Goal: Task Accomplishment & Management: Manage account settings

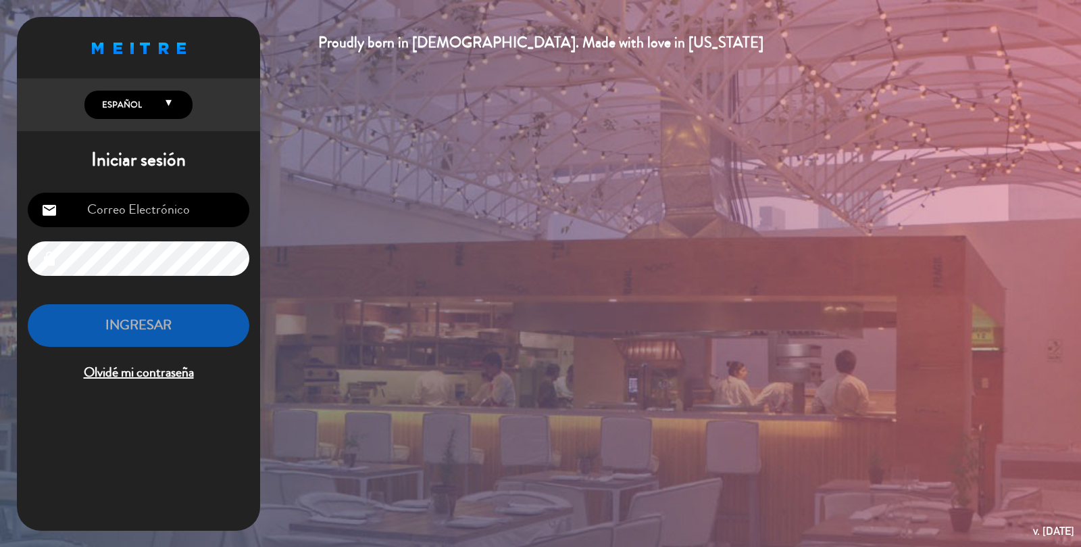
click at [221, 180] on div "Iniciar sesión email lock INGRESAR Olvidé mi contraseña" at bounding box center [138, 272] width 243 height 246
click at [222, 195] on input "email" at bounding box center [139, 210] width 222 height 34
type input "[EMAIL_ADDRESS][DOMAIN_NAME]"
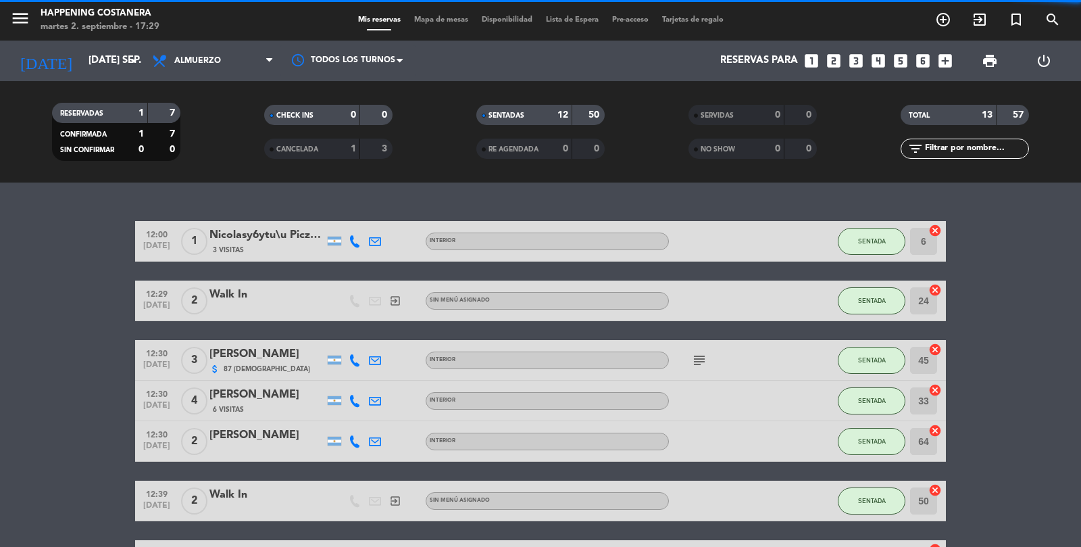
click at [446, 16] on span "Mapa de mesas" at bounding box center [442, 19] width 68 height 7
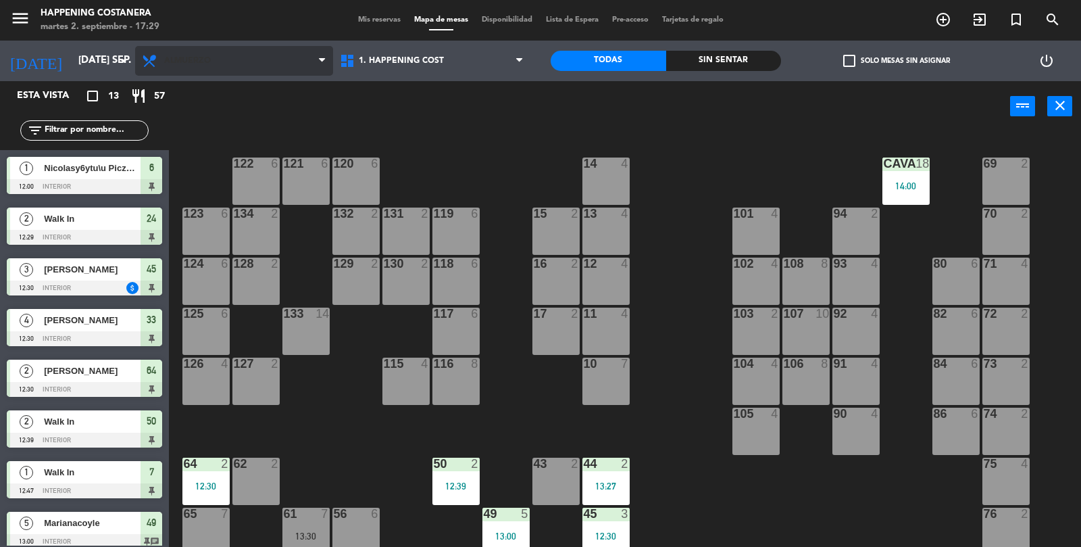
click at [214, 55] on span "Almuerzo" at bounding box center [234, 61] width 198 height 30
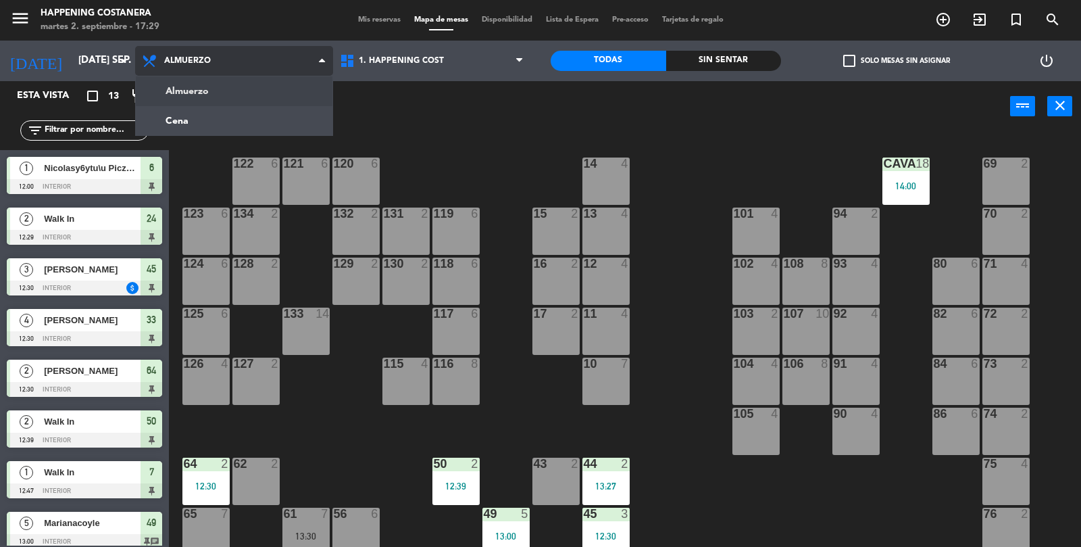
click at [247, 120] on ng-component "menu Happening Costanera martes 2. septiembre - 17:29 Mis reservas Mapa de mesa…" at bounding box center [540, 274] width 1081 height 548
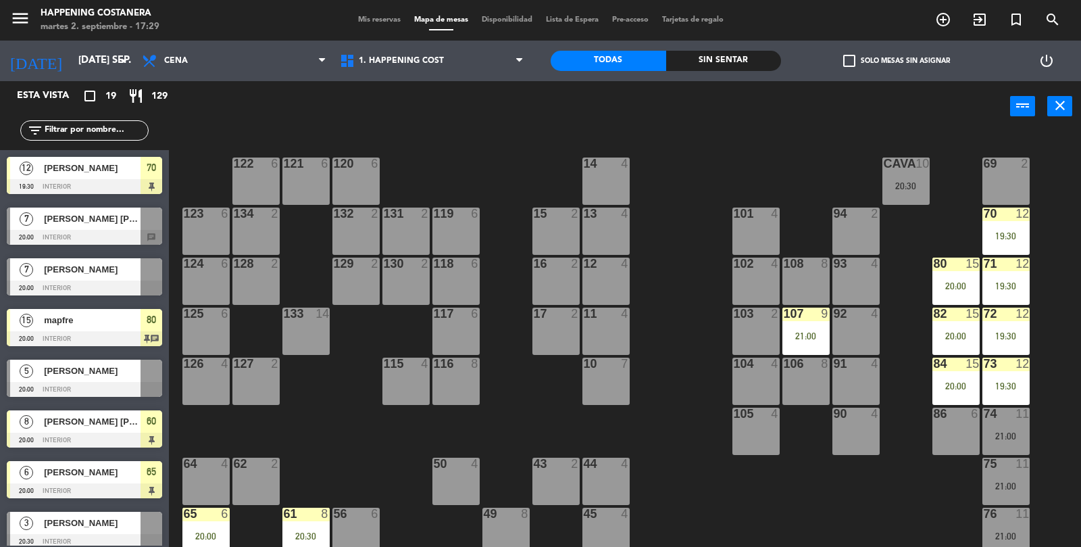
click at [843, 64] on span "check_box_outline_blank" at bounding box center [849, 61] width 12 height 12
click at [897, 61] on input "check_box_outline_blank Solo mesas sin asignar" at bounding box center [897, 61] width 0 height 0
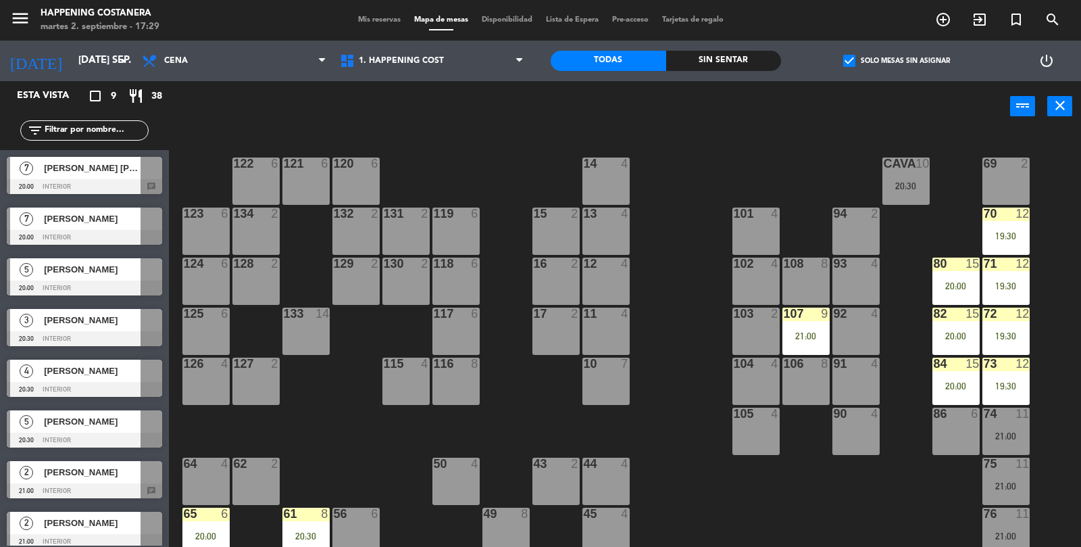
click at [819, 69] on div "check_box Solo mesas sin asignar" at bounding box center [896, 61] width 230 height 41
click at [843, 55] on span "check_box" at bounding box center [849, 61] width 12 height 12
click at [897, 61] on input "check_box Solo mesas sin asignar" at bounding box center [897, 61] width 0 height 0
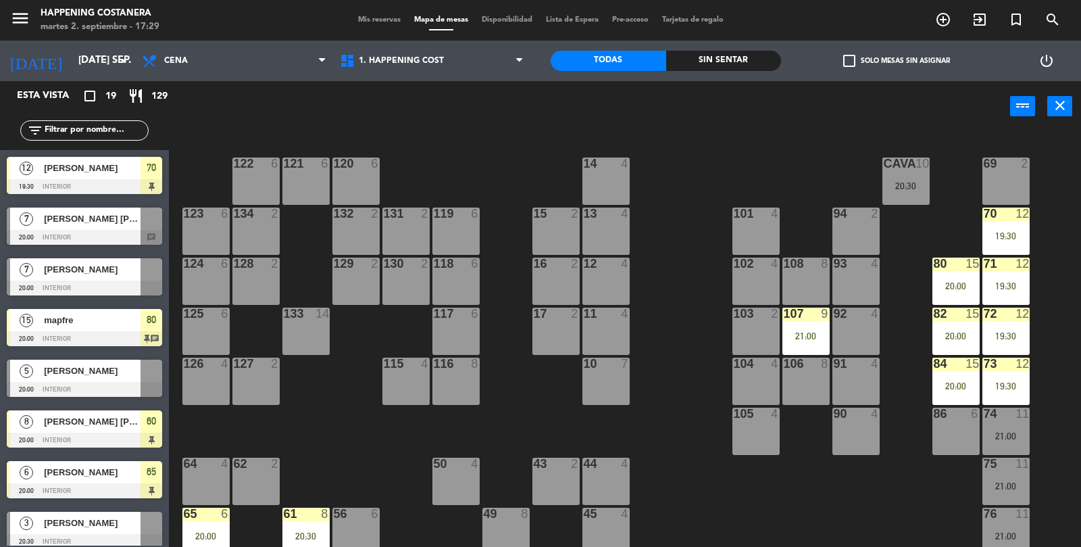
click at [965, 331] on div "20:00" at bounding box center [956, 335] width 47 height 9
click at [883, 176] on div "CAVA 10 20:30" at bounding box center [906, 180] width 47 height 47
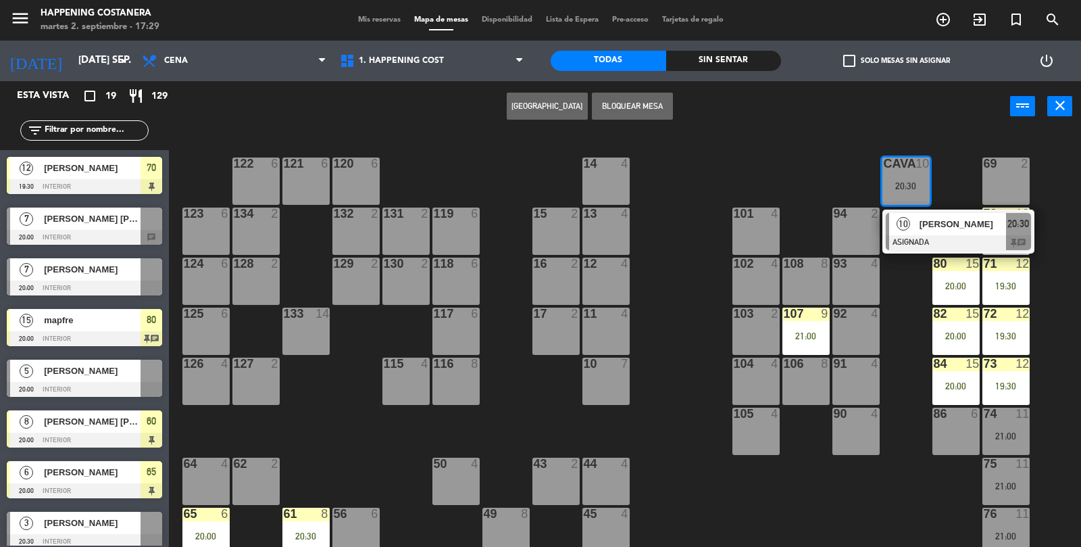
click at [979, 228] on span "[PERSON_NAME]" at bounding box center [963, 224] width 87 height 14
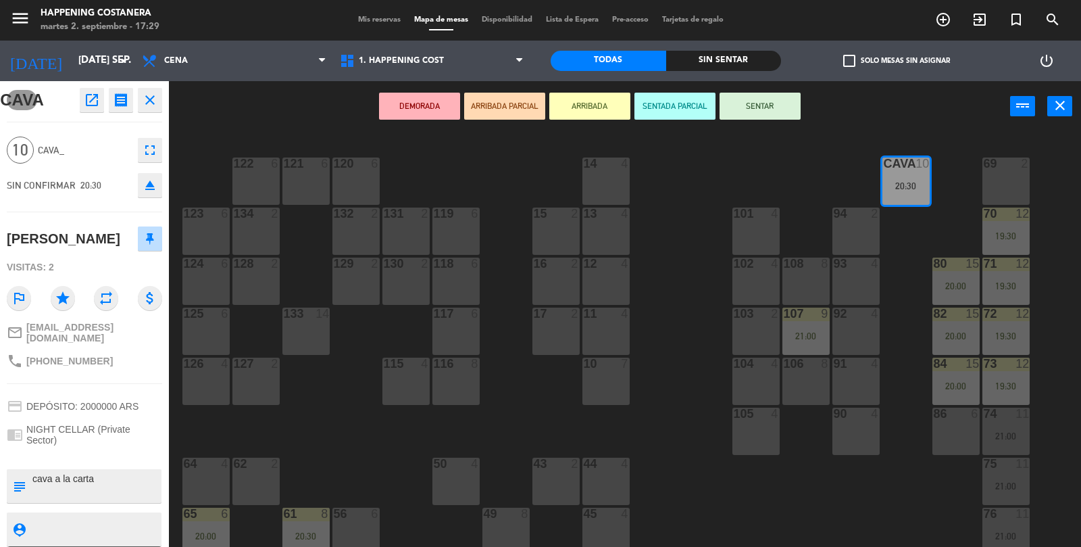
click at [90, 96] on icon "open_in_new" at bounding box center [92, 100] width 16 height 16
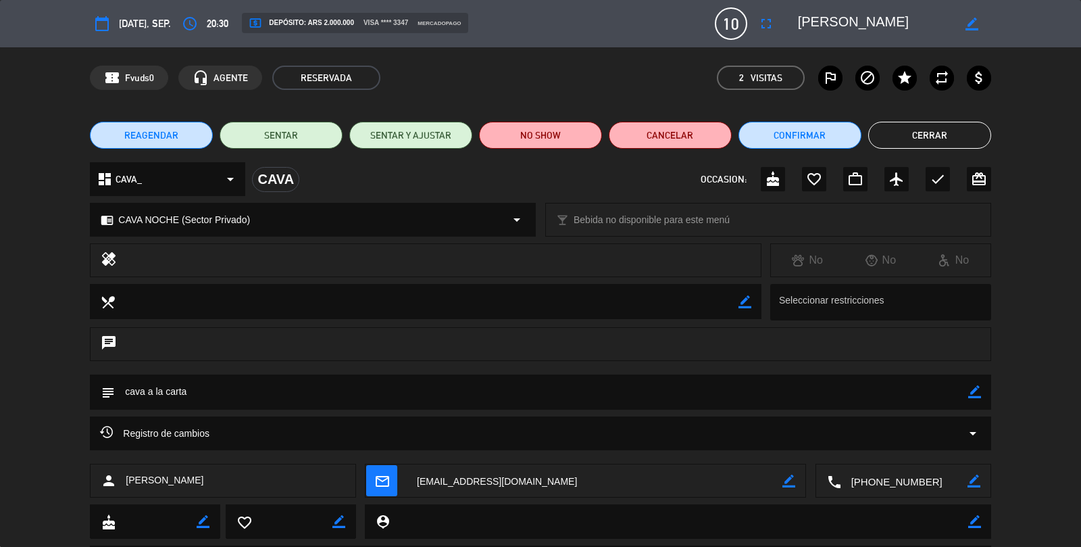
scroll to position [8, 0]
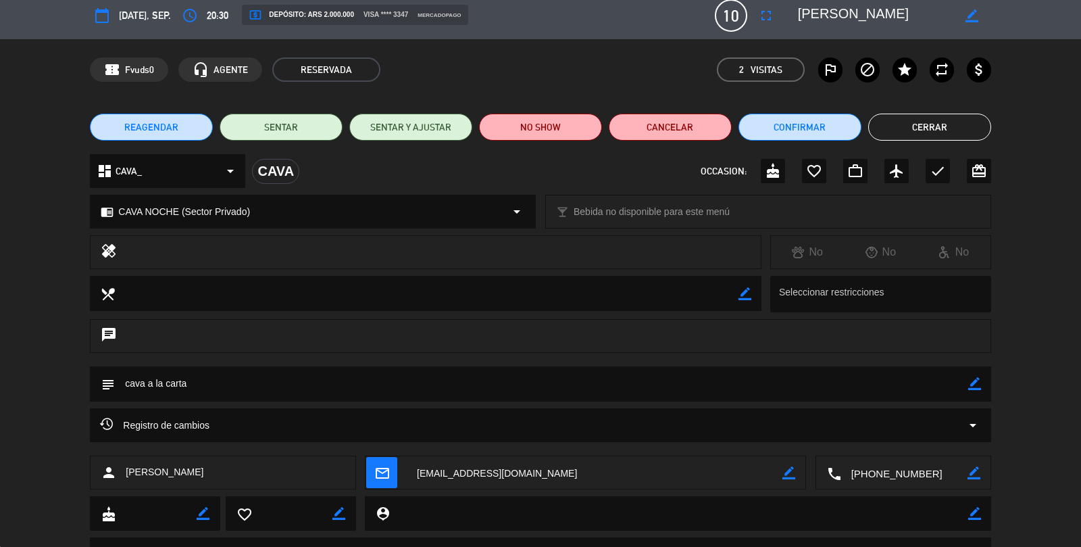
click at [403, 374] on textarea at bounding box center [541, 383] width 853 height 34
click at [374, 378] on textarea at bounding box center [541, 383] width 853 height 34
click at [977, 387] on icon "border_color" at bounding box center [974, 383] width 13 height 13
type textarea "cava a la carta, cava paga"
click at [974, 384] on icon at bounding box center [974, 383] width 13 height 13
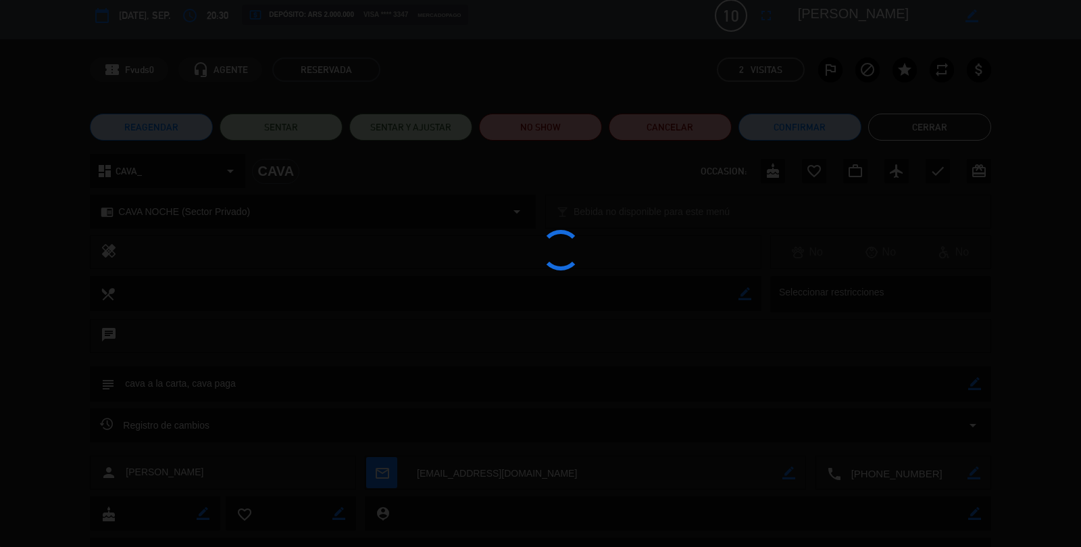
type textarea "cava a la carta, cava paga"
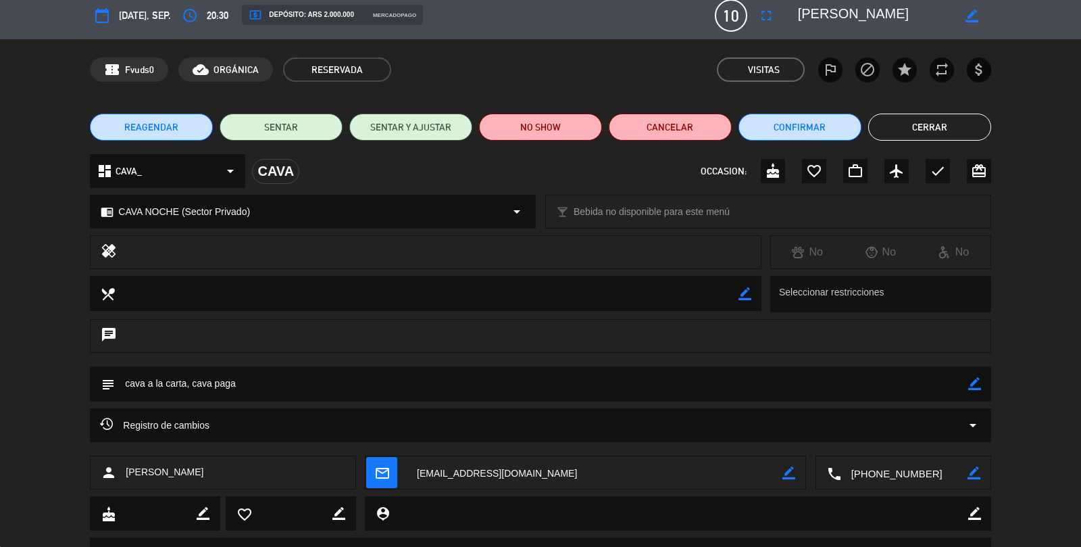
click at [949, 139] on button "Cerrar" at bounding box center [929, 127] width 123 height 27
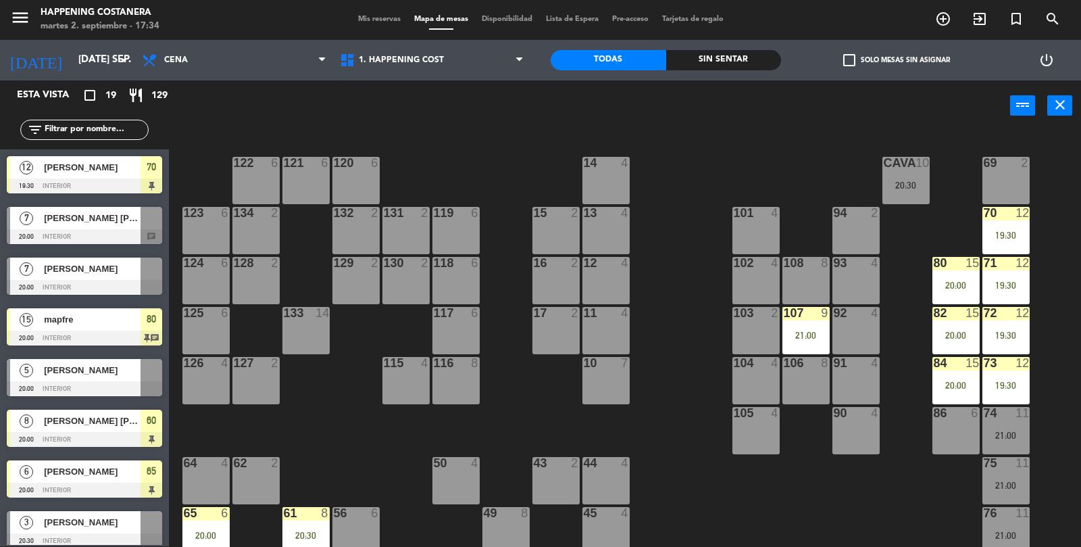
click at [822, 327] on div "107 9 21:00" at bounding box center [806, 330] width 47 height 47
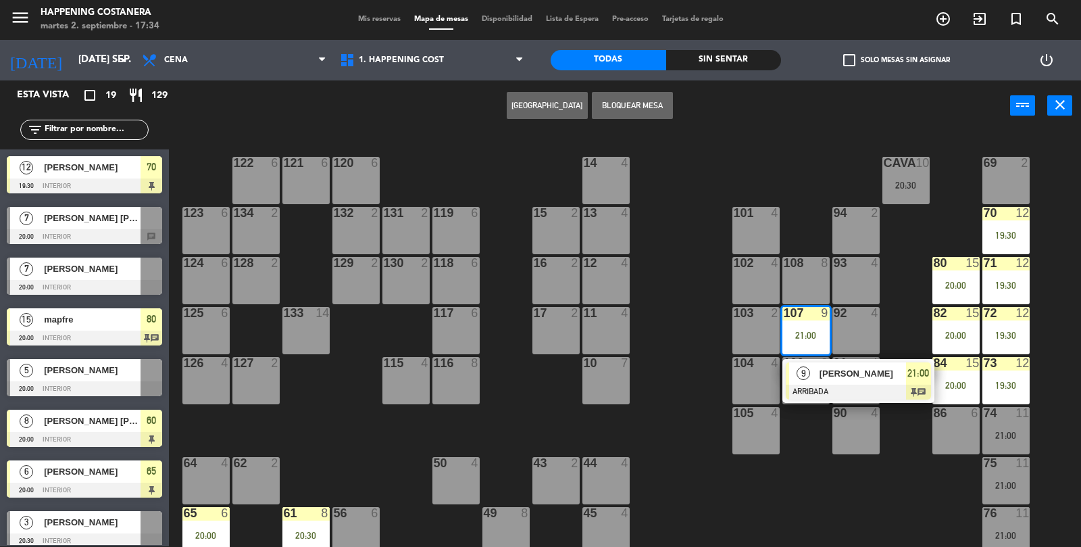
click at [900, 393] on div at bounding box center [858, 392] width 145 height 15
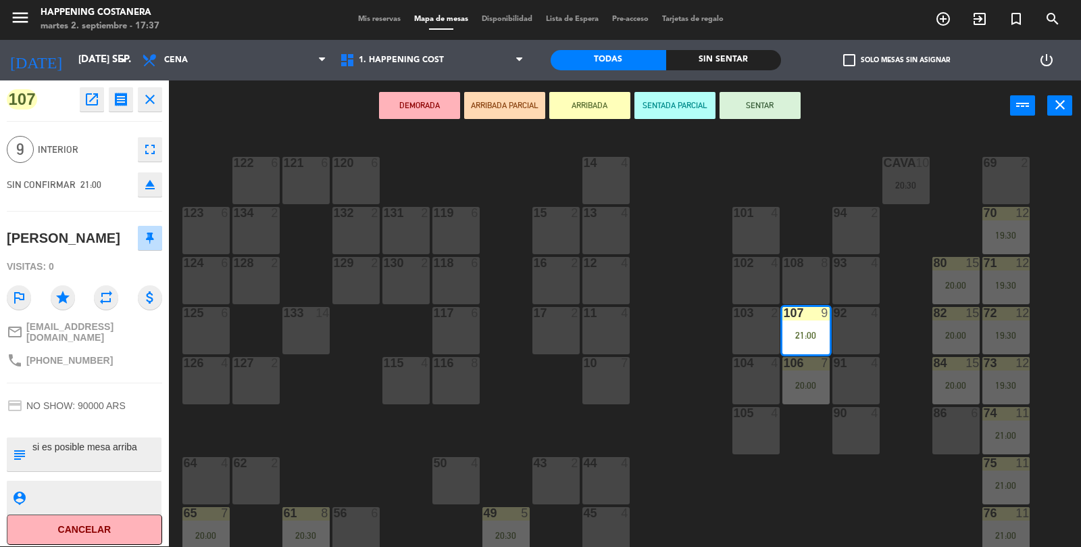
click at [693, 291] on div "69 2 122 6 121 6 120 6 14 4 CAVA 10 20:30 101 4 94 2 70 12 19:30 123 6 131 2 13…" at bounding box center [631, 339] width 902 height 415
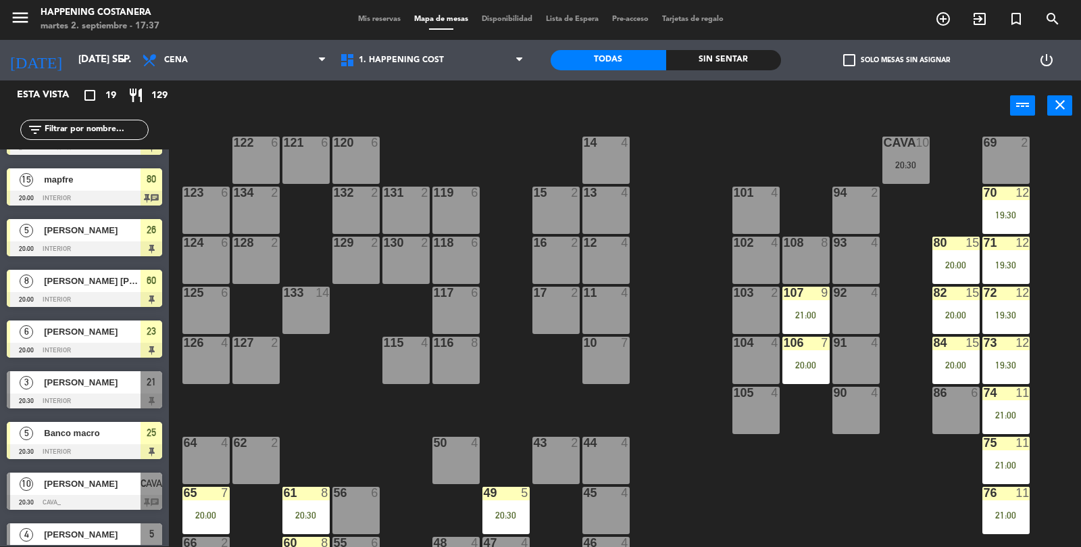
scroll to position [35, 0]
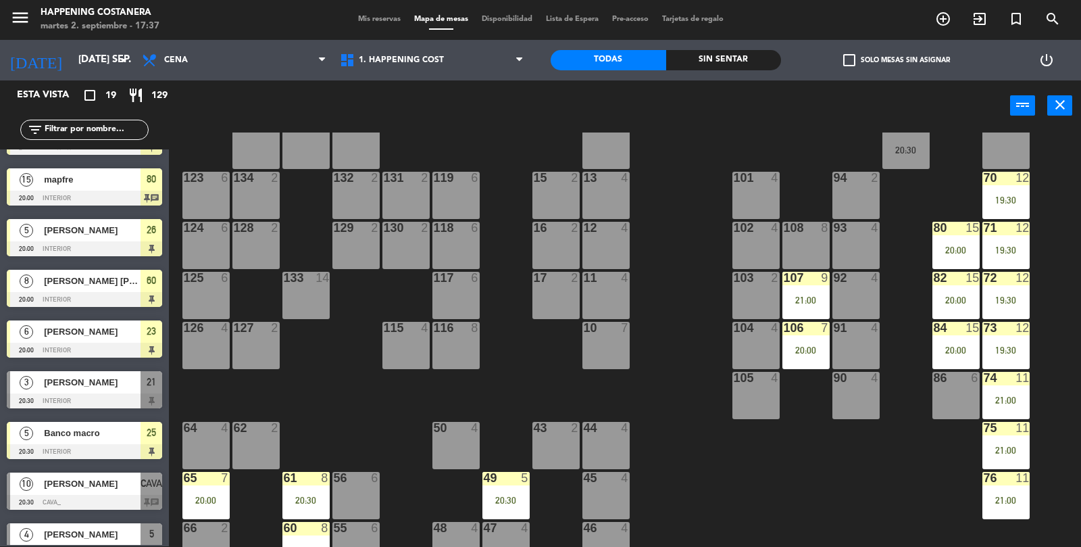
click at [1014, 411] on div "74 11 21:00" at bounding box center [1006, 395] width 47 height 47
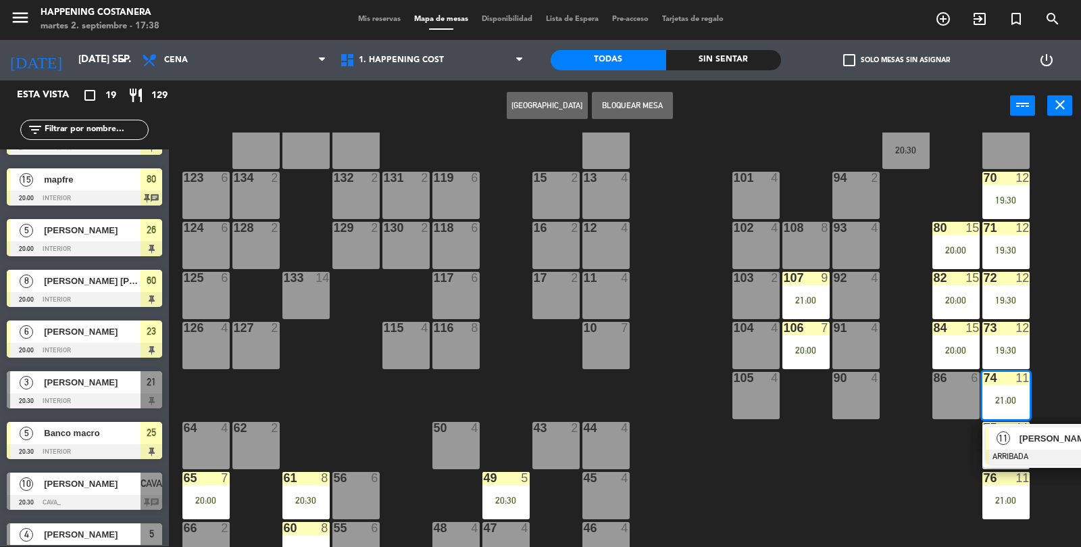
click at [747, 465] on div "69 2 122 6 121 6 120 6 14 4 CAVA 10 20:30 101 4 94 2 70 12 19:30 123 6 131 2 13…" at bounding box center [631, 339] width 902 height 415
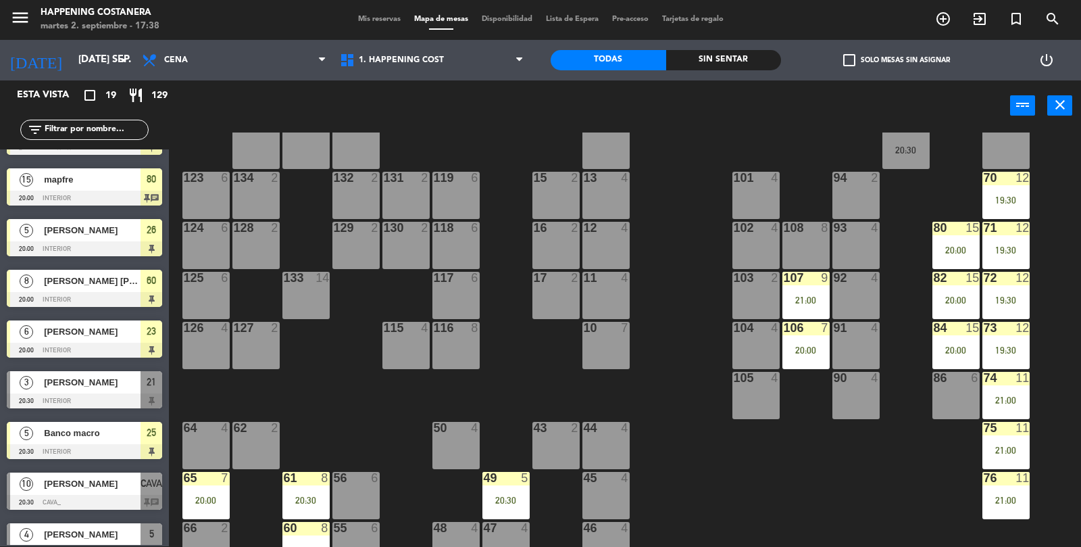
click at [1002, 260] on div "71 12 19:30" at bounding box center [1006, 245] width 47 height 47
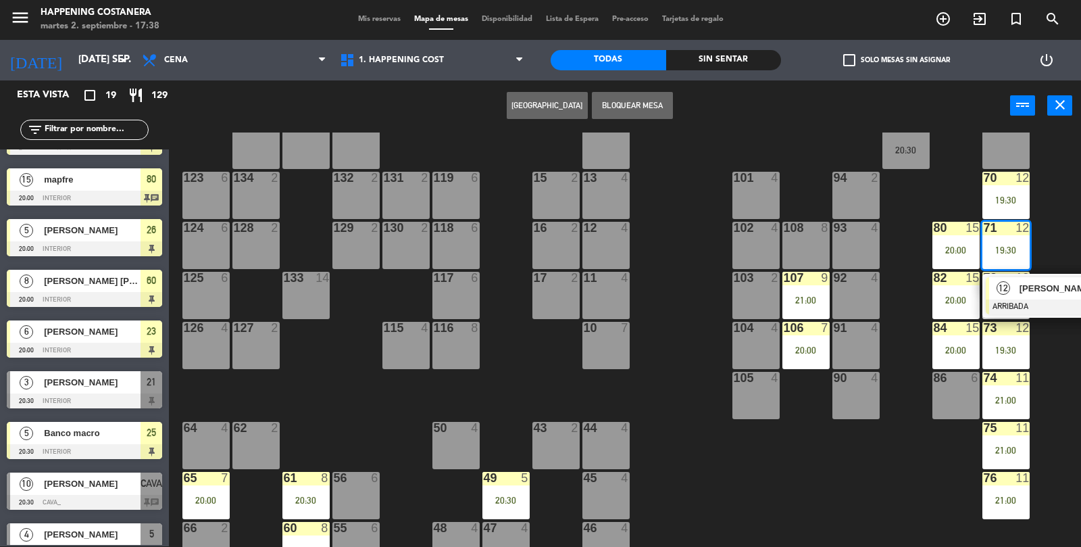
click at [662, 372] on div "69 2 122 6 121 6 120 6 14 4 CAVA 10 20:30 101 4 94 2 70 12 19:30 123 6 131 2 13…" at bounding box center [631, 339] width 902 height 415
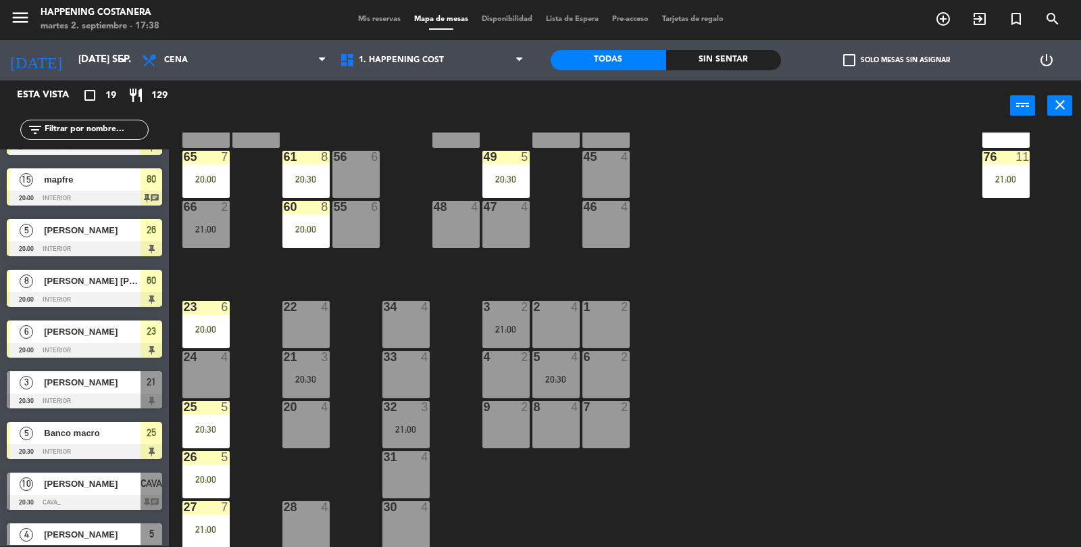
scroll to position [0, 0]
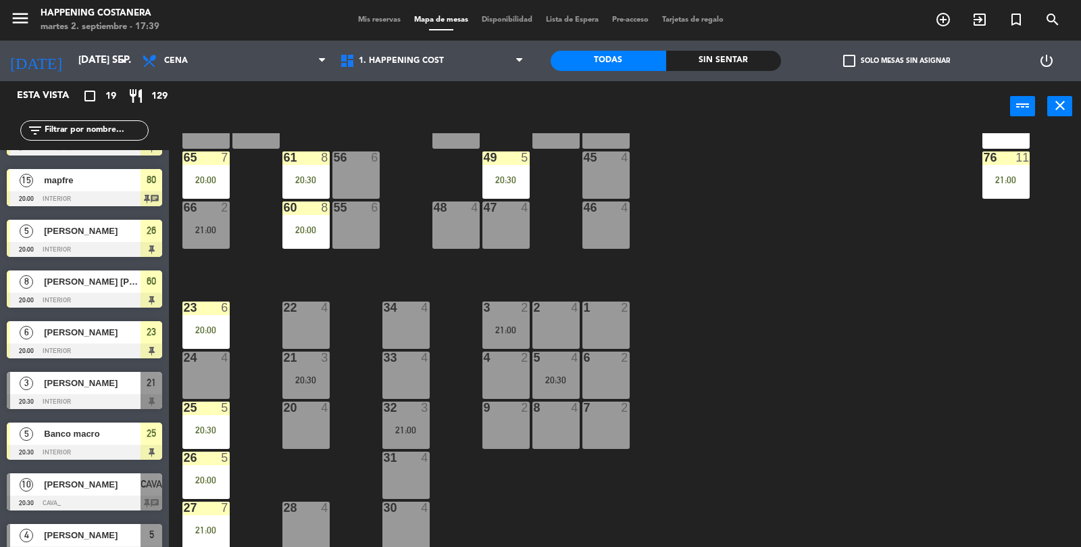
click at [955, 296] on div "69 2 122 6 121 6 120 6 14 4 CAVA 10 20:30 101 4 94 2 70 12 19:30 123 6 131 2 13…" at bounding box center [631, 340] width 902 height 415
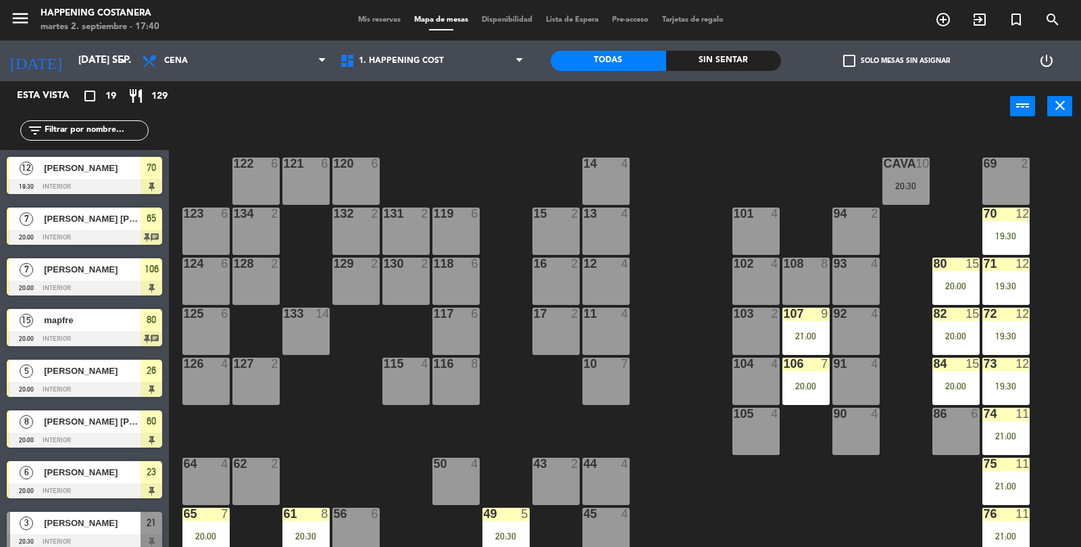
click at [914, 189] on div "20:30" at bounding box center [906, 185] width 47 height 9
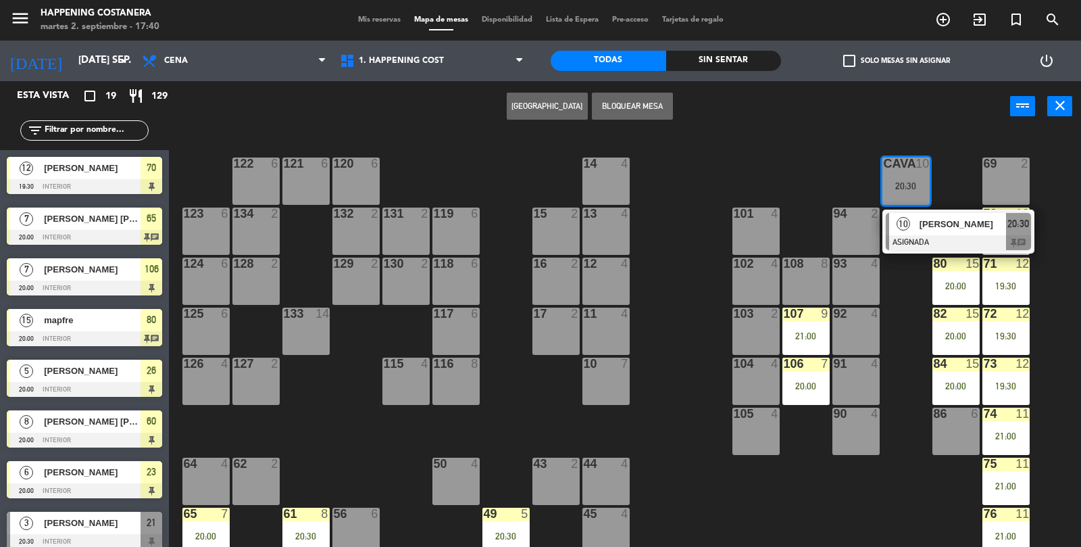
click at [971, 224] on span "[PERSON_NAME]" at bounding box center [963, 224] width 87 height 14
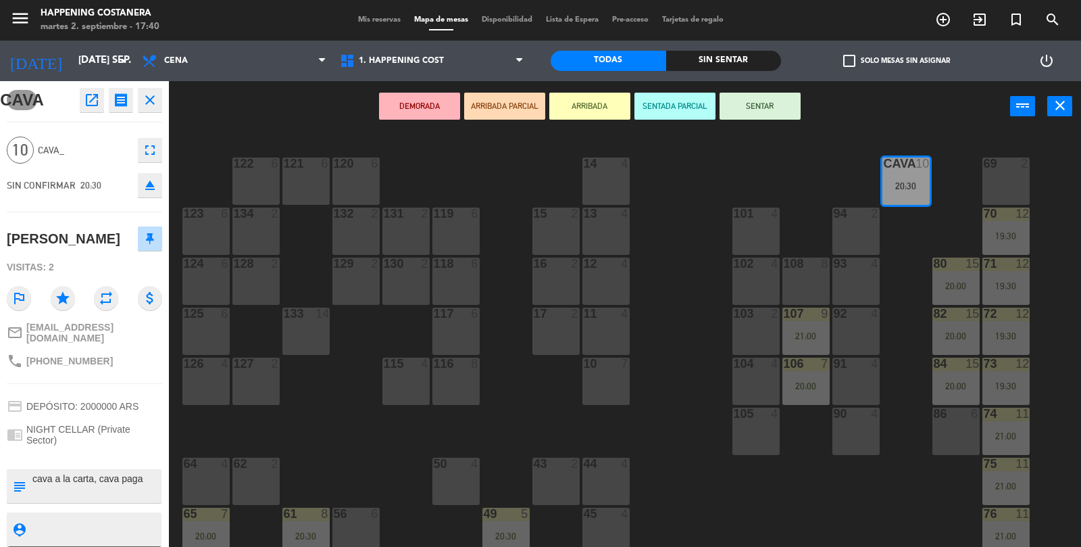
click at [126, 97] on icon "receipt" at bounding box center [121, 100] width 16 height 16
click at [95, 96] on icon "open_in_new" at bounding box center [92, 100] width 16 height 16
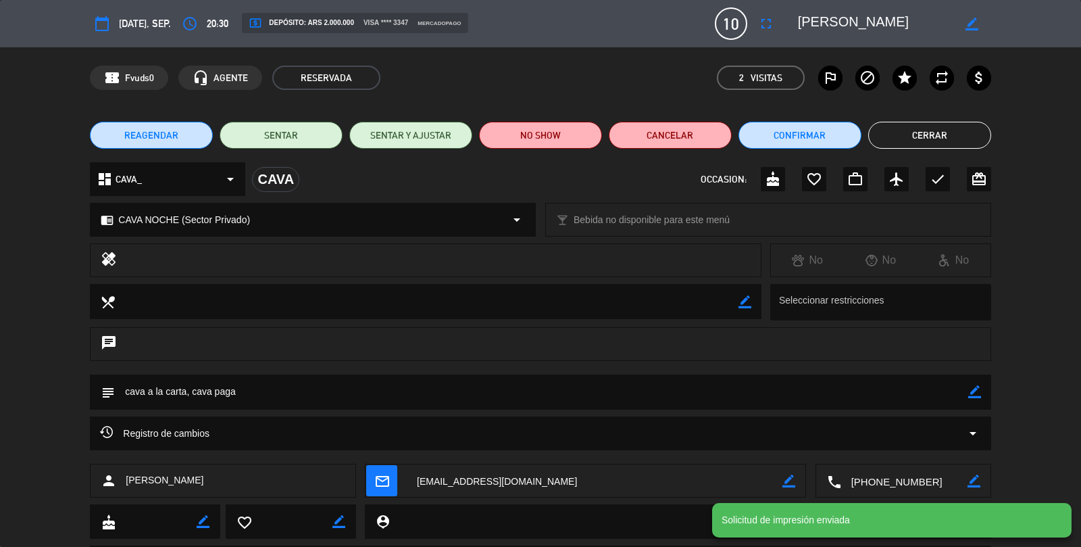
click at [973, 122] on button "Cerrar" at bounding box center [929, 135] width 123 height 27
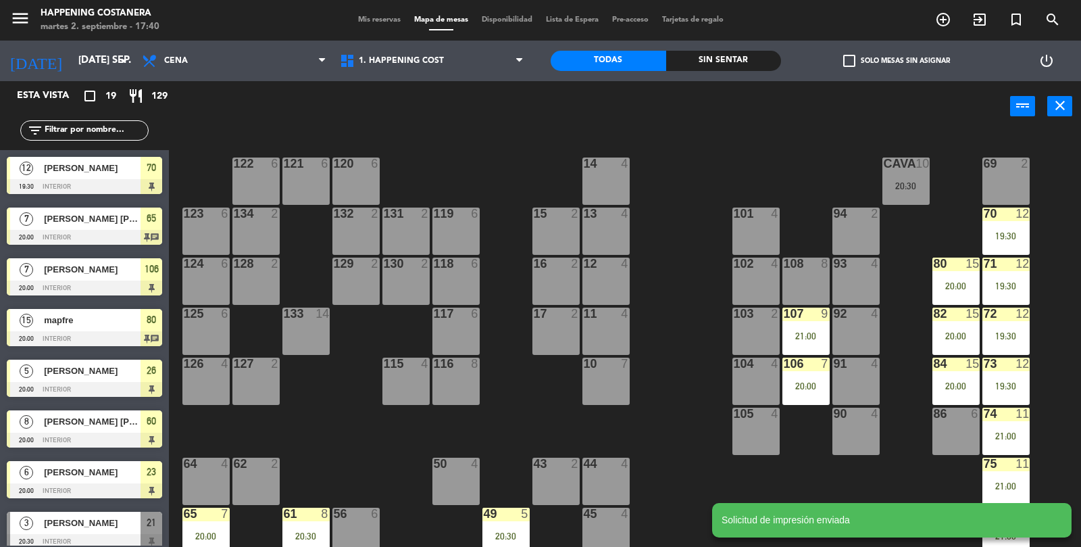
scroll to position [1, 0]
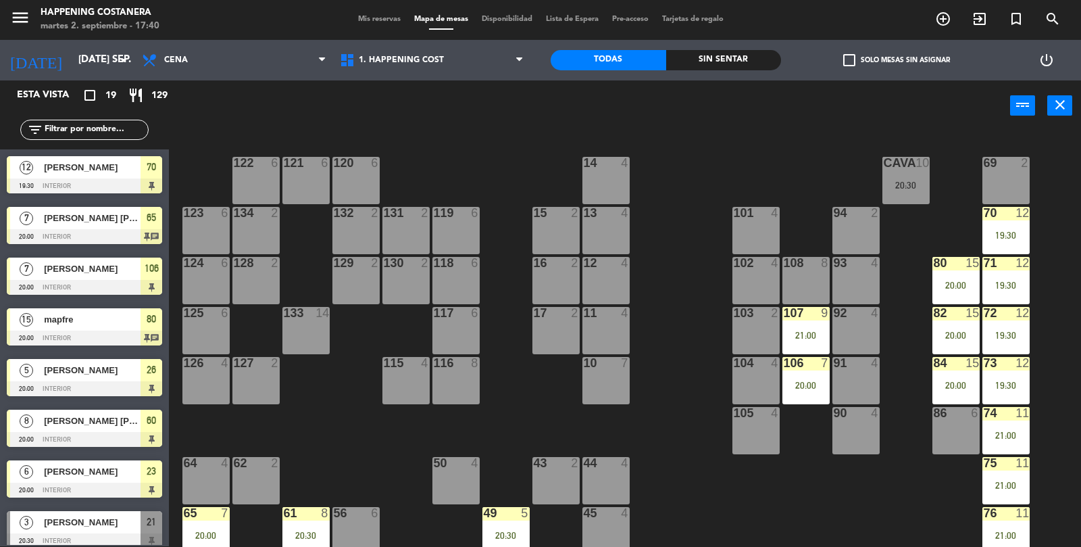
click at [682, 406] on div "69 2 122 6 121 6 120 6 14 4 CAVA 10 20:30 101 4 94 2 70 12 19:30 123 6 131 2 13…" at bounding box center [631, 339] width 902 height 415
click at [822, 332] on div "21:00" at bounding box center [806, 334] width 47 height 9
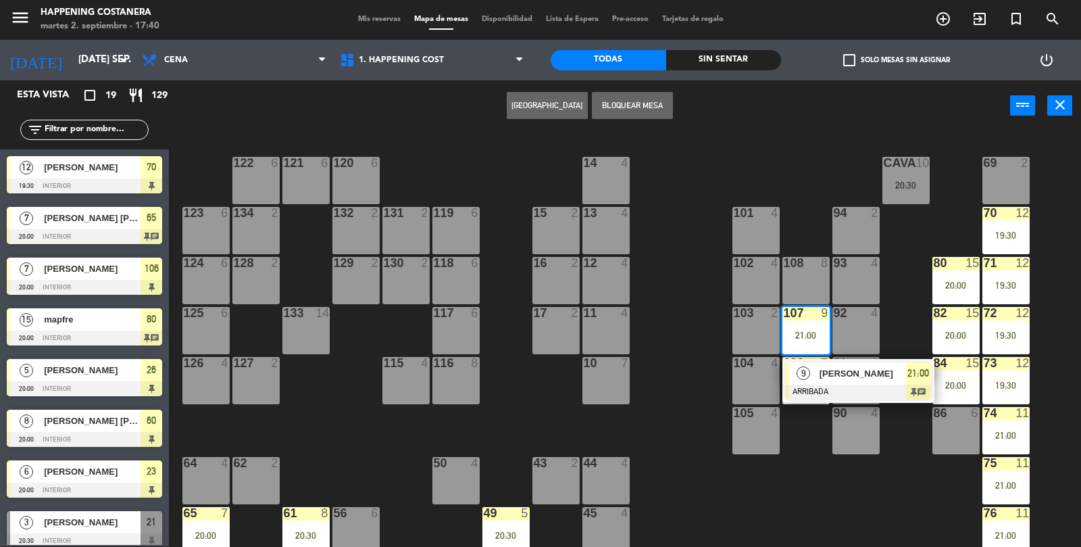
click at [834, 397] on div at bounding box center [858, 392] width 145 height 15
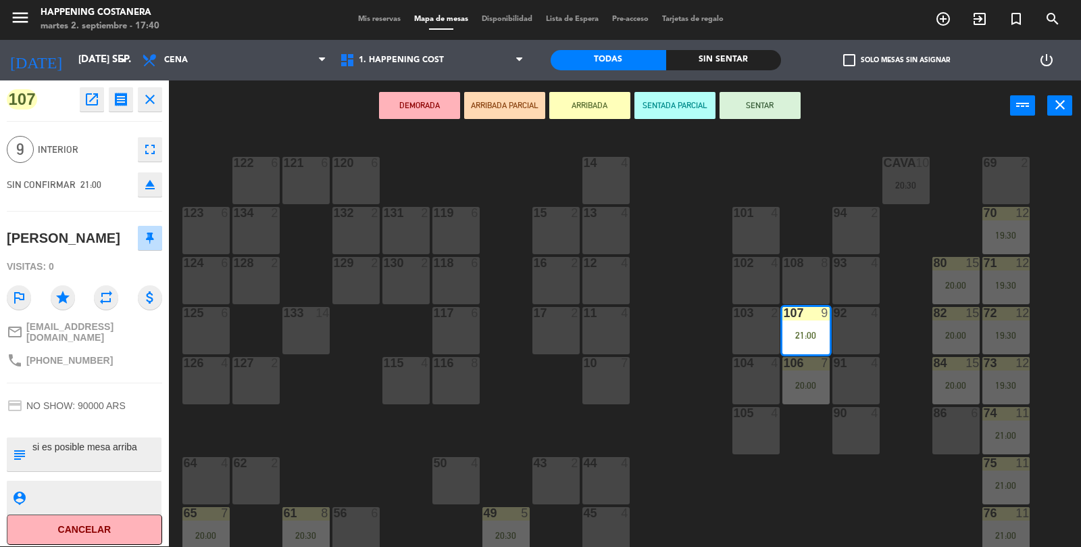
click at [684, 224] on div "69 2 122 6 121 6 120 6 14 4 CAVA 10 20:30 101 4 94 2 70 12 19:30 123 6 131 2 13…" at bounding box center [631, 339] width 902 height 415
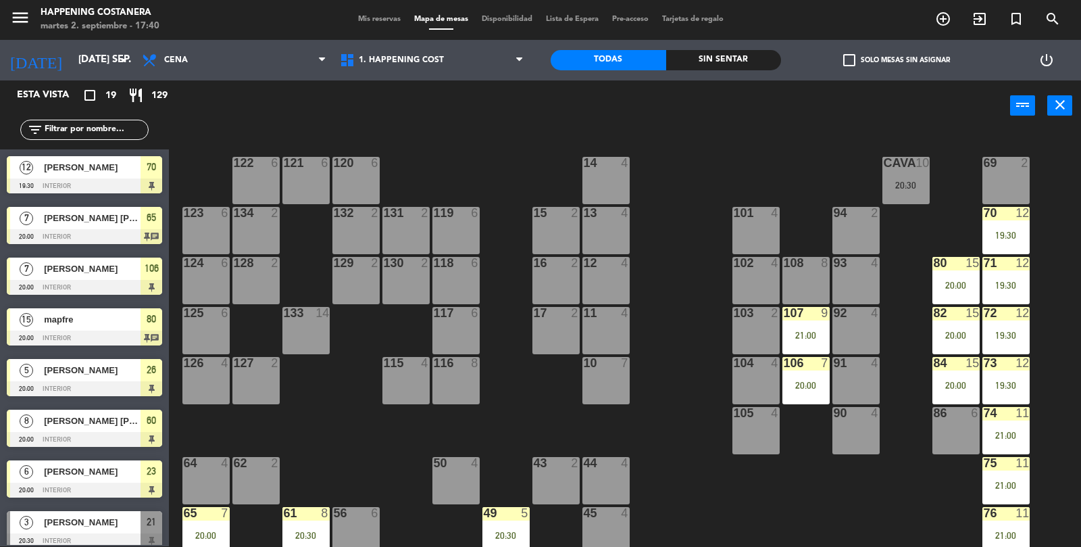
scroll to position [140, 0]
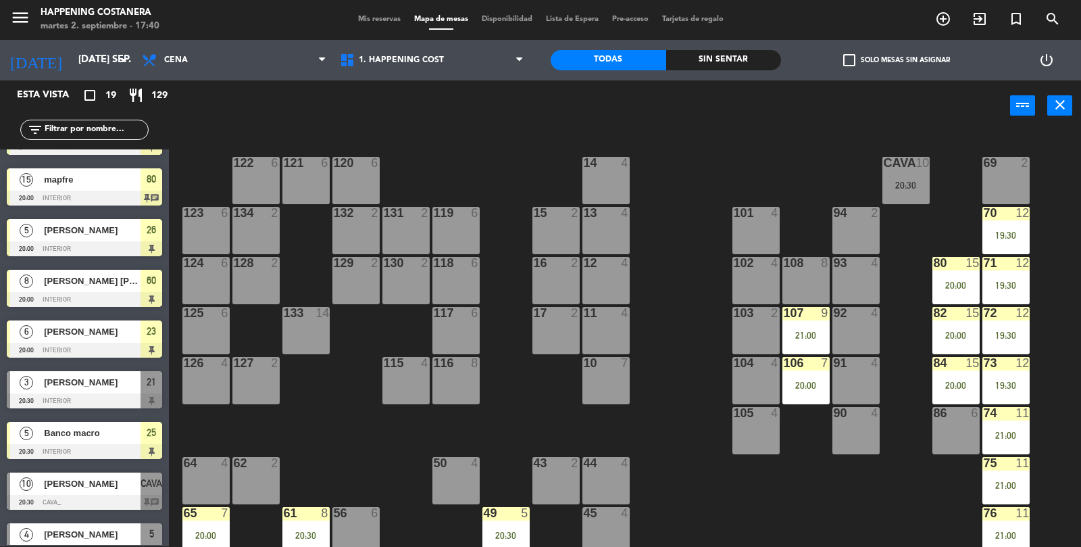
click at [806, 397] on div "106 7 20:00" at bounding box center [806, 380] width 47 height 47
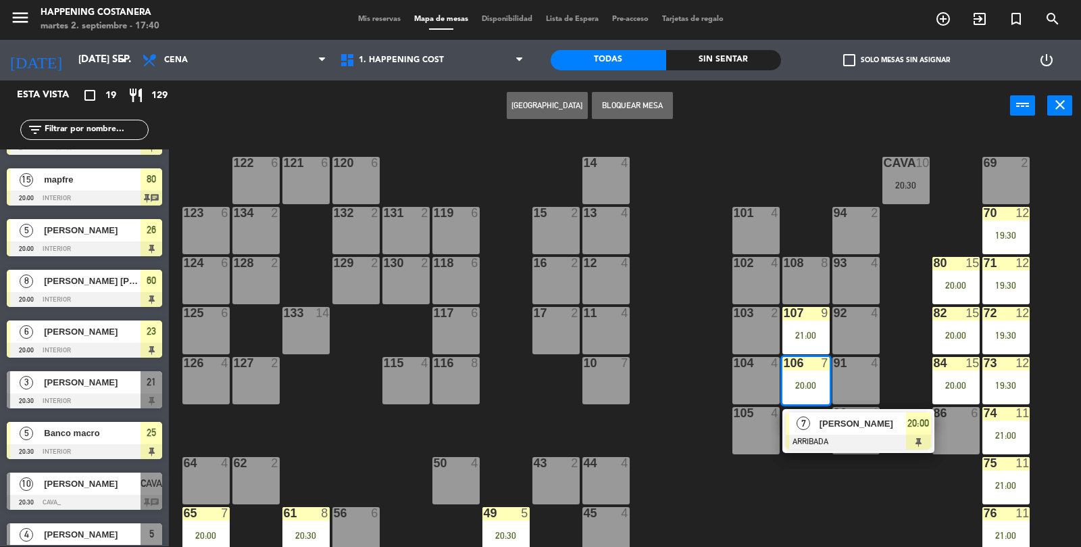
click at [854, 447] on div at bounding box center [858, 442] width 145 height 15
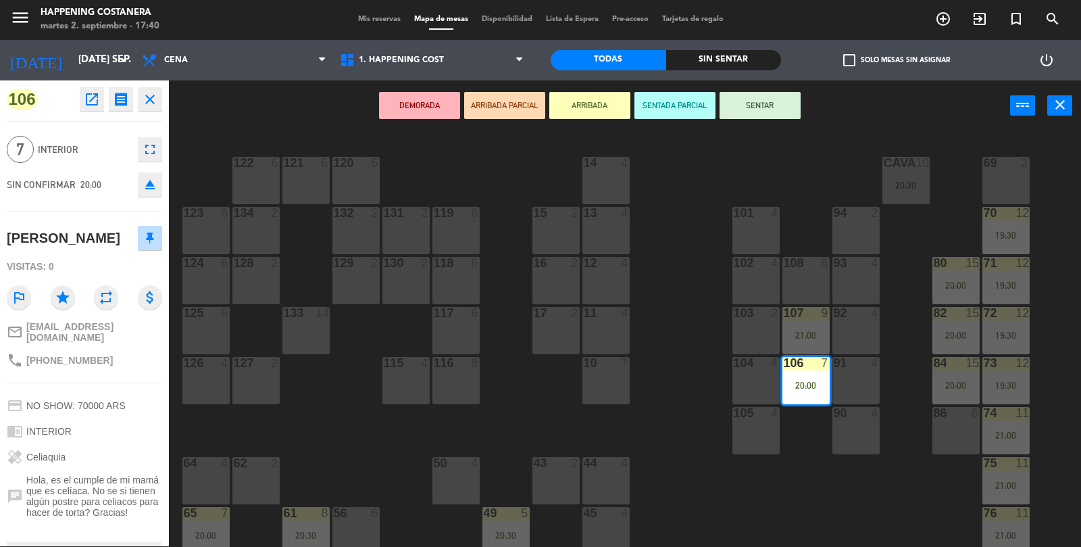
scroll to position [104, 0]
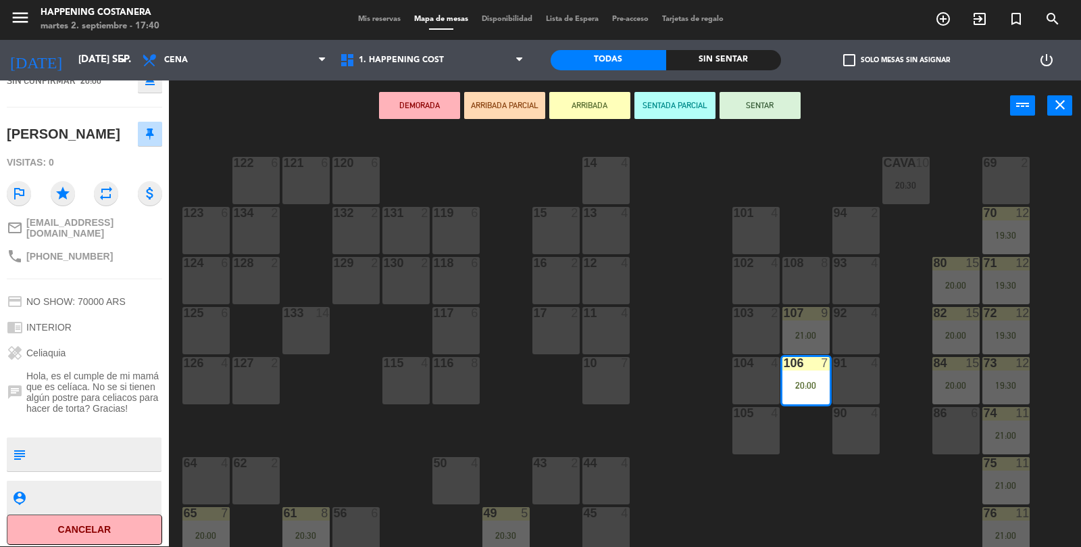
click at [670, 372] on div "69 2 122 6 121 6 120 6 14 4 CAVA 10 20:30 101 4 94 2 70 12 19:30 123 6 131 2 13…" at bounding box center [631, 339] width 902 height 415
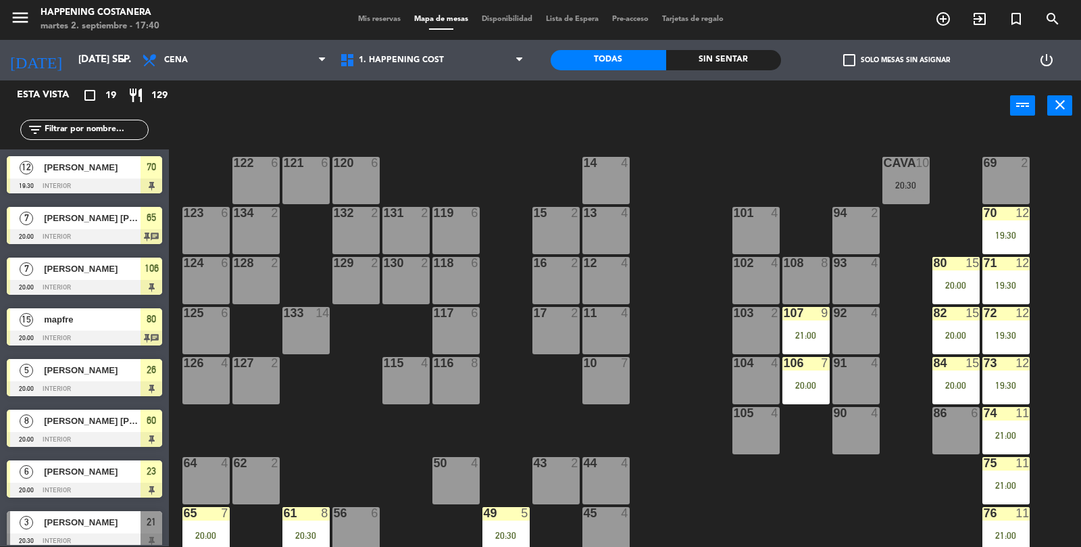
click at [958, 311] on div at bounding box center [956, 313] width 22 height 12
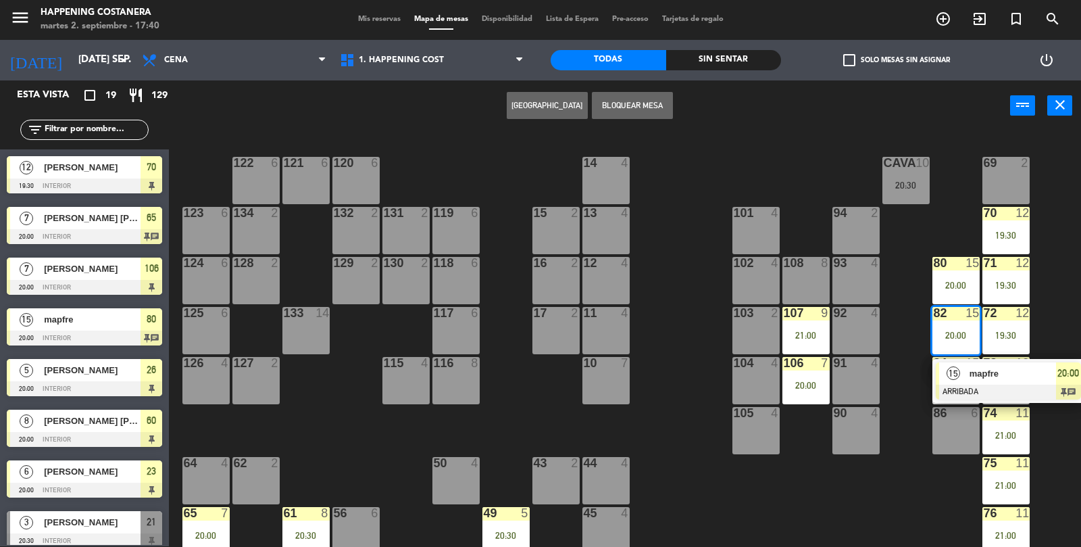
click at [973, 393] on div at bounding box center [1008, 392] width 145 height 15
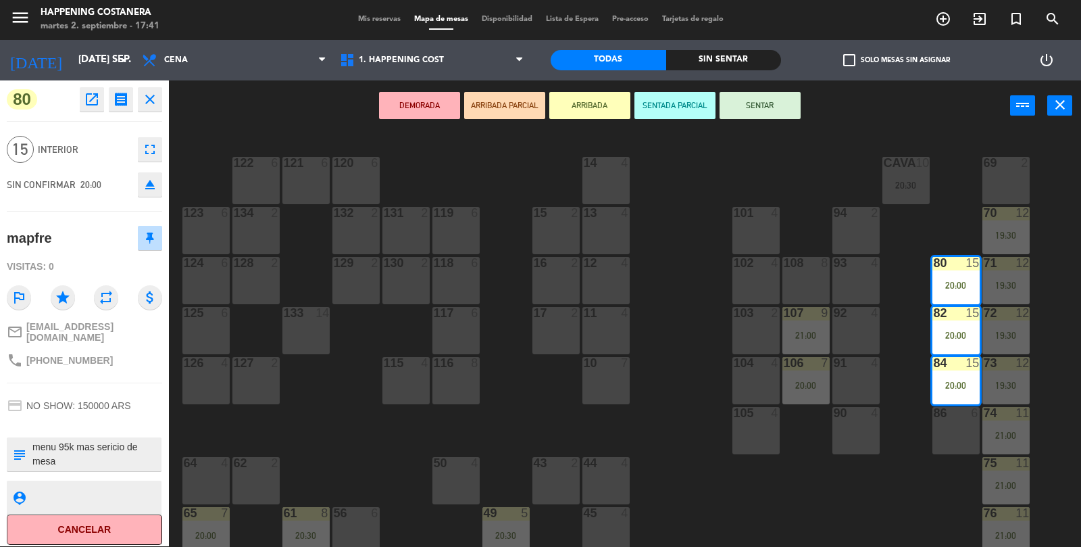
click at [689, 317] on div "69 2 122 6 121 6 120 6 14 4 CAVA 10 20:30 101 4 94 2 70 12 19:30 123 6 131 2 13…" at bounding box center [631, 339] width 902 height 415
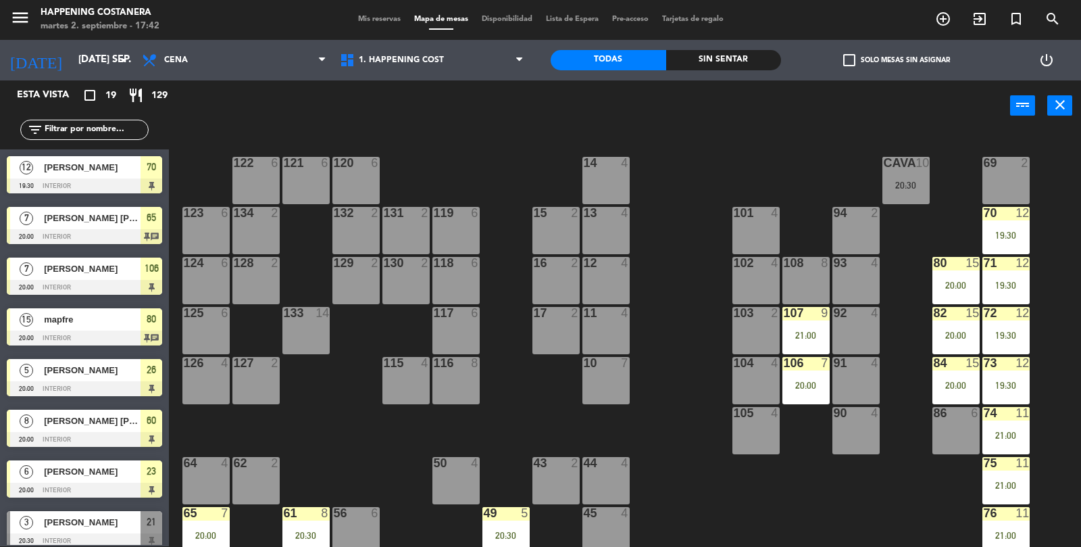
click at [1012, 296] on div "71 12 19:30" at bounding box center [1006, 280] width 47 height 47
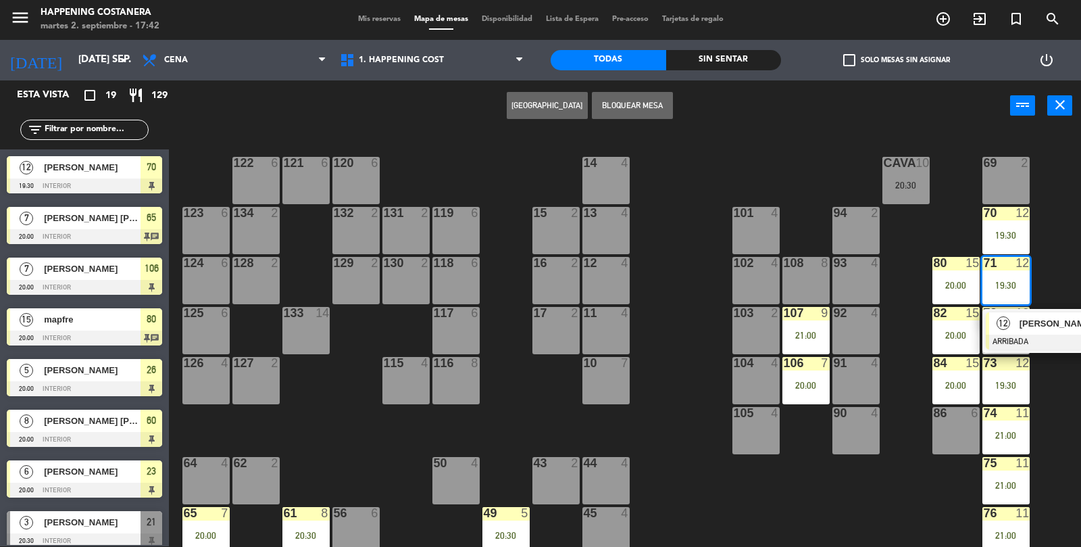
click at [1039, 325] on span "[PERSON_NAME]" at bounding box center [1063, 323] width 87 height 14
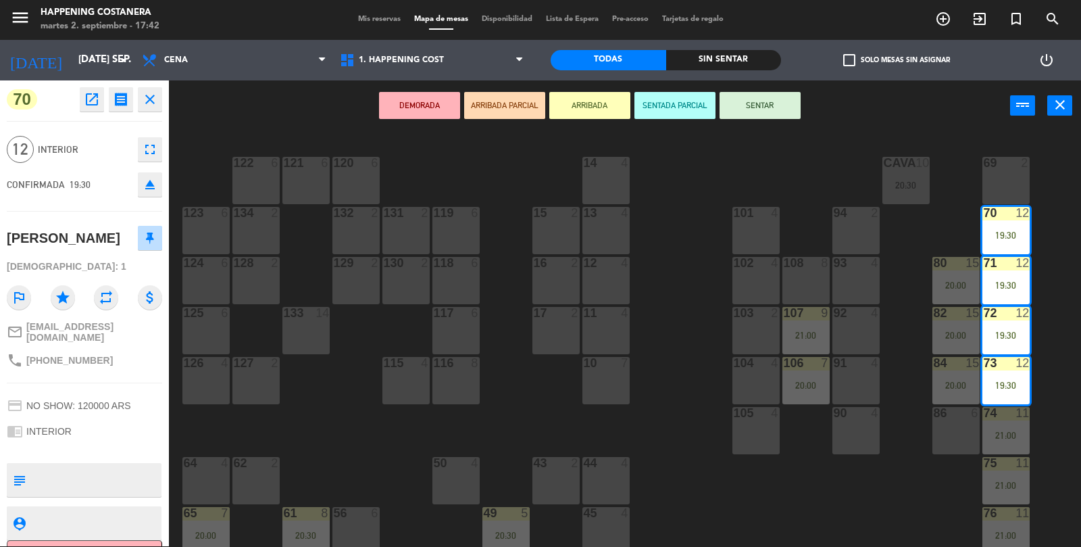
click at [637, 268] on div "4" at bounding box center [628, 263] width 22 height 12
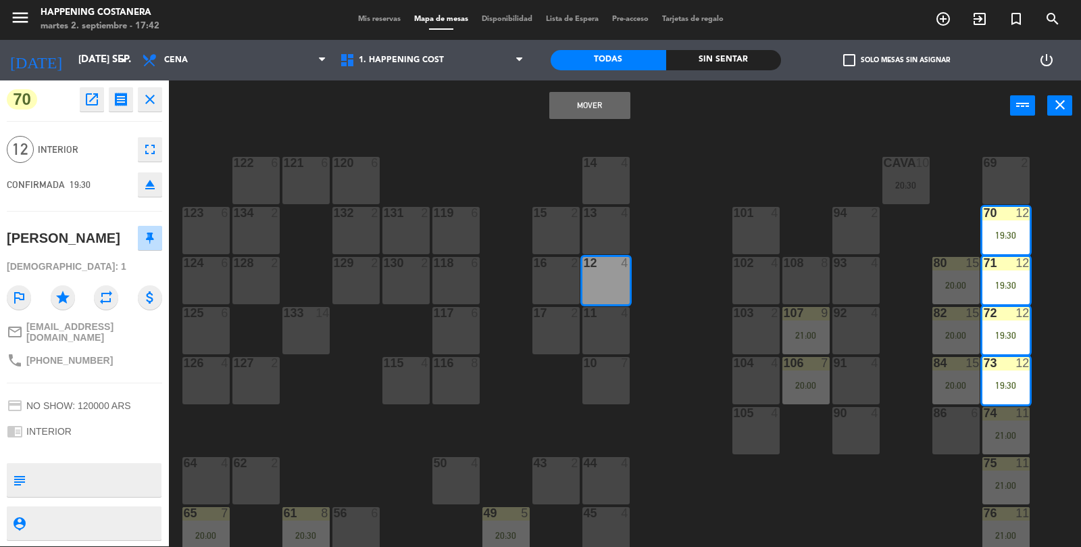
click at [966, 295] on div "80 15 20:00" at bounding box center [956, 280] width 47 height 47
click at [691, 327] on div "69 2 122 6 121 6 120 6 14 4 CAVA 10 20:30 101 4 94 2 70 12 19:30 123 6 131 2 13…" at bounding box center [631, 339] width 902 height 415
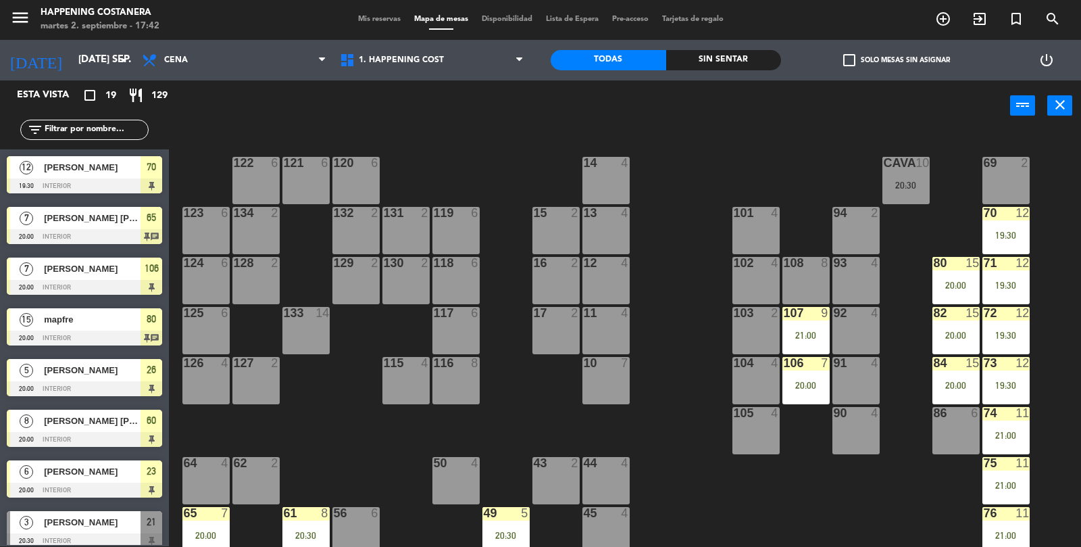
click at [944, 294] on div "80 15 20:00" at bounding box center [956, 280] width 47 height 47
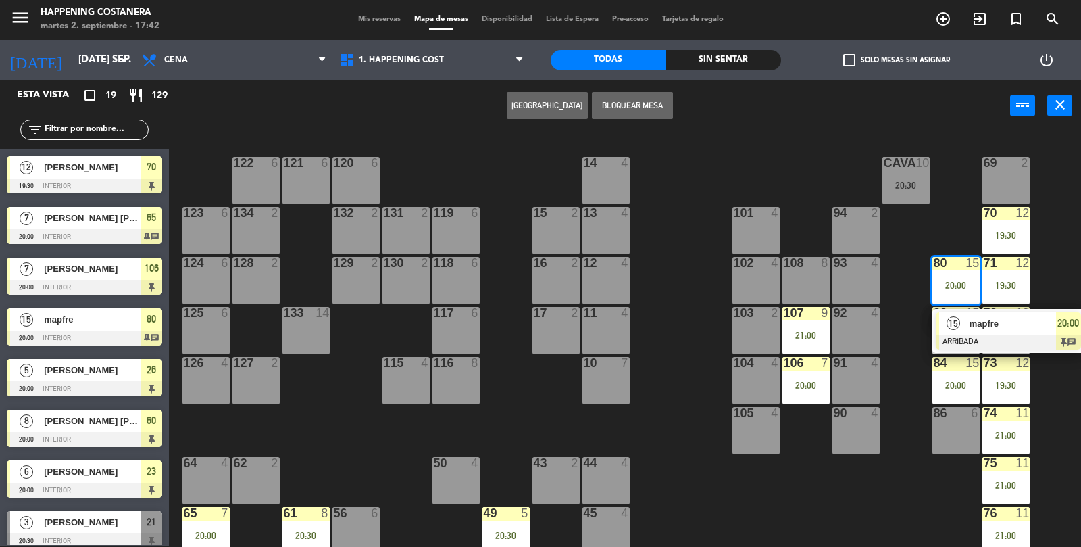
click at [980, 338] on div at bounding box center [1008, 342] width 145 height 15
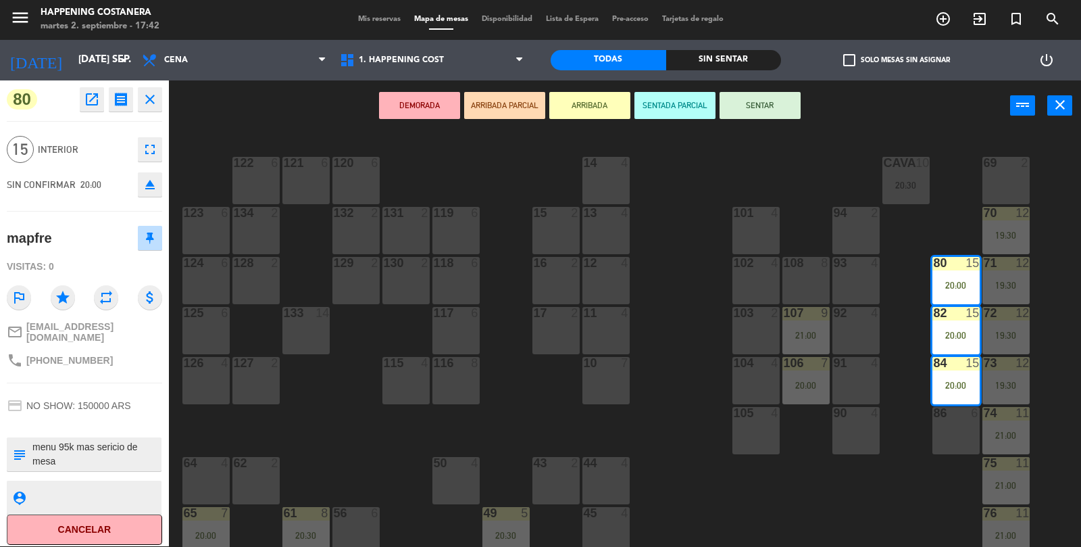
click at [91, 94] on icon "open_in_new" at bounding box center [92, 99] width 16 height 16
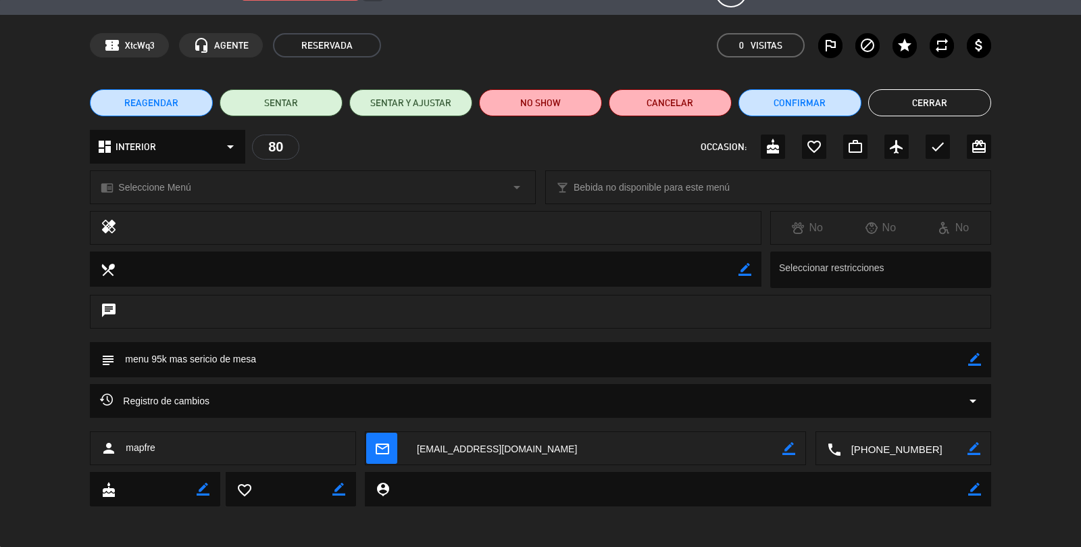
scroll to position [0, 0]
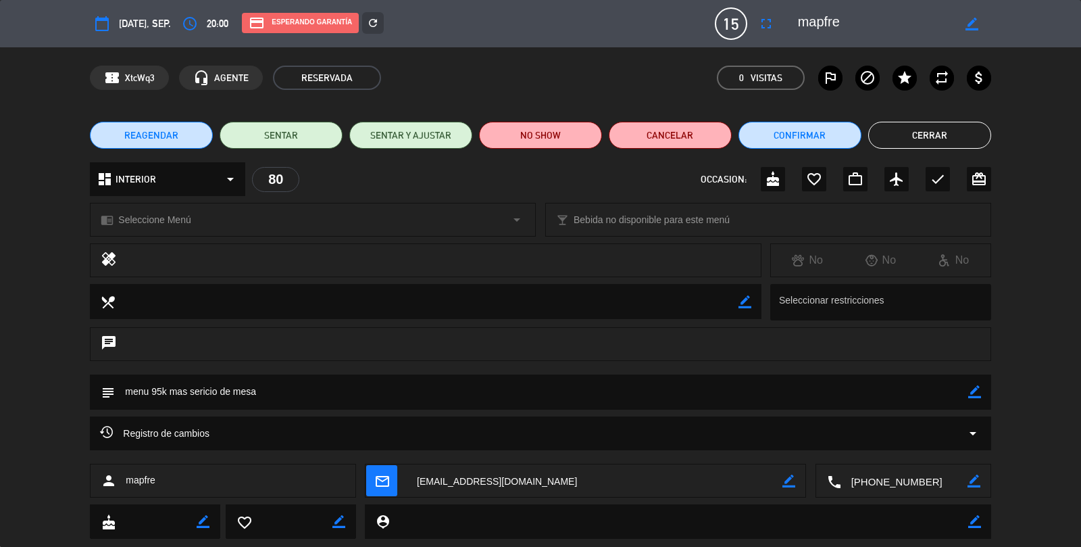
click at [403, 377] on textarea at bounding box center [541, 391] width 853 height 34
click at [499, 387] on textarea at bounding box center [541, 391] width 853 height 34
click at [977, 405] on div "border_color" at bounding box center [974, 391] width 13 height 35
click at [979, 392] on icon "border_color" at bounding box center [974, 391] width 13 height 13
type textarea "menu 95k mas sericio de [DOMAIN_NAME] resp"
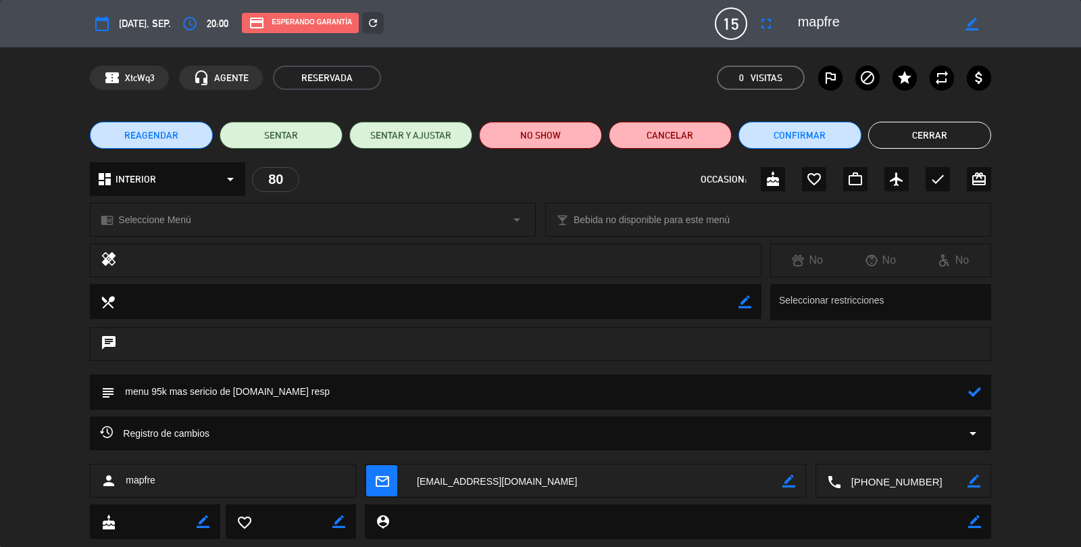
click at [980, 387] on icon at bounding box center [974, 391] width 13 height 13
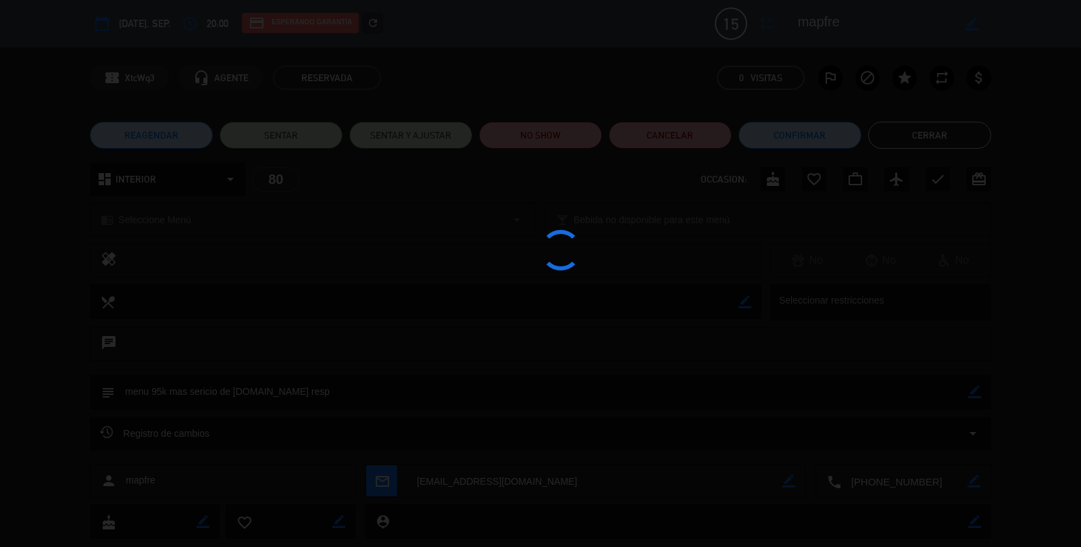
type textarea "menu 95k mas sericio de [DOMAIN_NAME] resp"
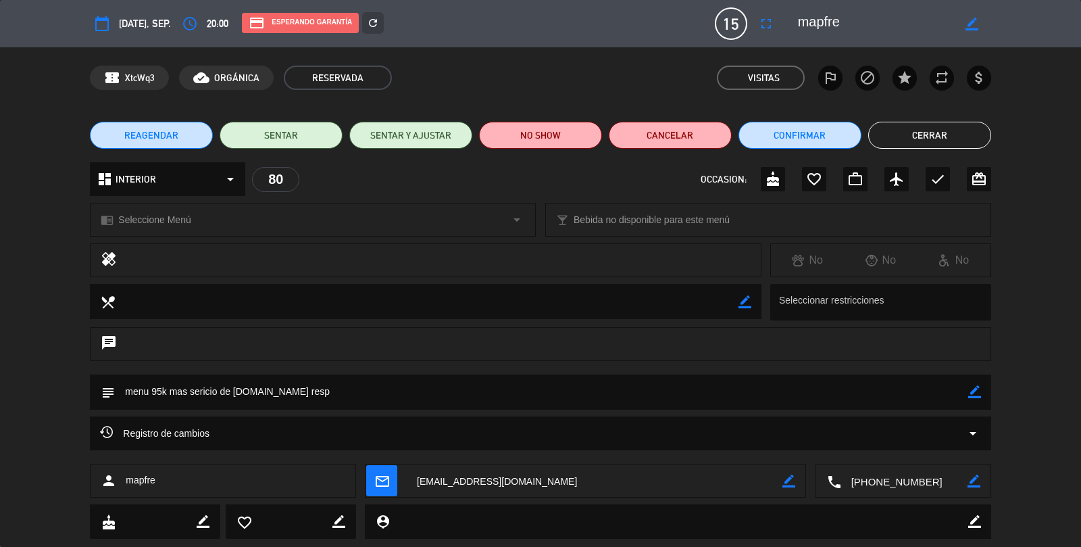
click at [929, 136] on button "Cerrar" at bounding box center [929, 135] width 123 height 27
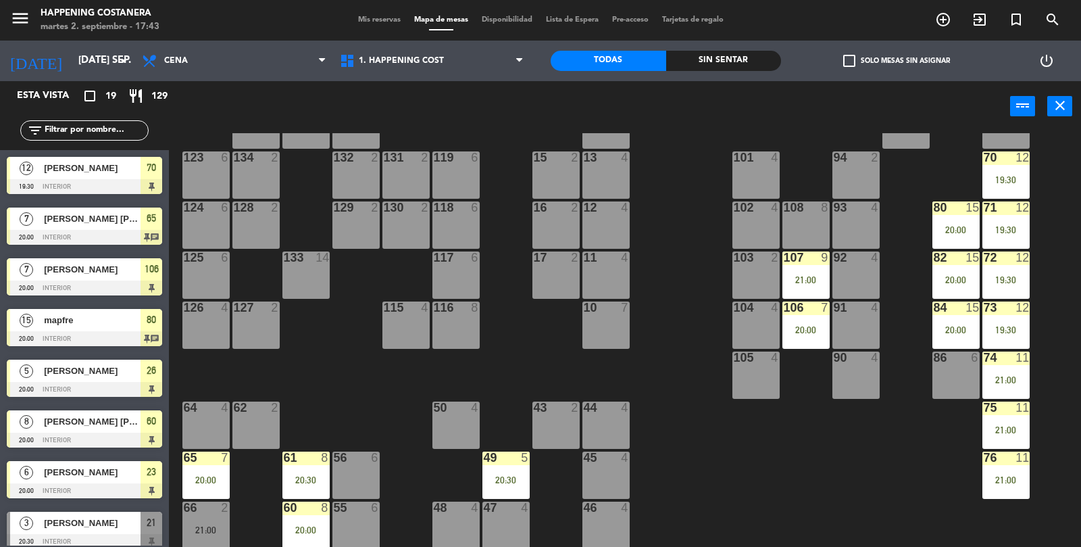
scroll to position [55, 0]
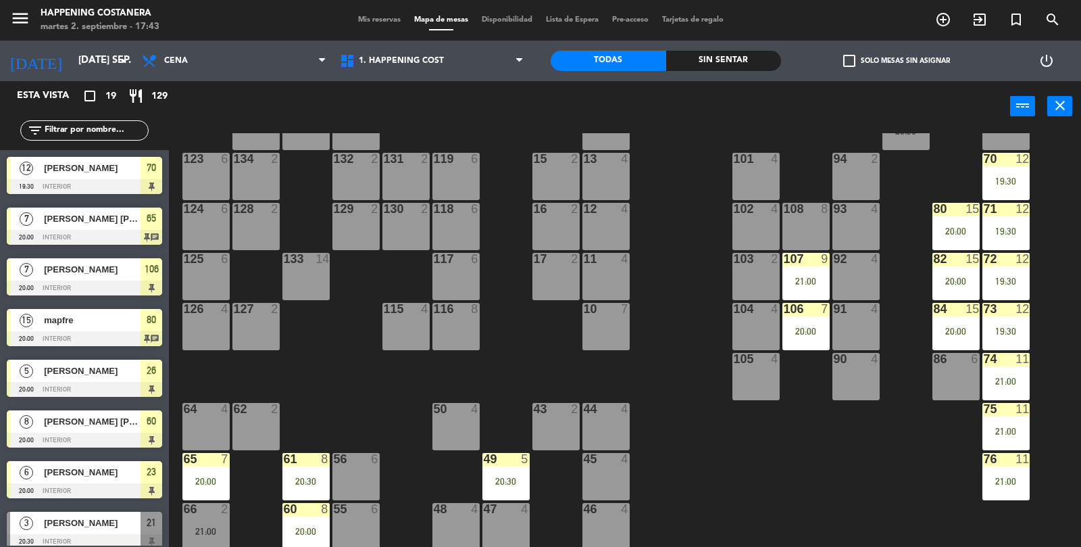
click at [1025, 204] on div "12" at bounding box center [1023, 209] width 14 height 12
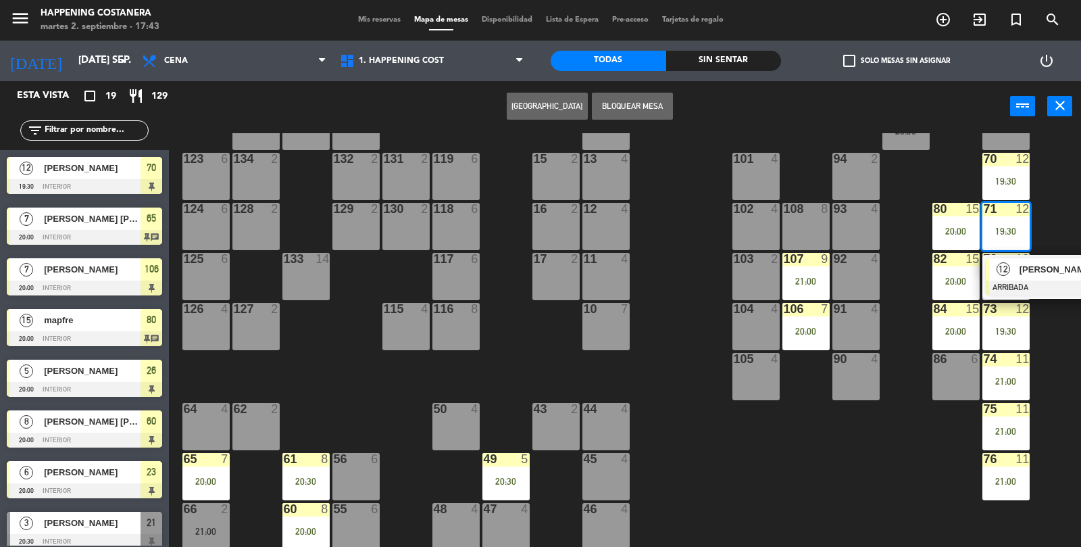
click at [1047, 264] on span "[PERSON_NAME]" at bounding box center [1063, 269] width 87 height 14
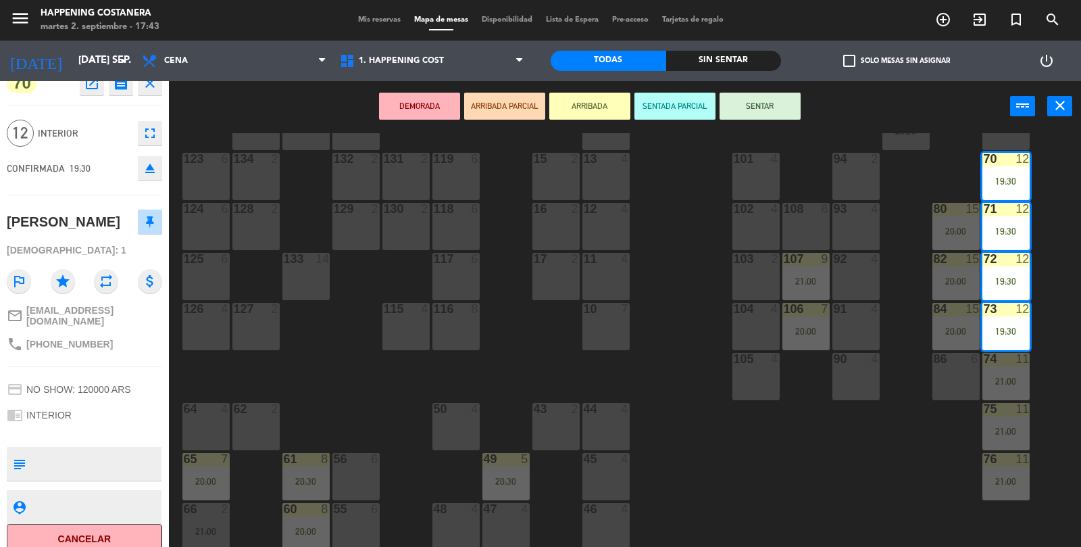
scroll to position [0, 0]
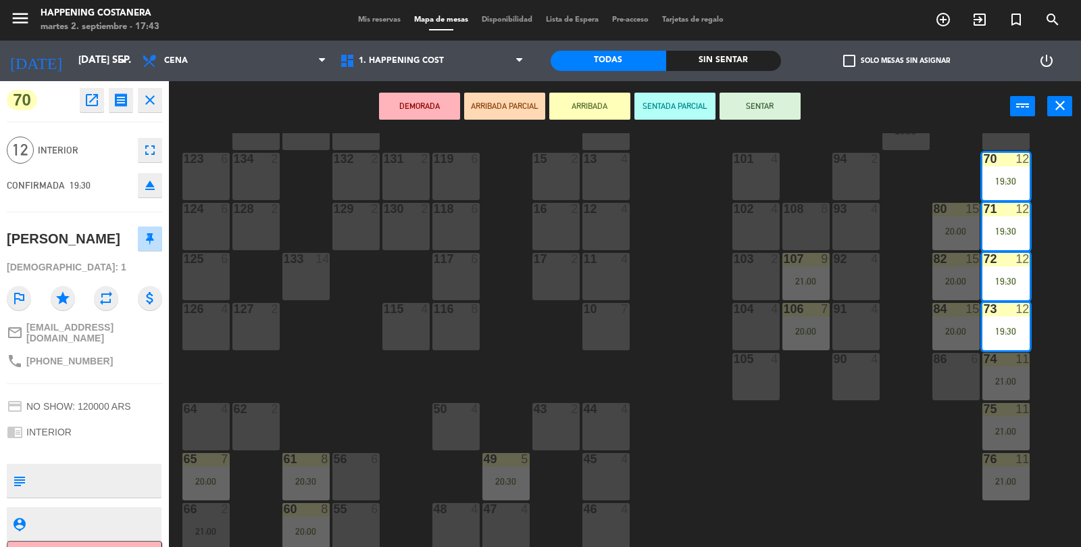
click at [87, 104] on icon "open_in_new" at bounding box center [92, 100] width 16 height 16
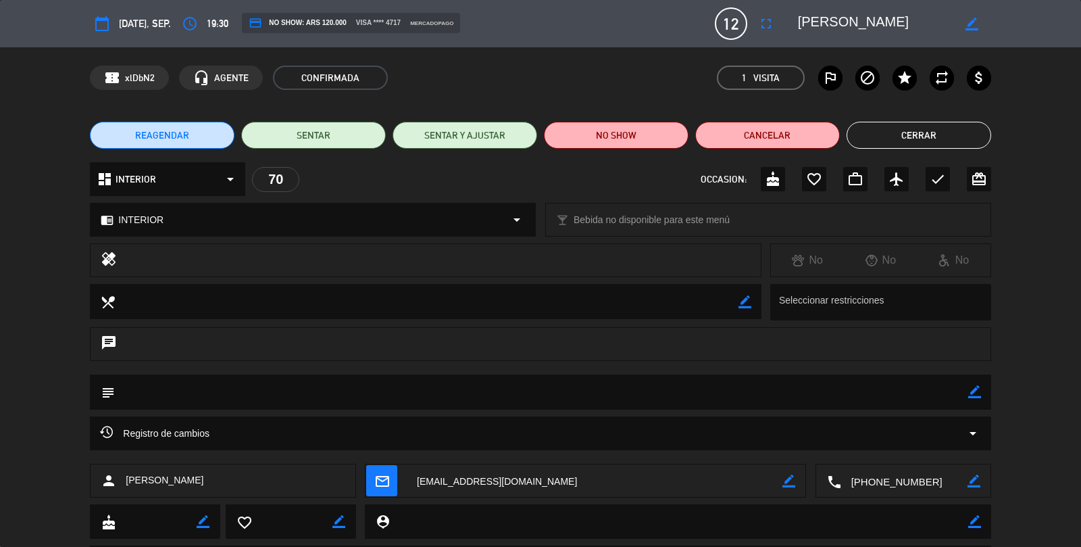
click at [925, 143] on button "Cerrar" at bounding box center [919, 135] width 145 height 27
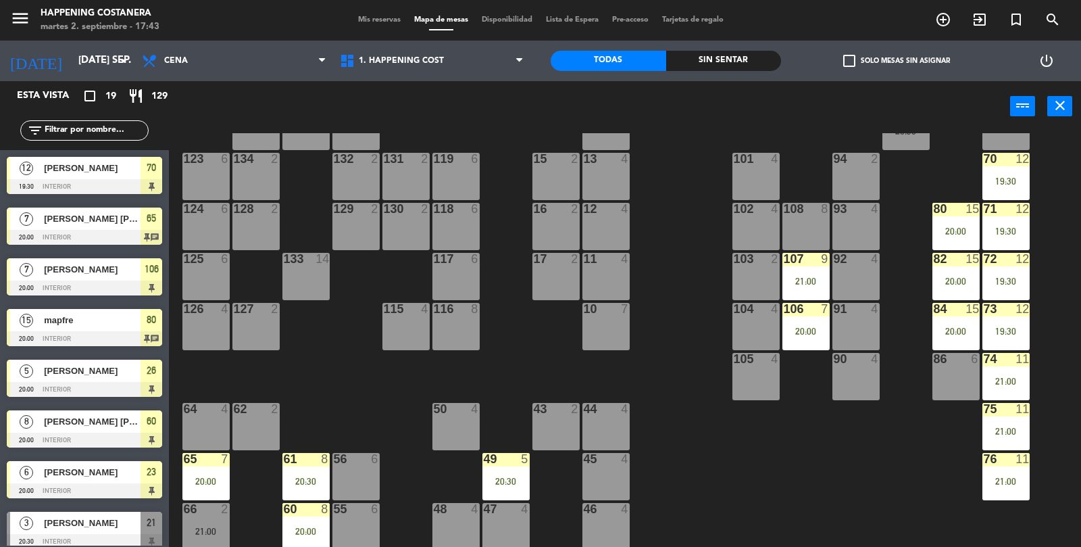
click at [1029, 407] on div "11" at bounding box center [1023, 409] width 14 height 12
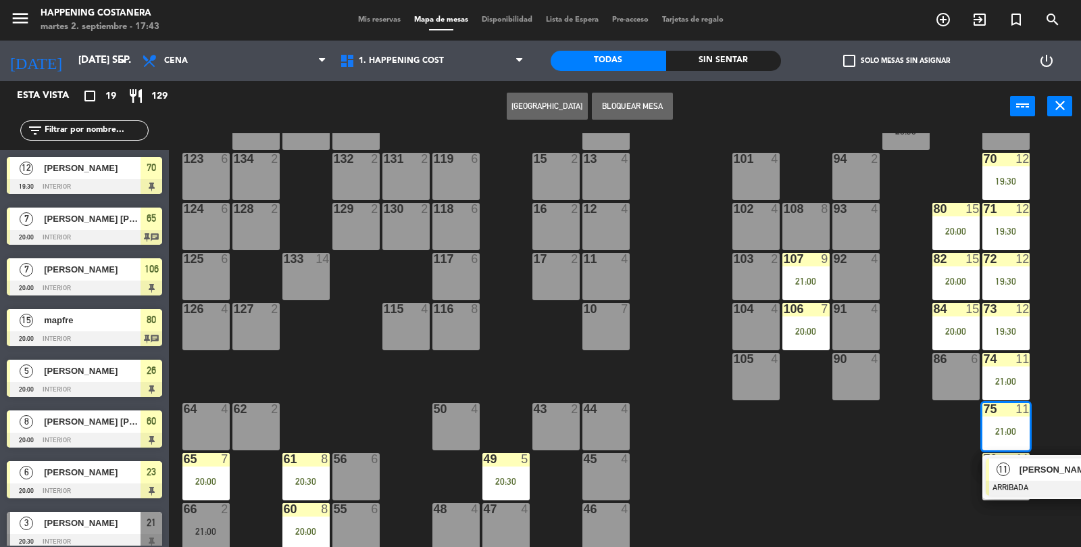
click at [1031, 468] on span "[PERSON_NAME]" at bounding box center [1063, 469] width 87 height 14
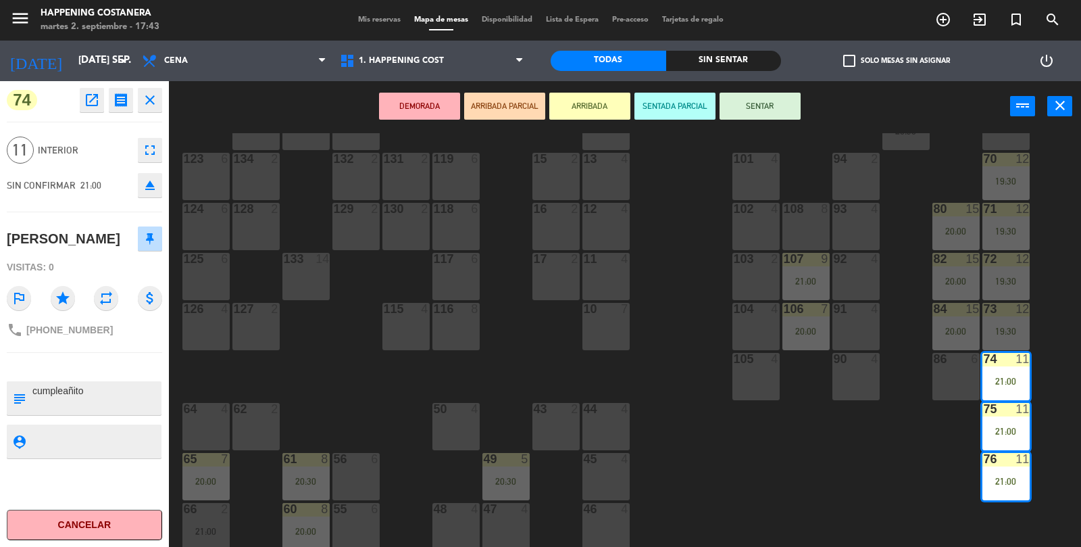
click at [98, 108] on button "open_in_new" at bounding box center [92, 100] width 24 height 24
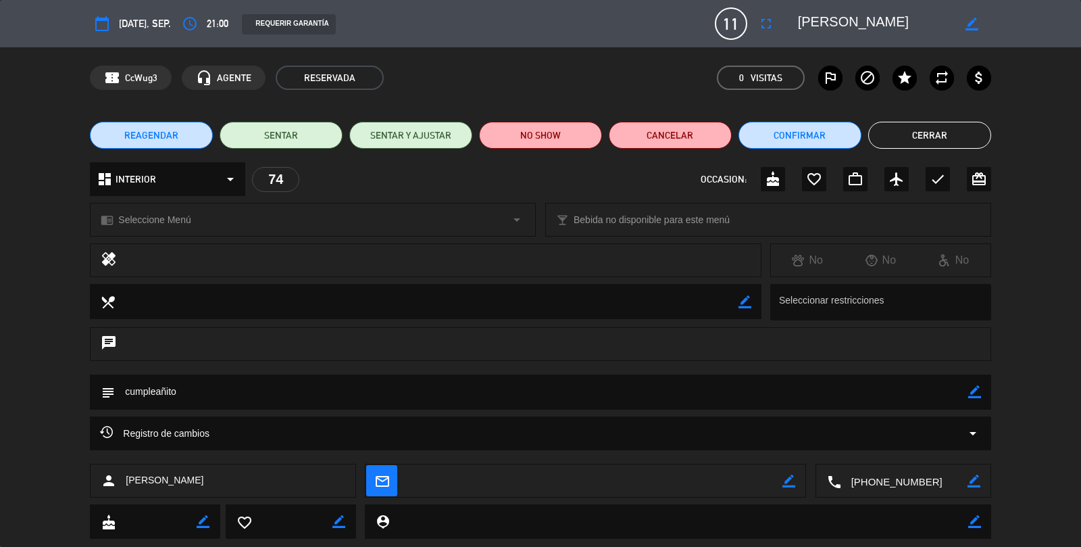
click at [962, 420] on div "Registro de cambios arrow_drop_down" at bounding box center [540, 433] width 901 height 34
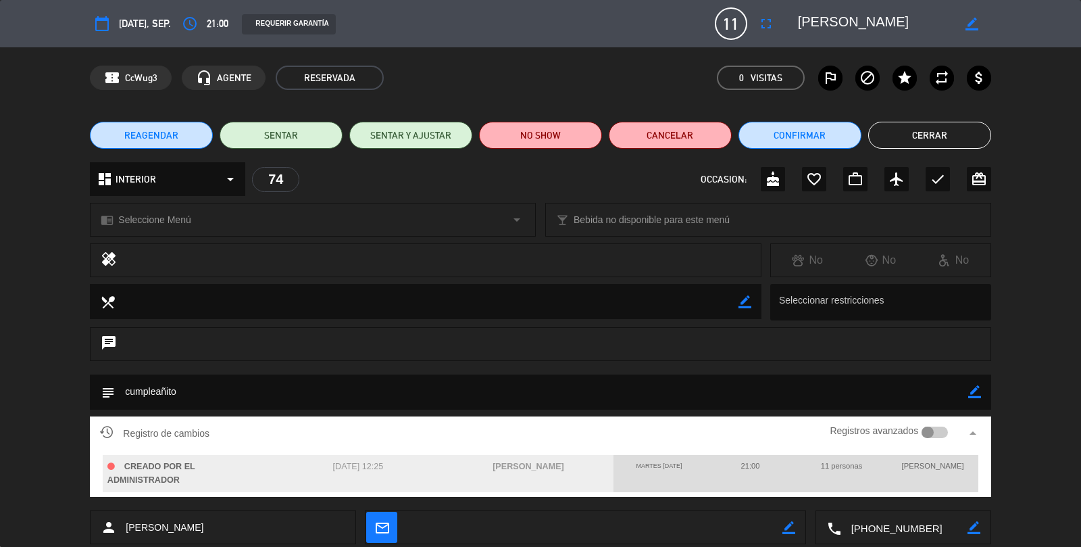
click at [1043, 364] on div "chat" at bounding box center [540, 350] width 1081 height 47
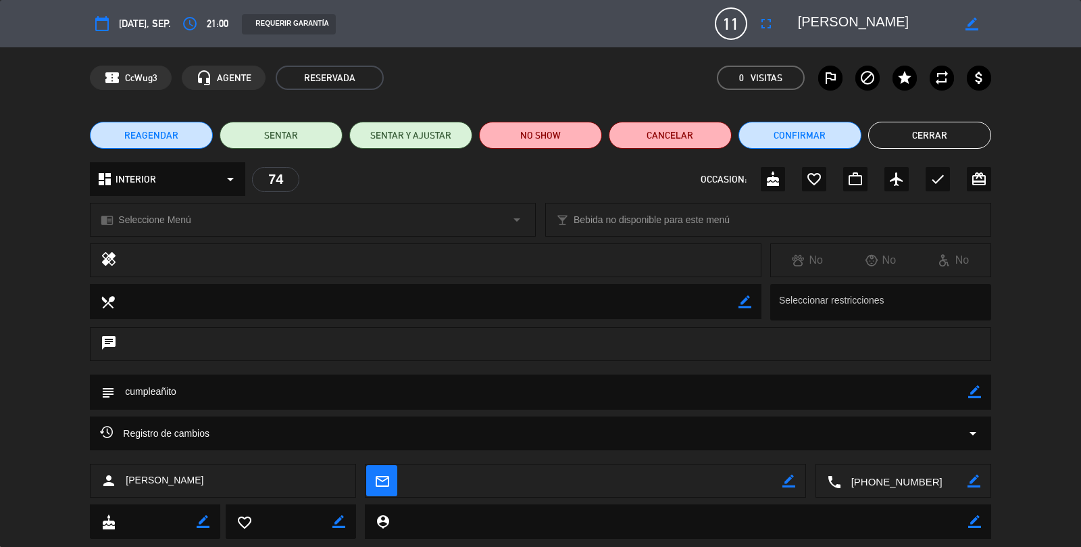
scroll to position [32, 0]
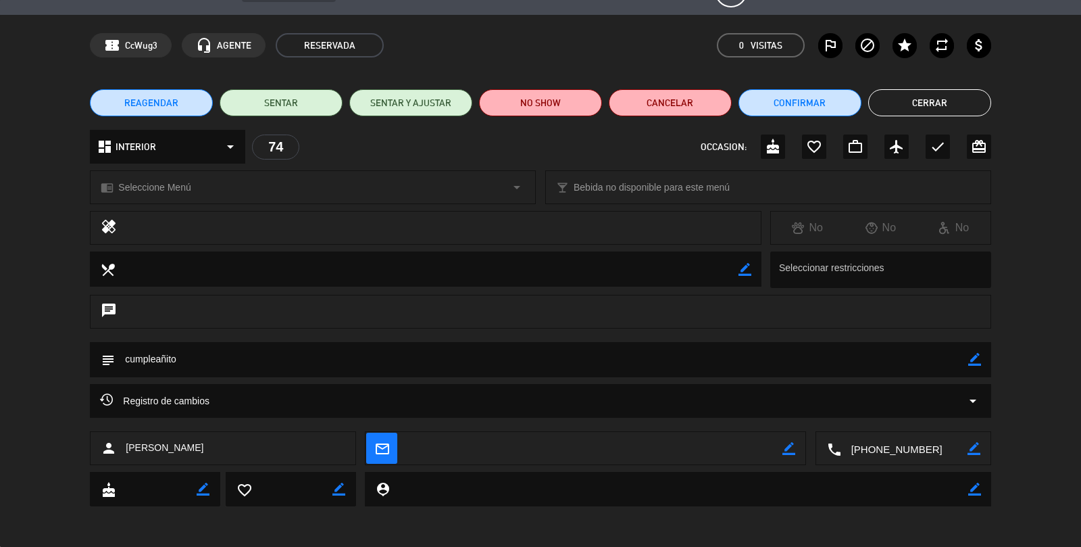
click at [977, 353] on icon "border_color" at bounding box center [974, 359] width 13 height 13
type textarea "cumpleañito. viene"
click at [988, 366] on div "subject" at bounding box center [540, 359] width 901 height 35
click at [970, 360] on icon at bounding box center [974, 359] width 13 height 13
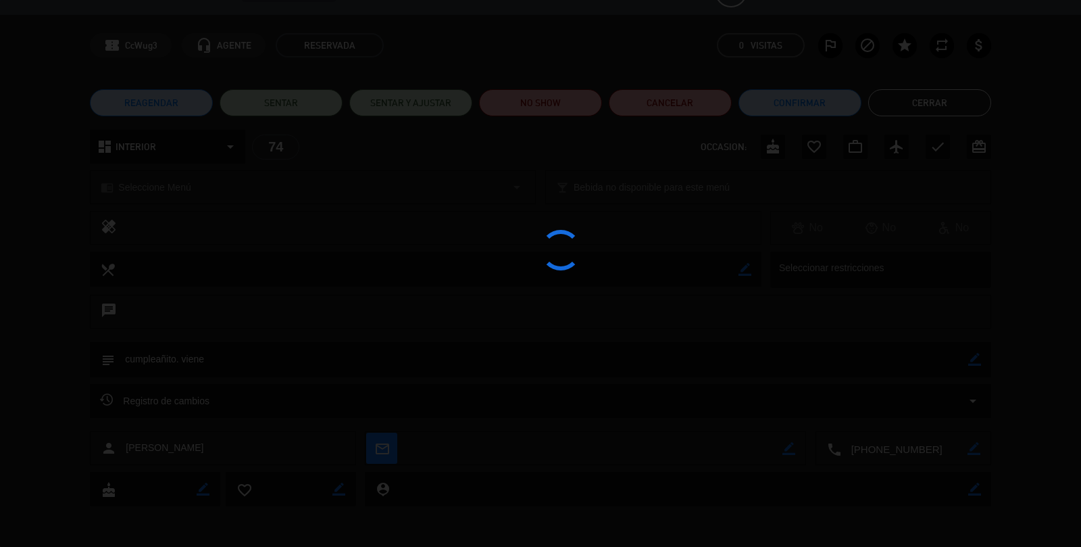
type textarea "cumpleañito. viene"
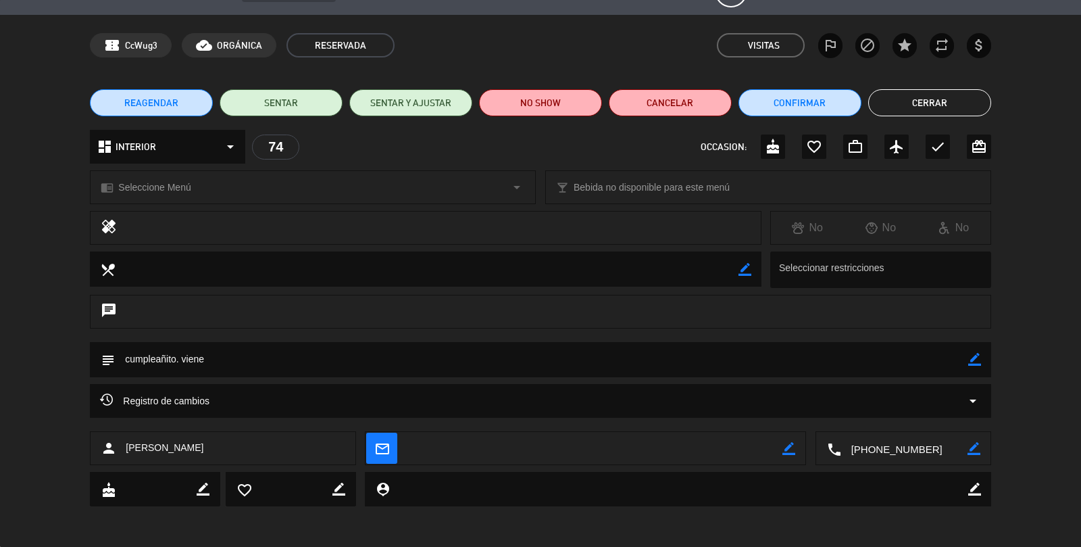
click at [962, 98] on button "Cerrar" at bounding box center [929, 102] width 123 height 27
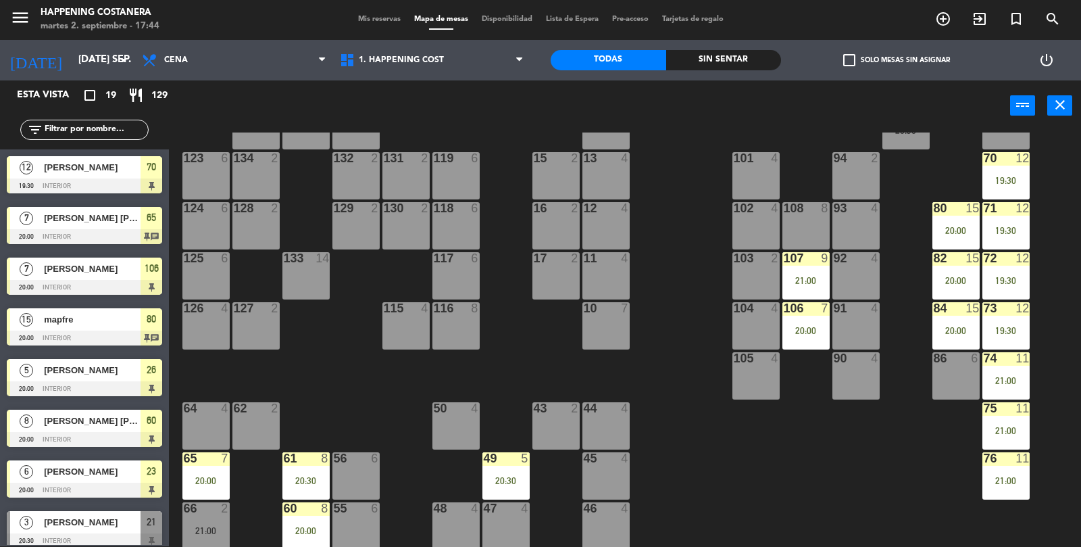
scroll to position [39, 0]
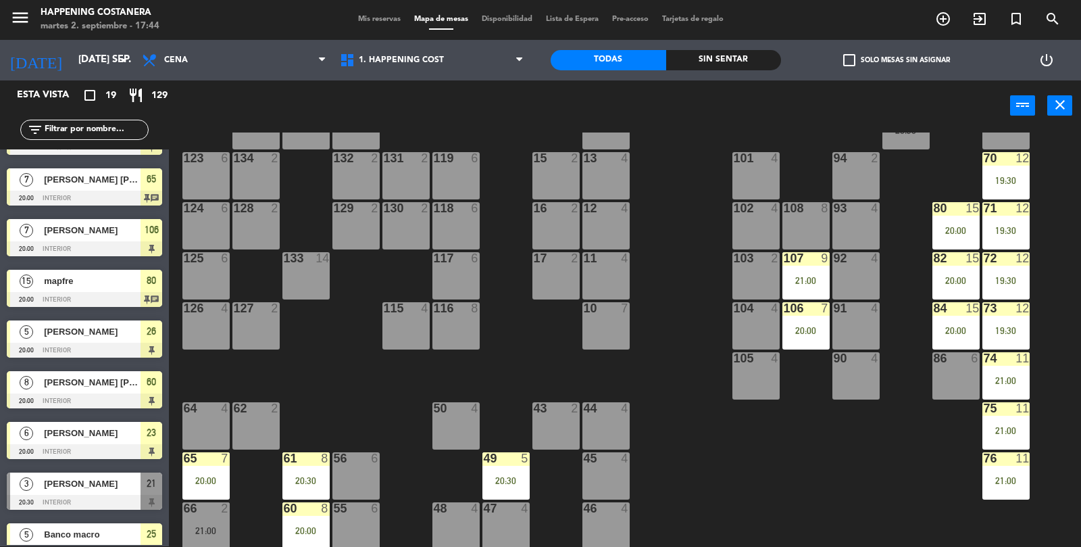
click at [1004, 388] on div "74 11 21:00" at bounding box center [1006, 375] width 47 height 47
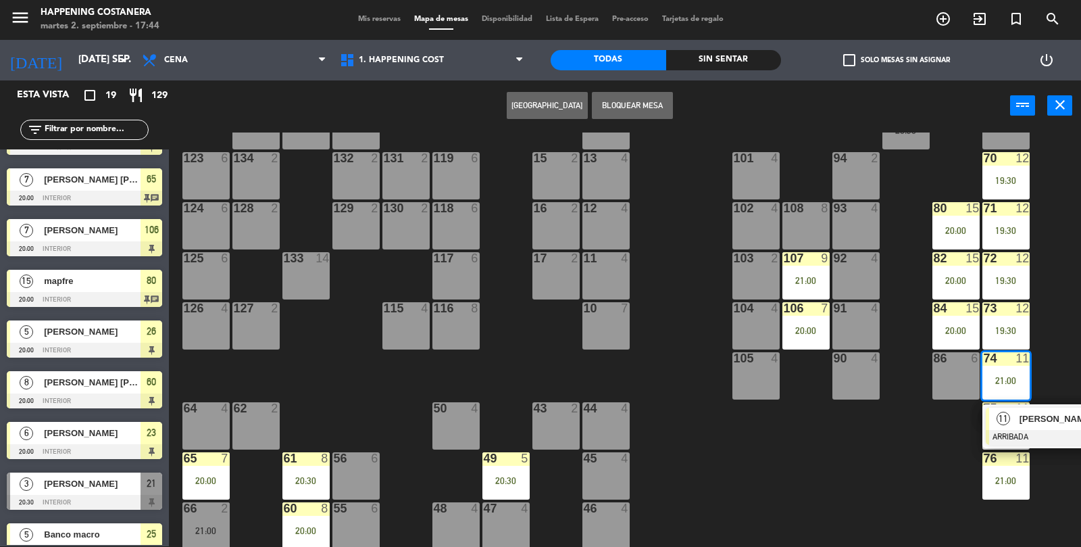
click at [1046, 433] on div at bounding box center [1058, 437] width 145 height 15
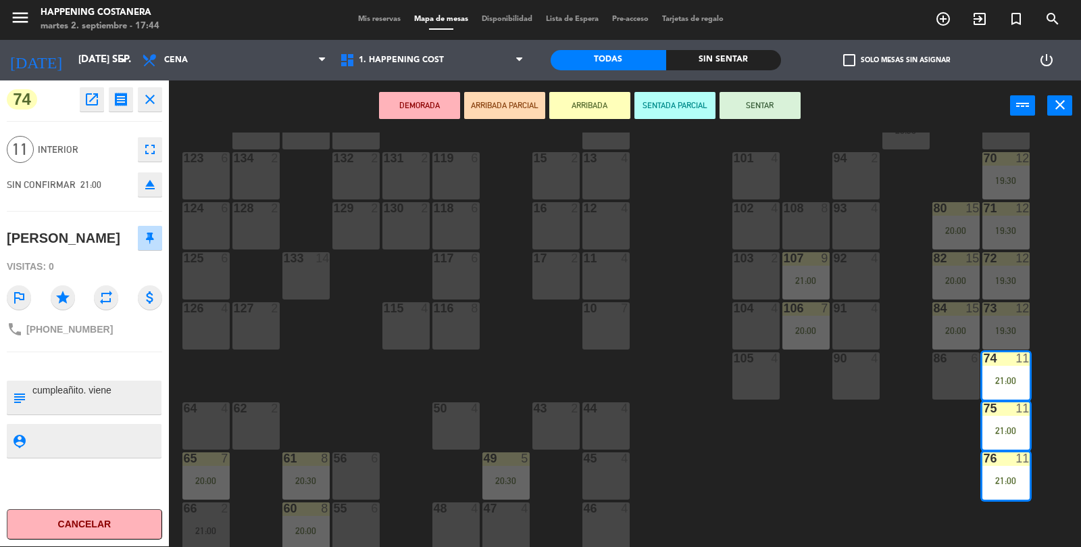
click at [722, 416] on div "69 2 122 6 121 6 120 6 14 4 CAVA 10 20:30 101 4 94 2 70 12 19:30 123 6 131 2 13…" at bounding box center [631, 339] width 902 height 415
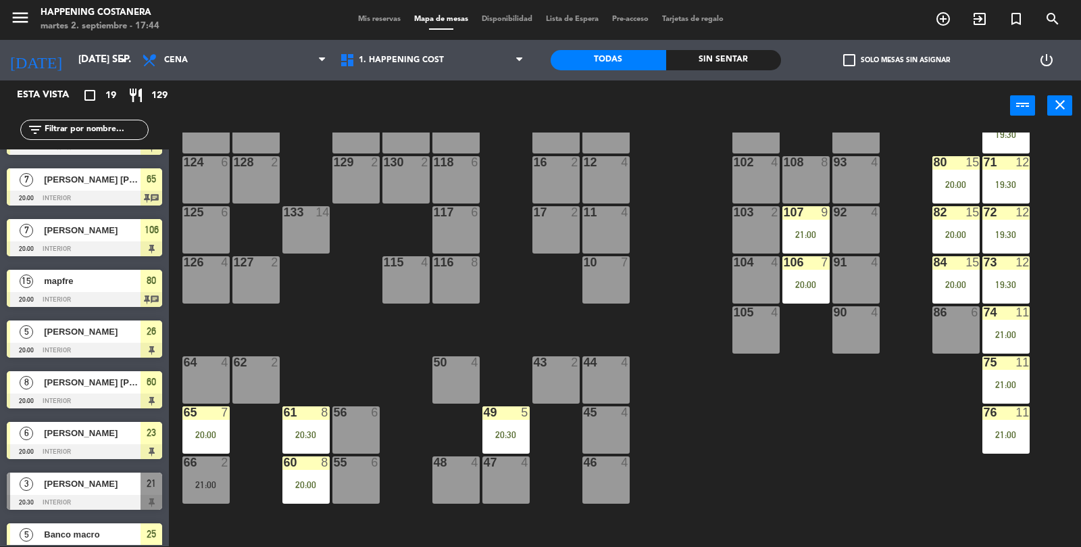
scroll to position [103, 0]
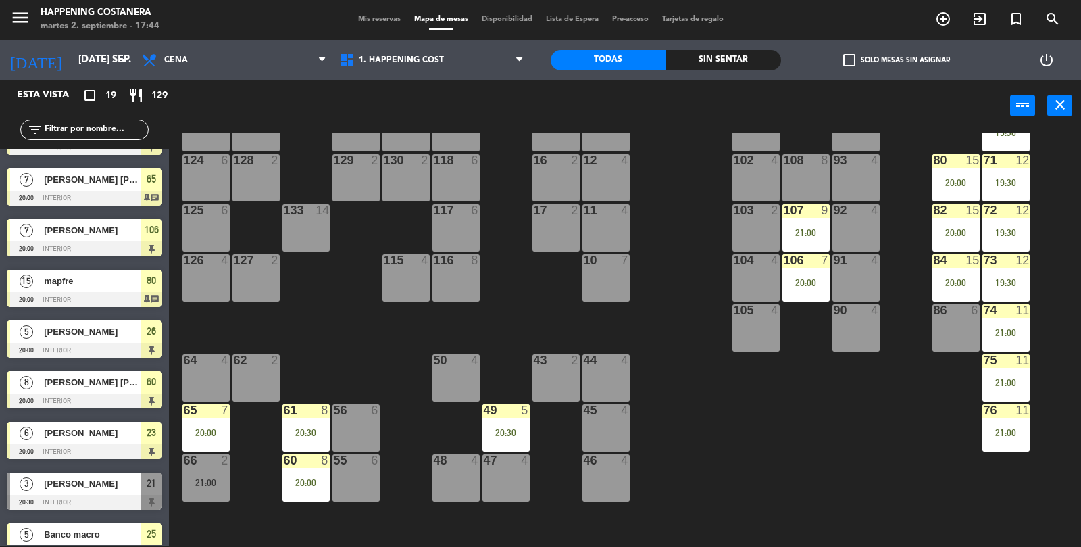
click at [820, 218] on div "107 9 21:00" at bounding box center [806, 227] width 47 height 47
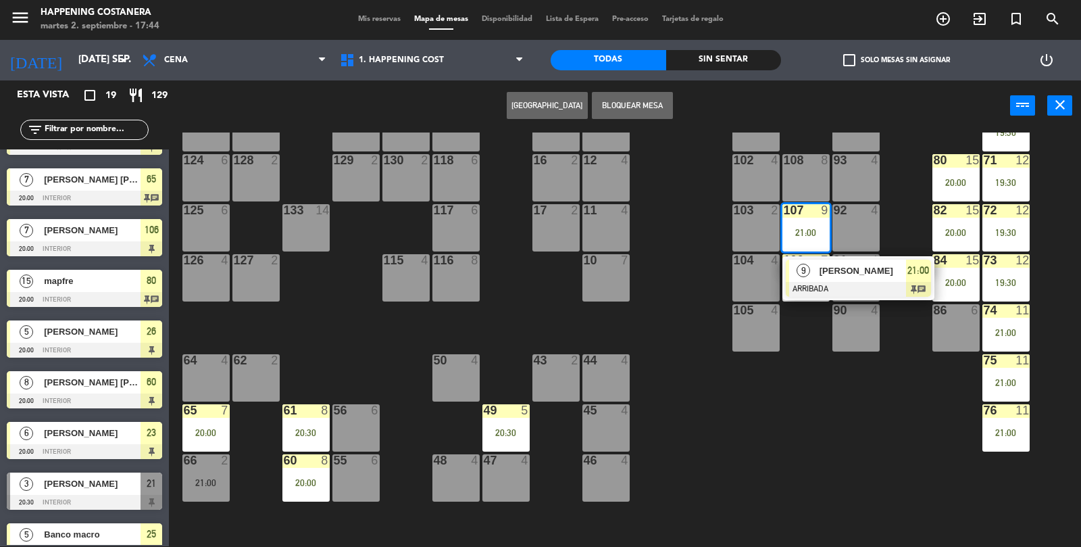
click at [831, 279] on div "[PERSON_NAME]" at bounding box center [862, 271] width 88 height 22
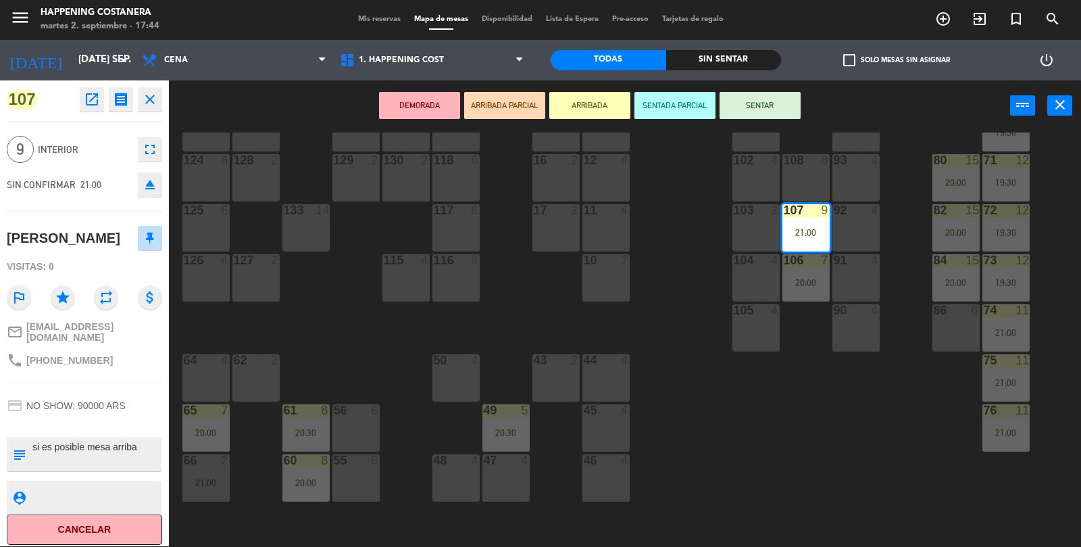
click at [91, 89] on button "open_in_new" at bounding box center [92, 99] width 24 height 24
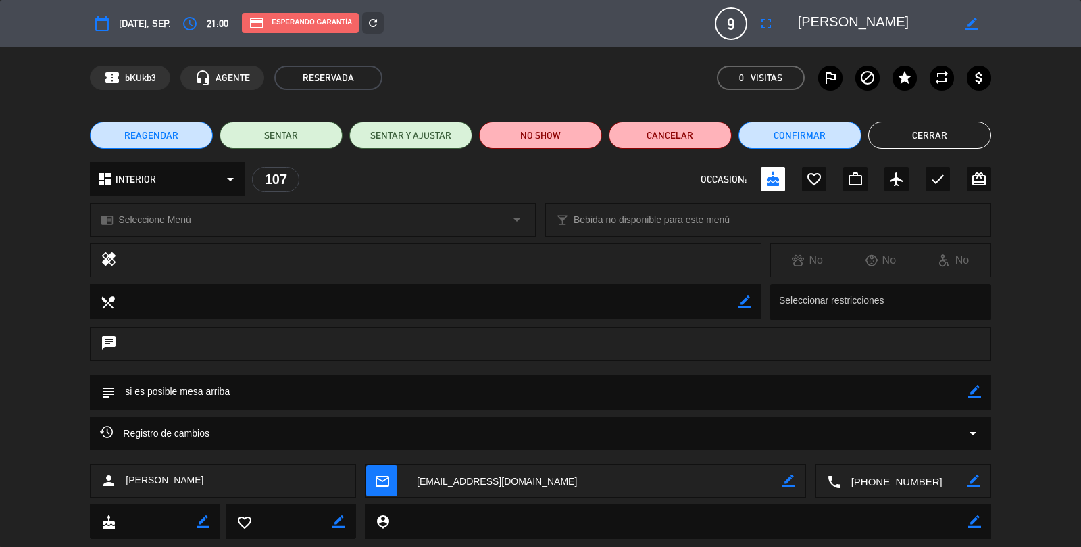
scroll to position [32, 0]
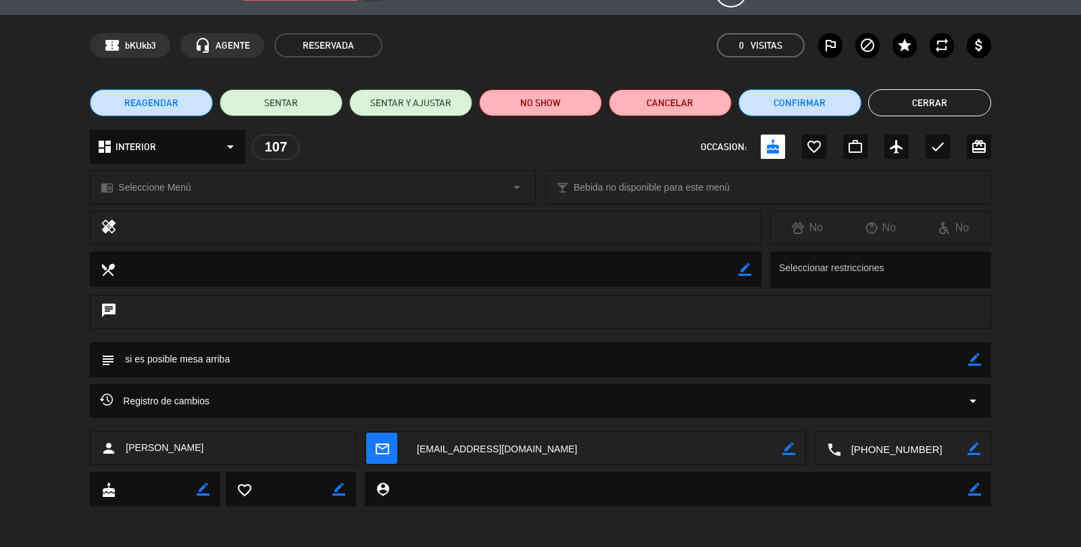
click at [976, 364] on icon "border_color" at bounding box center [974, 359] width 13 height 13
click at [966, 363] on textarea at bounding box center [541, 359] width 853 height 34
type textarea "si es posible mesa arriba. viene"
click at [973, 363] on icon at bounding box center [974, 359] width 13 height 13
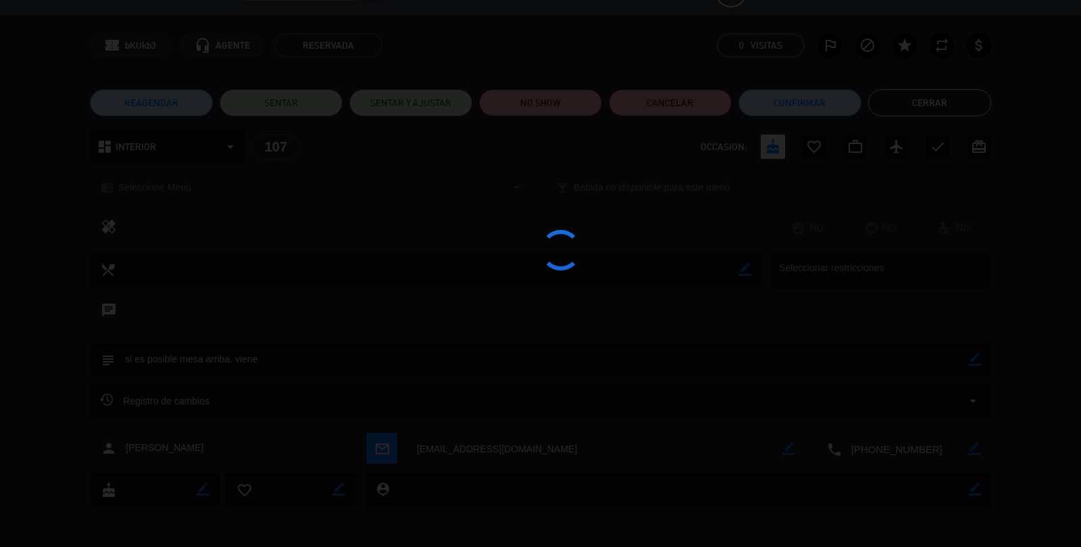
type textarea "si es posible mesa arriba. viene"
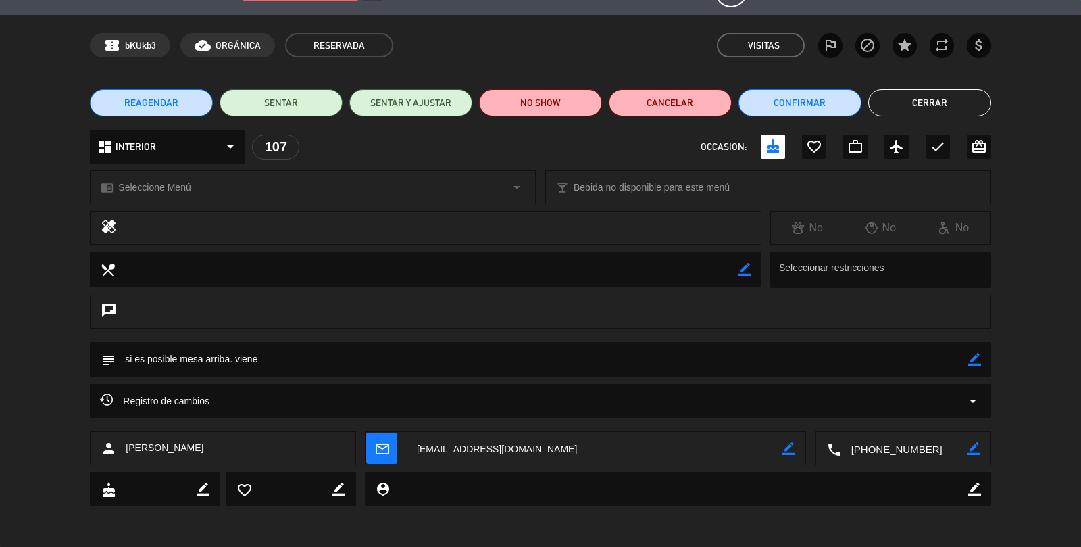
scroll to position [0, 0]
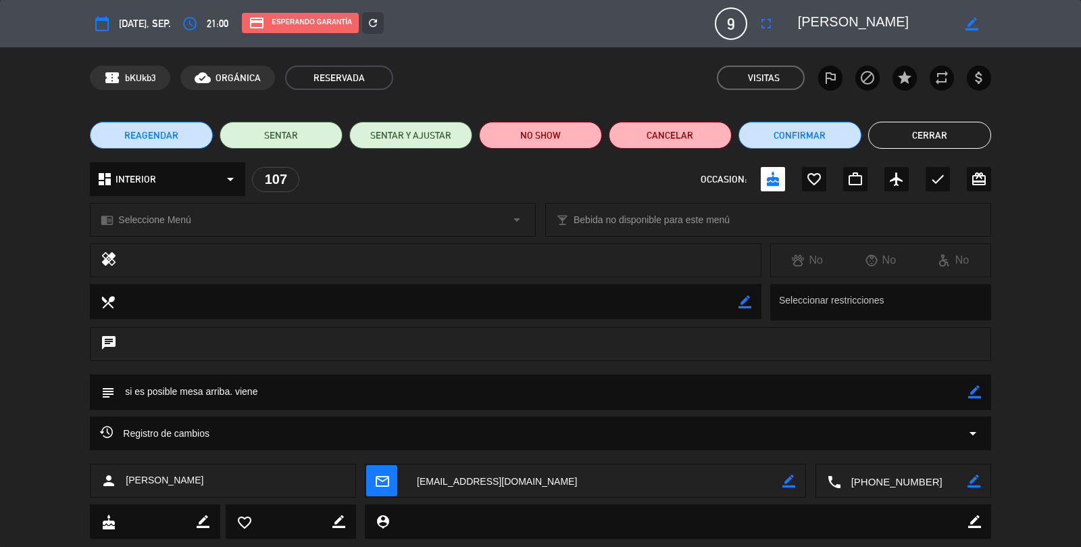
click at [958, 145] on button "Cerrar" at bounding box center [929, 135] width 123 height 27
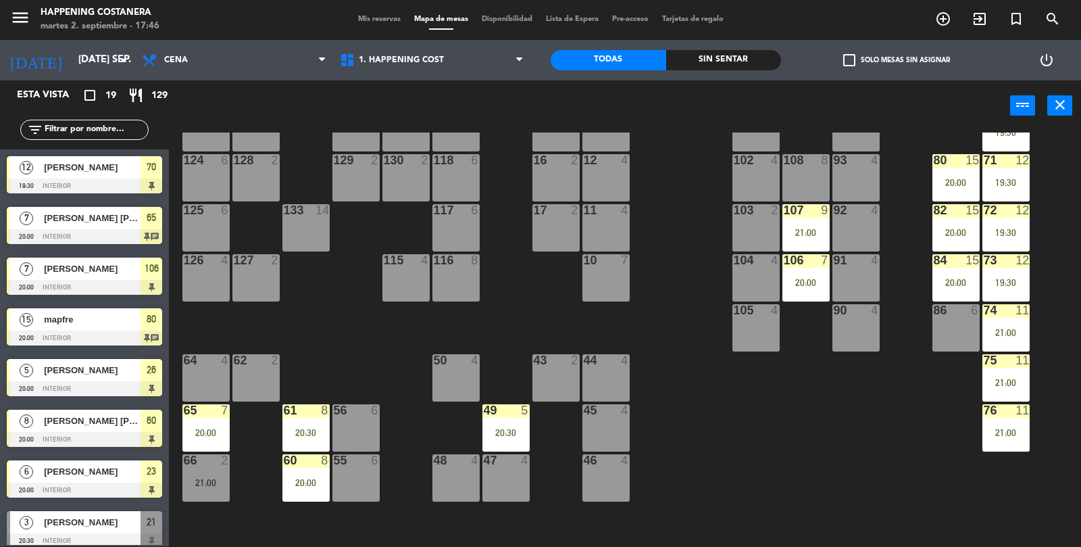
scroll to position [140, 0]
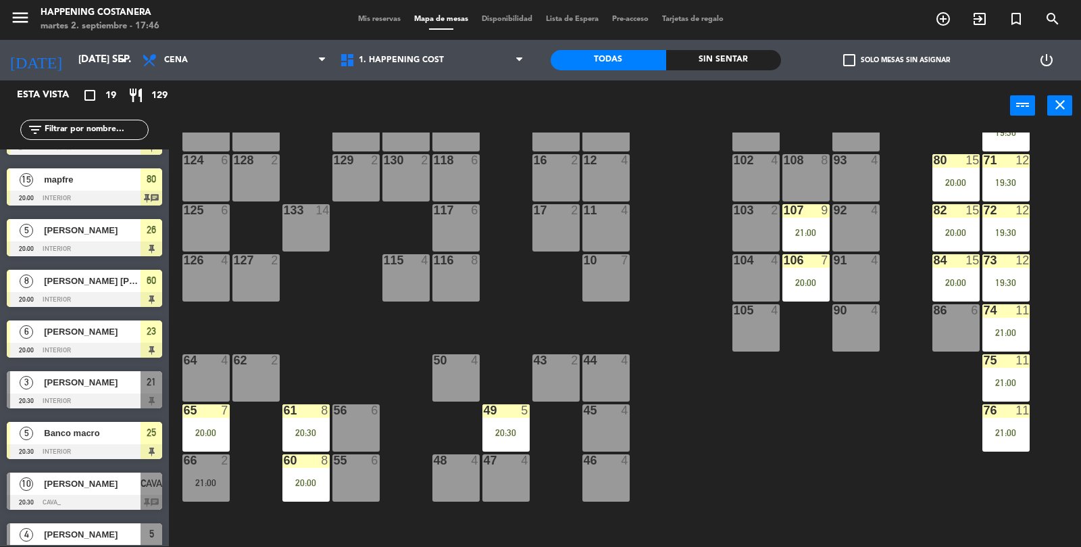
click at [810, 268] on div "106 7 20:00" at bounding box center [806, 277] width 47 height 47
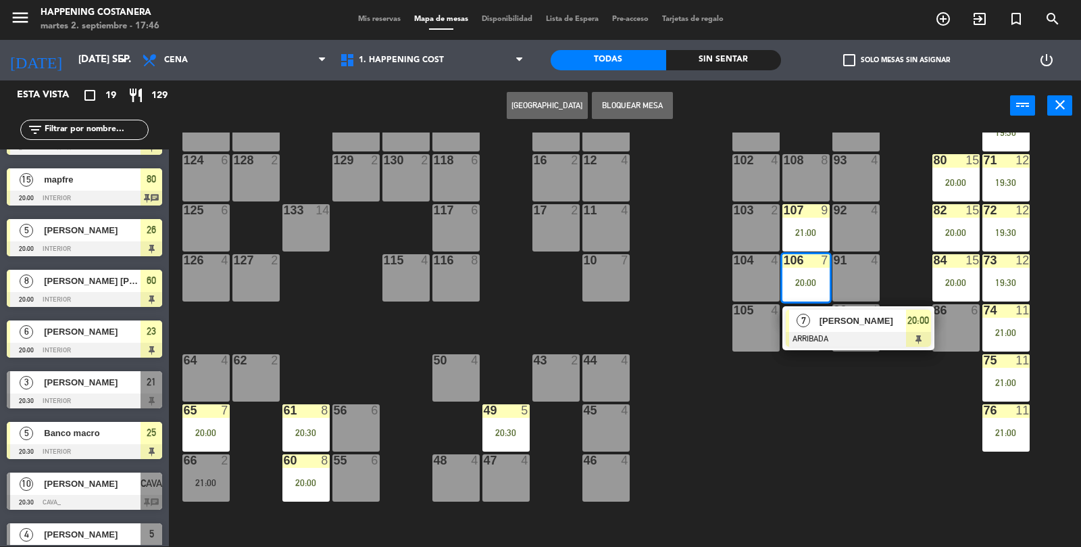
click at [862, 328] on div "[PERSON_NAME]" at bounding box center [862, 321] width 88 height 22
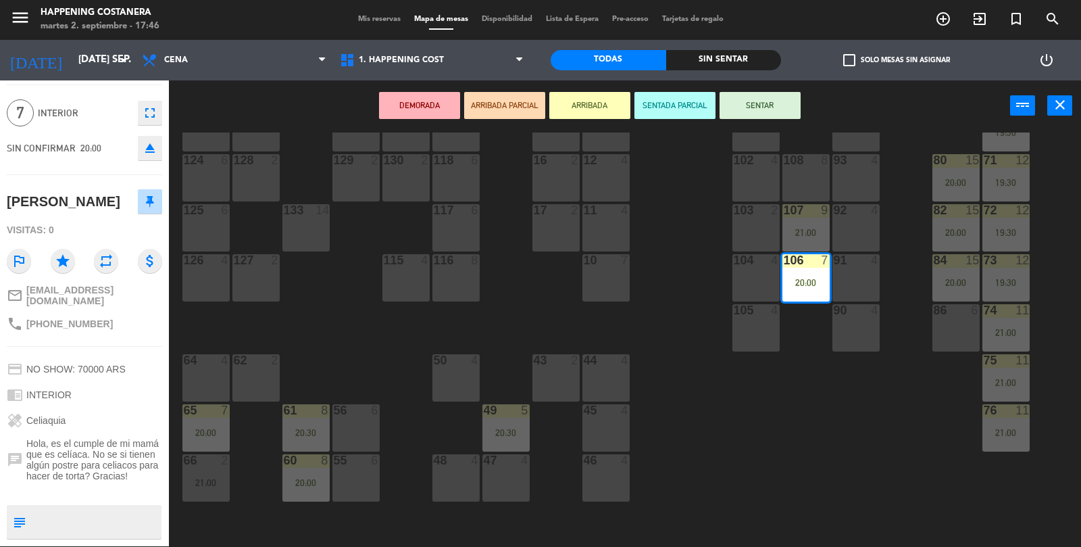
scroll to position [0, 0]
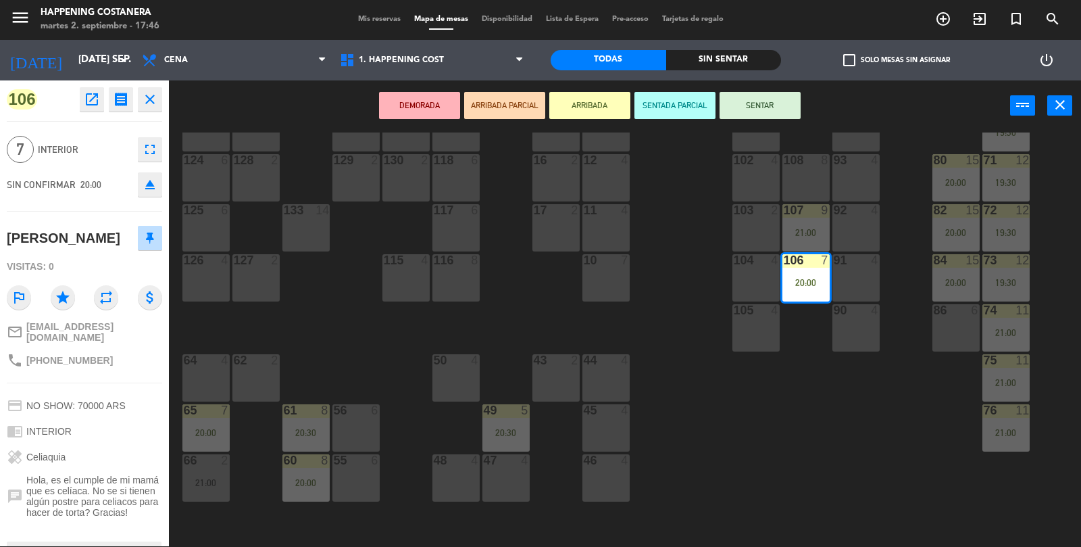
click at [90, 101] on icon "open_in_new" at bounding box center [92, 99] width 16 height 16
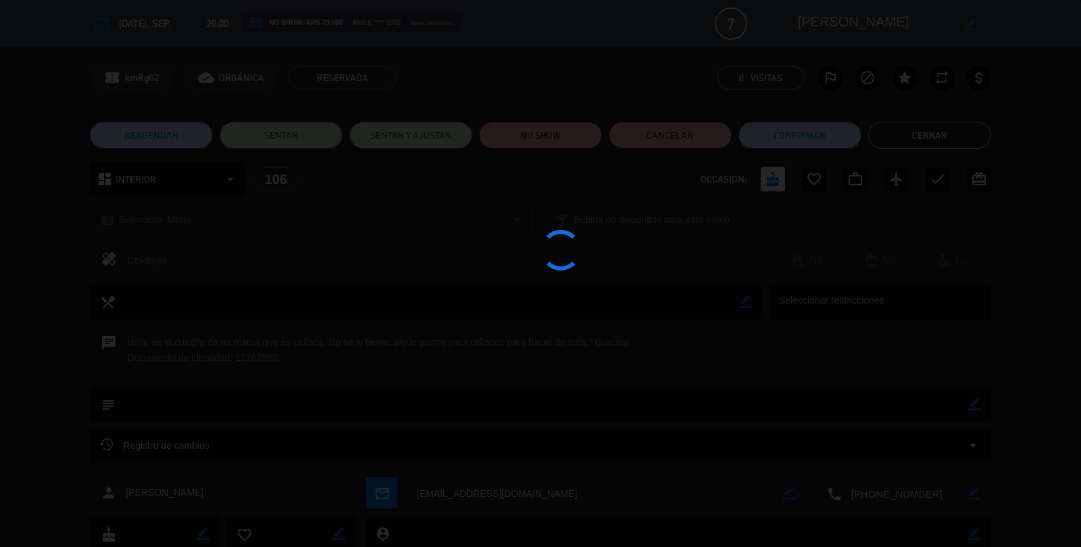
click at [948, 150] on div at bounding box center [540, 273] width 1081 height 547
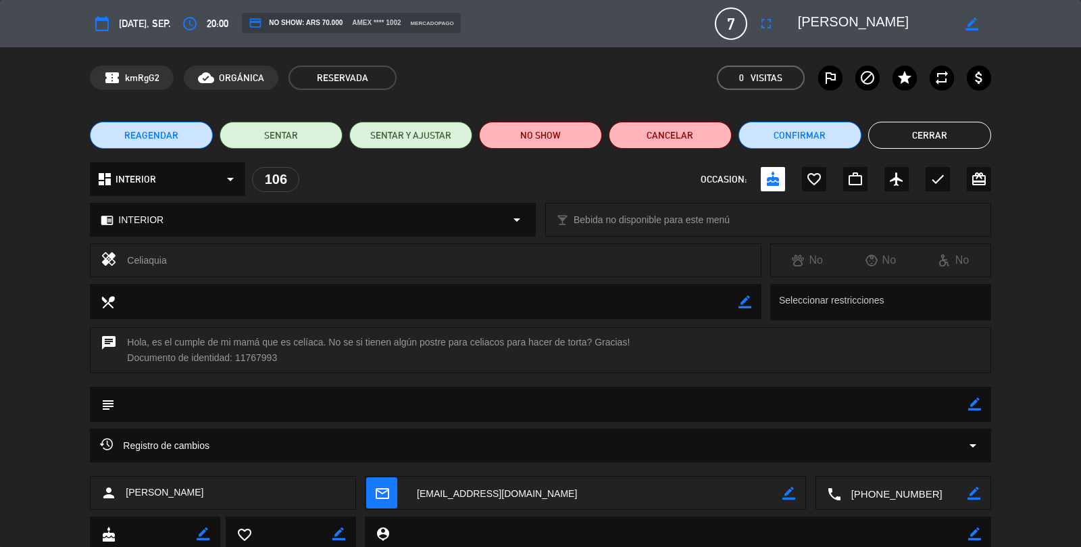
click at [968, 129] on button "Cerrar" at bounding box center [929, 135] width 123 height 27
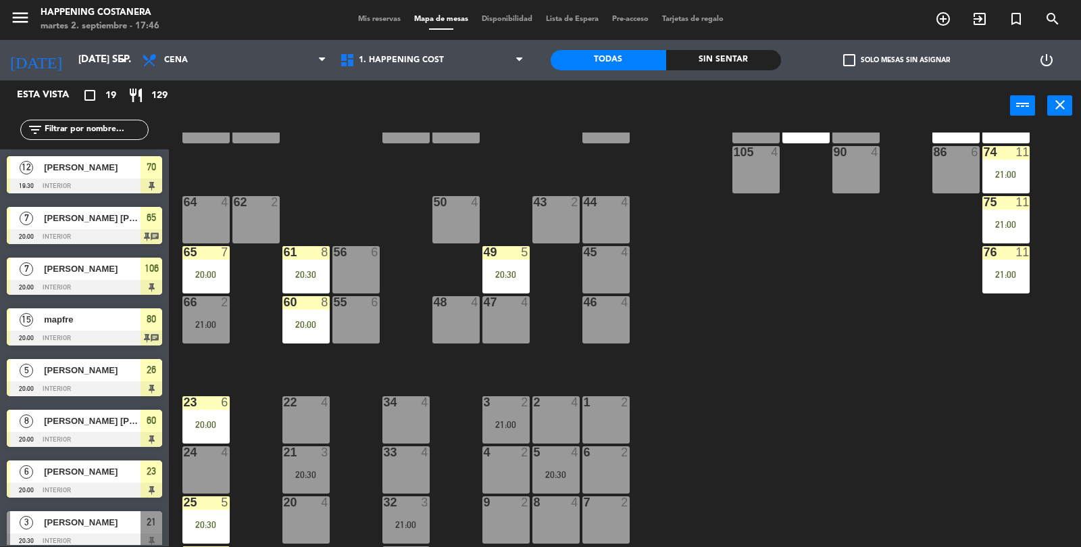
scroll to position [266, 0]
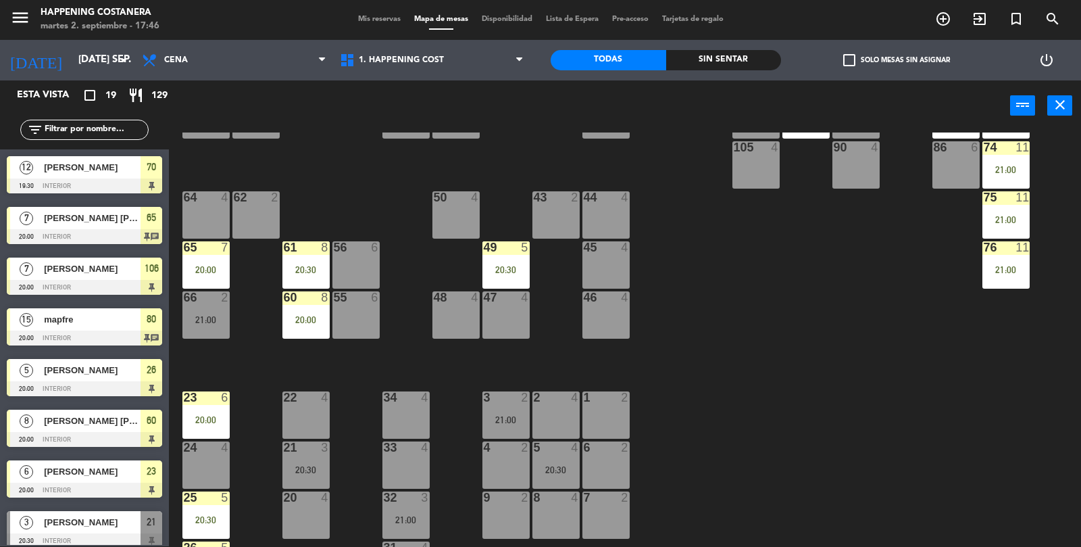
click at [514, 258] on div "49 5 20:30" at bounding box center [506, 264] width 47 height 47
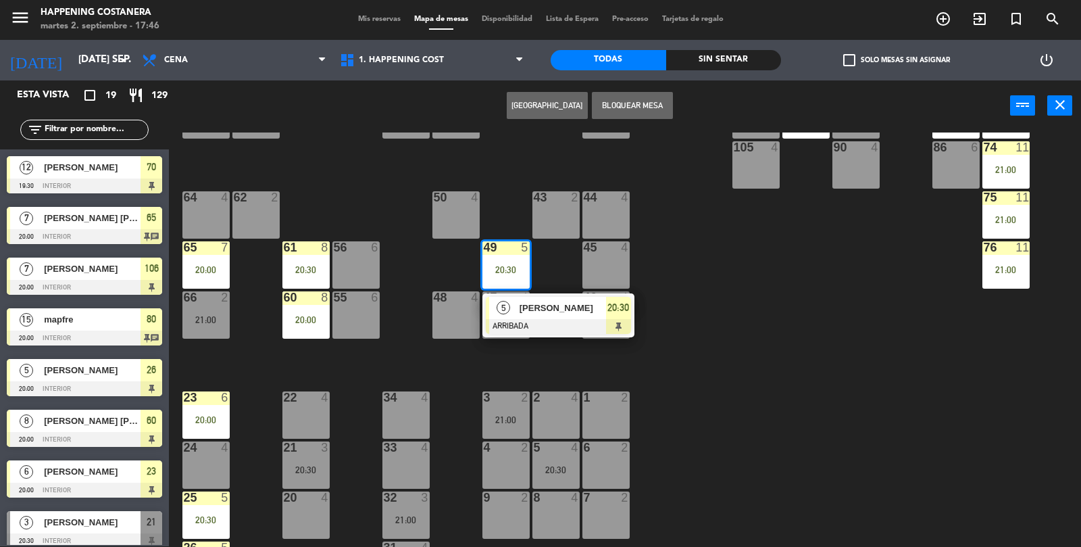
click at [534, 304] on span "[PERSON_NAME]" at bounding box center [563, 308] width 87 height 14
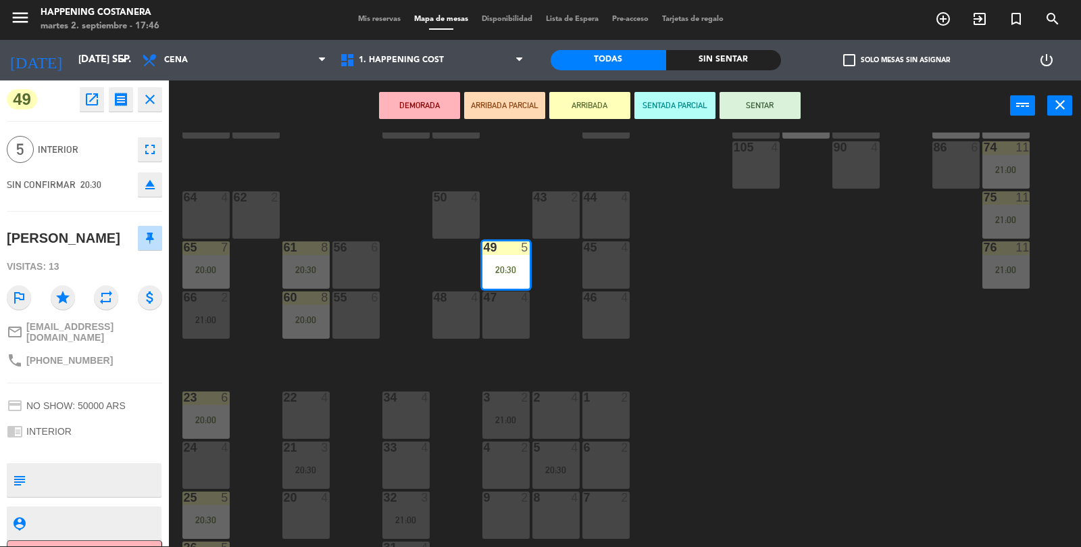
click at [806, 274] on div "69 2 122 6 121 6 120 6 14 4 CAVA 10 20:30 101 4 94 2 70 12 19:30 123 6 131 2 13…" at bounding box center [631, 339] width 902 height 415
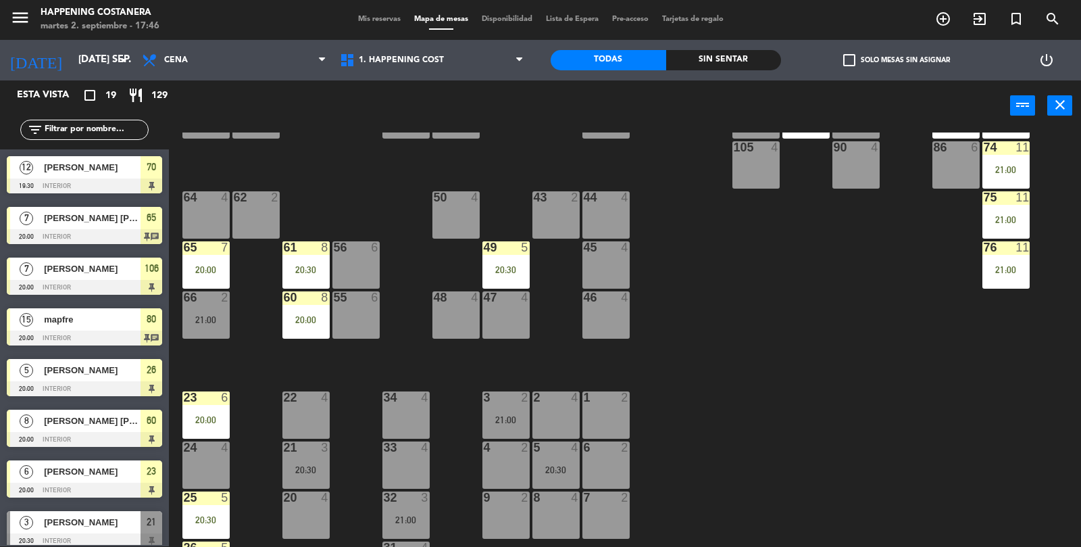
click at [517, 269] on div "20:30" at bounding box center [506, 269] width 47 height 9
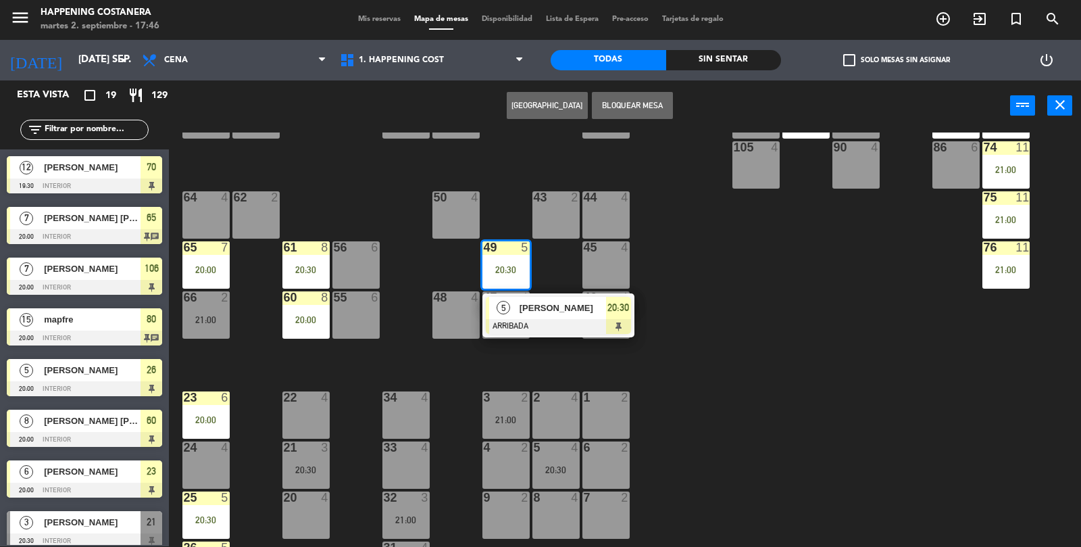
click at [577, 307] on span "[PERSON_NAME]" at bounding box center [563, 308] width 87 height 14
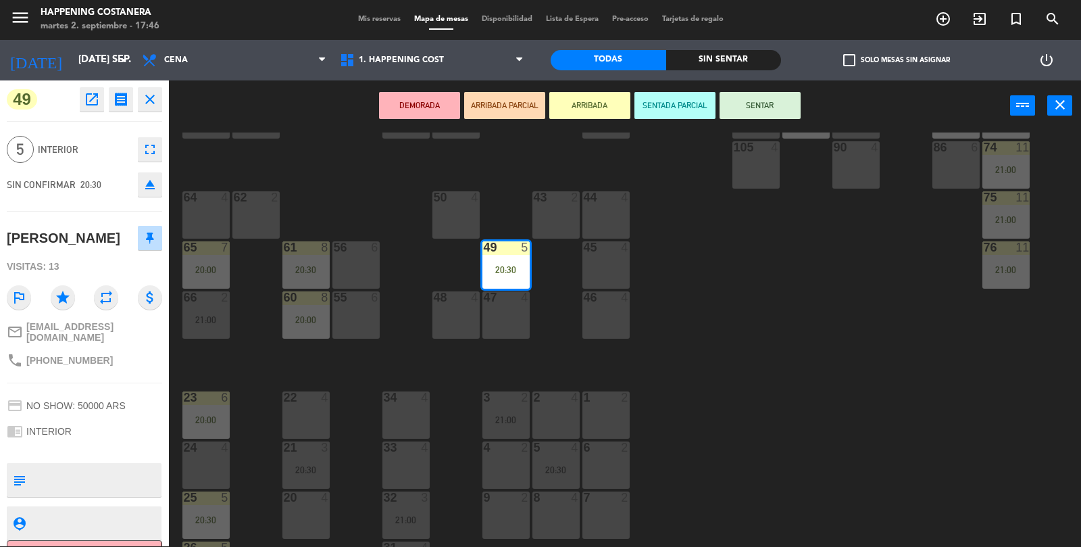
click at [814, 311] on div "69 2 122 6 121 6 120 6 14 4 CAVA 10 20:30 101 4 94 2 70 12 19:30 123 6 131 2 13…" at bounding box center [631, 339] width 902 height 415
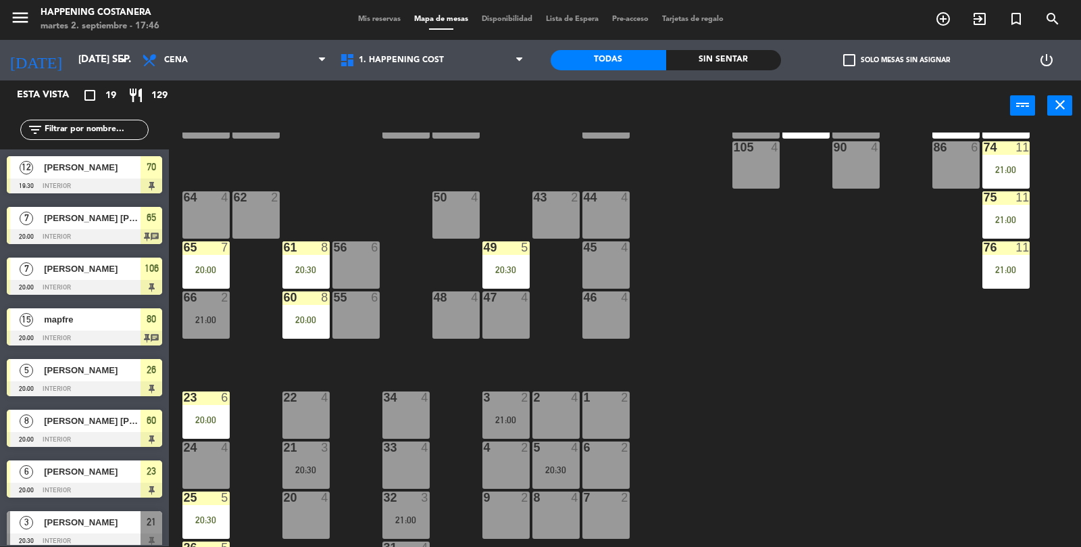
click at [295, 264] on div "20:30" at bounding box center [305, 269] width 47 height 10
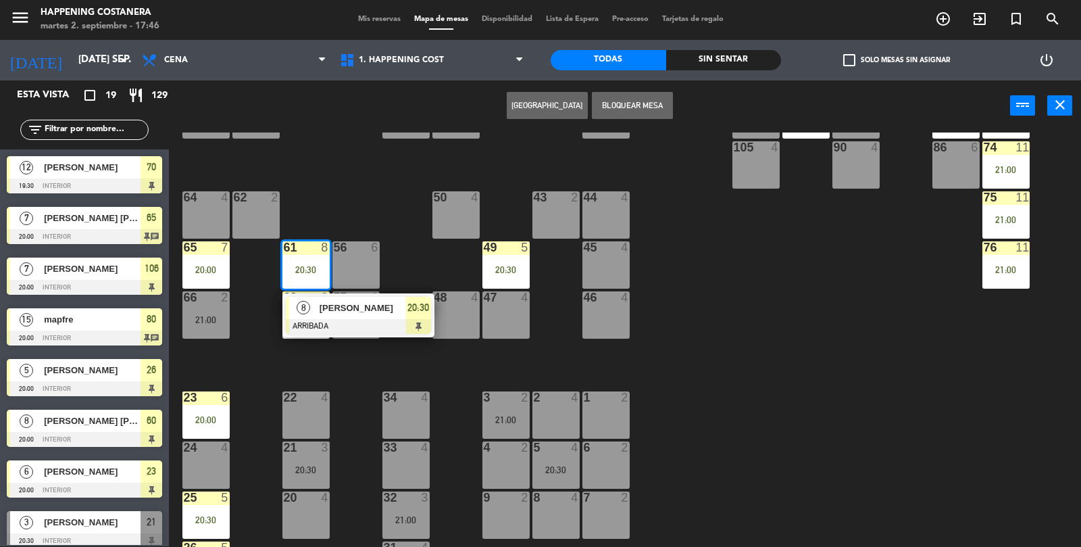
click at [324, 312] on span "[PERSON_NAME]" at bounding box center [363, 308] width 87 height 14
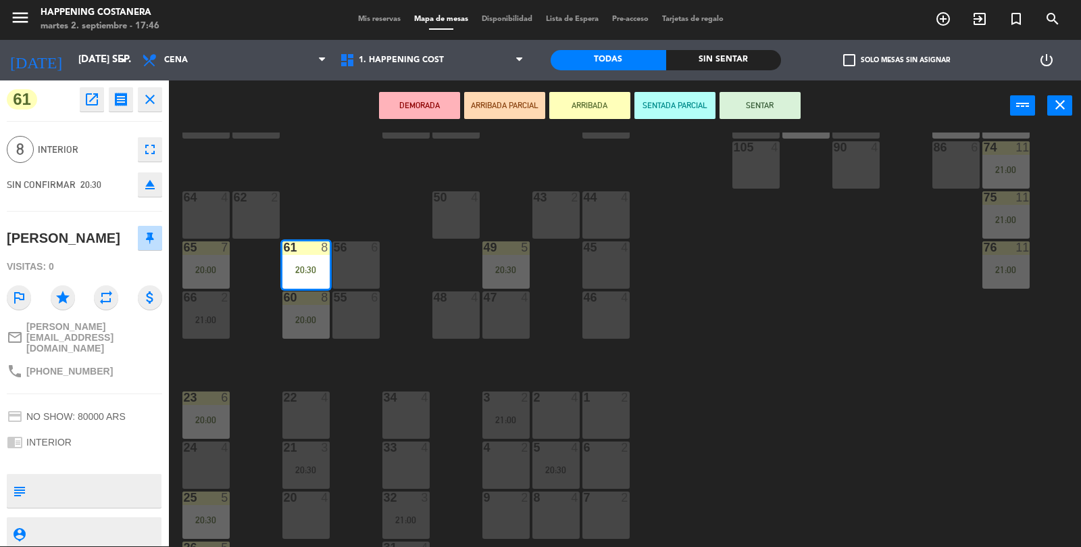
click at [97, 103] on icon "open_in_new" at bounding box center [92, 99] width 16 height 16
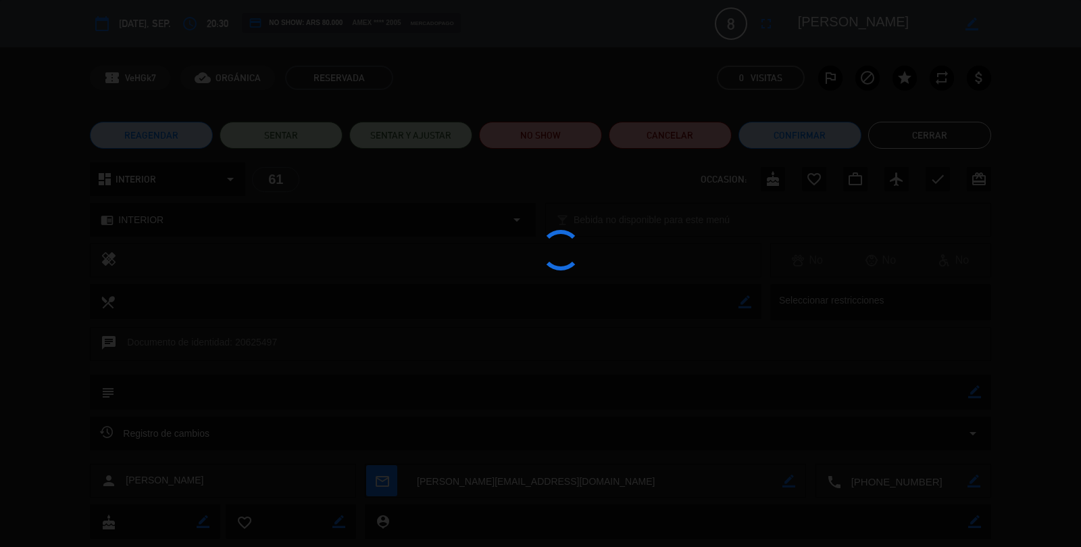
click at [952, 147] on button "Cerrar" at bounding box center [929, 135] width 123 height 27
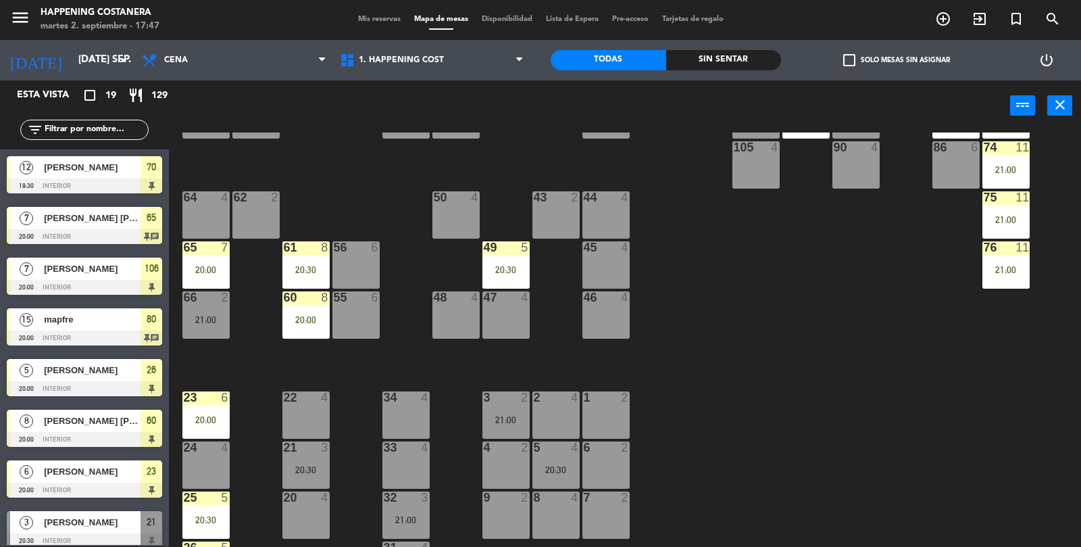
click at [305, 308] on div "60 8 20:00" at bounding box center [305, 314] width 47 height 47
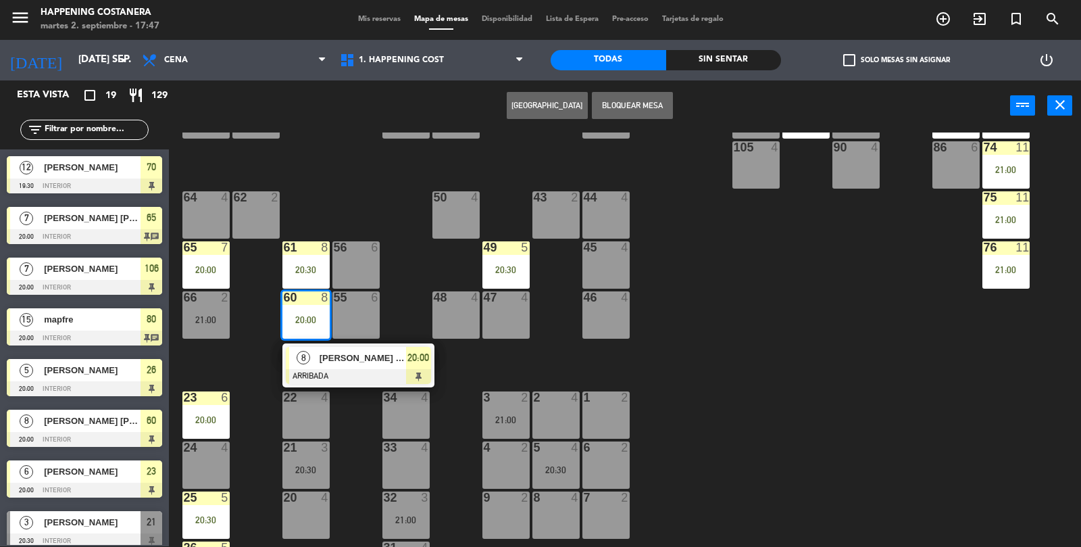
click at [334, 367] on div "[PERSON_NAME] [PERSON_NAME] Areco" at bounding box center [362, 358] width 88 height 22
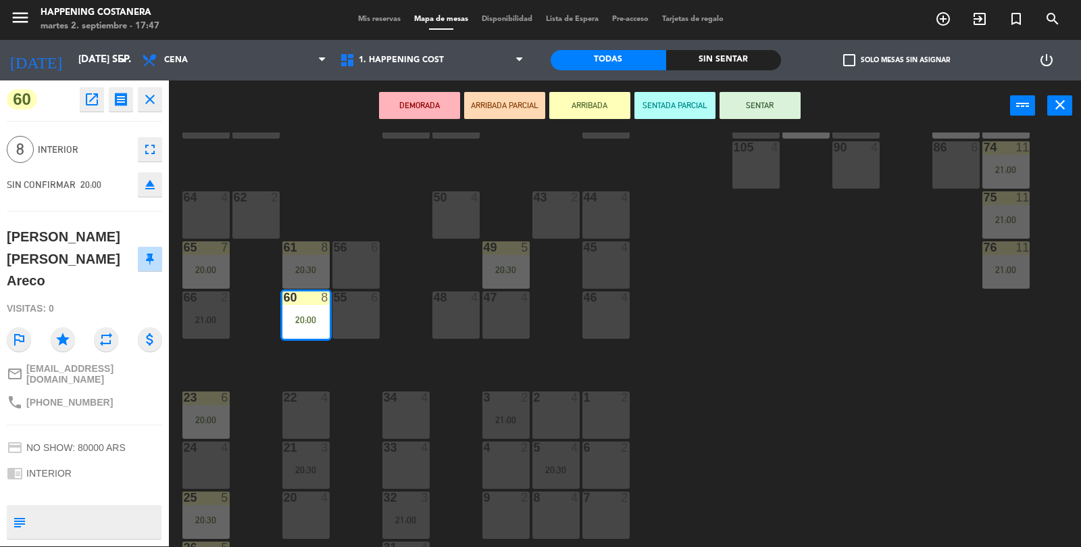
click at [89, 97] on icon "open_in_new" at bounding box center [92, 99] width 16 height 16
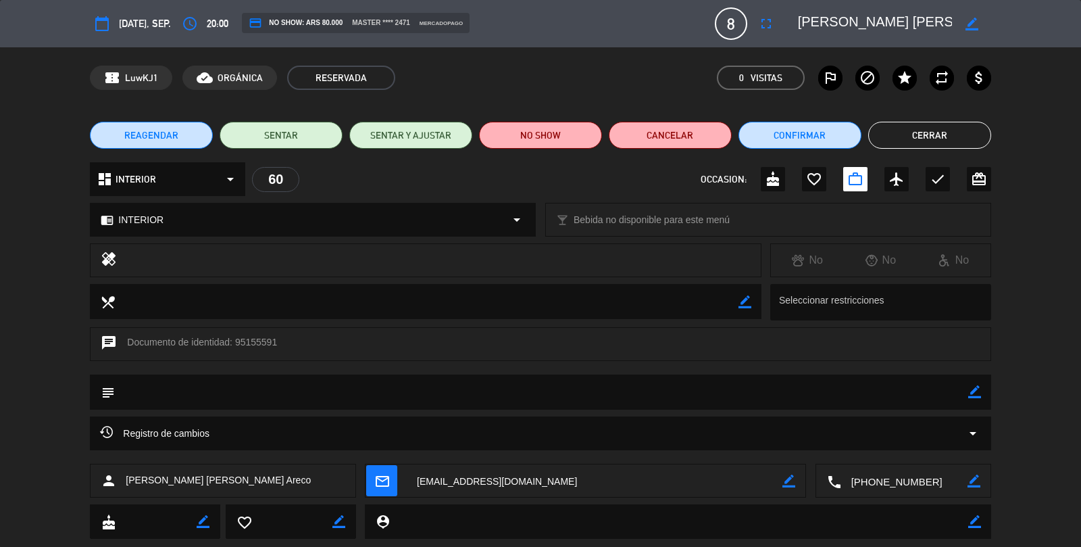
click at [950, 141] on button "Cerrar" at bounding box center [929, 135] width 123 height 27
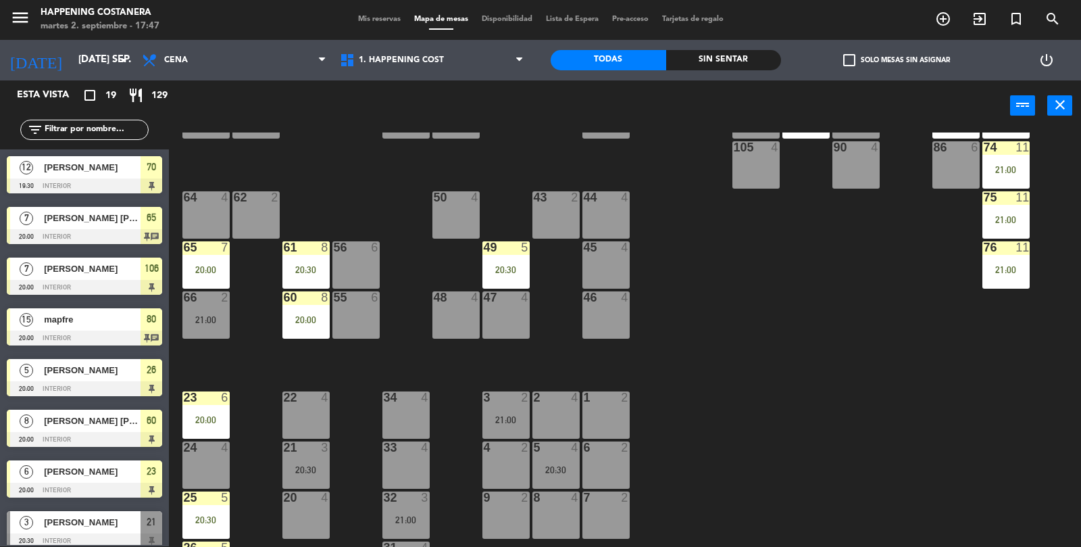
click at [287, 307] on div "60 8 20:00" at bounding box center [305, 314] width 47 height 47
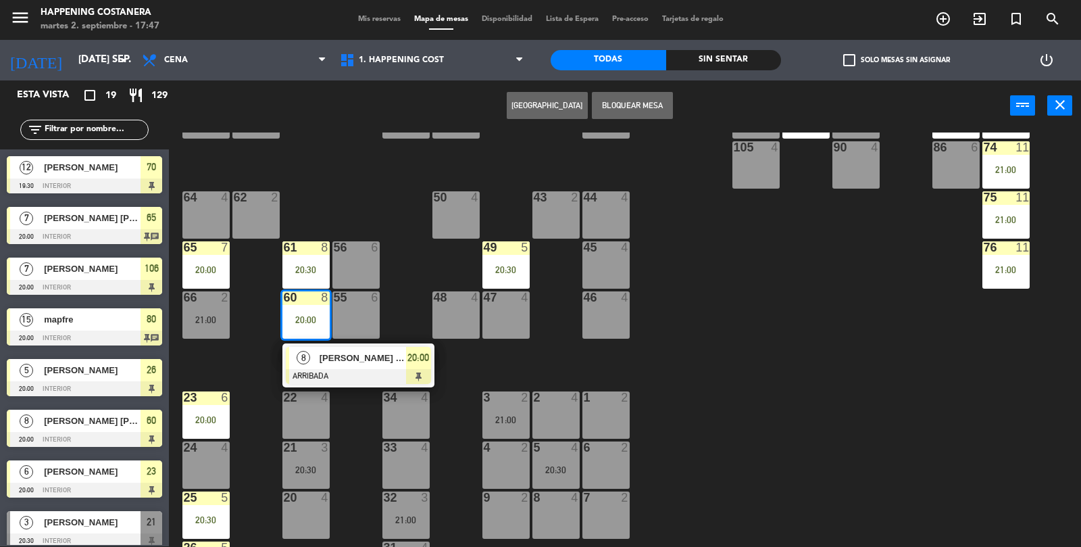
click at [339, 376] on div at bounding box center [358, 376] width 145 height 15
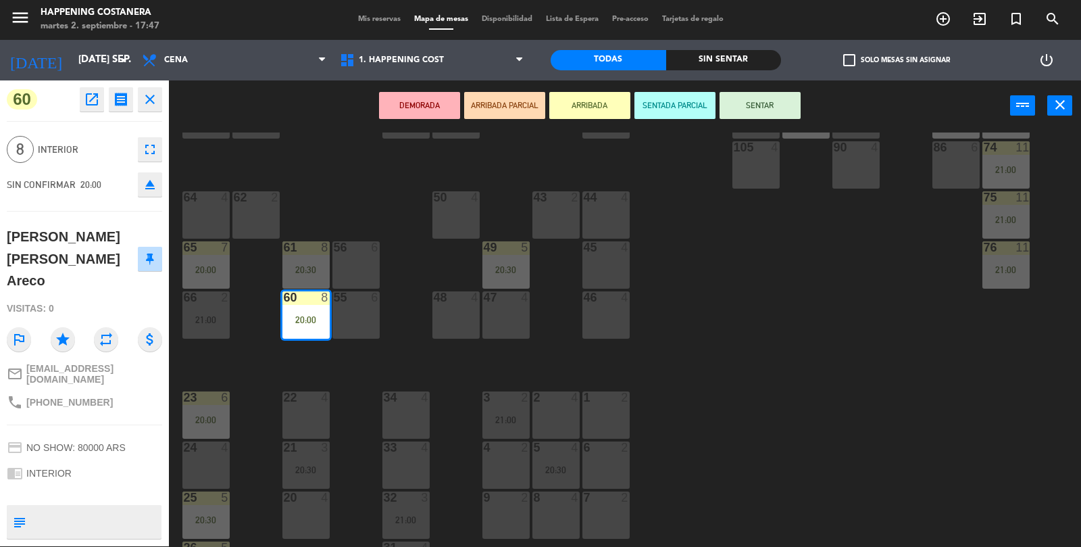
scroll to position [44, 0]
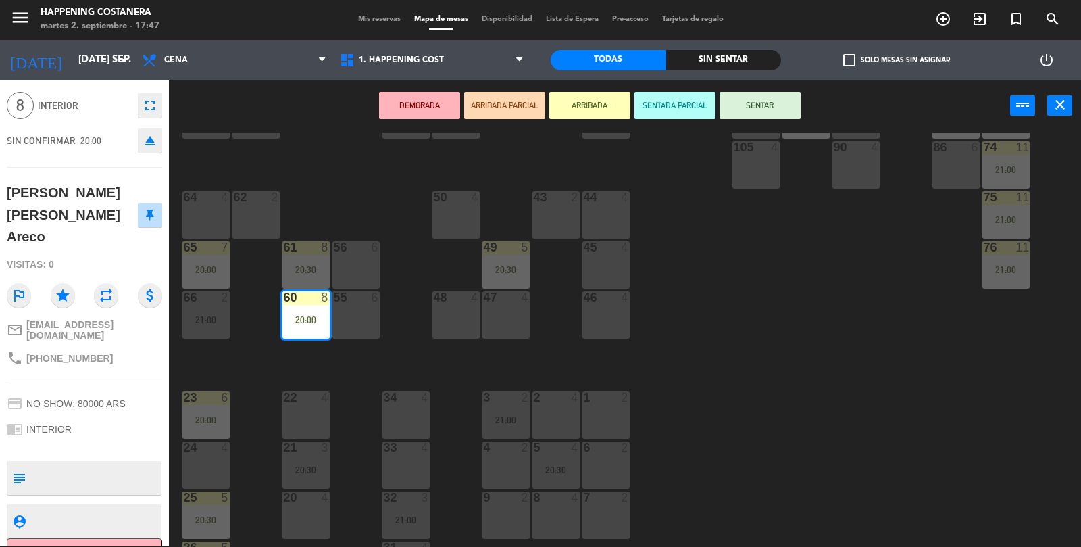
click at [858, 289] on div "69 2 122 6 121 6 120 6 14 4 CAVA 10 20:30 101 4 94 2 70 12 19:30 123 6 131 2 13…" at bounding box center [631, 339] width 902 height 415
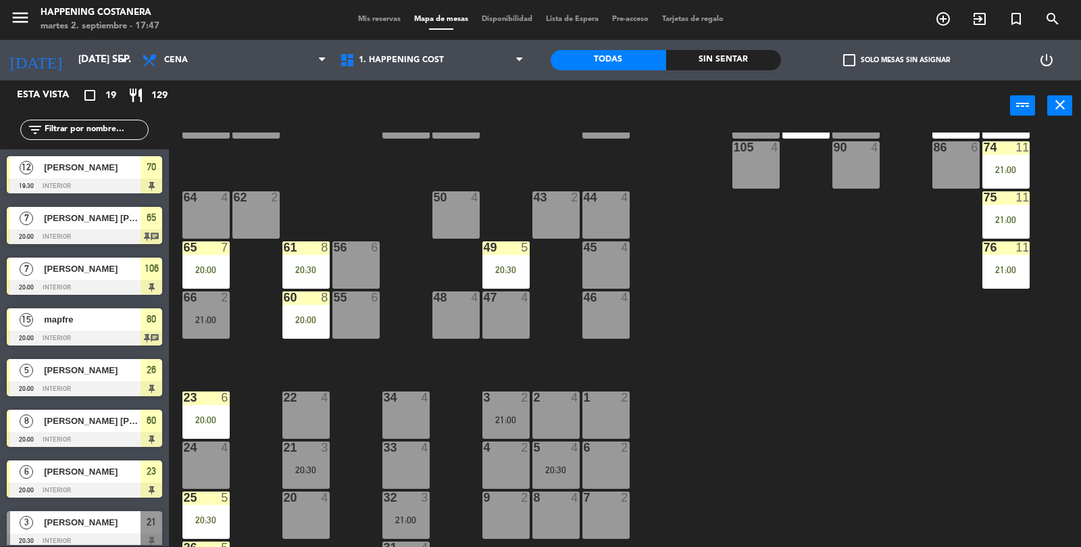
click at [192, 271] on div "20:00" at bounding box center [205, 269] width 47 height 9
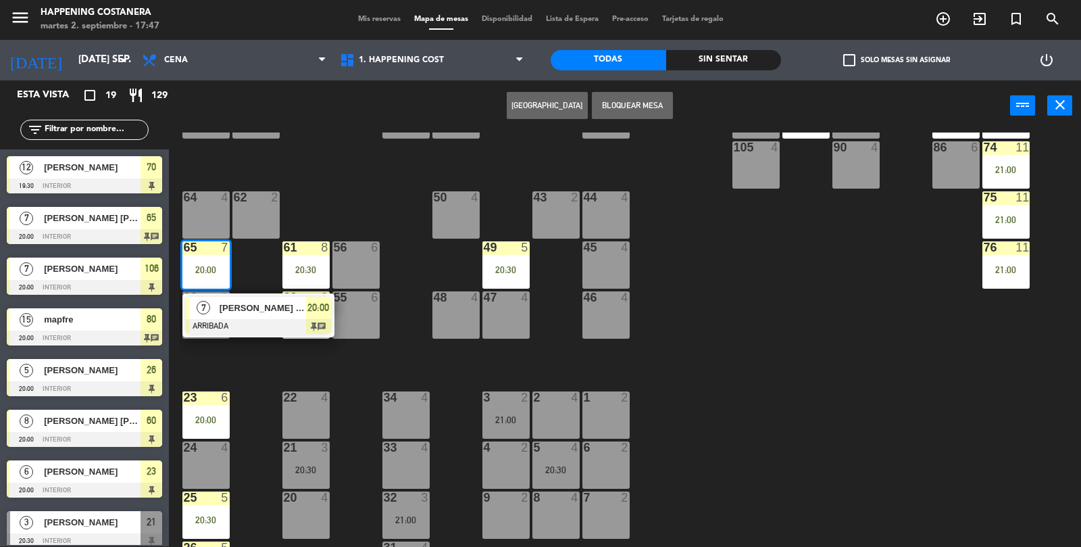
click at [264, 310] on span "[PERSON_NAME] [PERSON_NAME]" at bounding box center [263, 308] width 87 height 14
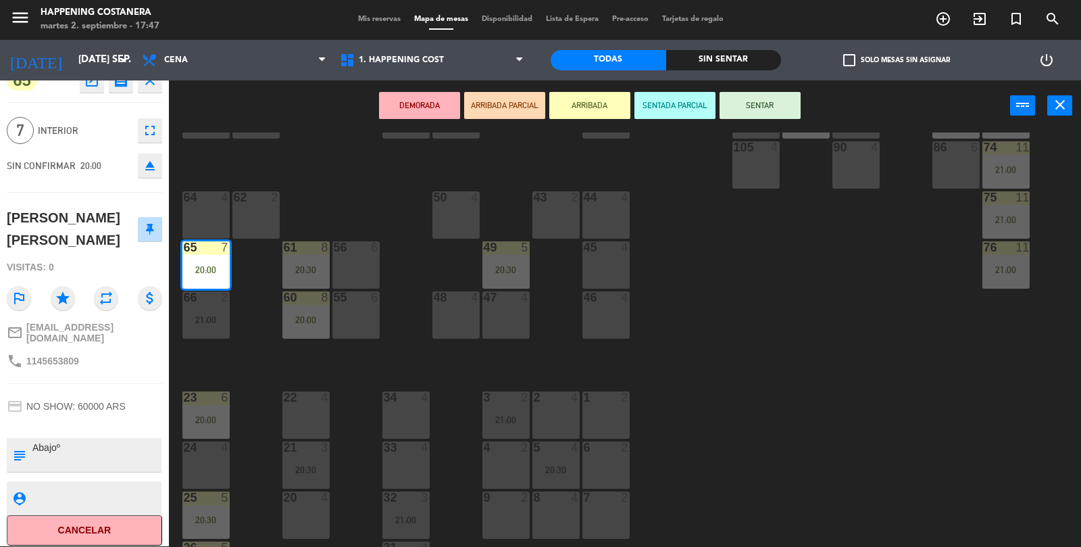
scroll to position [0, 0]
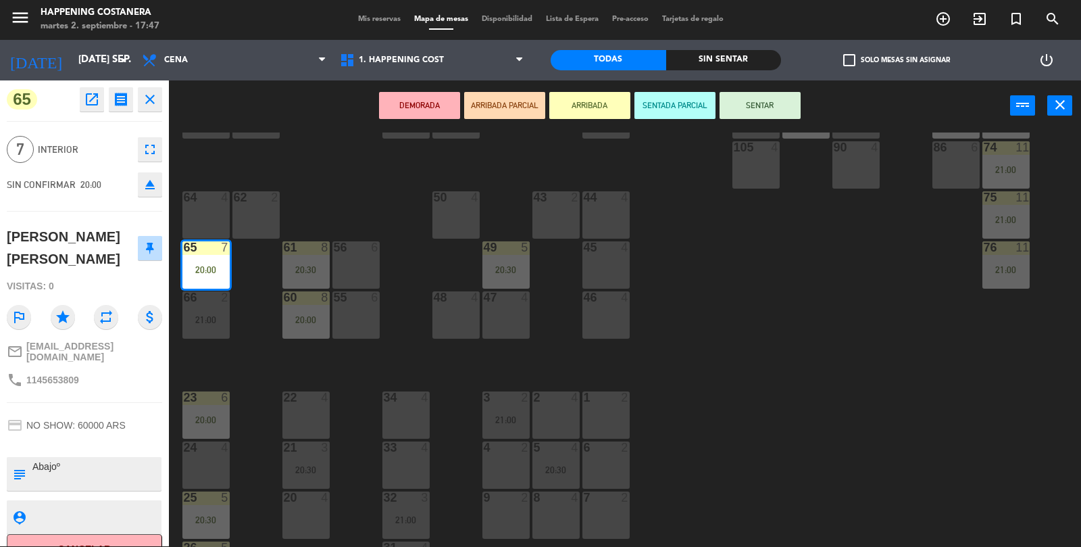
click at [98, 101] on icon "open_in_new" at bounding box center [92, 99] width 16 height 16
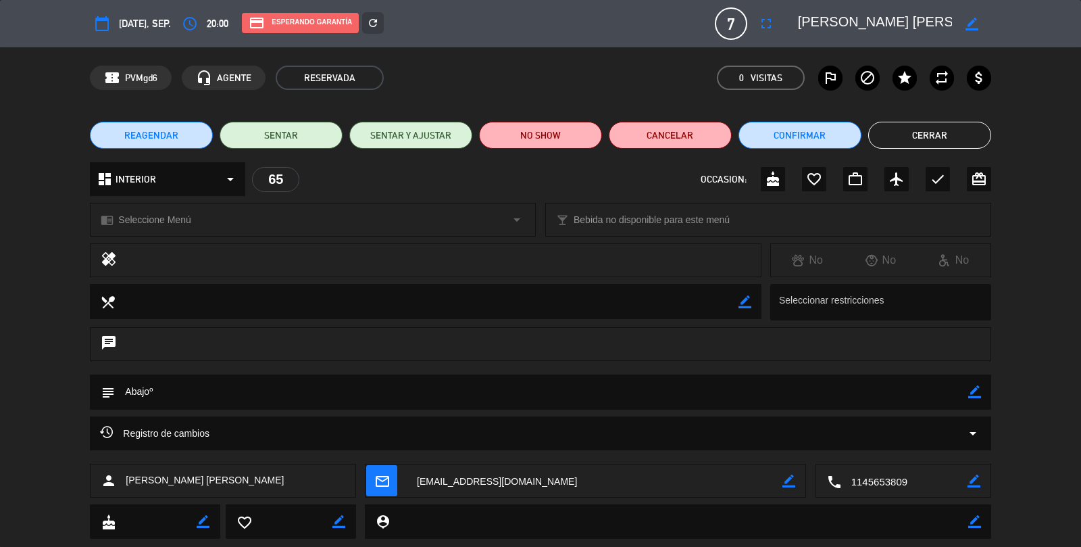
scroll to position [32, 0]
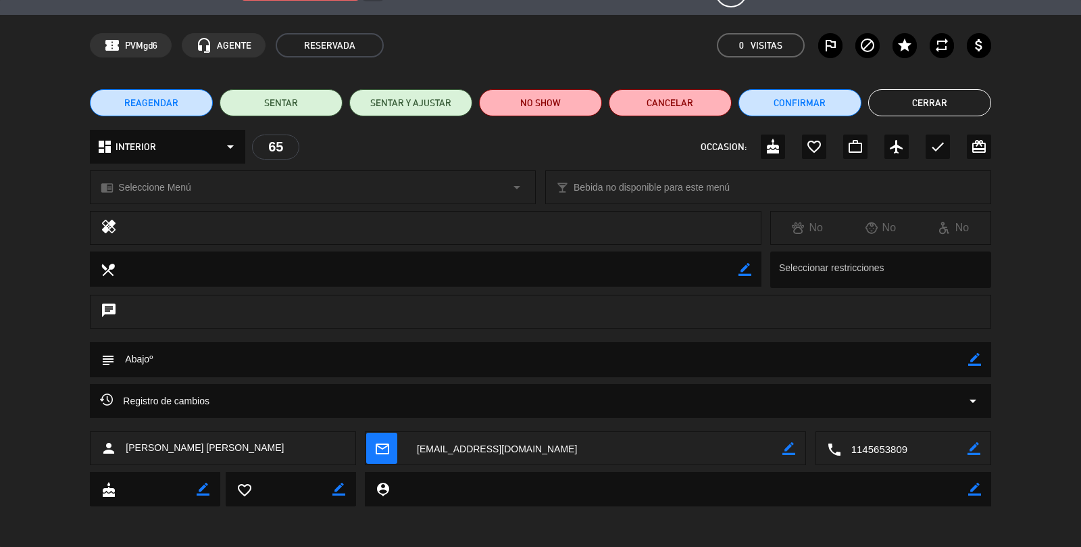
click at [965, 398] on icon "arrow_drop_down" at bounding box center [973, 401] width 16 height 16
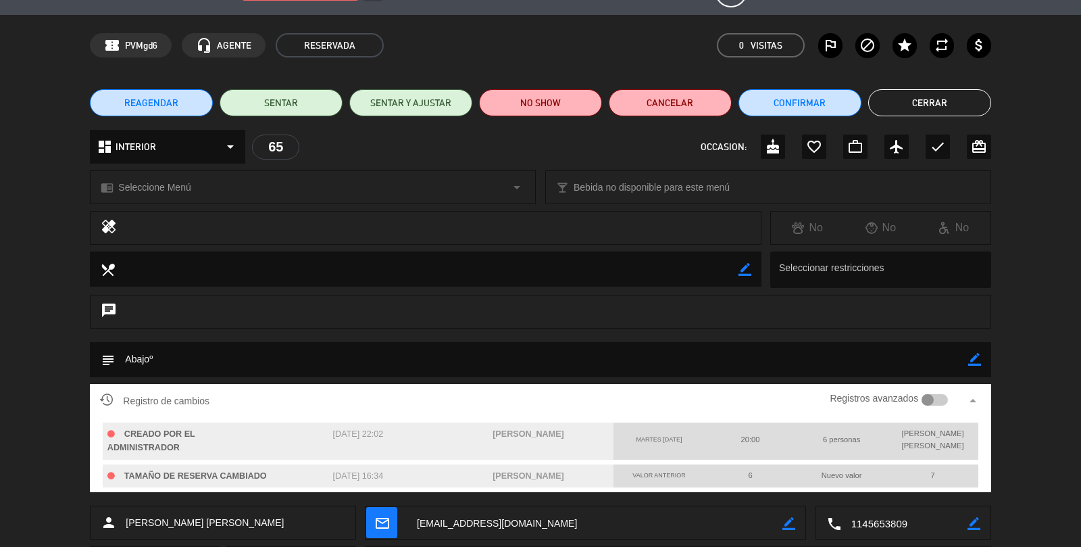
click at [1050, 283] on div "local_dining border_color Seleccionar restricciones" at bounding box center [540, 272] width 1081 height 43
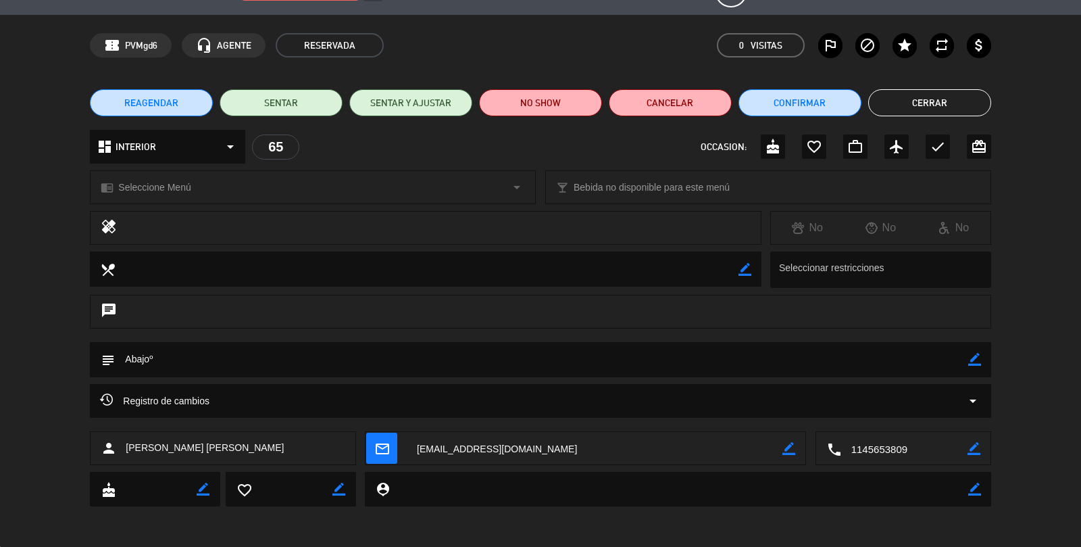
scroll to position [0, 0]
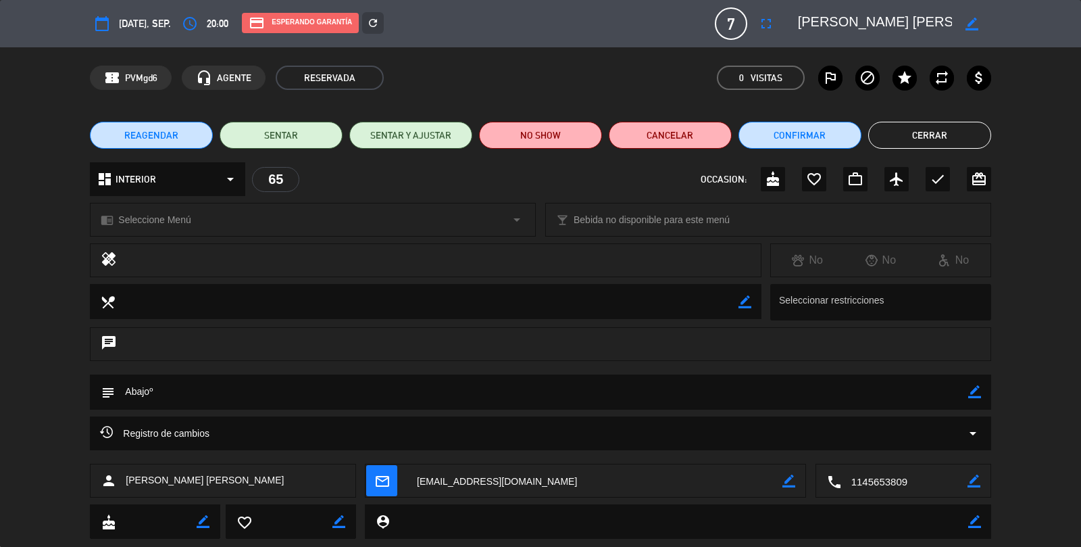
click at [966, 393] on textarea at bounding box center [541, 391] width 853 height 34
click at [964, 418] on div "Registro de cambios arrow_drop_down" at bounding box center [540, 433] width 901 height 34
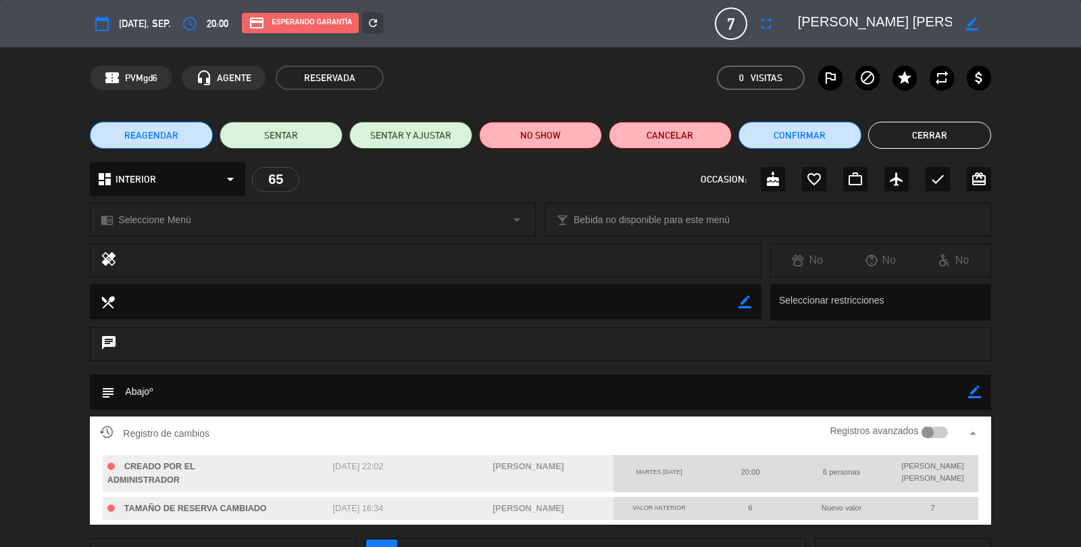
click at [979, 398] on icon "border_color" at bounding box center [974, 391] width 13 height 13
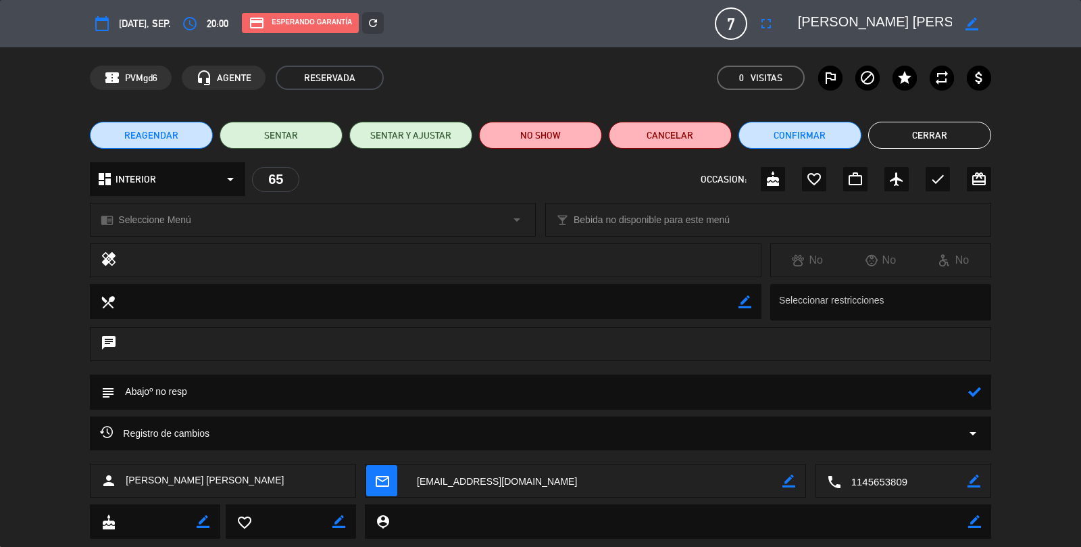
type textarea "Abajoº no resp"
click at [979, 391] on icon at bounding box center [974, 391] width 13 height 13
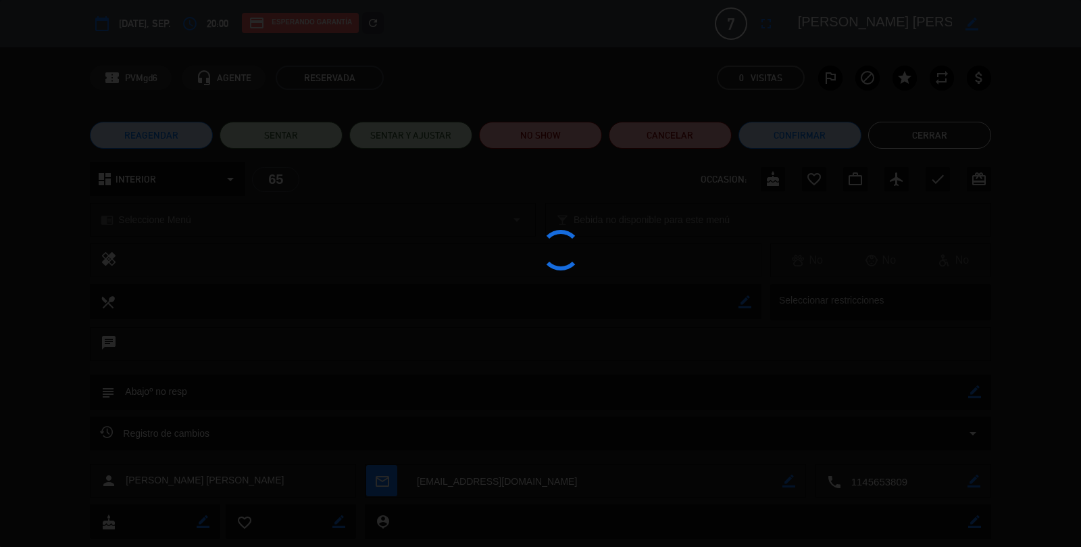
type textarea "Abajoº no resp"
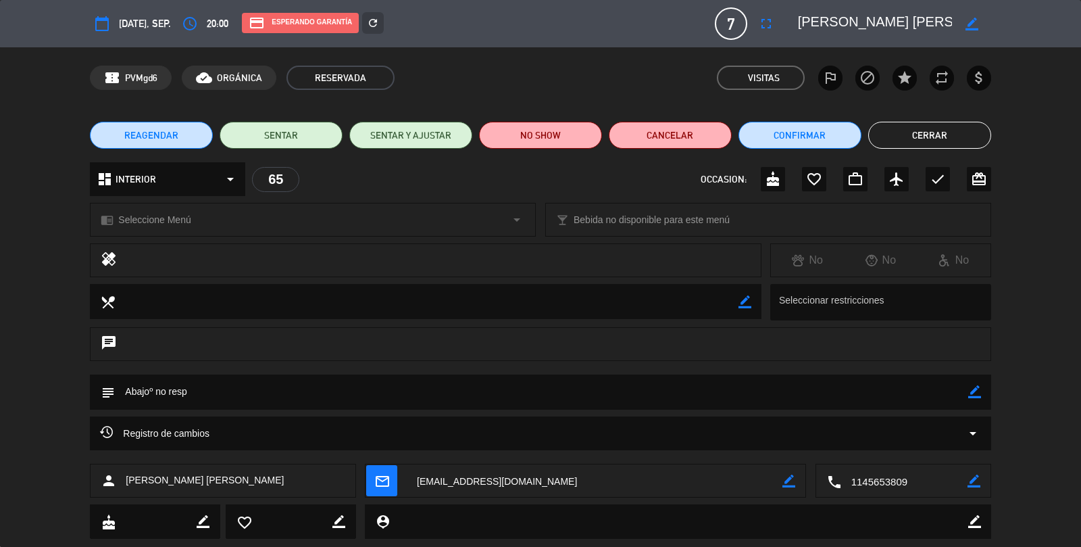
click at [964, 131] on button "Cerrar" at bounding box center [929, 135] width 123 height 27
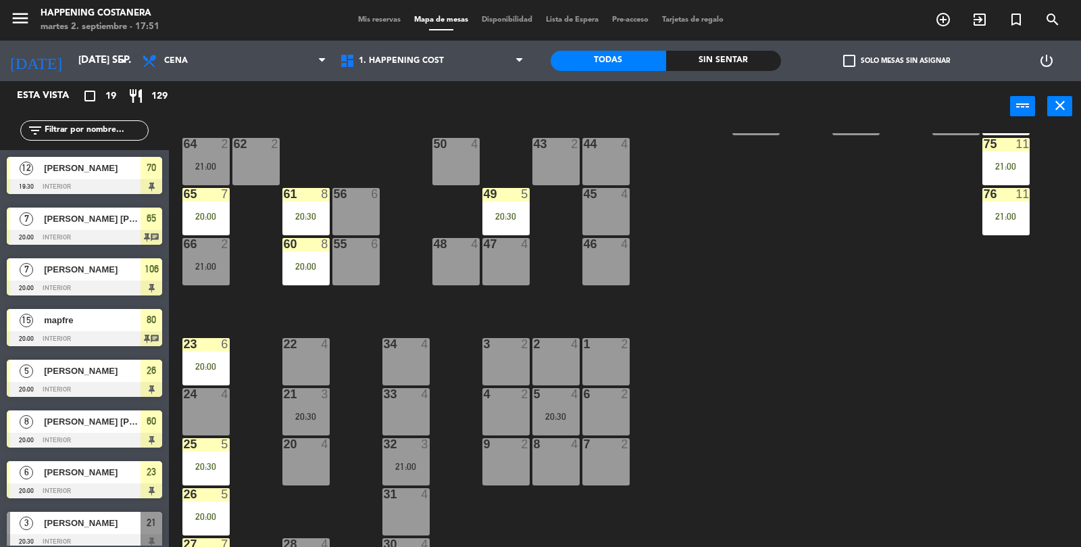
scroll to position [356, 0]
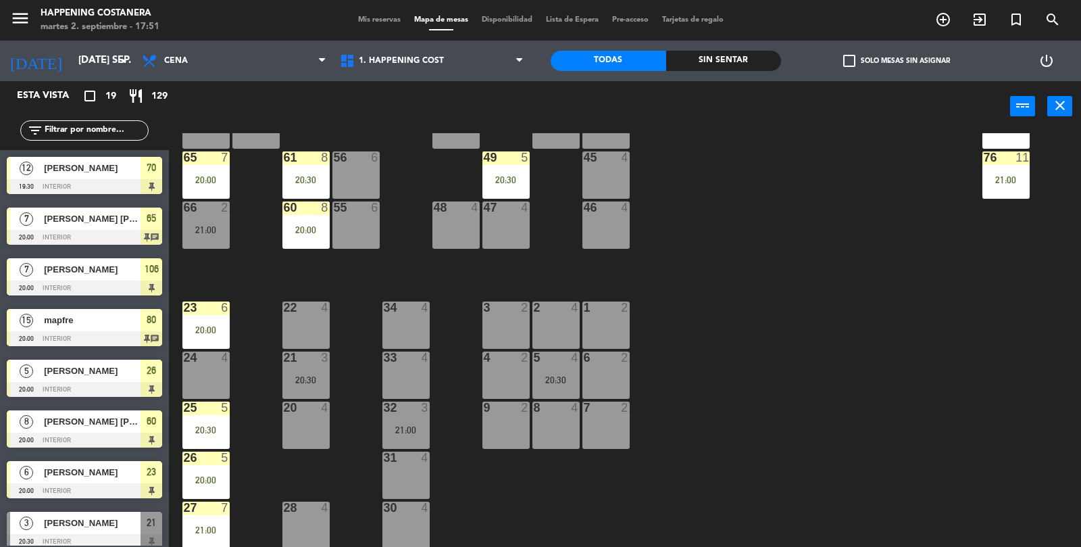
click at [298, 167] on div "61 8 20:30" at bounding box center [305, 174] width 47 height 47
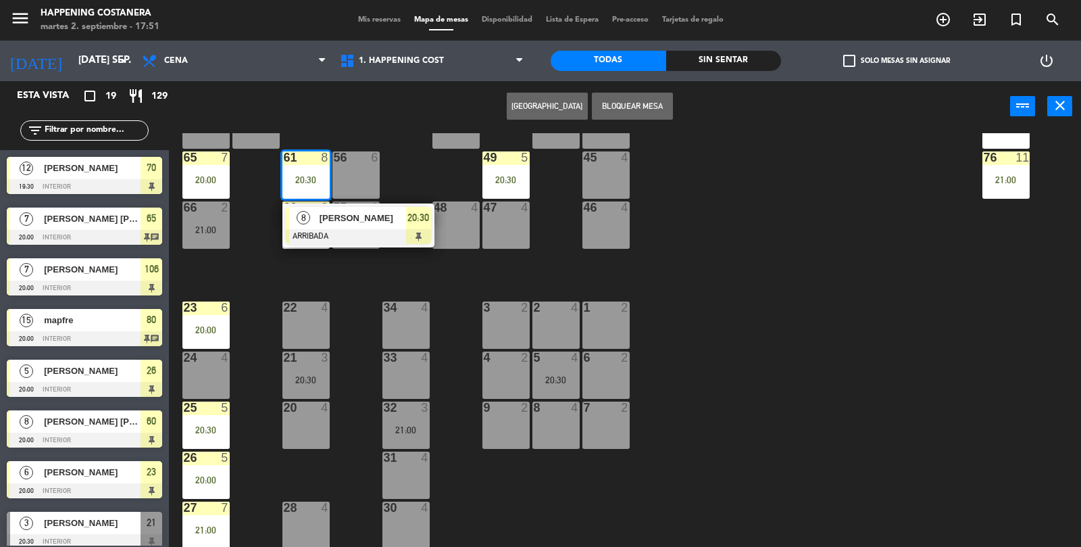
click at [380, 229] on div at bounding box center [358, 236] width 145 height 15
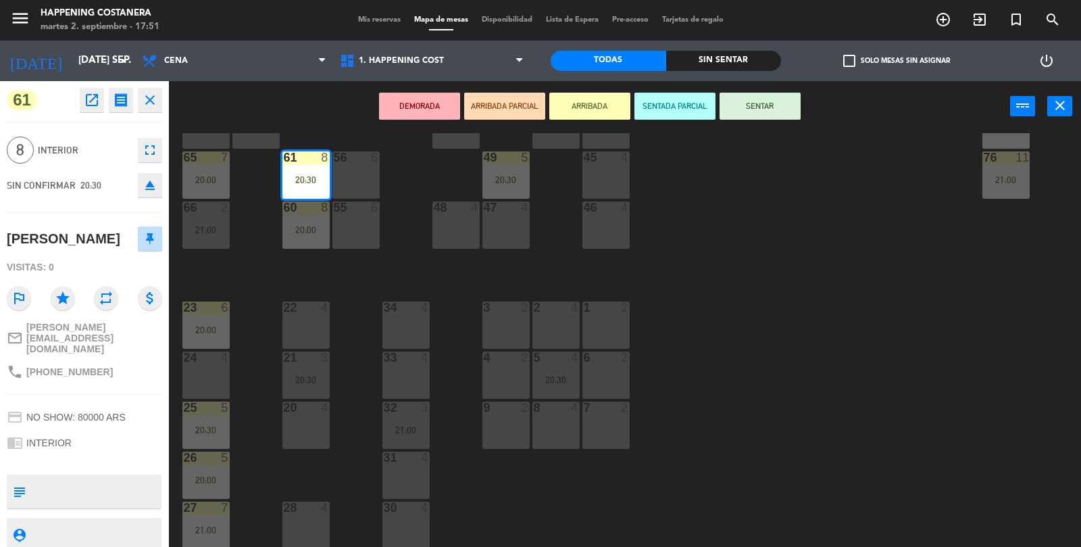
click at [89, 112] on button "open_in_new" at bounding box center [92, 100] width 24 height 24
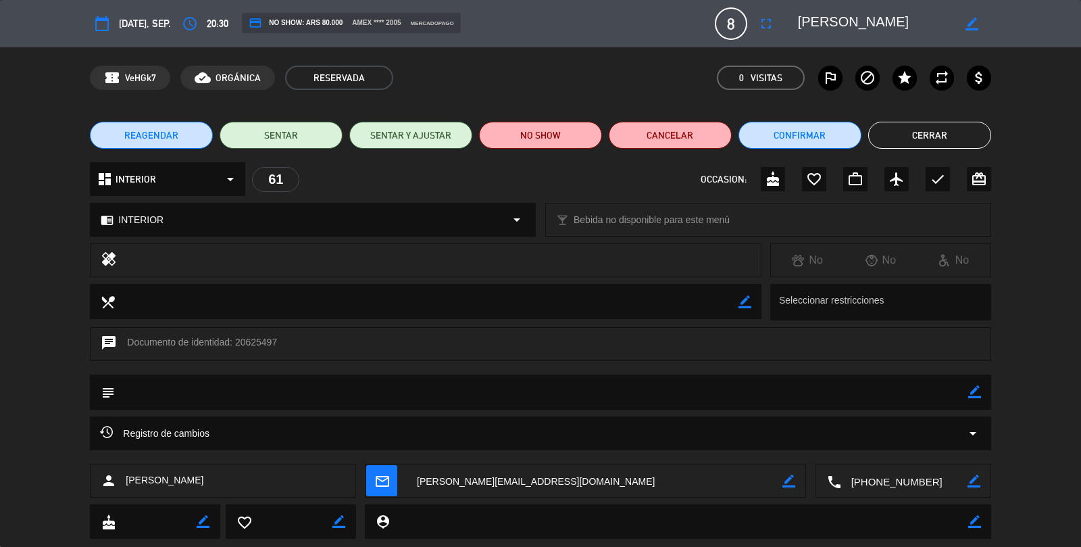
click at [950, 141] on button "Cerrar" at bounding box center [929, 135] width 123 height 27
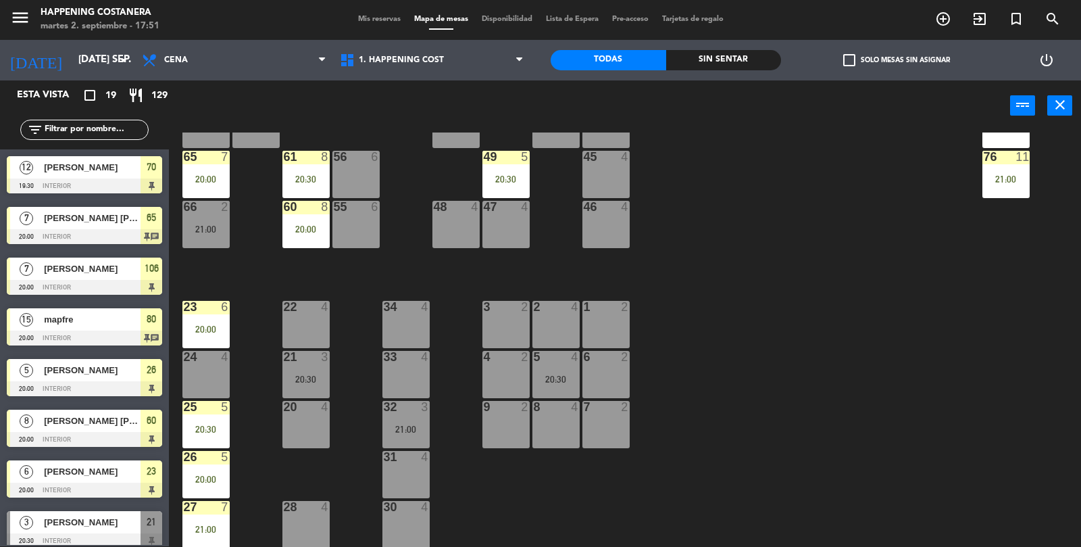
click at [301, 235] on div "60 8 20:00" at bounding box center [305, 224] width 47 height 47
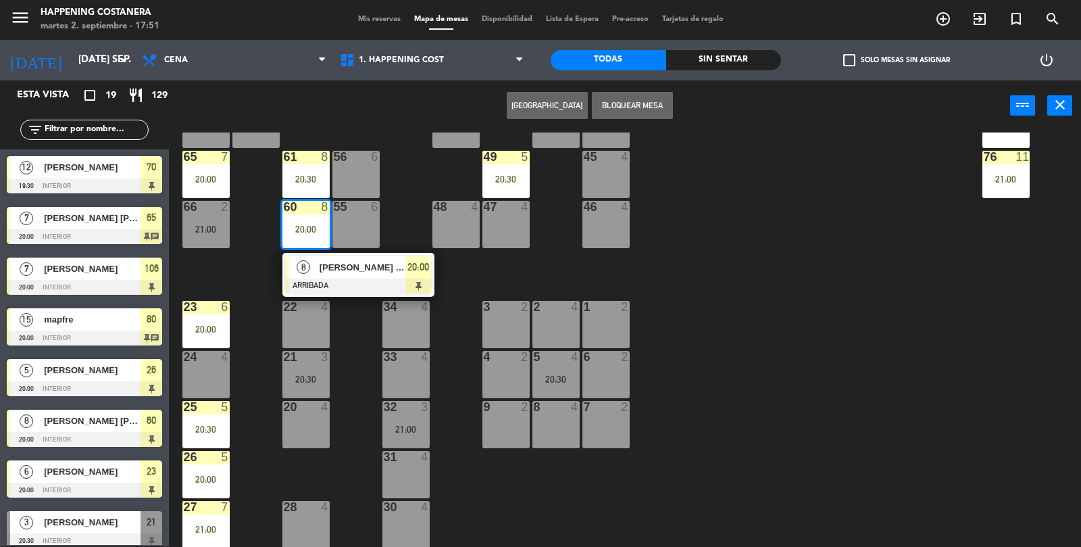
click at [328, 291] on div at bounding box center [358, 285] width 145 height 15
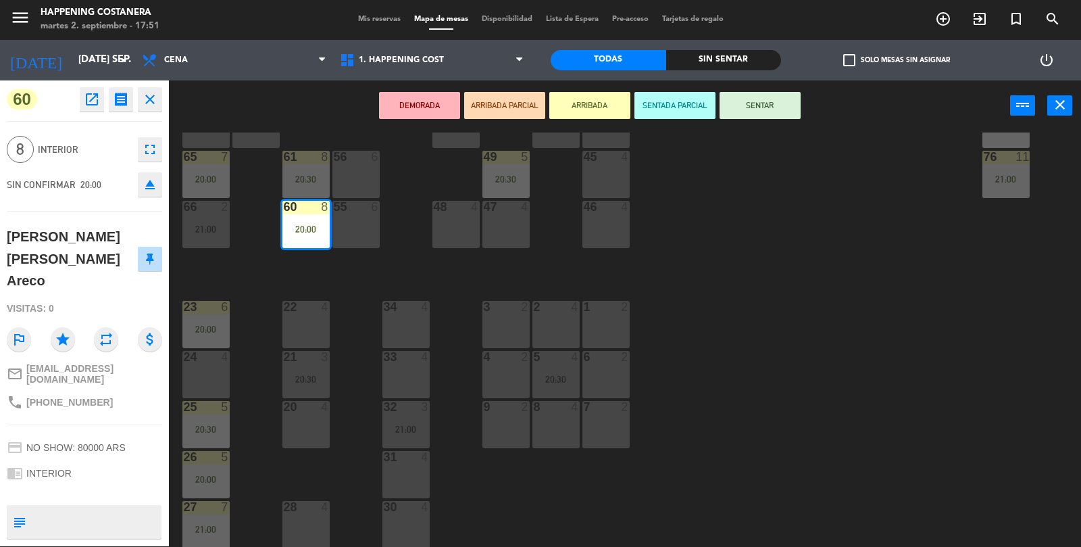
click at [97, 96] on icon "open_in_new" at bounding box center [92, 99] width 16 height 16
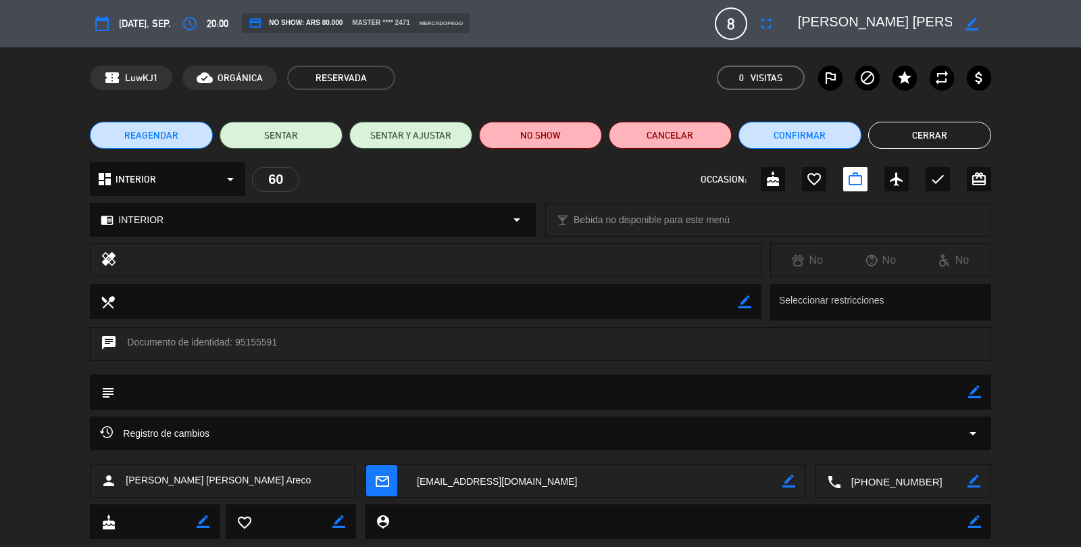
click at [985, 133] on button "Cerrar" at bounding box center [929, 135] width 123 height 27
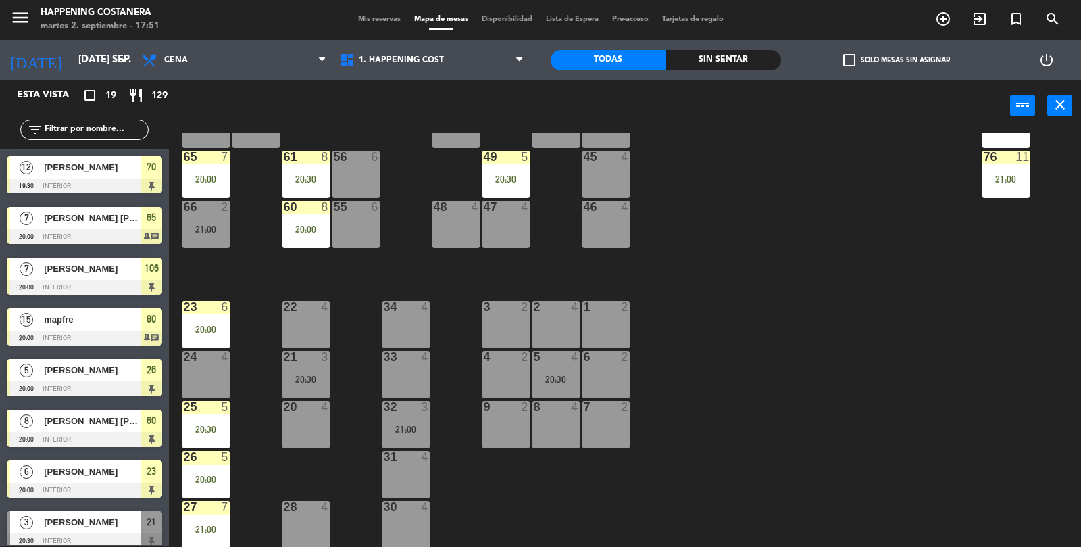
scroll to position [0, 0]
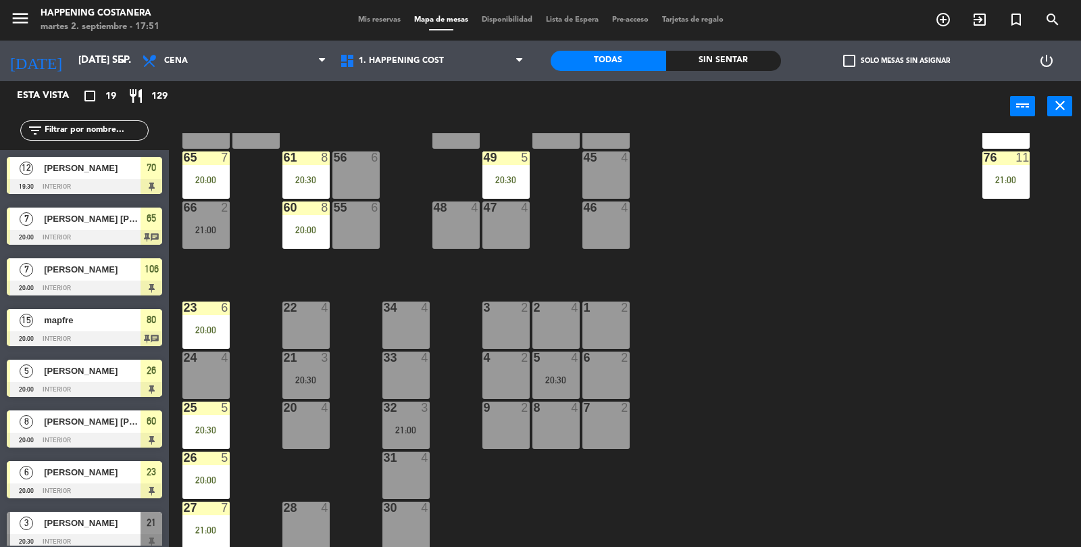
click at [203, 339] on div "23 6 20:00" at bounding box center [205, 324] width 47 height 47
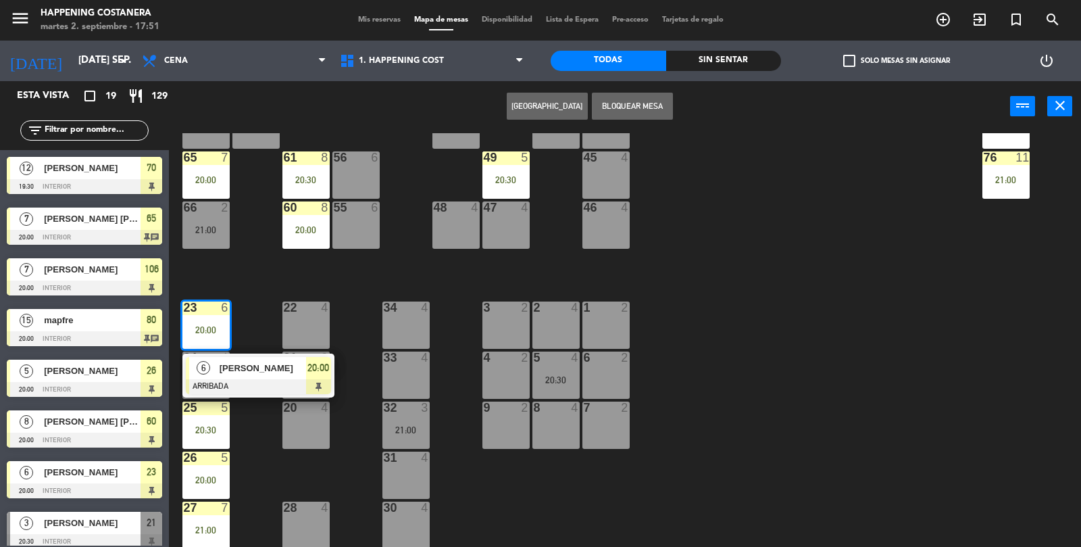
click at [242, 395] on div "6 [PERSON_NAME] ARRIBADA 20:00" at bounding box center [258, 375] width 152 height 44
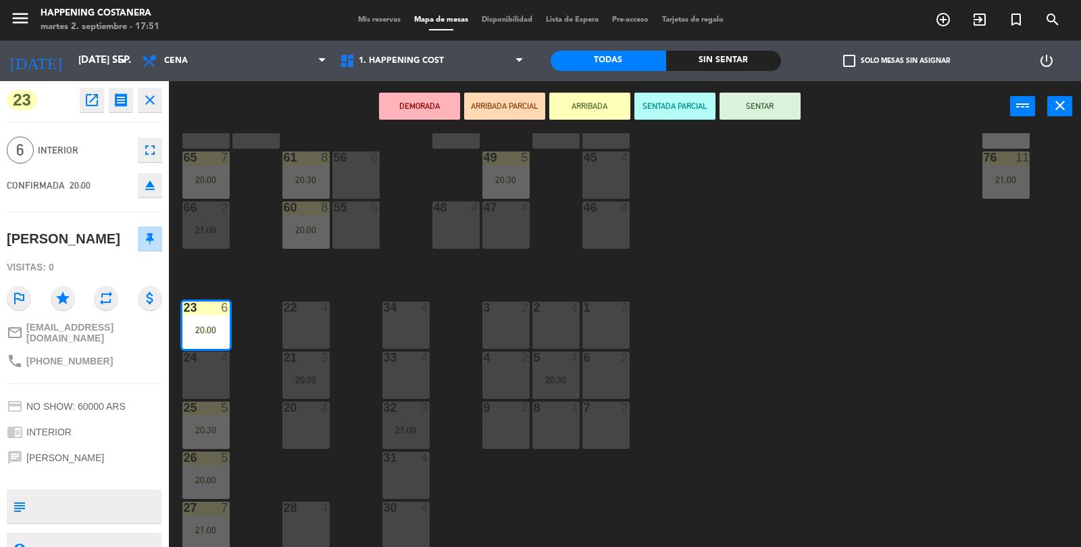
click at [82, 99] on button "open_in_new" at bounding box center [92, 100] width 24 height 24
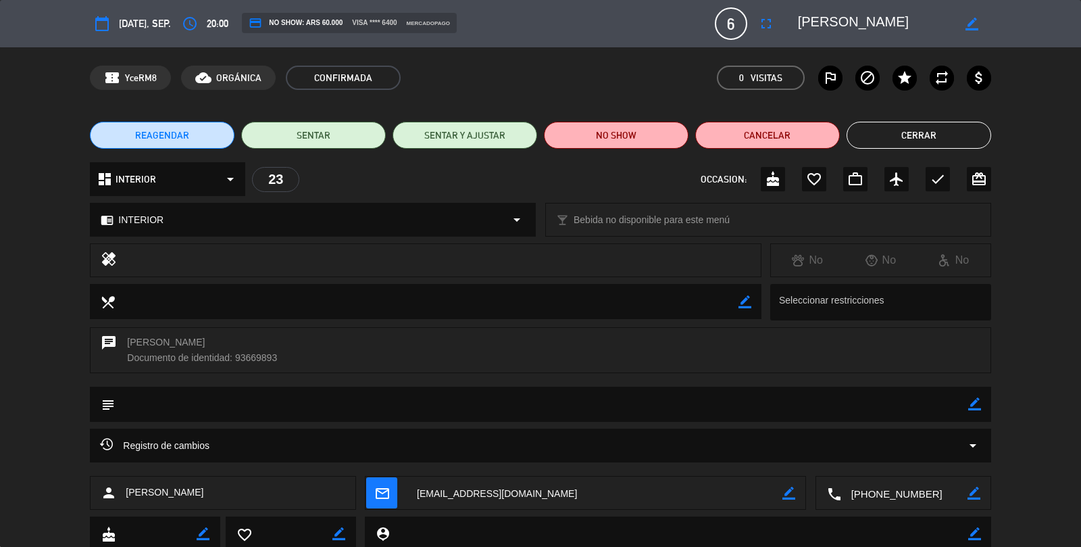
click at [935, 122] on button "Cerrar" at bounding box center [919, 135] width 145 height 27
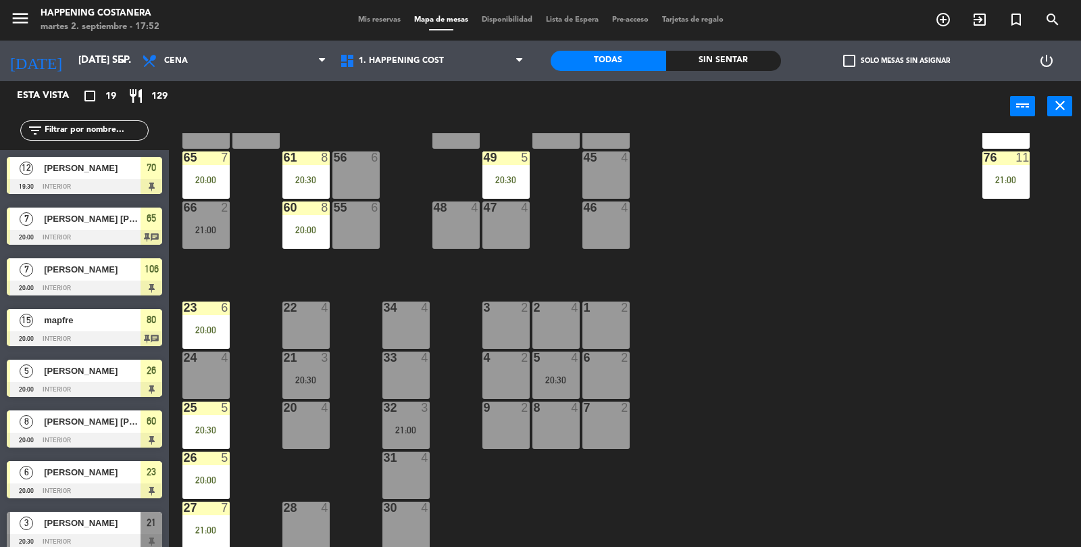
click at [210, 422] on div "25 5 20:30" at bounding box center [205, 424] width 47 height 47
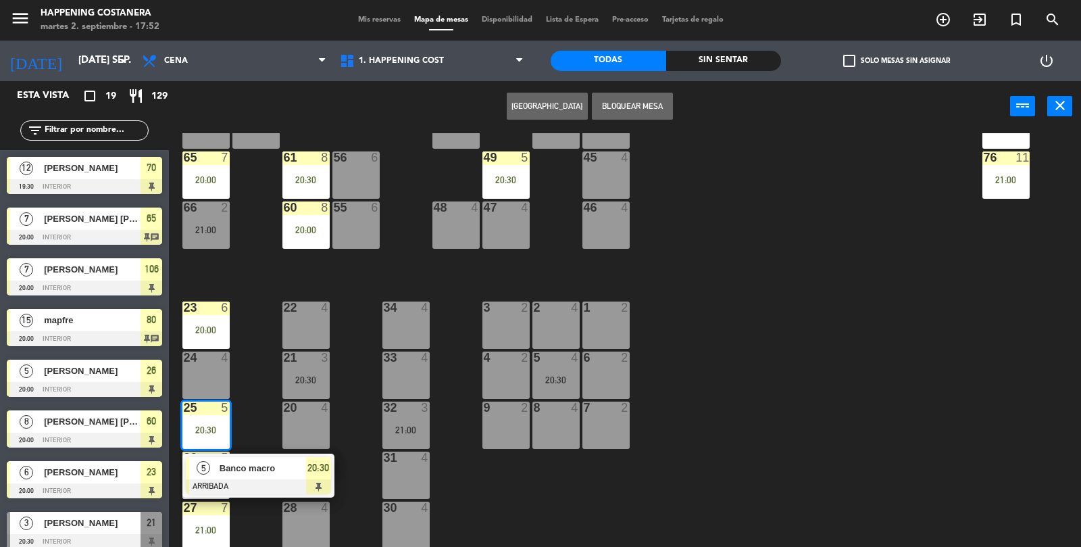
click at [268, 468] on span "Banco macro" at bounding box center [263, 468] width 87 height 14
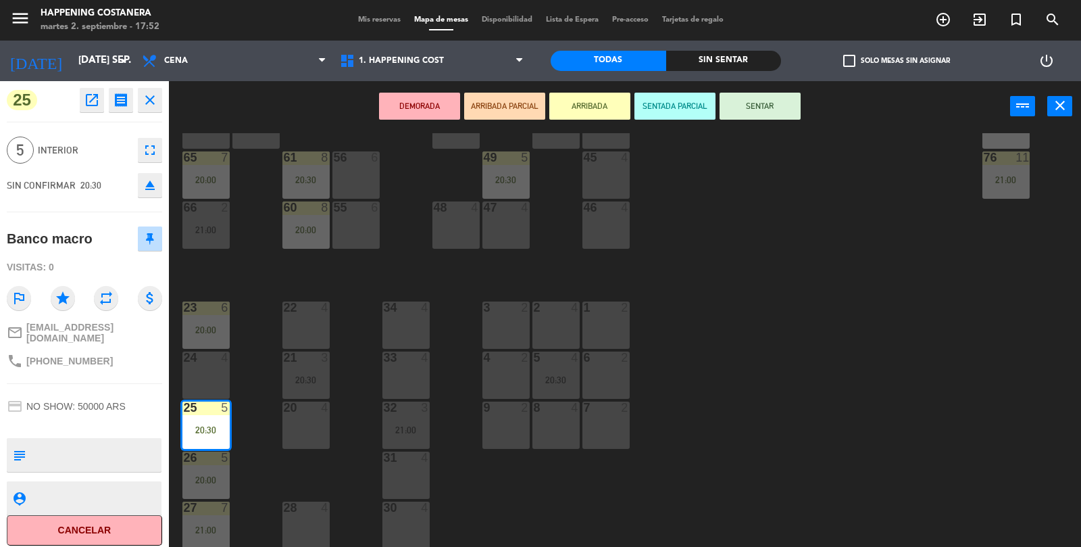
click at [960, 348] on div "69 2 122 6 121 6 120 6 14 4 CAVA 10 20:30 101 4 94 2 70 12 19:30 123 6 131 2 13…" at bounding box center [631, 340] width 902 height 415
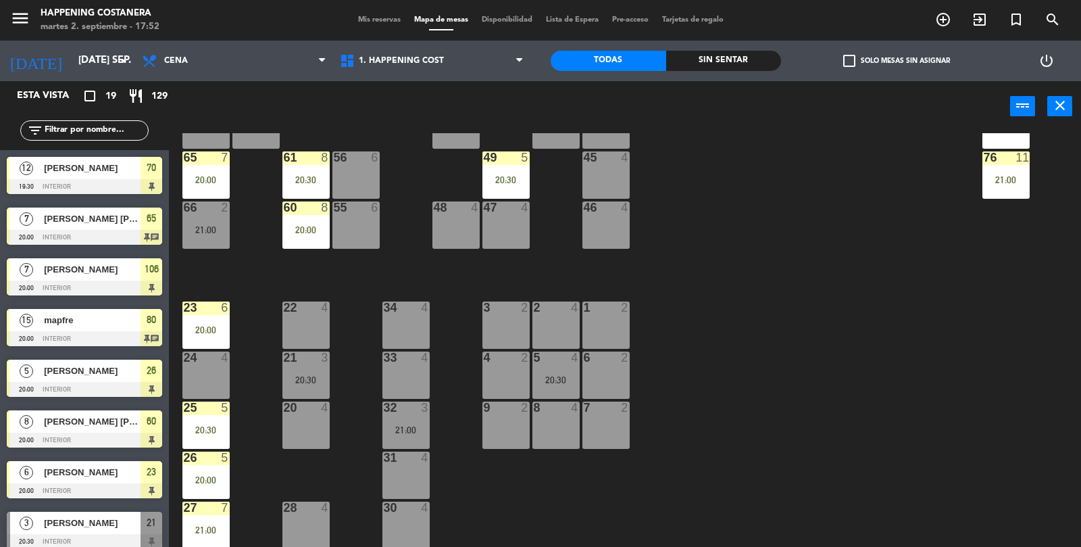
click at [211, 171] on div "65 7 20:00" at bounding box center [205, 174] width 47 height 47
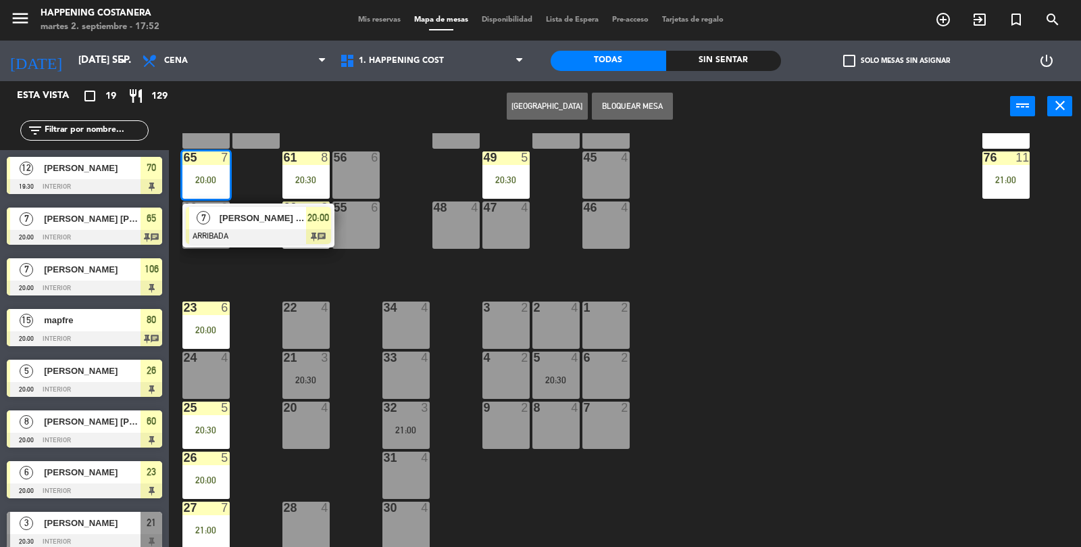
click at [280, 222] on span "[PERSON_NAME] [PERSON_NAME]" at bounding box center [263, 218] width 87 height 14
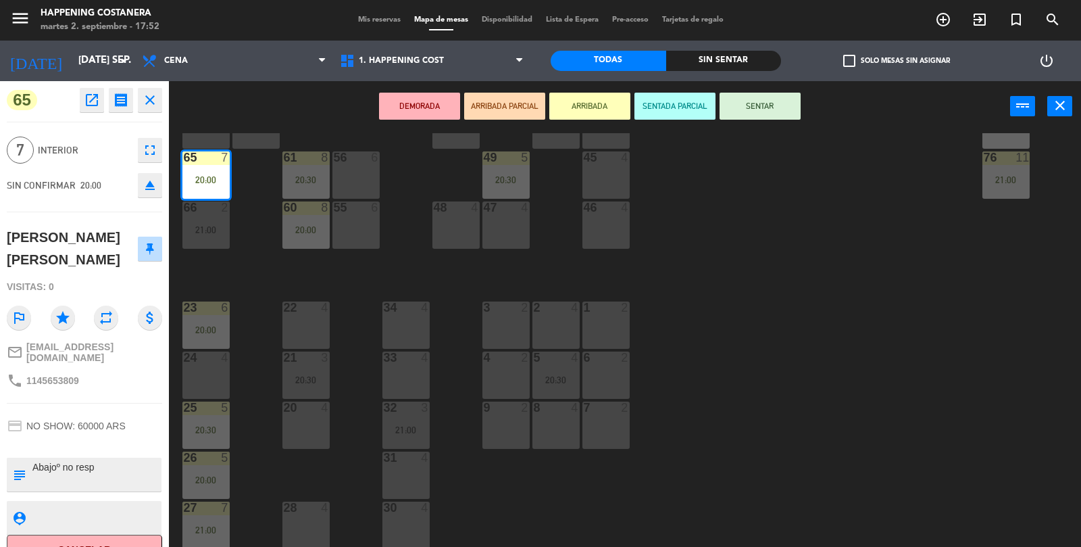
click at [122, 478] on textarea at bounding box center [95, 474] width 129 height 28
type textarea "Abajoº viiene"
click at [118, 458] on div at bounding box center [95, 475] width 129 height 34
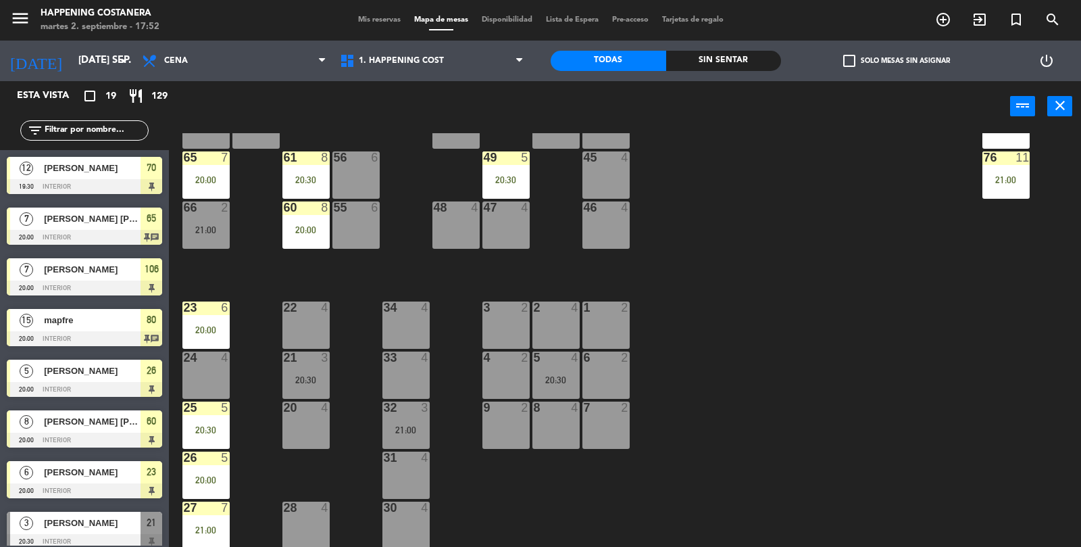
click at [223, 170] on div "65 7 20:00" at bounding box center [205, 174] width 47 height 47
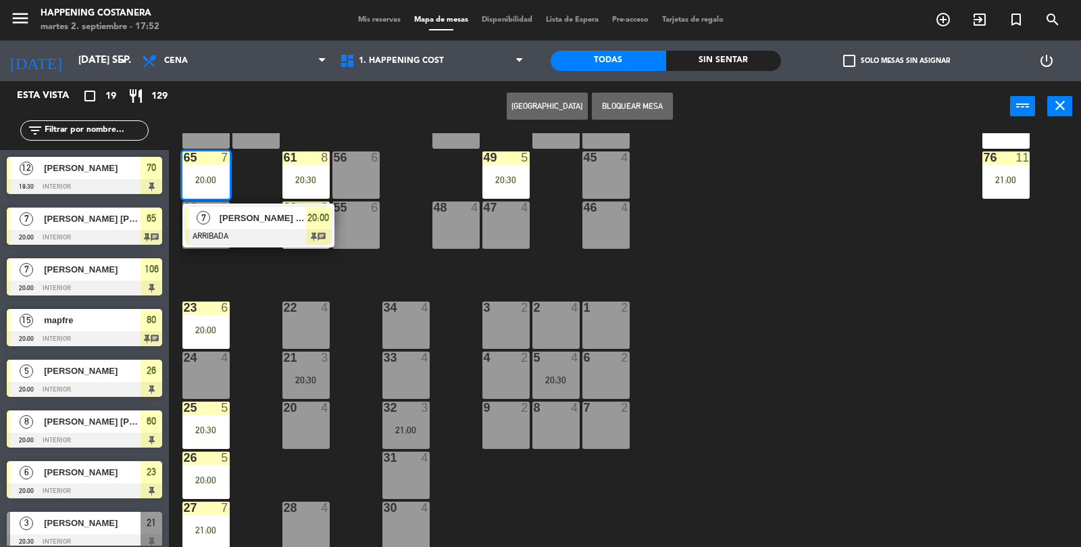
click at [260, 229] on div at bounding box center [258, 236] width 145 height 15
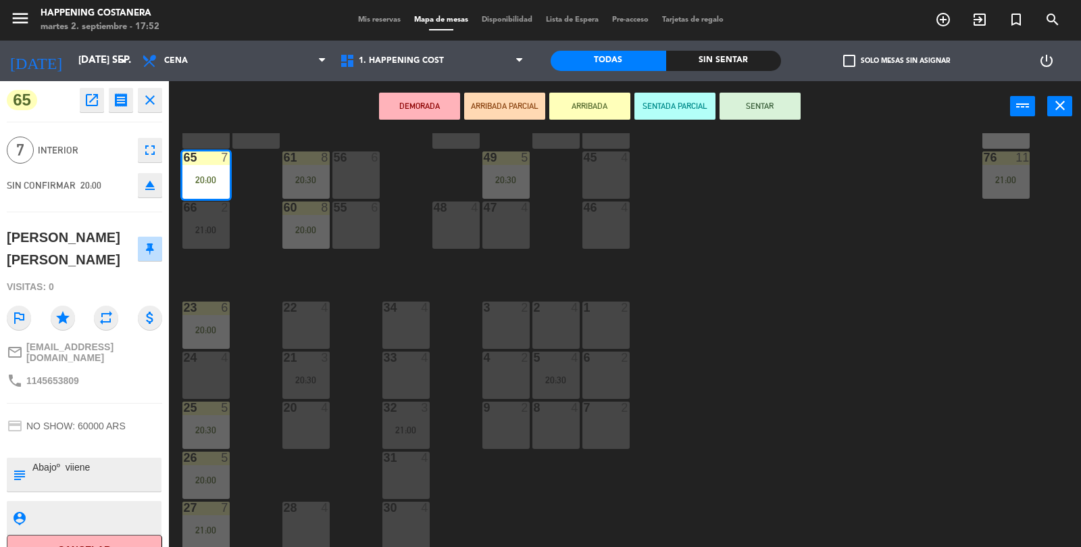
click at [945, 356] on div "69 2 122 6 121 6 120 6 14 4 CAVA 10 20:30 101 4 94 2 70 12 19:30 123 6 131 2 13…" at bounding box center [631, 340] width 902 height 415
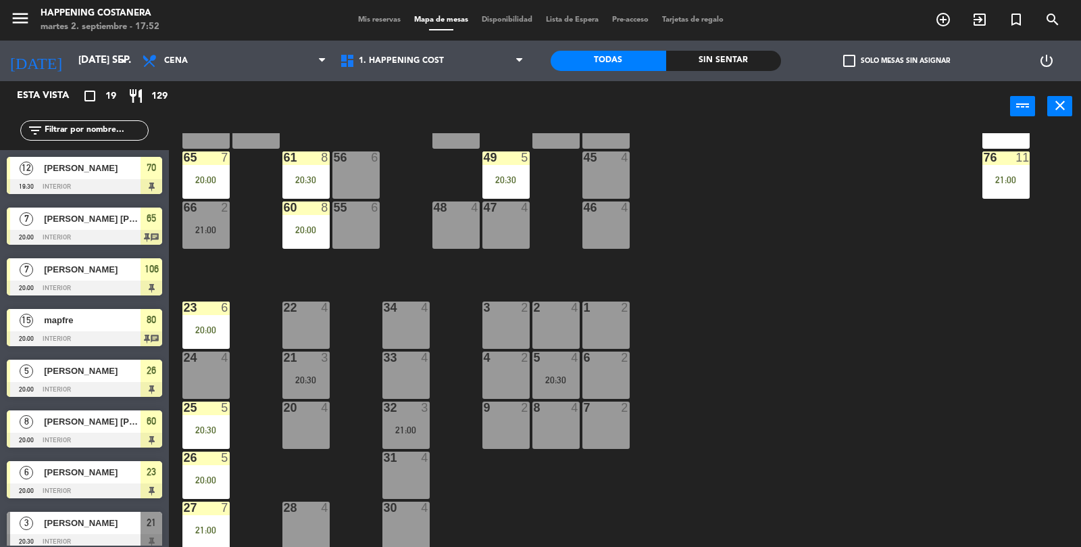
click at [207, 333] on div "20:00" at bounding box center [205, 329] width 47 height 9
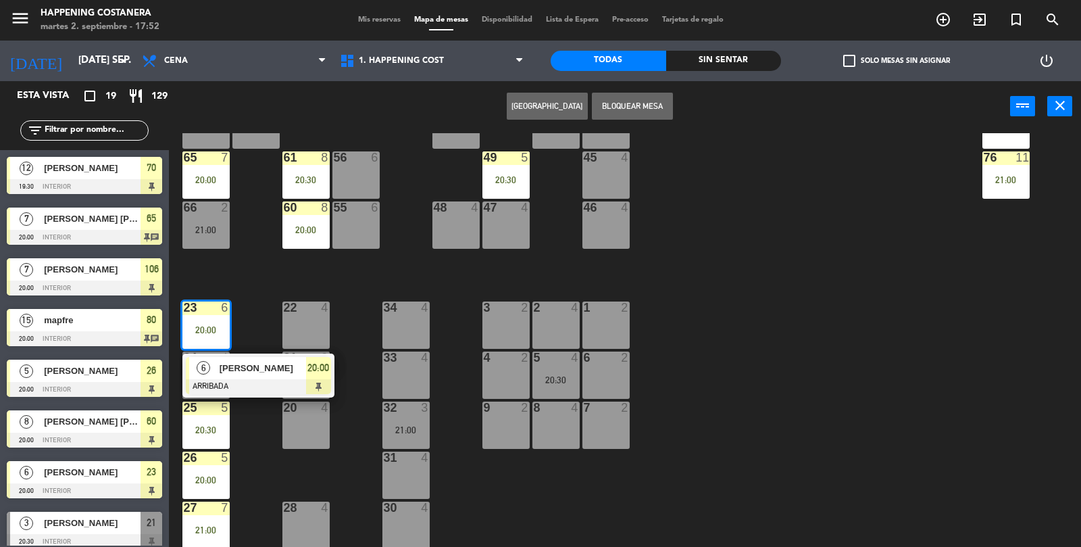
click at [263, 374] on span "[PERSON_NAME]" at bounding box center [263, 368] width 87 height 14
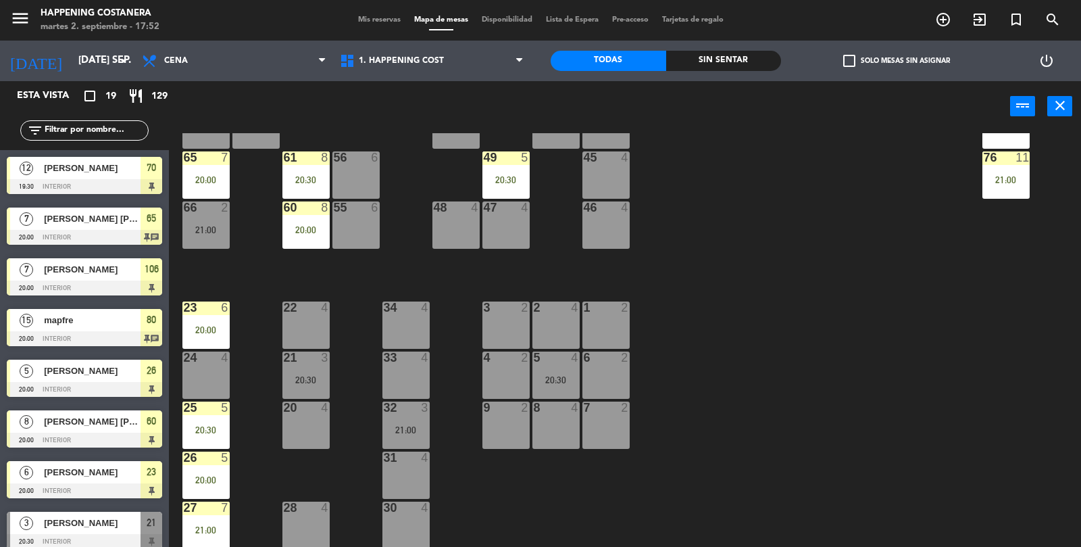
click at [203, 434] on div "20:30" at bounding box center [205, 429] width 47 height 9
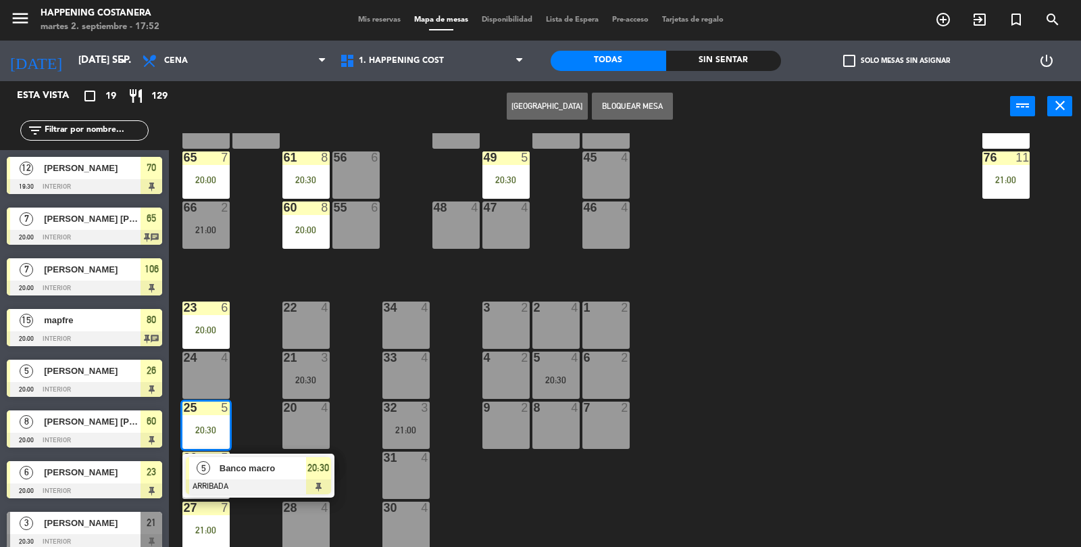
click at [249, 472] on span "Banco macro" at bounding box center [263, 468] width 87 height 14
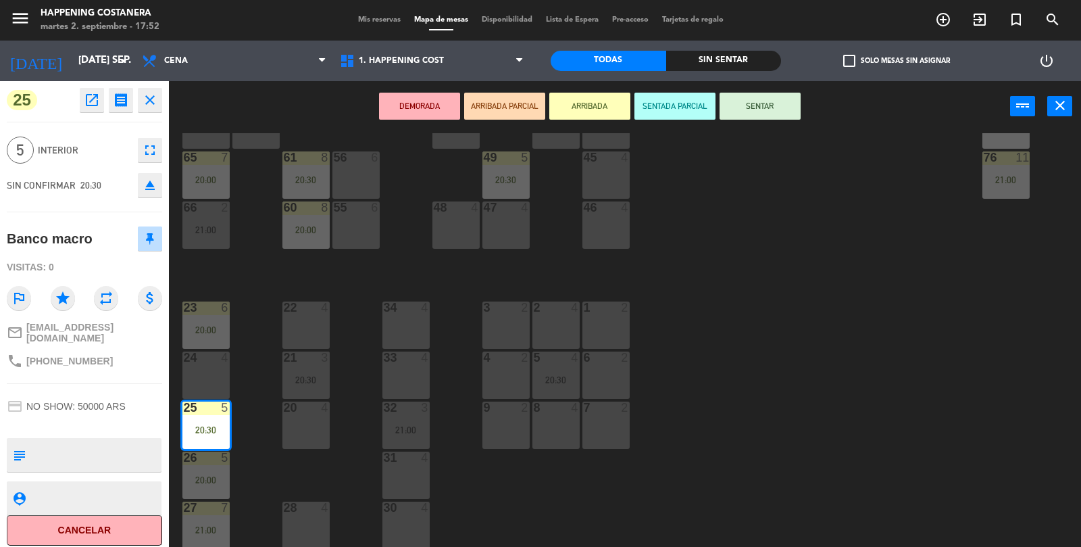
click at [91, 97] on icon "open_in_new" at bounding box center [92, 100] width 16 height 16
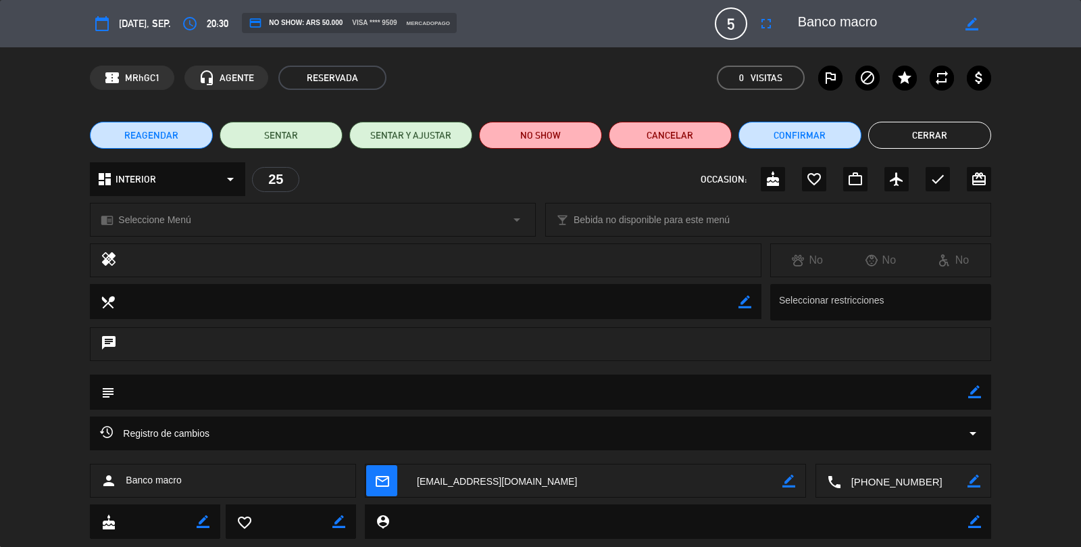
click at [954, 441] on div "Registro de cambios arrow_drop_down" at bounding box center [540, 433] width 881 height 16
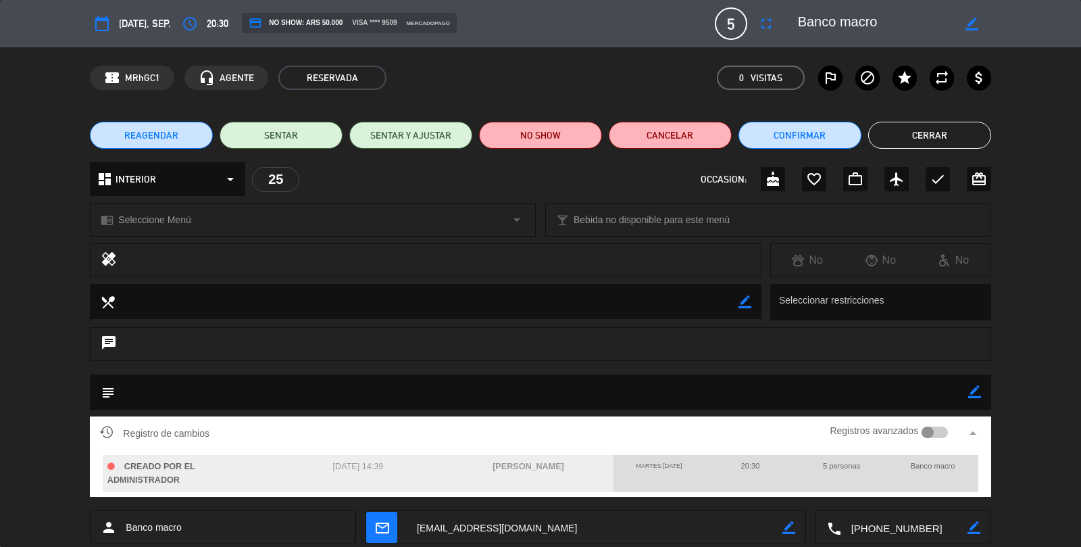
click at [1058, 294] on div "local_dining border_color Seleccionar restricciones" at bounding box center [540, 305] width 1081 height 43
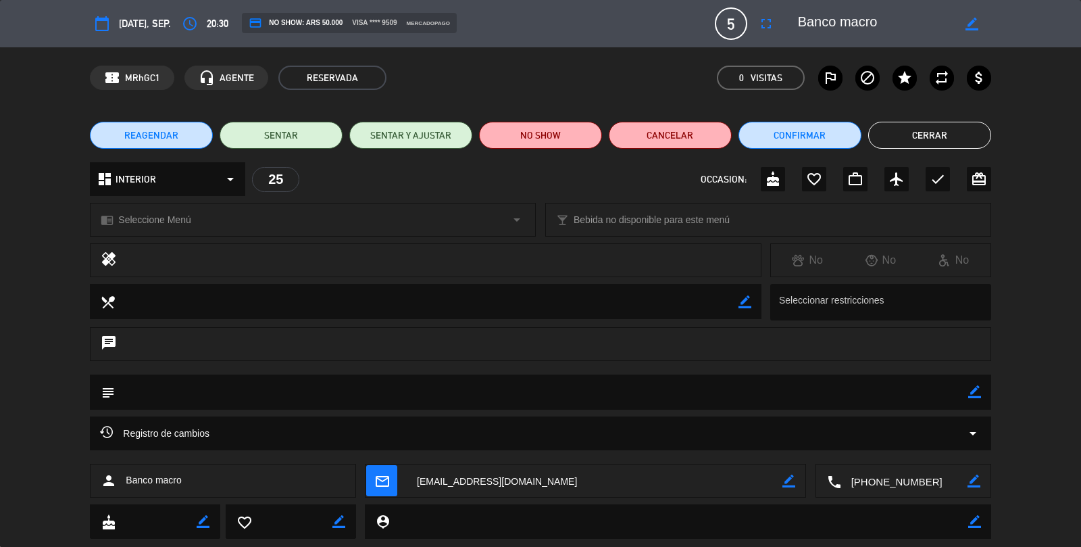
click at [968, 123] on button "Cerrar" at bounding box center [929, 135] width 123 height 27
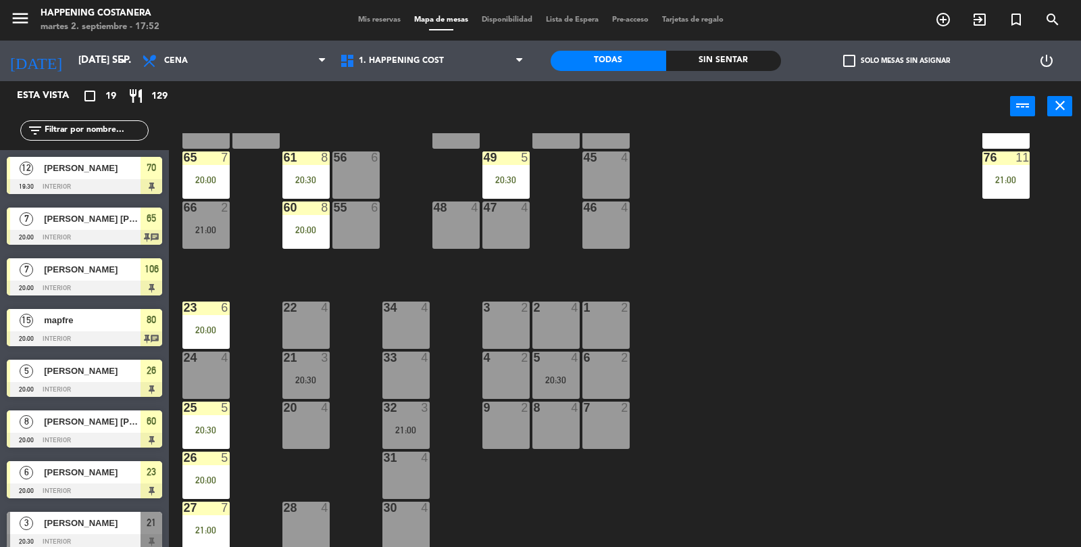
click at [199, 426] on div "20:30" at bounding box center [205, 429] width 47 height 9
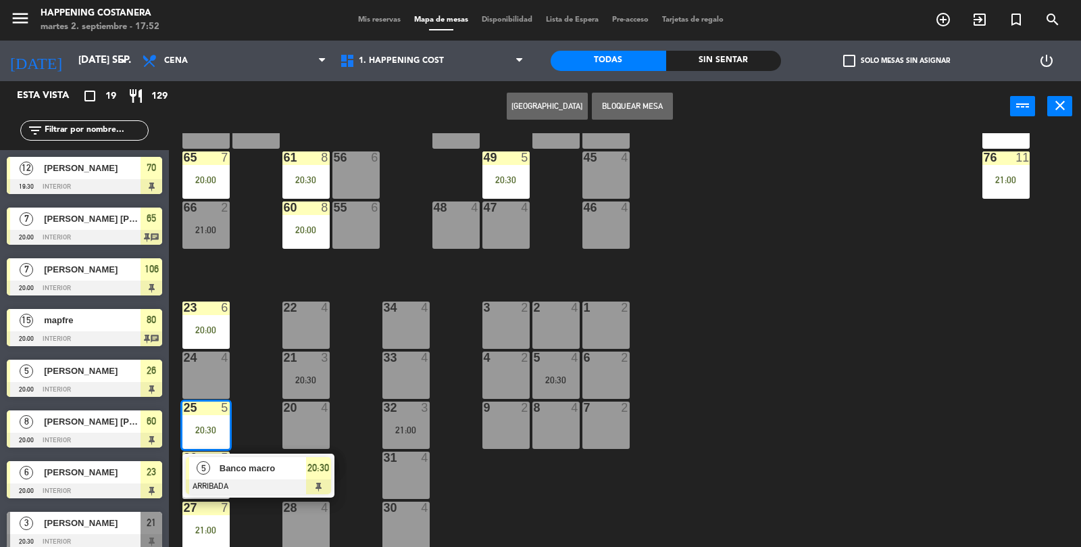
click at [881, 337] on div "69 2 122 6 121 6 120 6 14 4 CAVA 10 20:30 101 4 94 2 70 12 19:30 123 6 131 2 13…" at bounding box center [631, 340] width 902 height 415
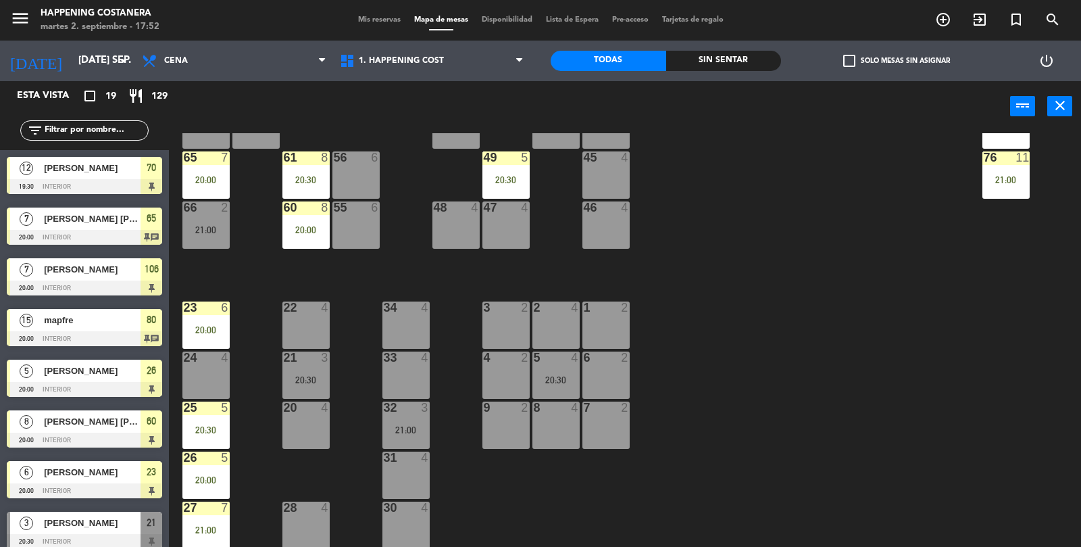
click at [189, 471] on div "26 5 20:00" at bounding box center [205, 474] width 47 height 47
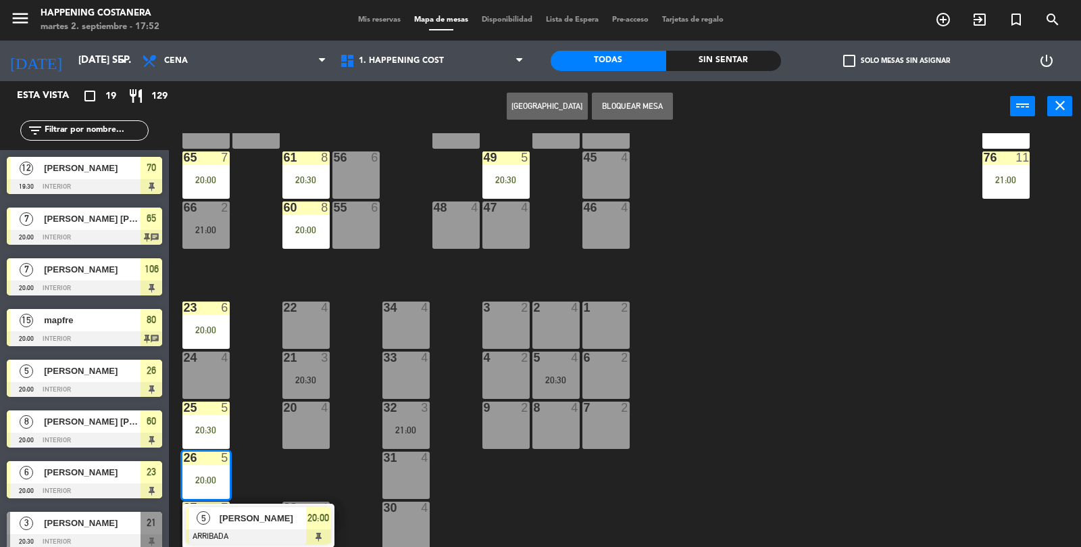
click at [285, 535] on div at bounding box center [258, 536] width 145 height 15
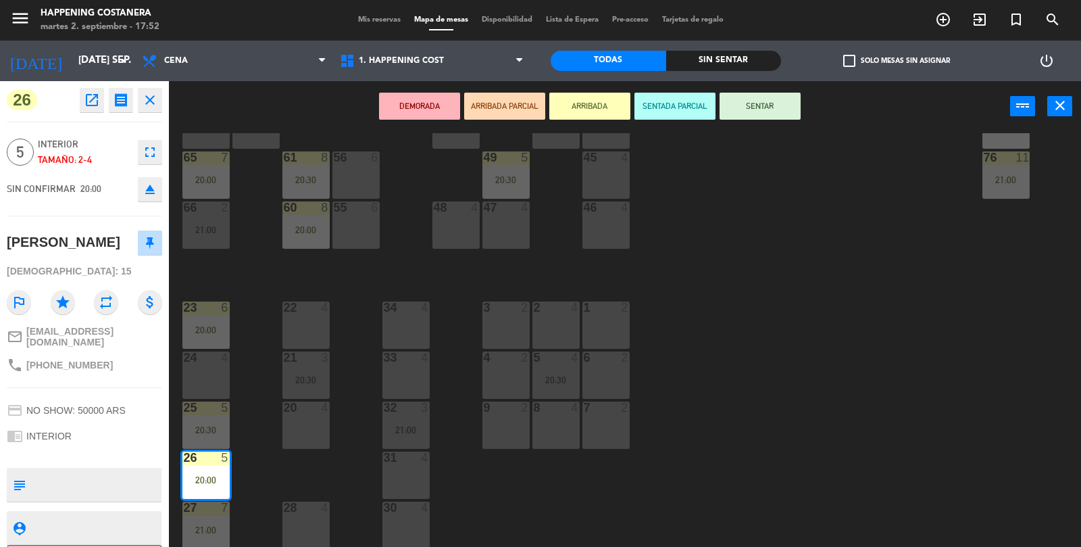
click at [96, 107] on icon "open_in_new" at bounding box center [92, 100] width 16 height 16
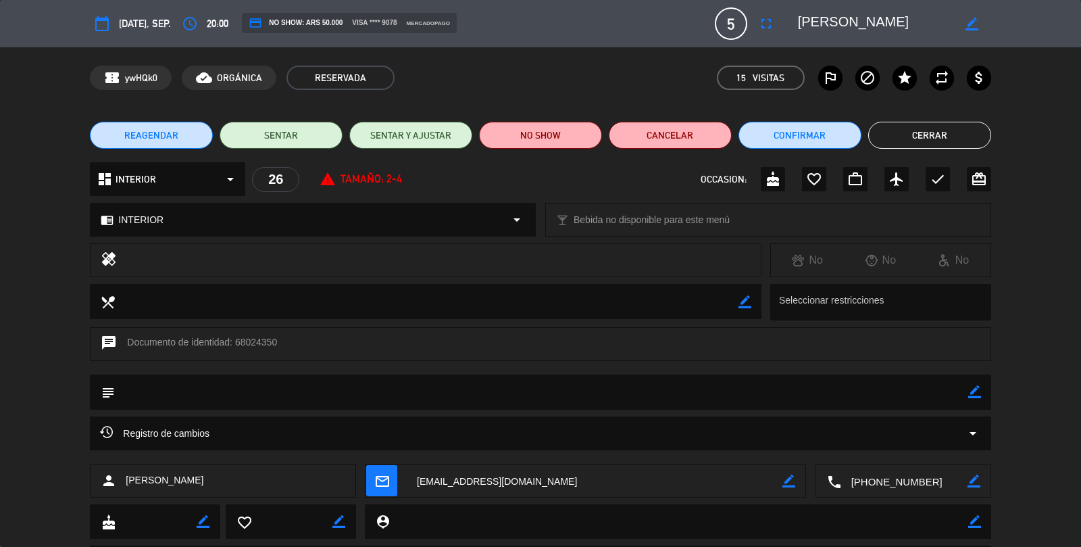
click at [968, 139] on button "Cerrar" at bounding box center [929, 135] width 123 height 27
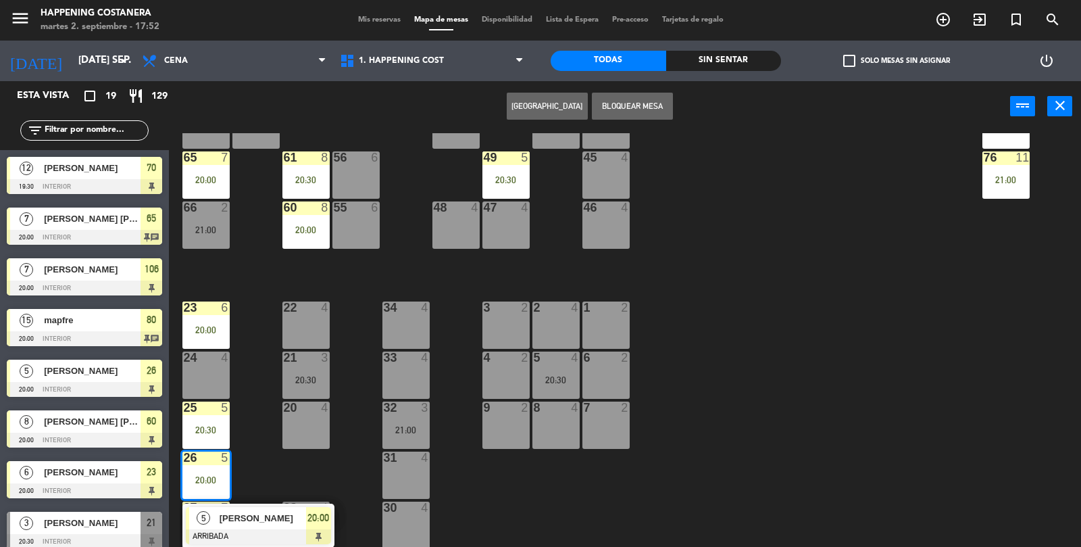
click at [254, 546] on div "5 [PERSON_NAME] ARRIBADA 20:00" at bounding box center [258, 525] width 152 height 44
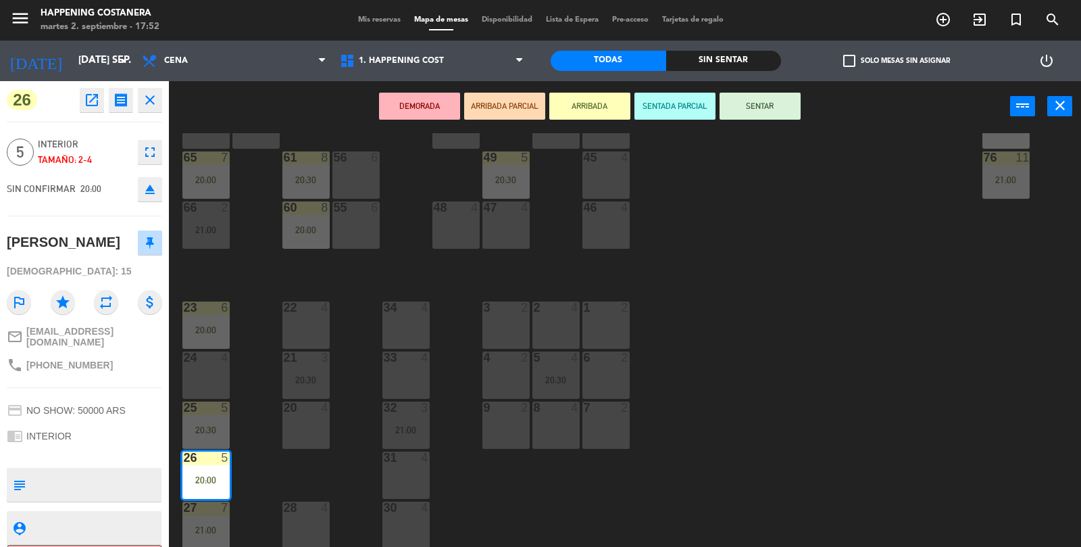
click at [85, 101] on icon "open_in_new" at bounding box center [92, 100] width 16 height 16
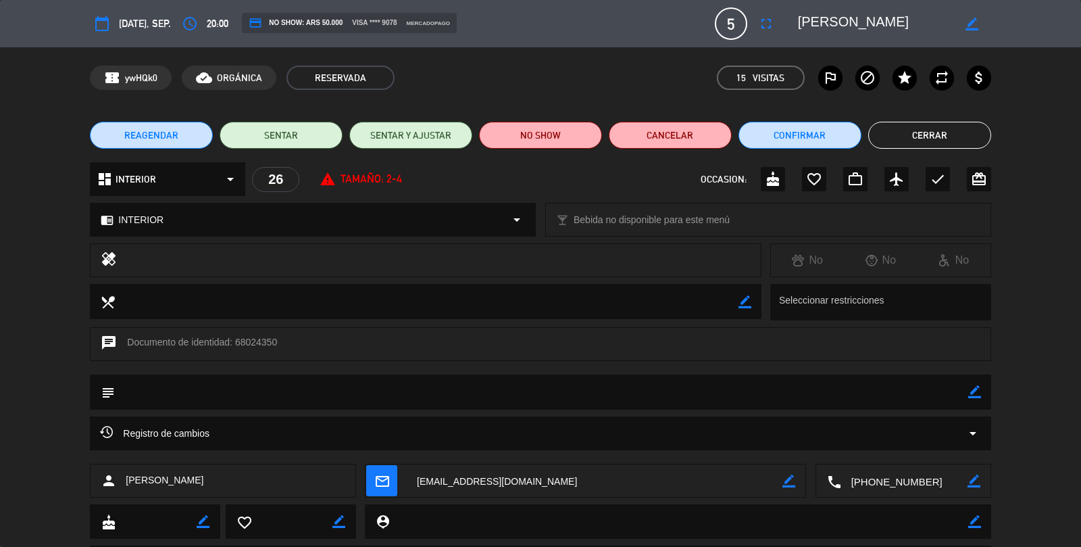
click at [962, 136] on button "Cerrar" at bounding box center [929, 135] width 123 height 27
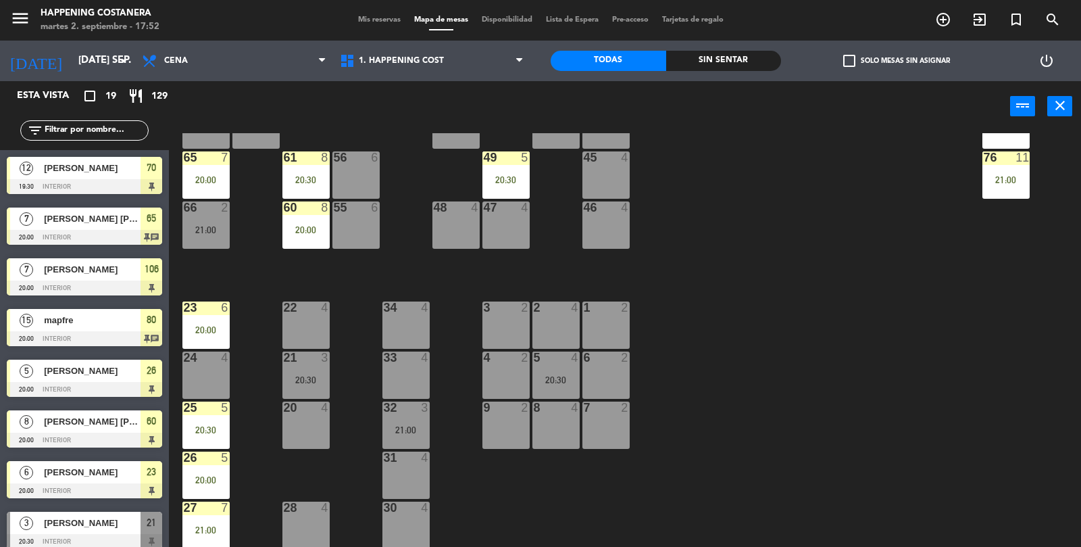
click at [1045, 418] on div "69 2 122 6 121 6 120 6 14 4 CAVA 10 20:30 101 4 94 2 70 12 19:30 123 6 131 2 13…" at bounding box center [631, 340] width 902 height 415
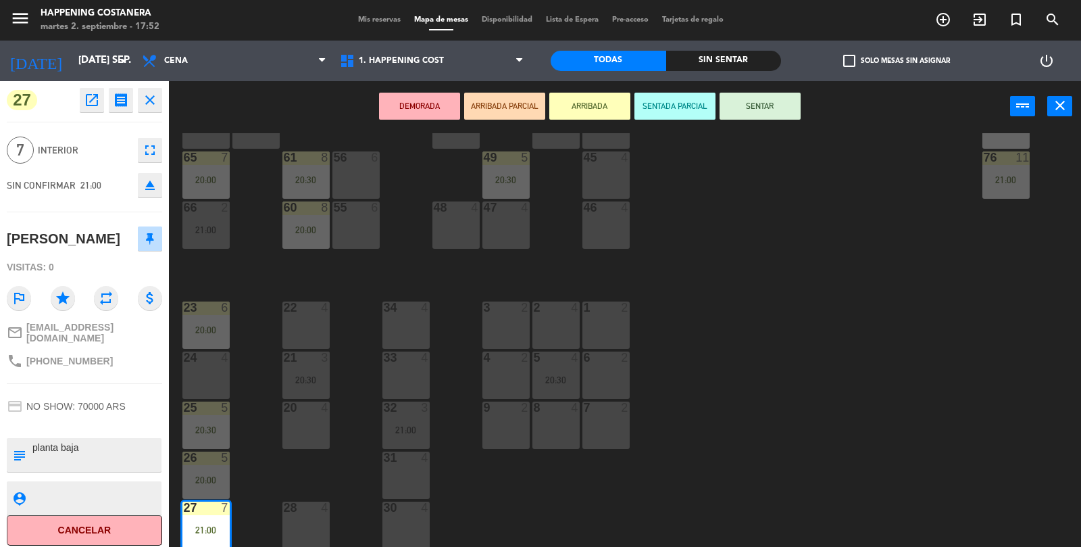
click at [89, 90] on button "open_in_new" at bounding box center [92, 100] width 24 height 24
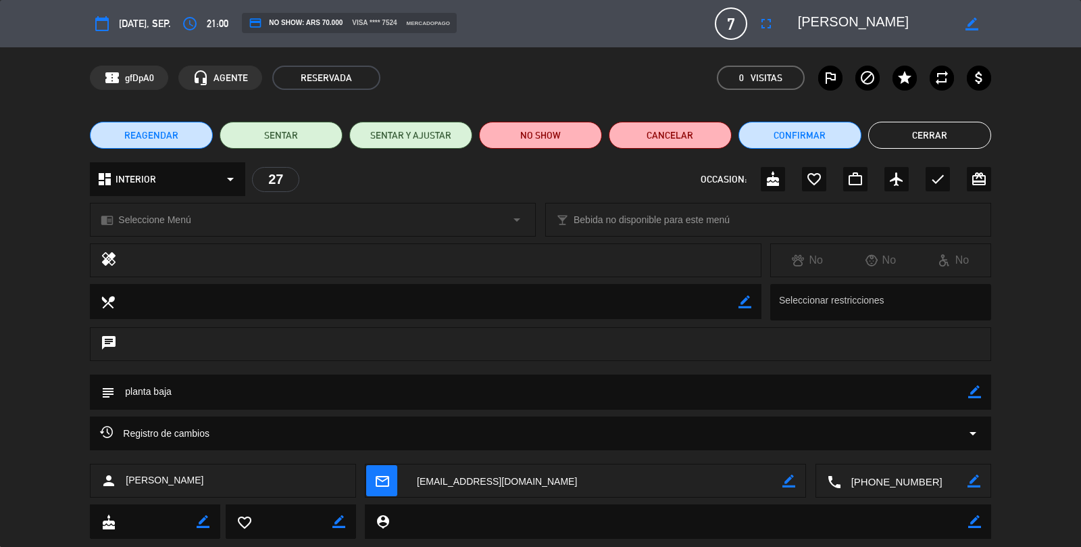
click at [983, 145] on button "Cerrar" at bounding box center [929, 135] width 123 height 27
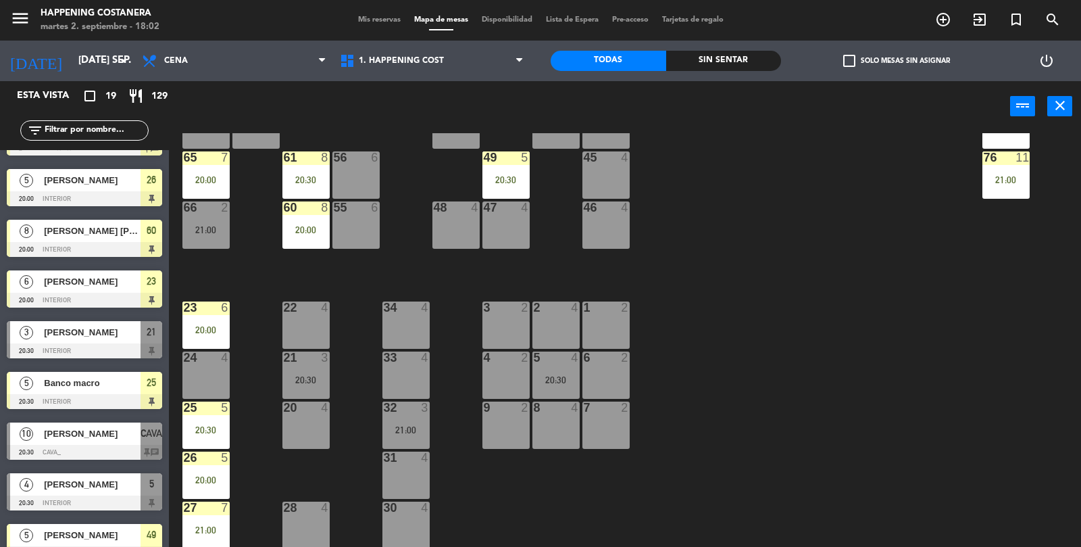
click at [124, 468] on div "4 [PERSON_NAME] 20:30 INTERIOR 5" at bounding box center [84, 491] width 169 height 51
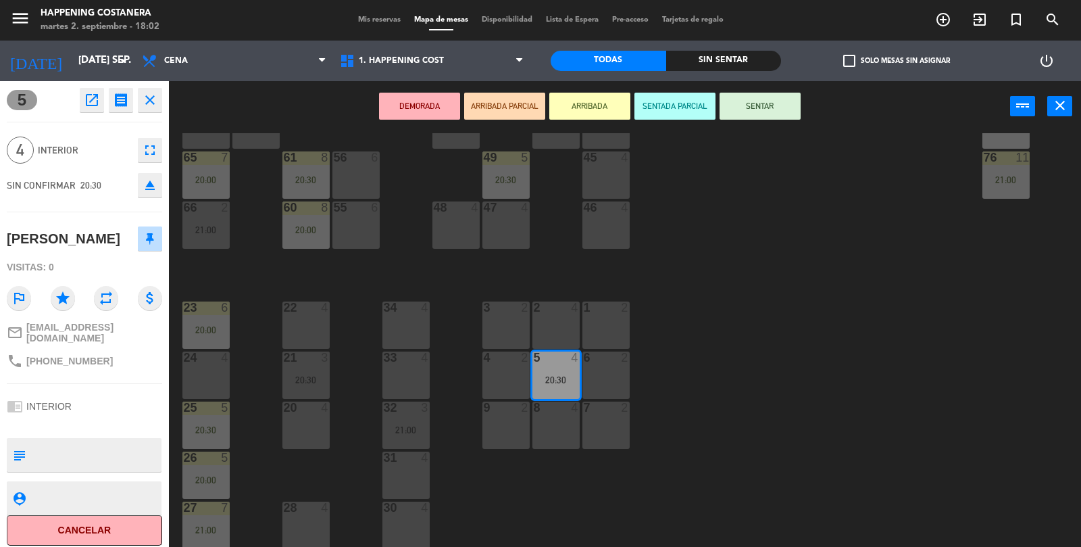
click at [809, 266] on div "69 2 122 6 121 6 120 6 14 4 CAVA 10 20:30 101 4 94 2 70 12 19:30 123 6 131 2 13…" at bounding box center [631, 340] width 902 height 415
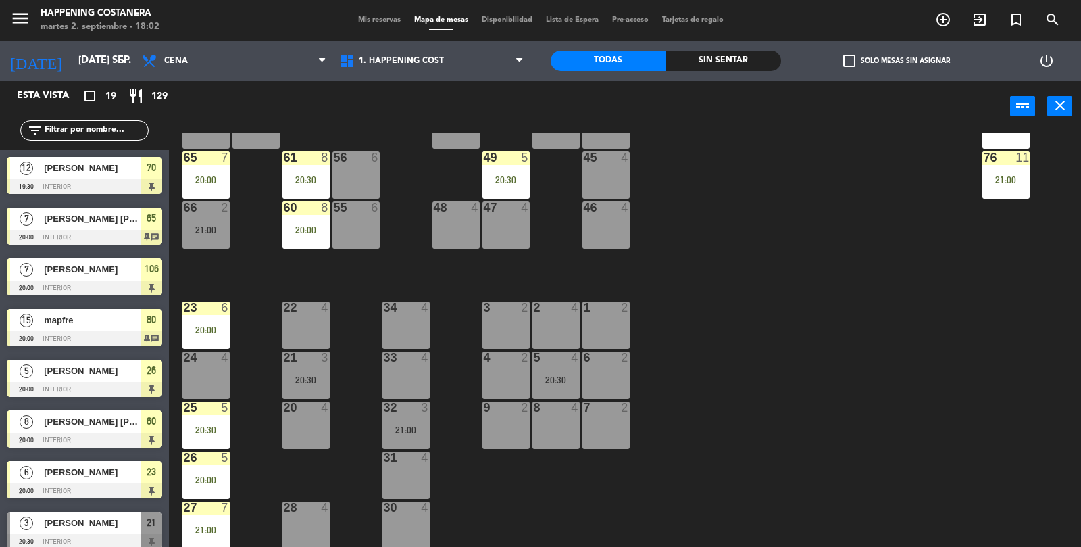
click at [943, 24] on icon "add_circle_outline" at bounding box center [943, 19] width 16 height 16
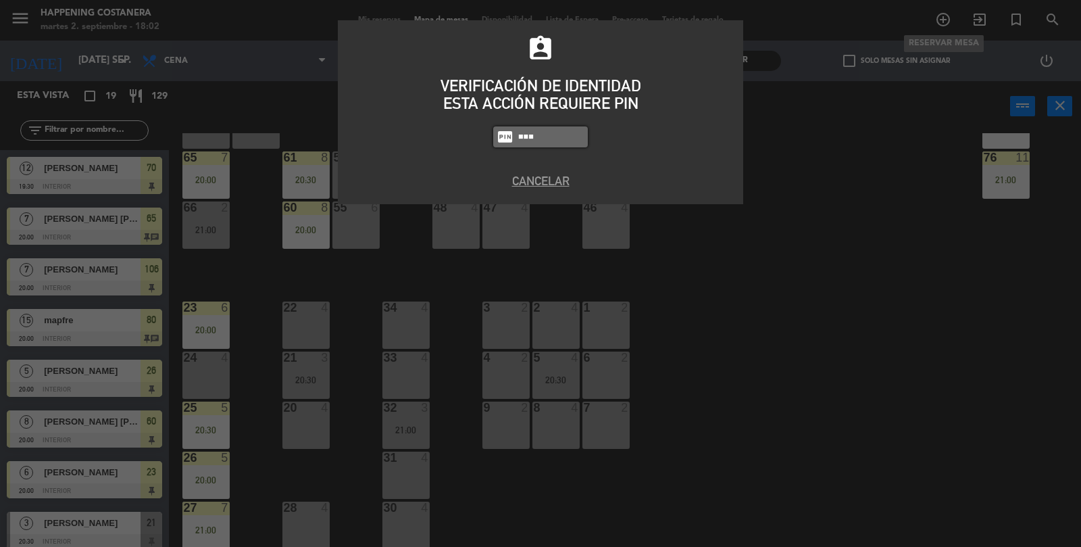
type input "5447"
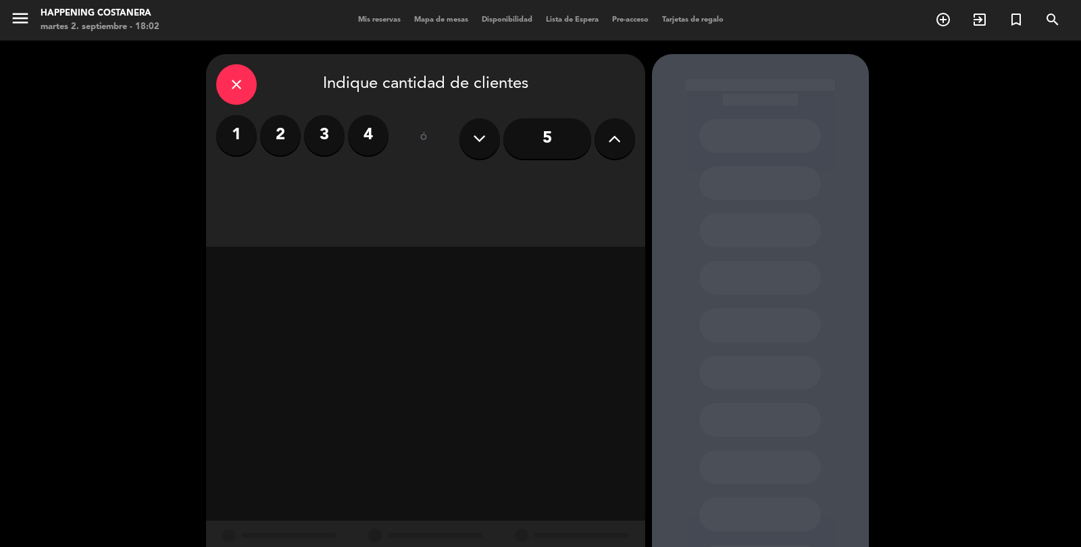
click at [595, 128] on div "5" at bounding box center [548, 138] width 176 height 47
click at [620, 124] on button at bounding box center [615, 138] width 41 height 41
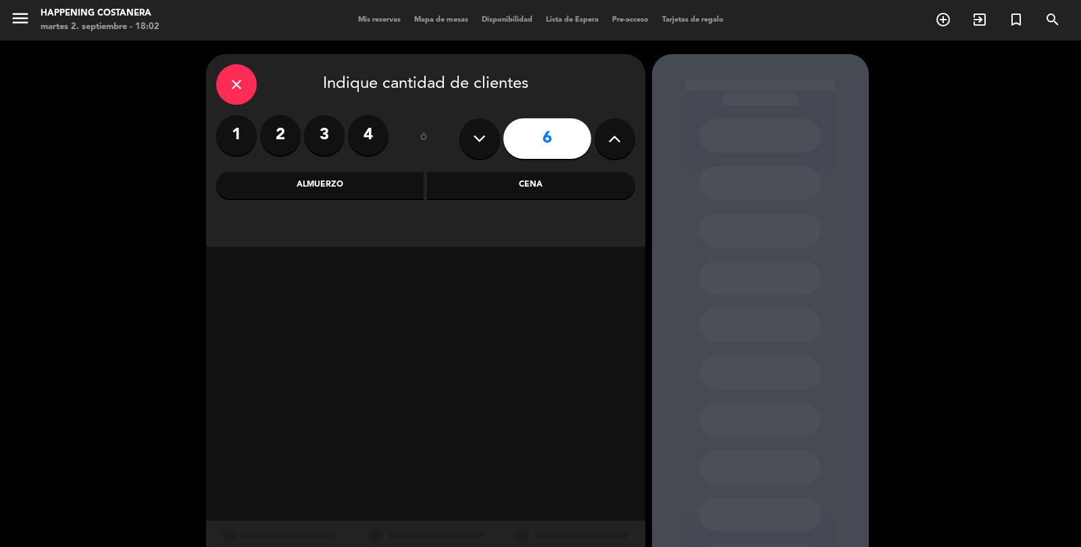
click at [635, 128] on div "6" at bounding box center [548, 138] width 176 height 47
click at [620, 137] on icon at bounding box center [614, 138] width 13 height 20
type input "7"
click at [249, 77] on div "close" at bounding box center [236, 84] width 41 height 41
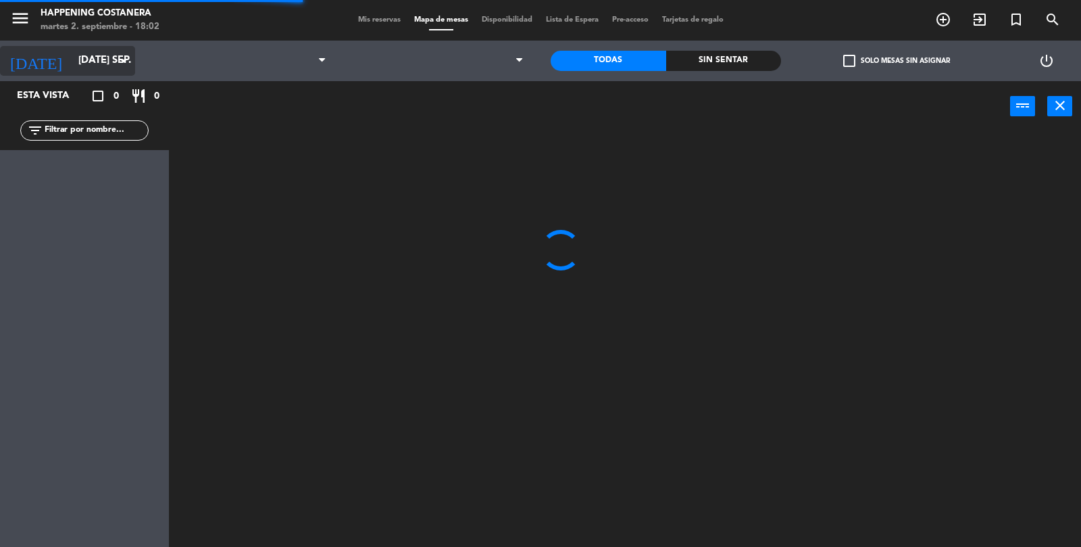
click at [112, 54] on input "[DATE] sep." at bounding box center [137, 61] width 130 height 26
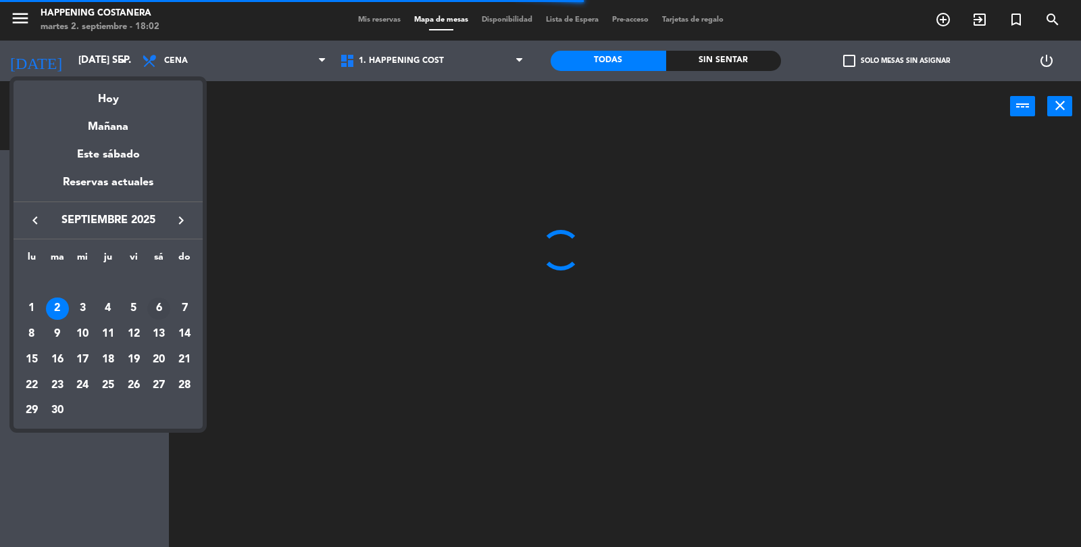
click at [159, 306] on div "6" at bounding box center [158, 308] width 23 height 23
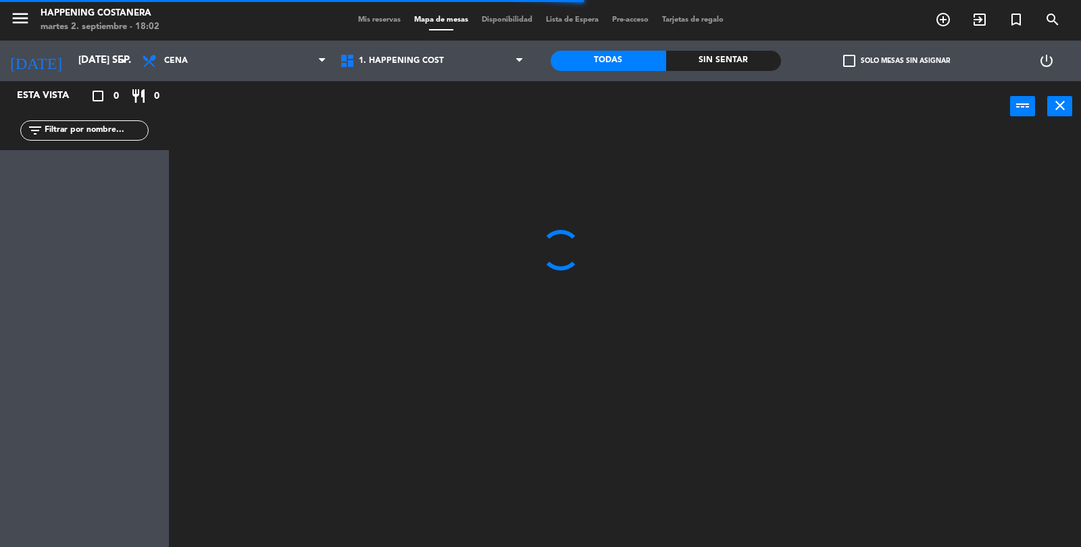
type input "sáb. [DATE]"
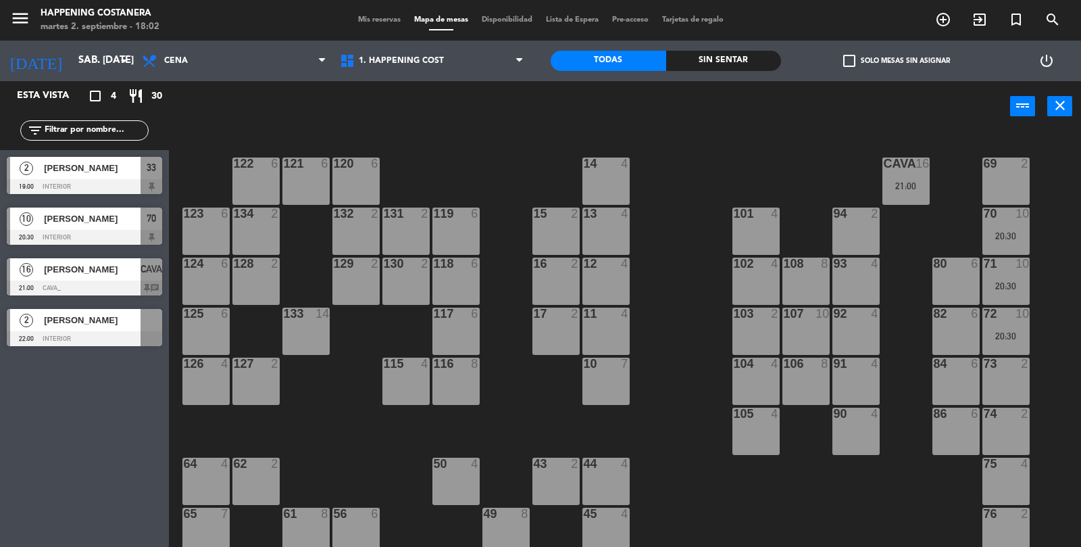
click at [947, 12] on icon "add_circle_outline" at bounding box center [943, 19] width 16 height 16
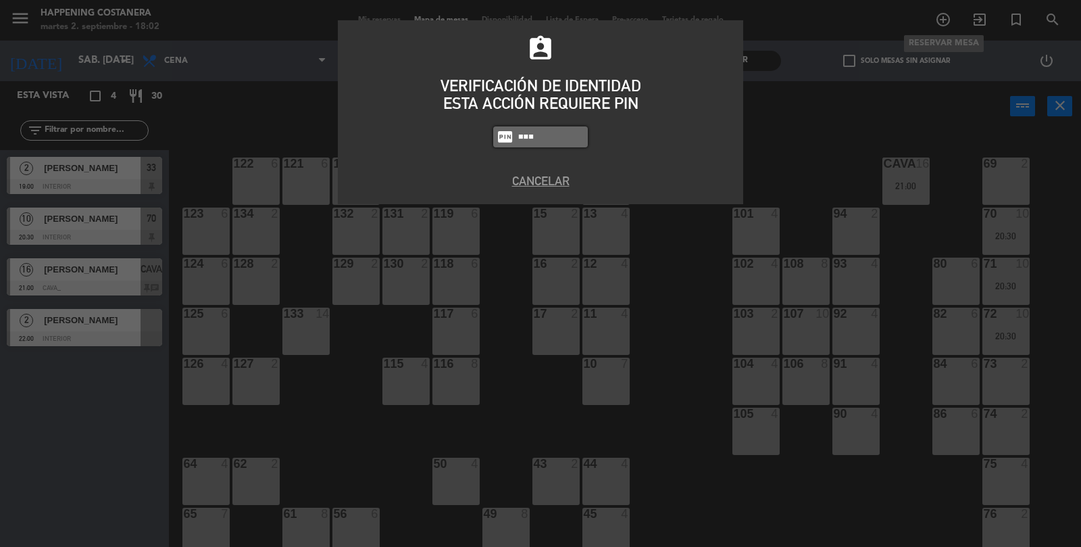
type input "5447"
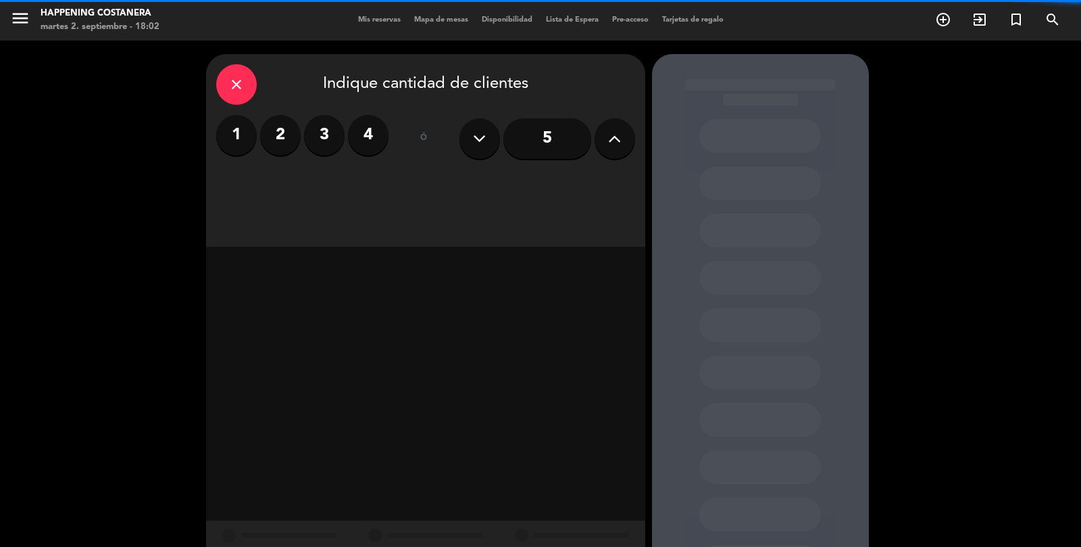
click at [620, 141] on icon at bounding box center [614, 138] width 13 height 20
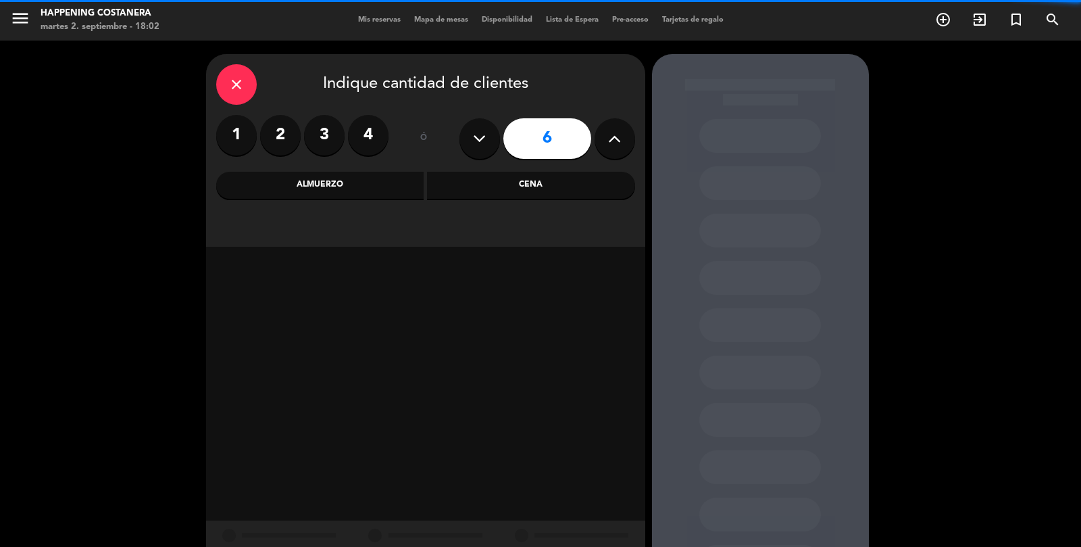
click at [604, 149] on button at bounding box center [615, 138] width 41 height 41
type input "7"
click at [531, 184] on div "Cena" at bounding box center [531, 185] width 208 height 27
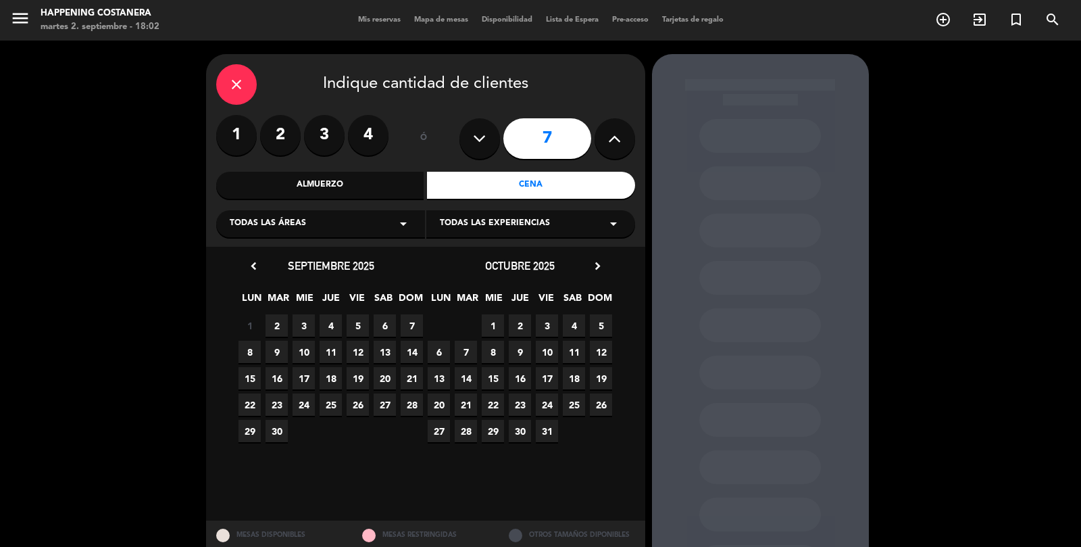
click at [385, 328] on span "6" at bounding box center [385, 325] width 22 height 22
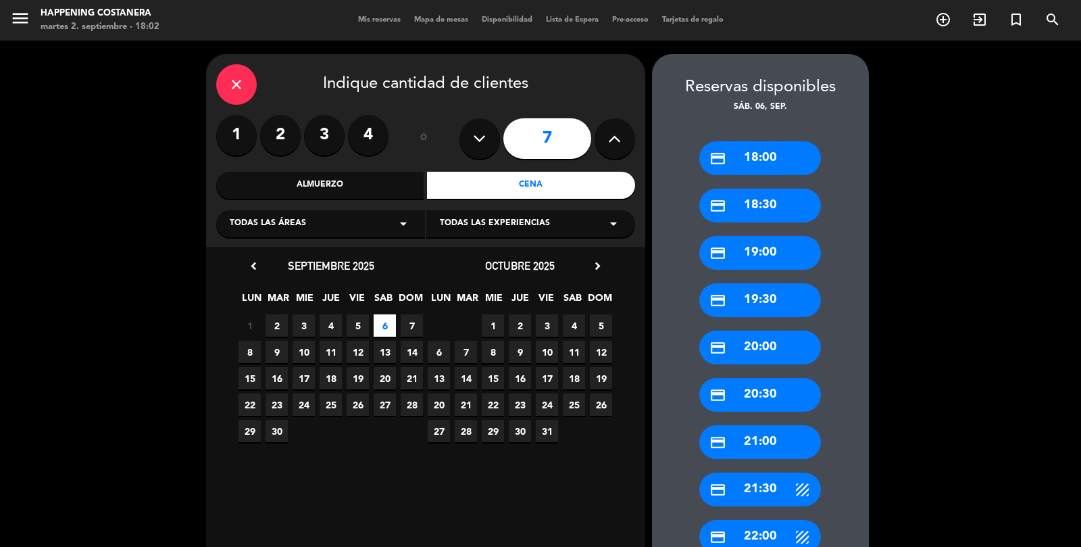
click at [764, 443] on div "credit_card 21:00" at bounding box center [760, 442] width 122 height 34
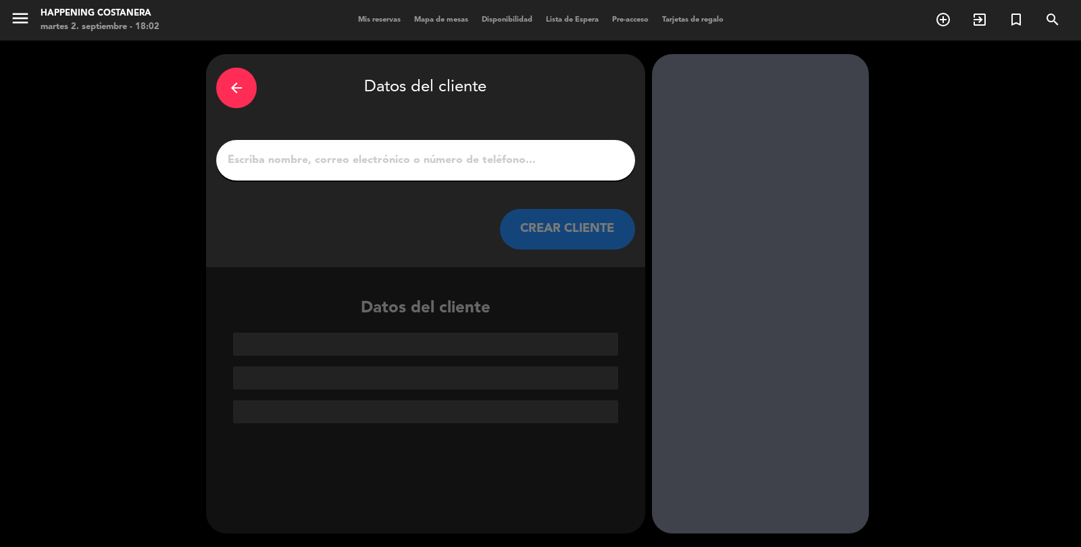
click at [515, 169] on input "1" at bounding box center [425, 160] width 399 height 19
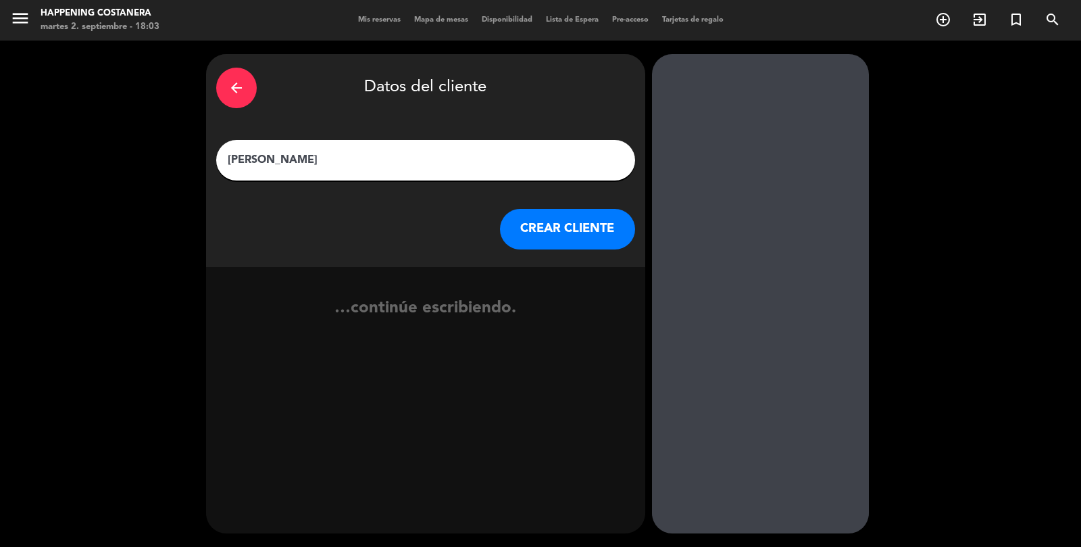
type input "[PERSON_NAME]"
click at [576, 219] on button "CREAR CLIENTE" at bounding box center [567, 229] width 135 height 41
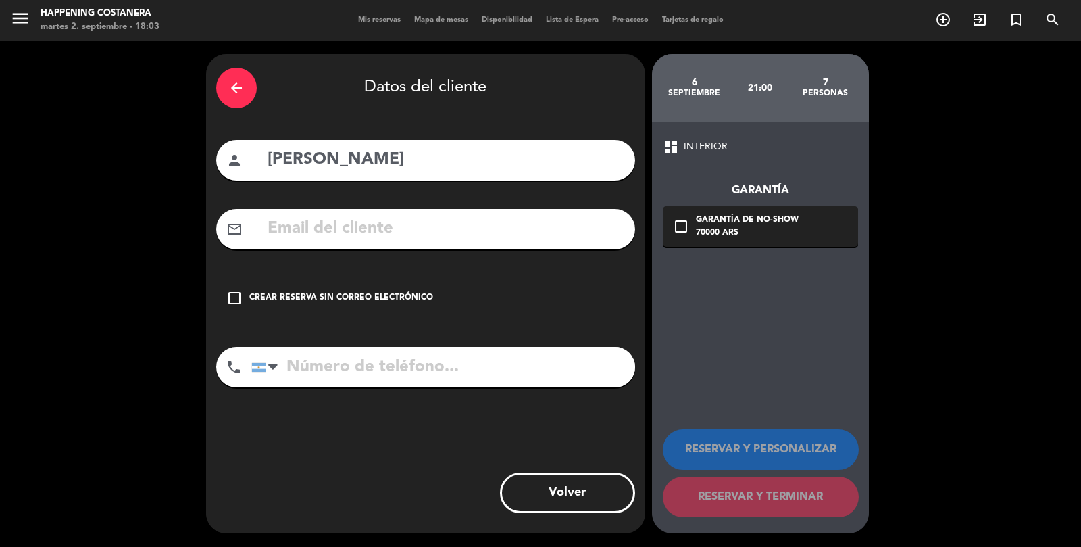
click at [418, 224] on input "text" at bounding box center [445, 229] width 359 height 28
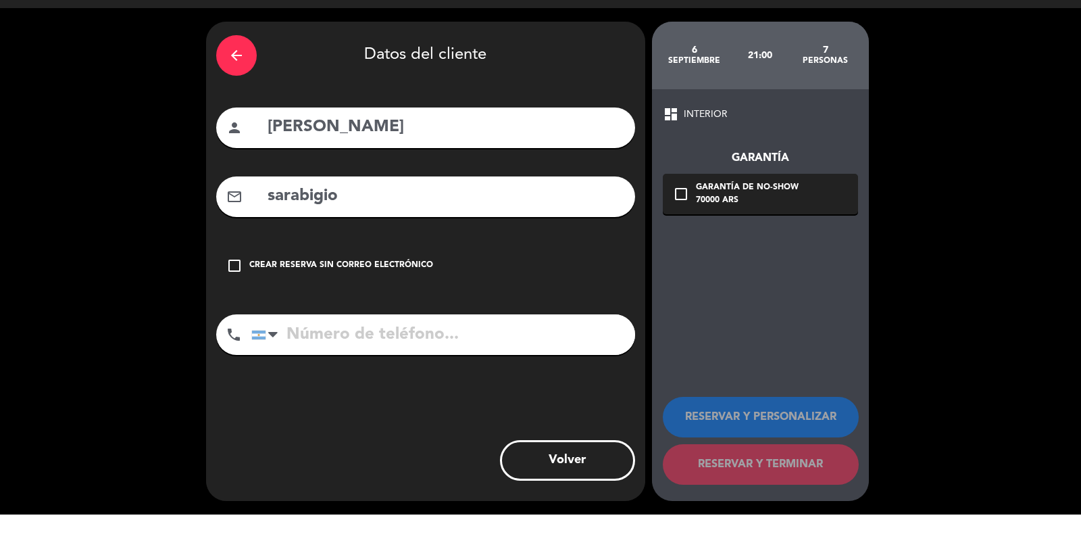
scroll to position [65, 0]
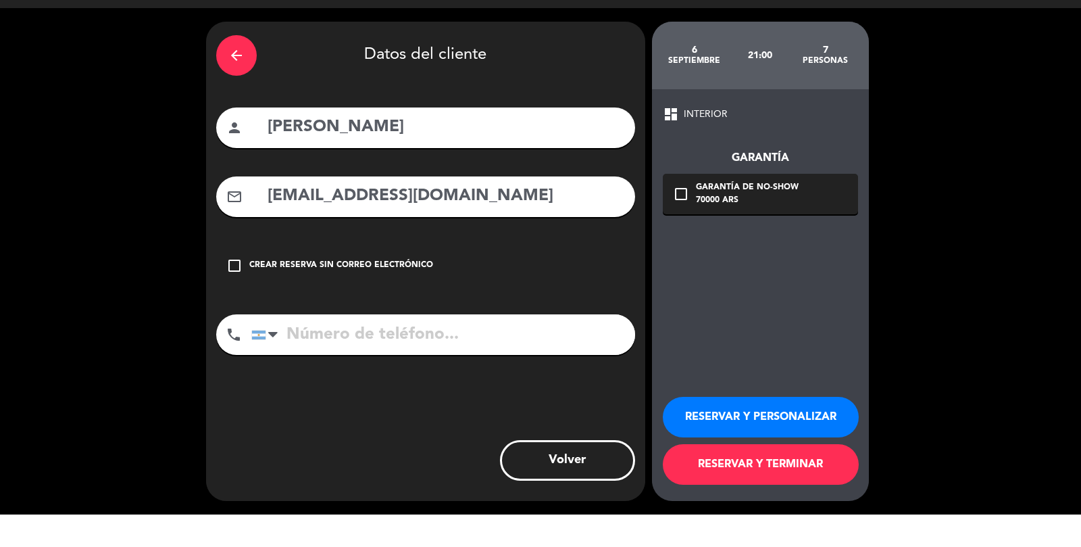
type input "[EMAIL_ADDRESS][DOMAIN_NAME]"
click at [412, 347] on input "tel" at bounding box center [443, 367] width 384 height 41
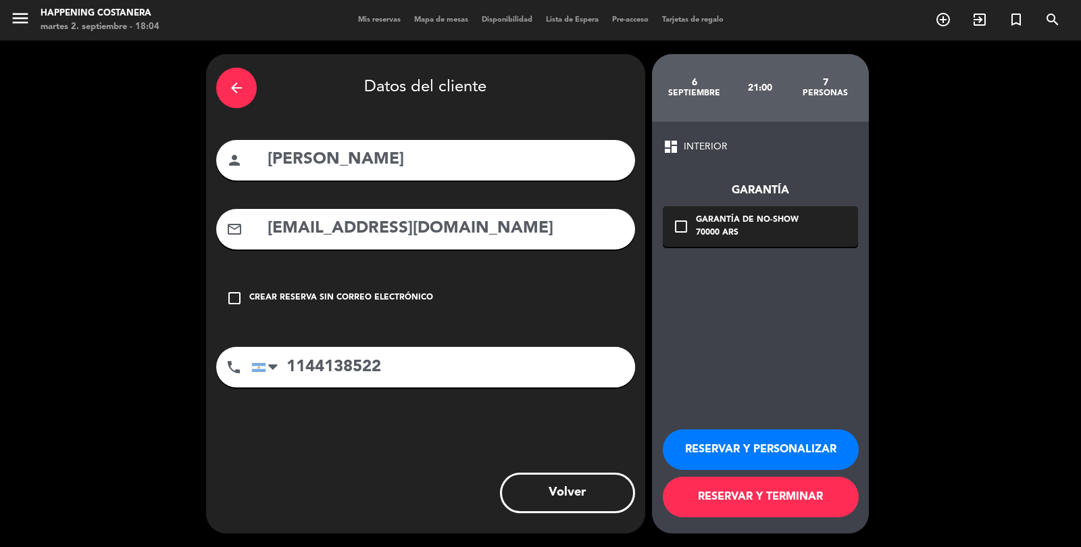
type input "1144138522"
click at [672, 206] on div "check_box_outline_blank Garantía de no-show 70000 ARS" at bounding box center [760, 226] width 195 height 41
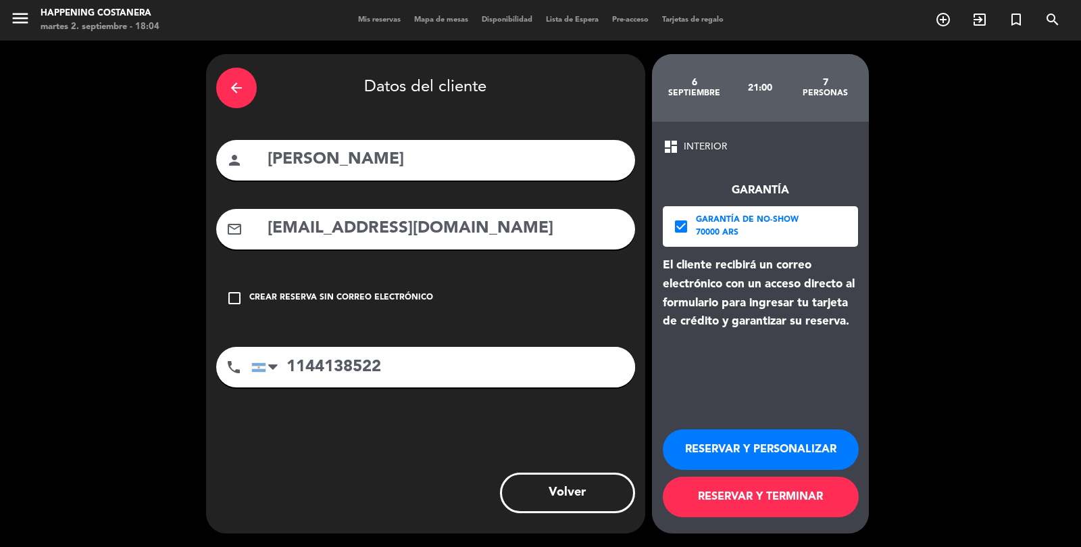
click at [824, 515] on button "RESERVAR Y TERMINAR" at bounding box center [761, 496] width 196 height 41
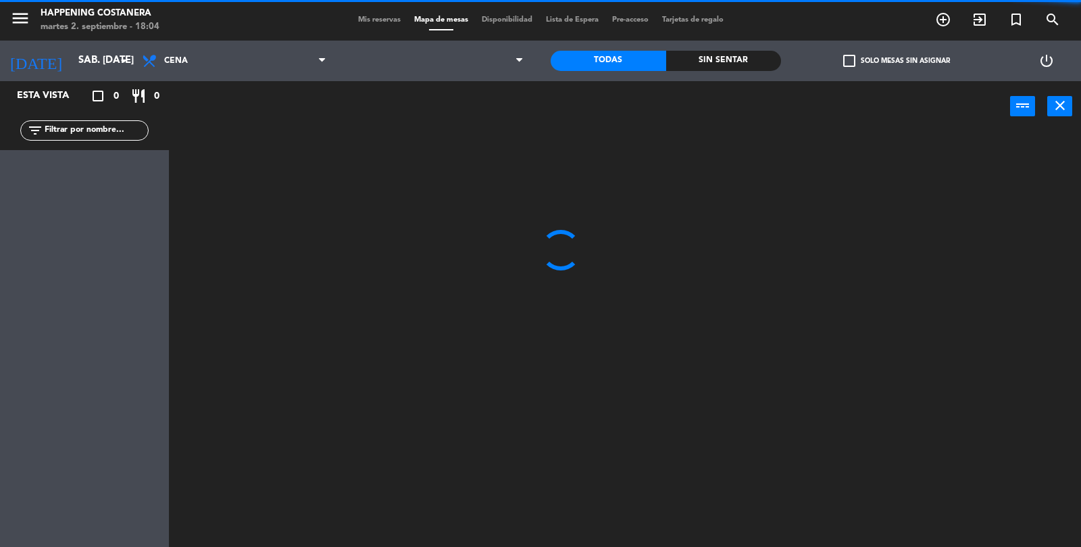
click at [112, 125] on input "text" at bounding box center [95, 130] width 105 height 15
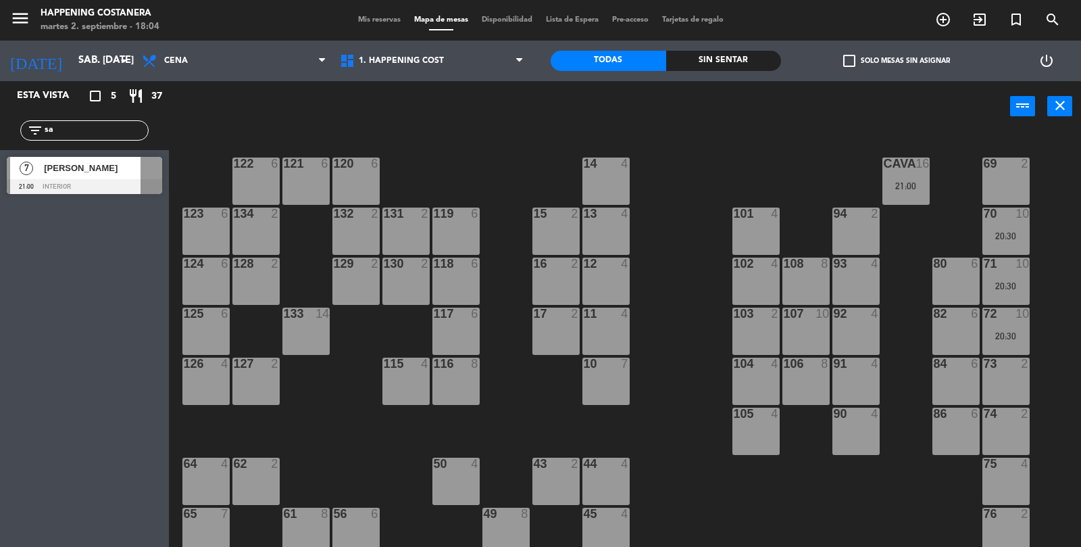
type input "sa"
click at [57, 182] on div at bounding box center [84, 186] width 155 height 15
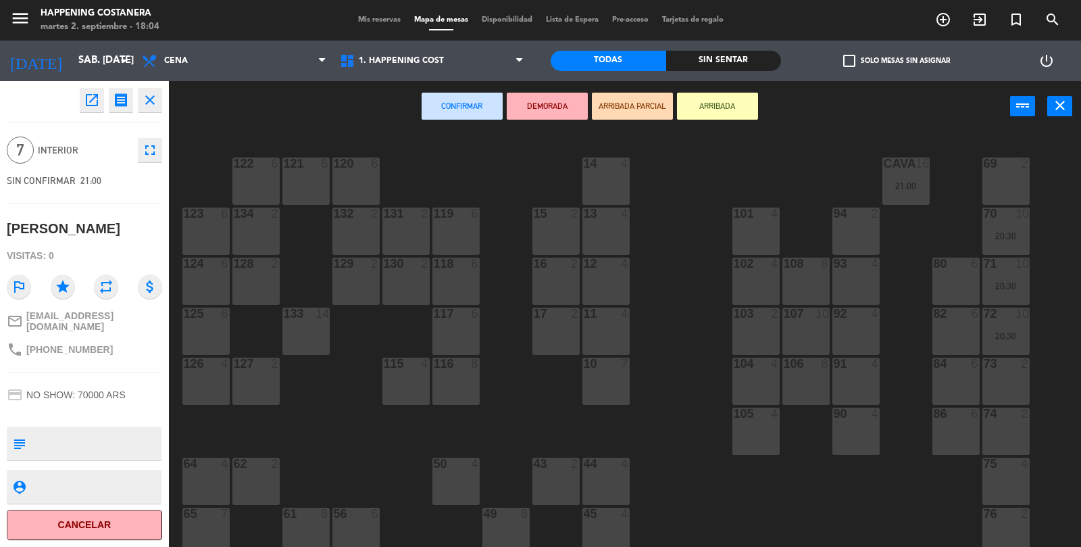
click at [99, 449] on textarea at bounding box center [95, 443] width 129 height 28
type textarea "quiere redonda abajo, no asegure nada"
click at [128, 426] on div at bounding box center [95, 443] width 129 height 34
click at [693, 346] on div "69 2 122 6 121 6 120 6 14 4 CAVA 16 21:00 101 4 94 2 70 10 20:30 123 6 131 2 13…" at bounding box center [631, 340] width 902 height 415
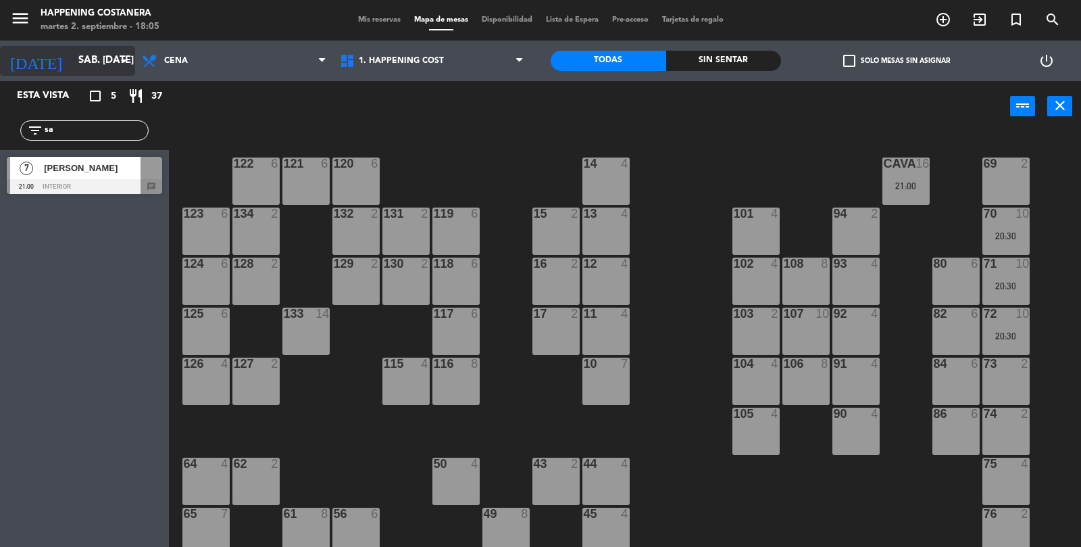
click at [99, 47] on div "[DATE] sáb. [DATE] arrow_drop_down" at bounding box center [67, 61] width 135 height 30
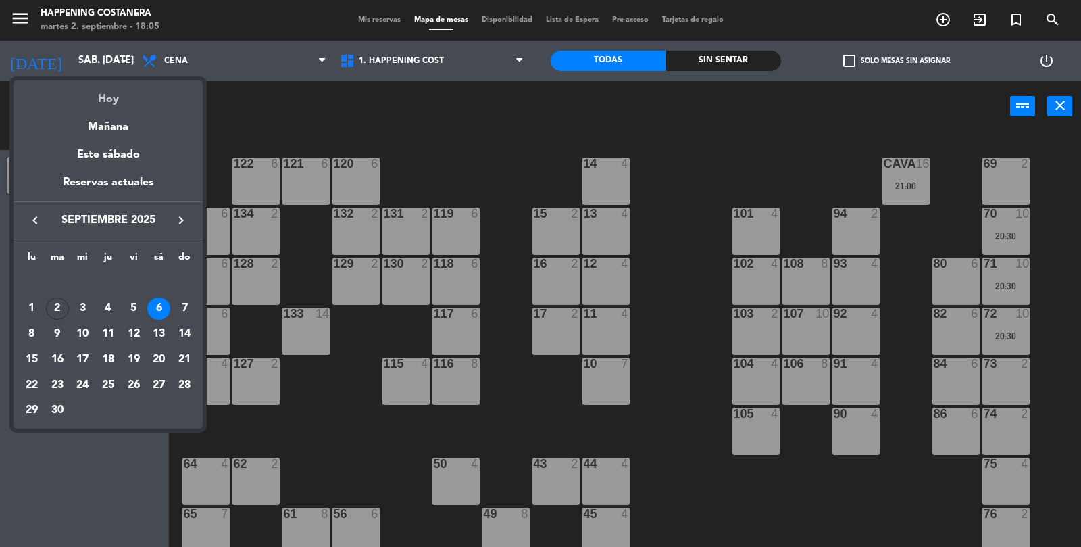
click at [138, 90] on div "Hoy" at bounding box center [108, 94] width 189 height 28
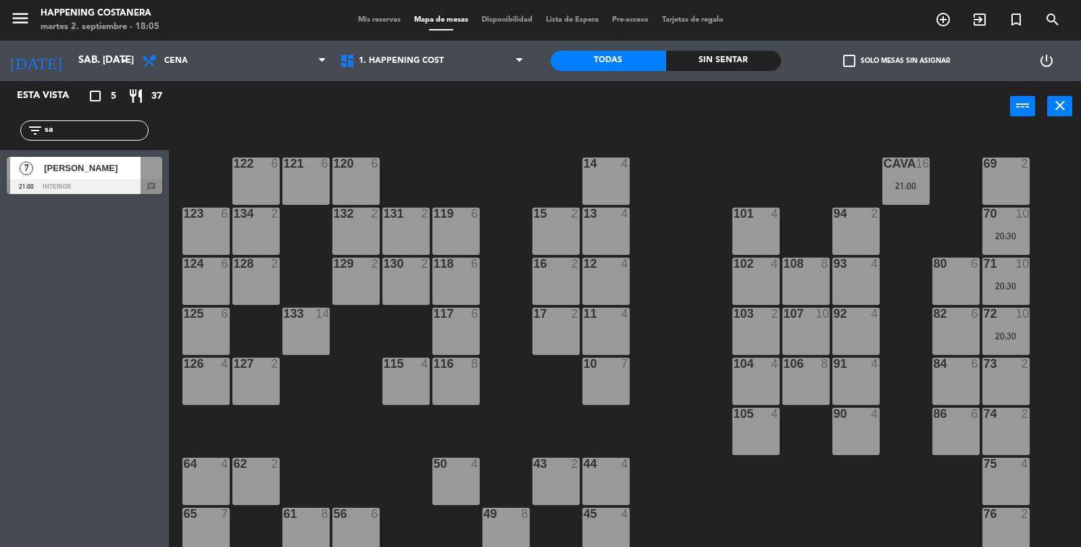
type input "[DATE] sep."
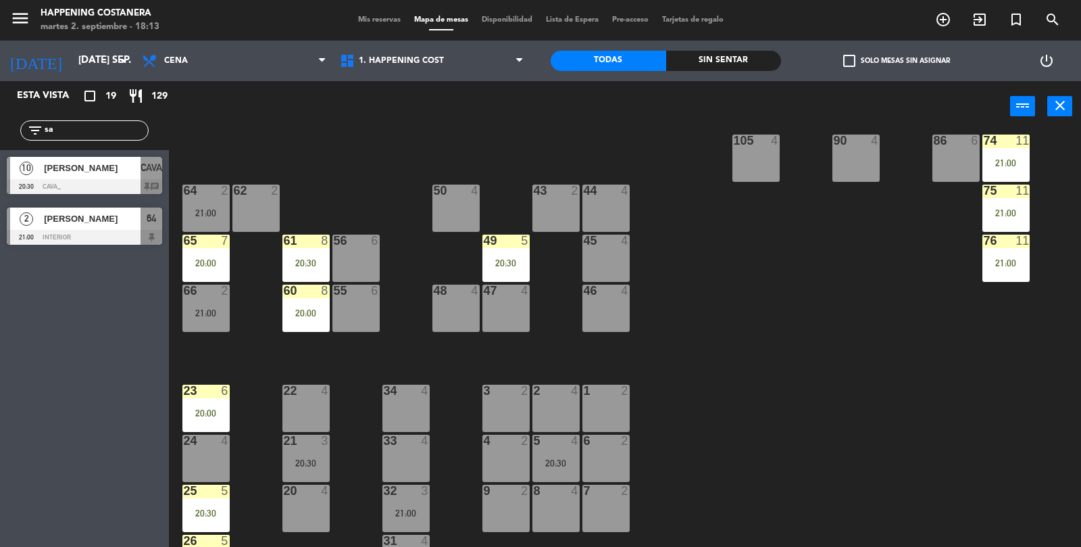
scroll to position [356, 0]
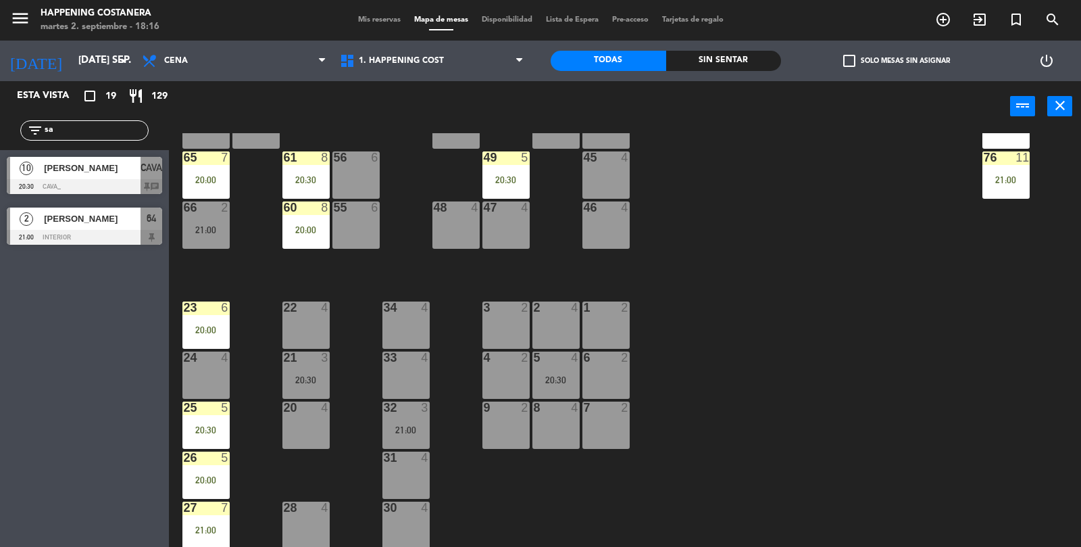
click at [112, 134] on input "sa" at bounding box center [95, 130] width 105 height 15
type input "s"
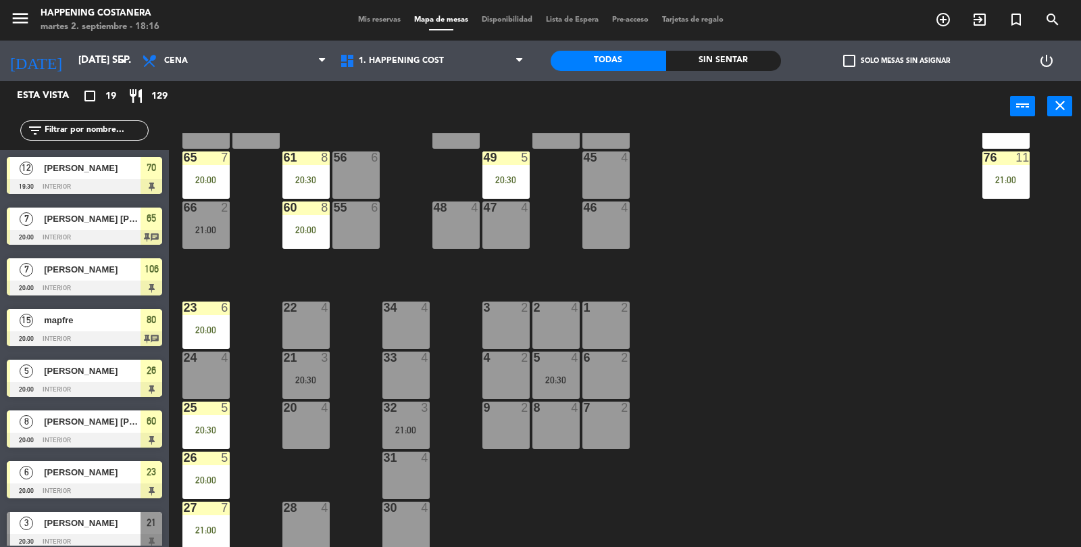
scroll to position [568, 0]
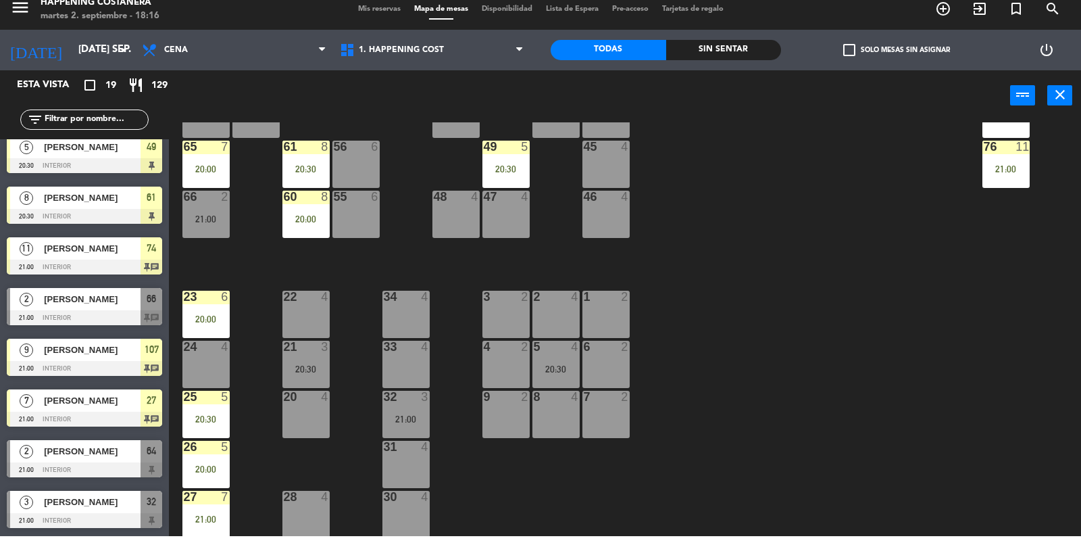
click at [845, 62] on span "check_box_outline_blank" at bounding box center [849, 61] width 12 height 12
click at [897, 61] on input "check_box_outline_blank Solo mesas sin asignar" at bounding box center [897, 61] width 0 height 0
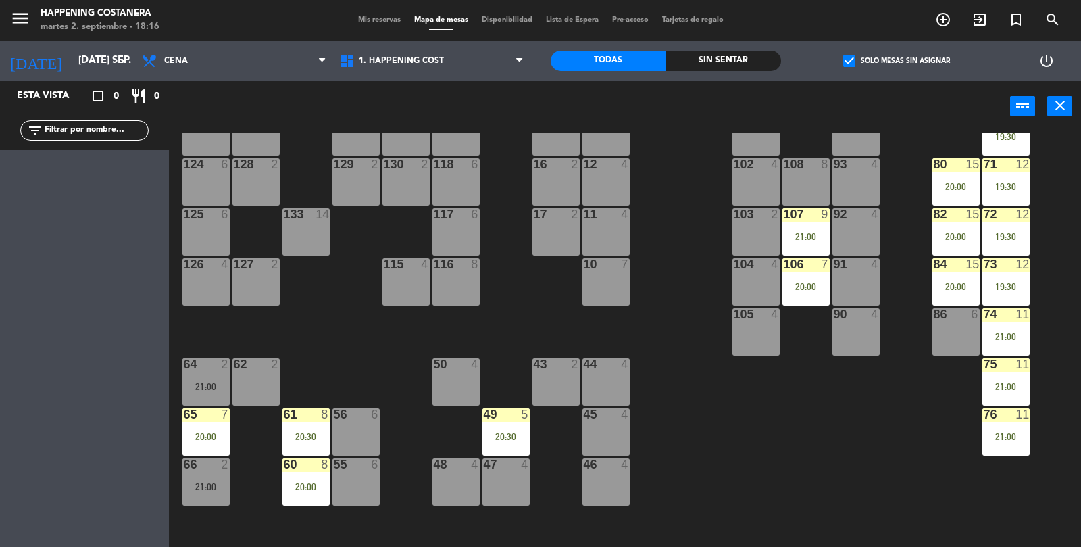
scroll to position [90, 0]
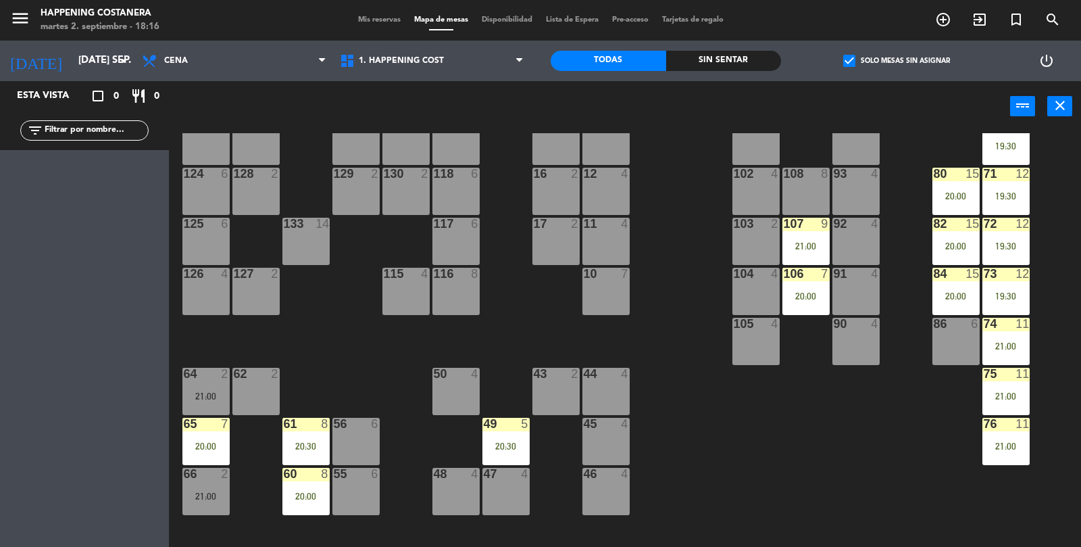
click at [858, 59] on label "check_box Solo mesas sin asignar" at bounding box center [896, 61] width 107 height 12
click at [897, 61] on input "check_box Solo mesas sin asignar" at bounding box center [897, 61] width 0 height 0
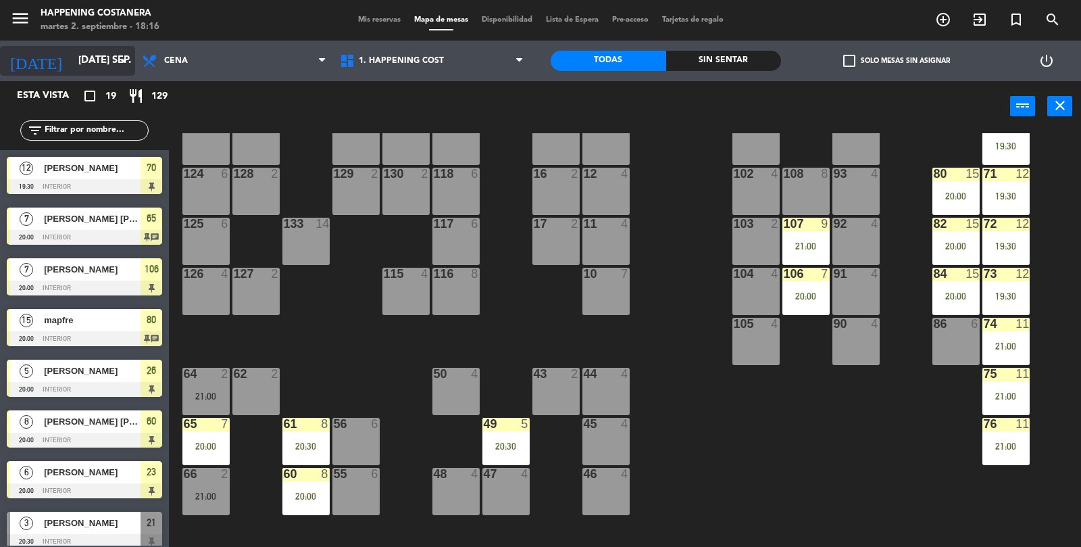
click at [103, 59] on input "[DATE] sep." at bounding box center [137, 61] width 130 height 26
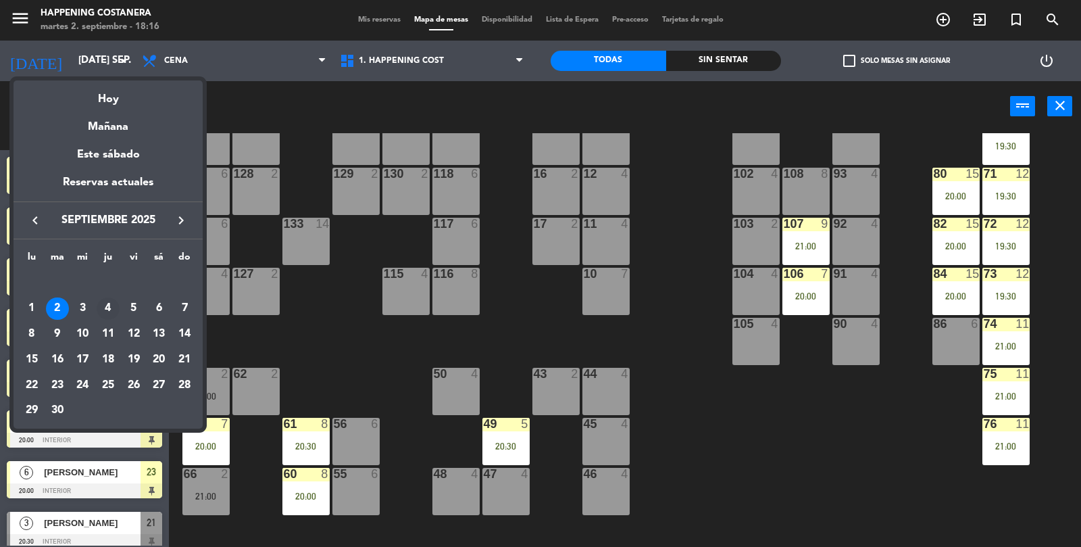
click at [112, 312] on div "4" at bounding box center [108, 308] width 23 height 23
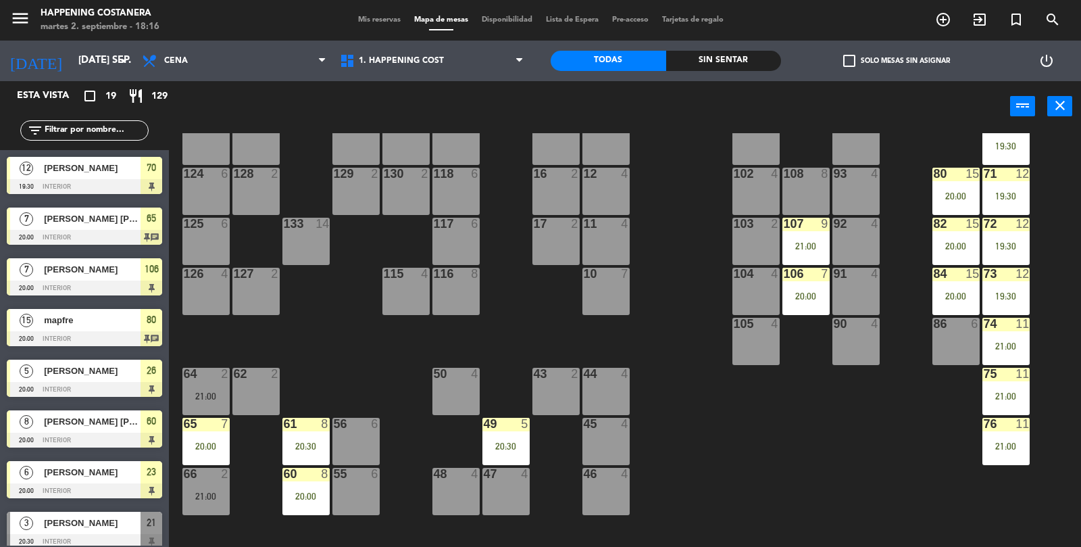
type input "[DEMOGRAPHIC_DATA] [DATE]"
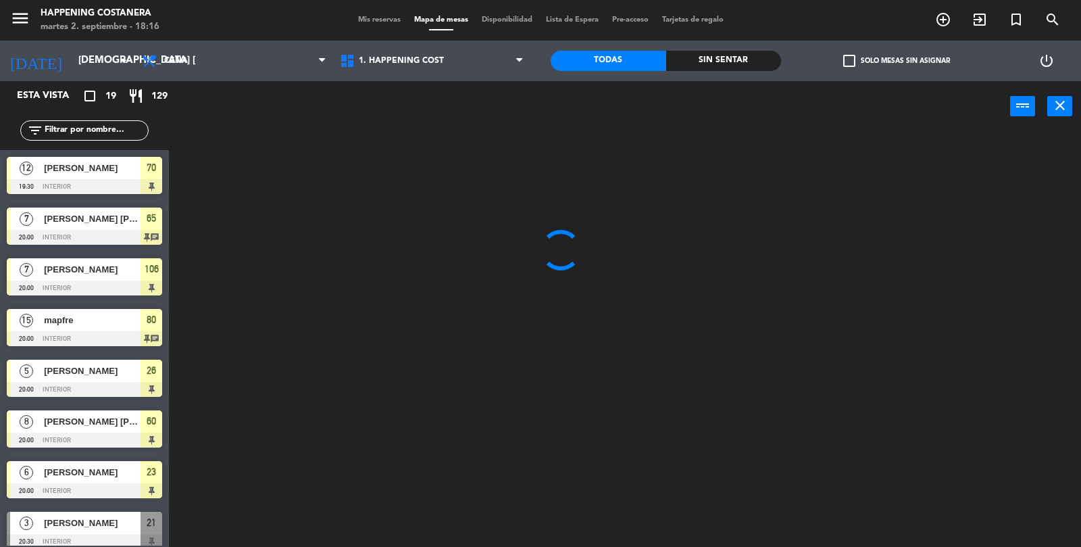
scroll to position [0, 0]
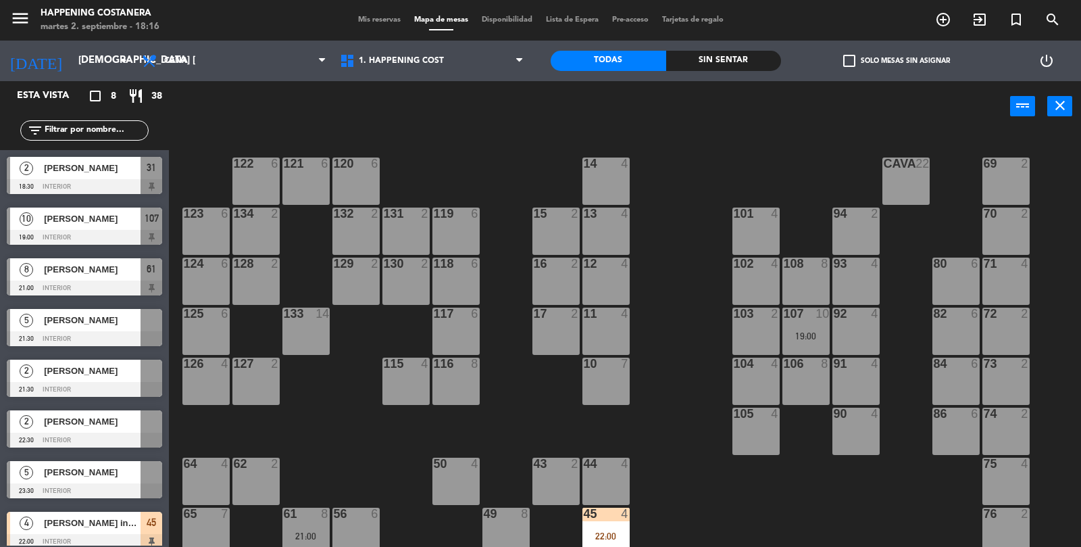
click at [847, 66] on span "check_box_outline_blank" at bounding box center [849, 61] width 12 height 12
click at [897, 61] on input "check_box_outline_blank Solo mesas sin asignar" at bounding box center [897, 61] width 0 height 0
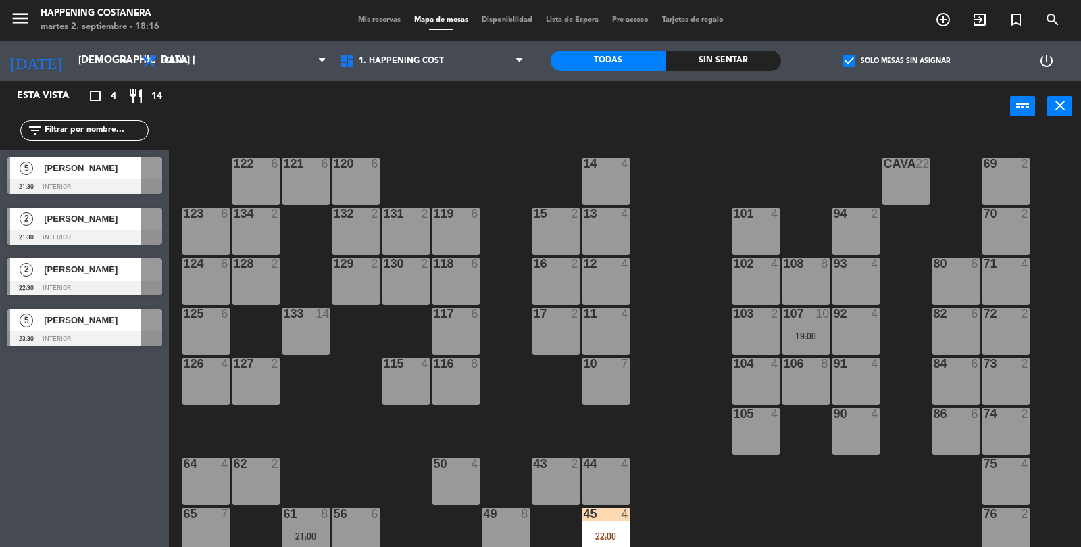
click at [843, 64] on span "check_box" at bounding box center [849, 61] width 12 height 12
click at [897, 61] on input "check_box Solo mesas sin asignar" at bounding box center [897, 61] width 0 height 0
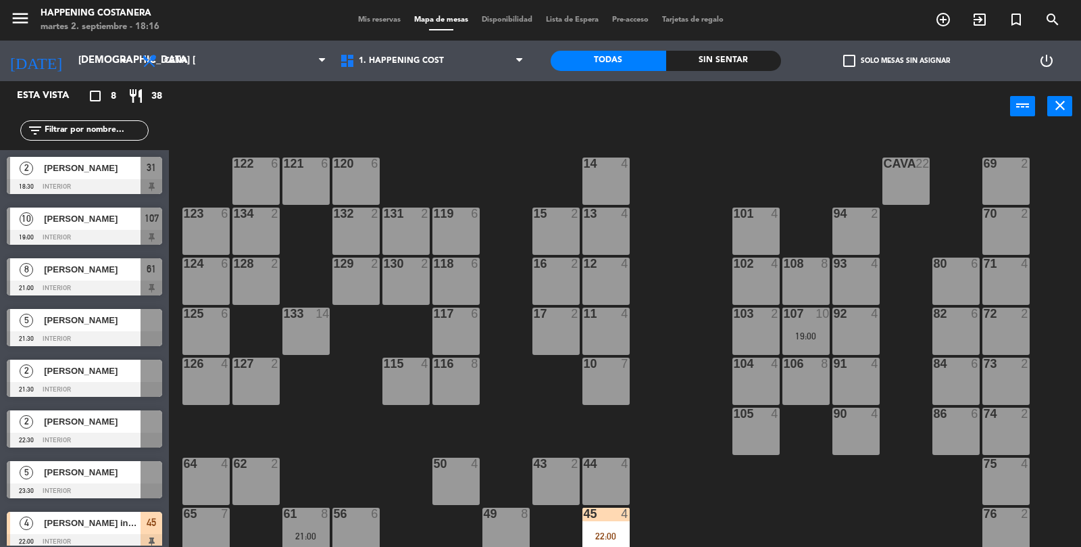
click at [936, 18] on icon "add_circle_outline" at bounding box center [943, 19] width 16 height 16
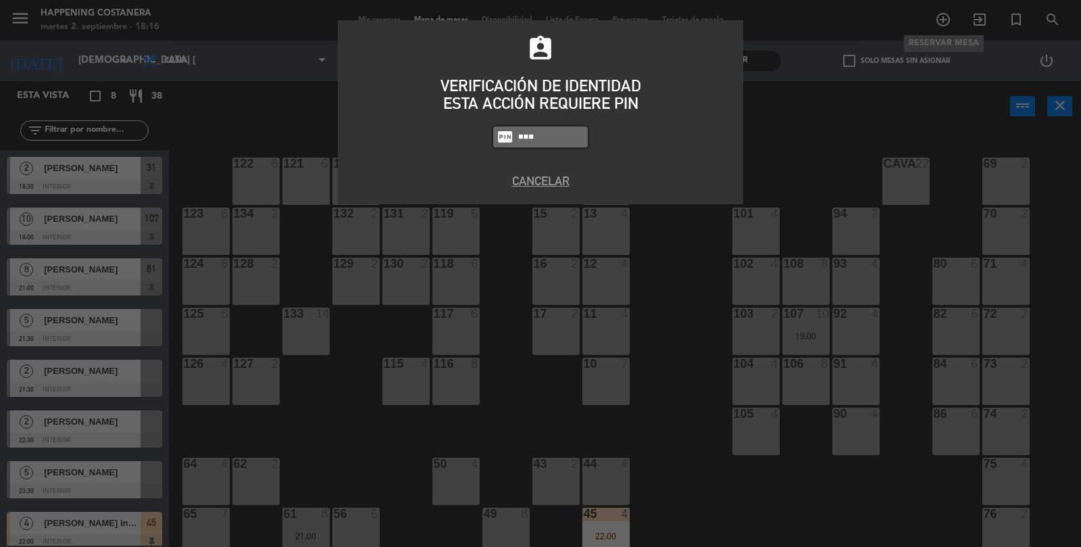
type input "5759"
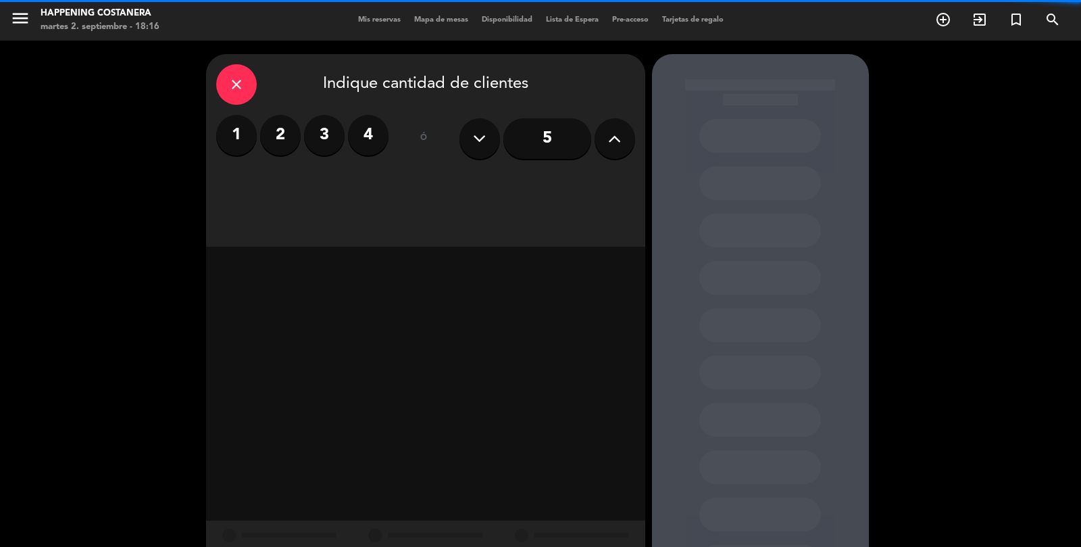
click at [614, 118] on button at bounding box center [615, 138] width 41 height 41
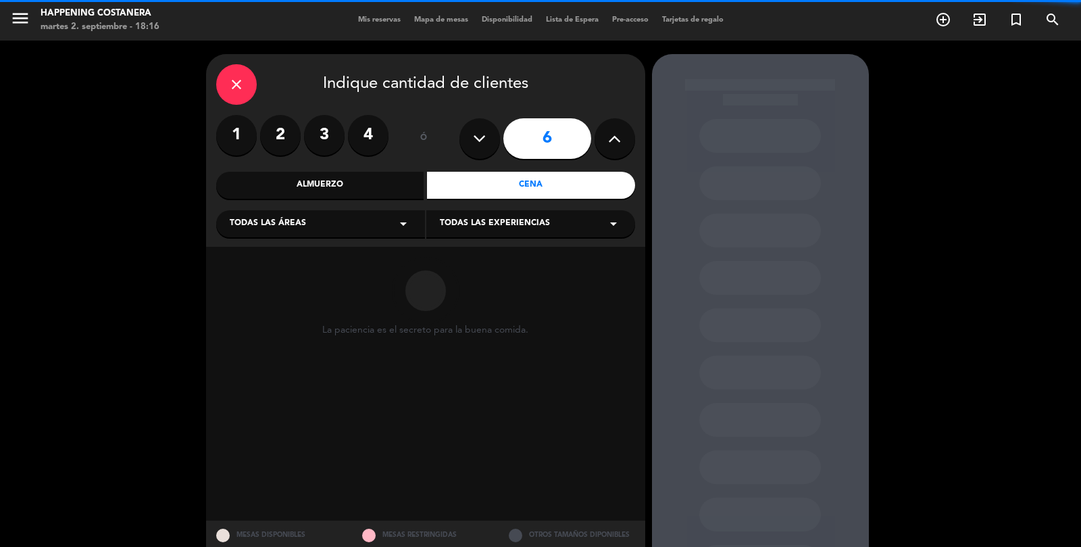
click at [614, 118] on button at bounding box center [615, 138] width 41 height 41
click at [629, 118] on button at bounding box center [615, 138] width 41 height 41
click at [620, 128] on icon at bounding box center [614, 138] width 13 height 20
click at [609, 128] on icon at bounding box center [614, 138] width 13 height 20
click at [617, 128] on icon at bounding box center [614, 138] width 13 height 20
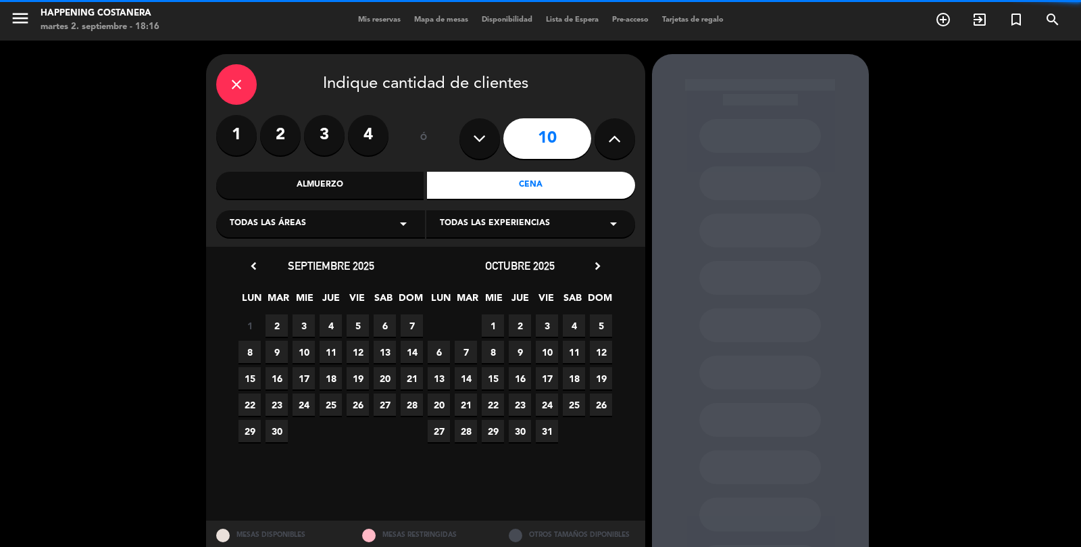
type input "11"
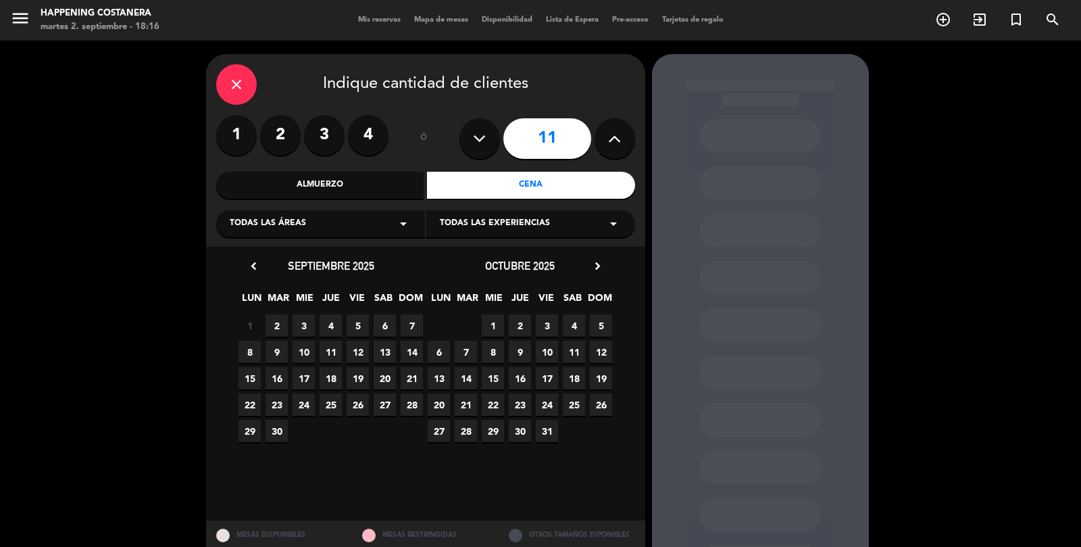
click at [341, 314] on span "4" at bounding box center [331, 325] width 22 height 22
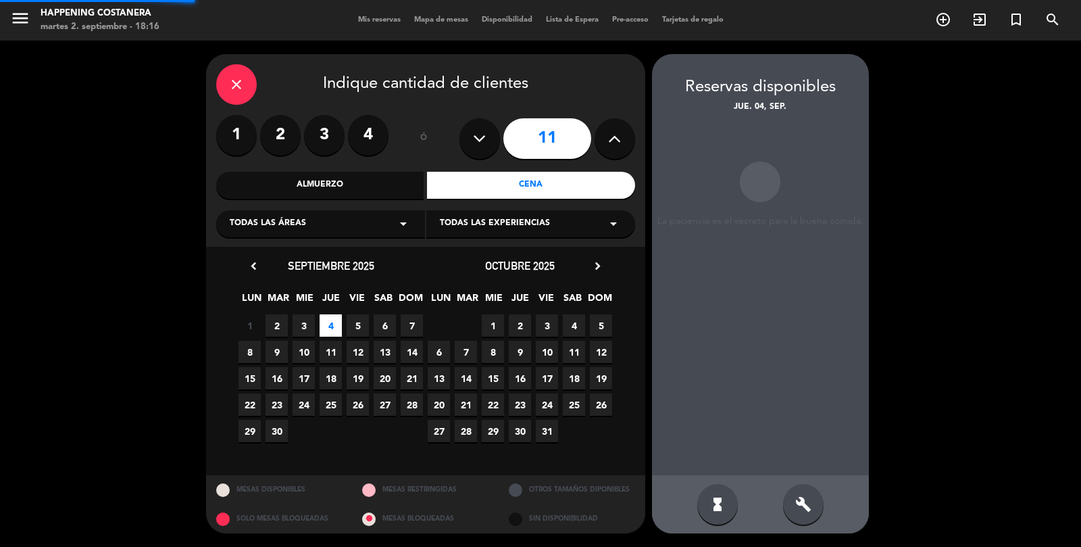
scroll to position [54, 0]
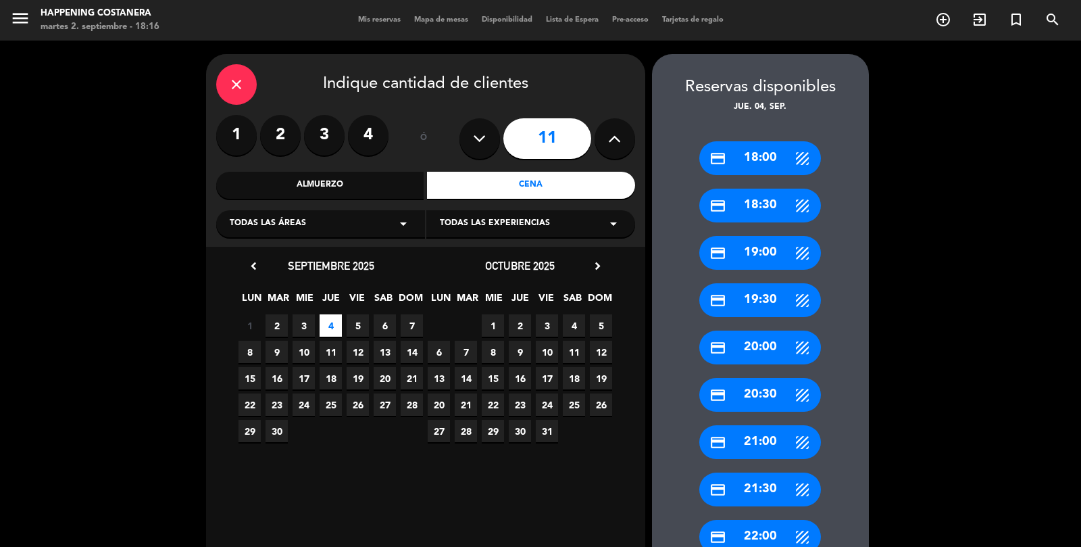
click at [763, 472] on div "credit_card 21:30" at bounding box center [760, 489] width 122 height 34
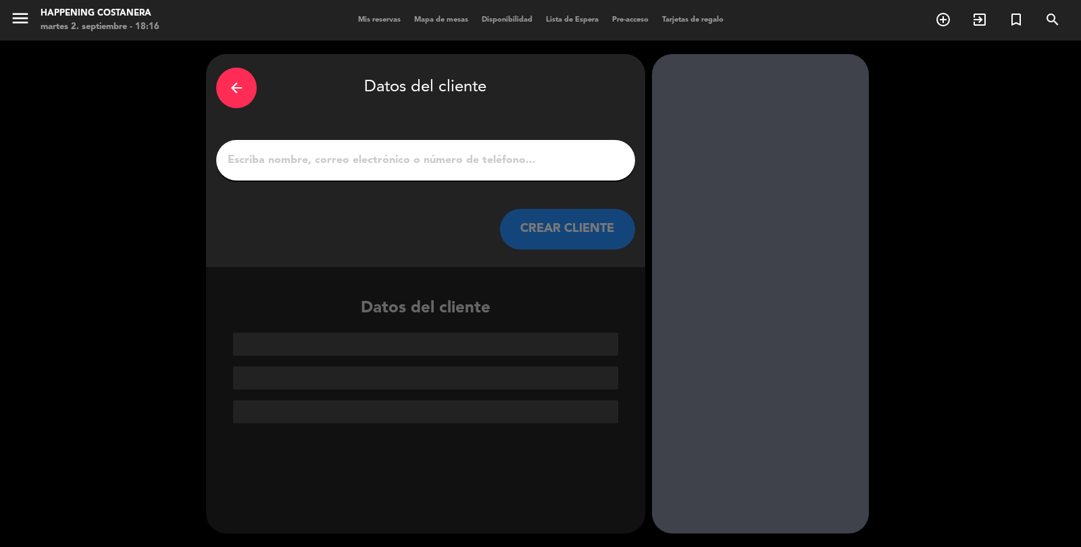
click at [222, 68] on div "arrow_back" at bounding box center [236, 88] width 41 height 41
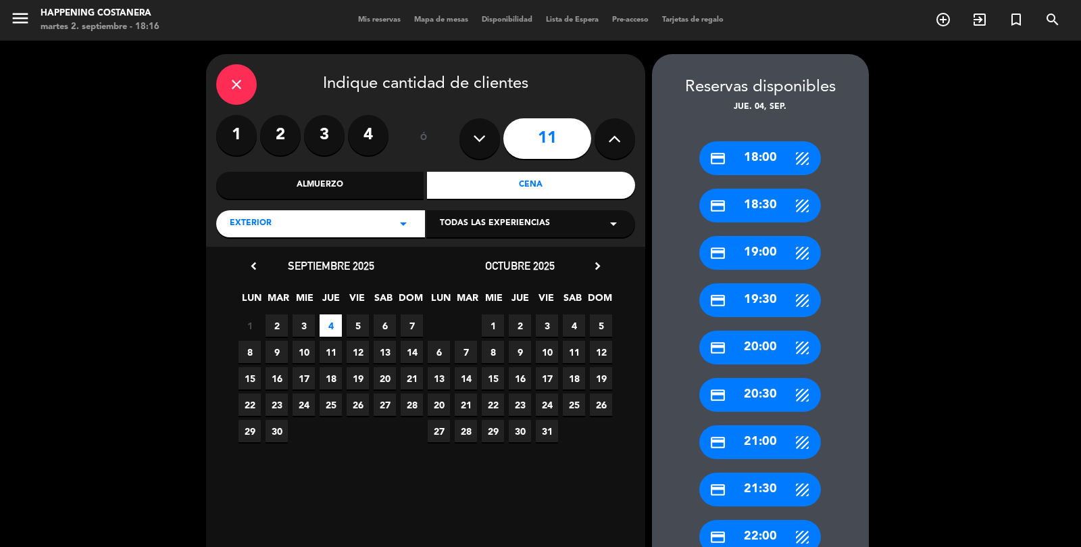
scroll to position [0, 0]
click at [765, 425] on div "credit_card 21:00" at bounding box center [760, 442] width 122 height 34
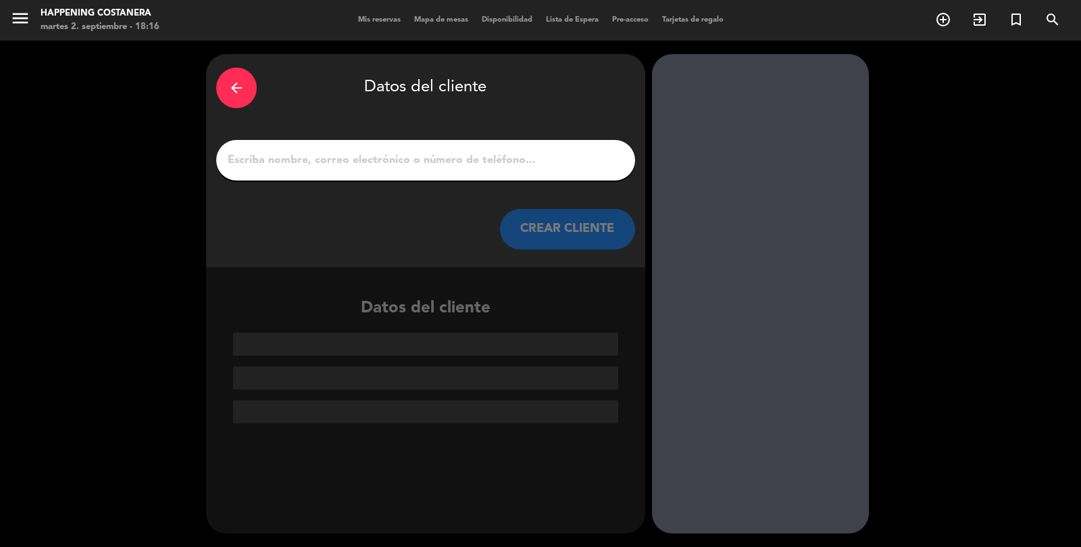
click at [428, 151] on input "1" at bounding box center [425, 160] width 399 height 19
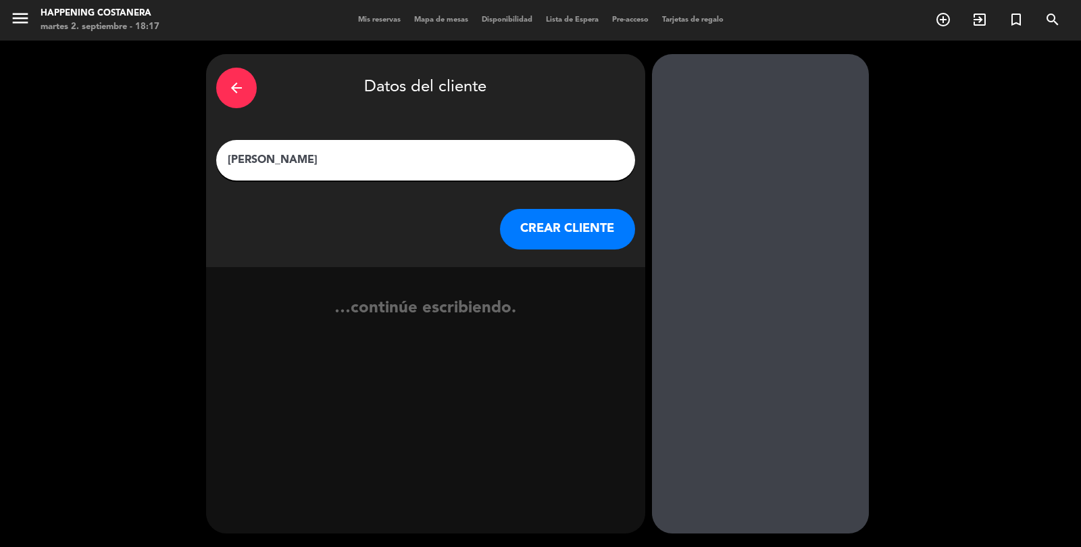
type input "[PERSON_NAME]"
click at [570, 209] on button "CREAR CLIENTE" at bounding box center [567, 229] width 135 height 41
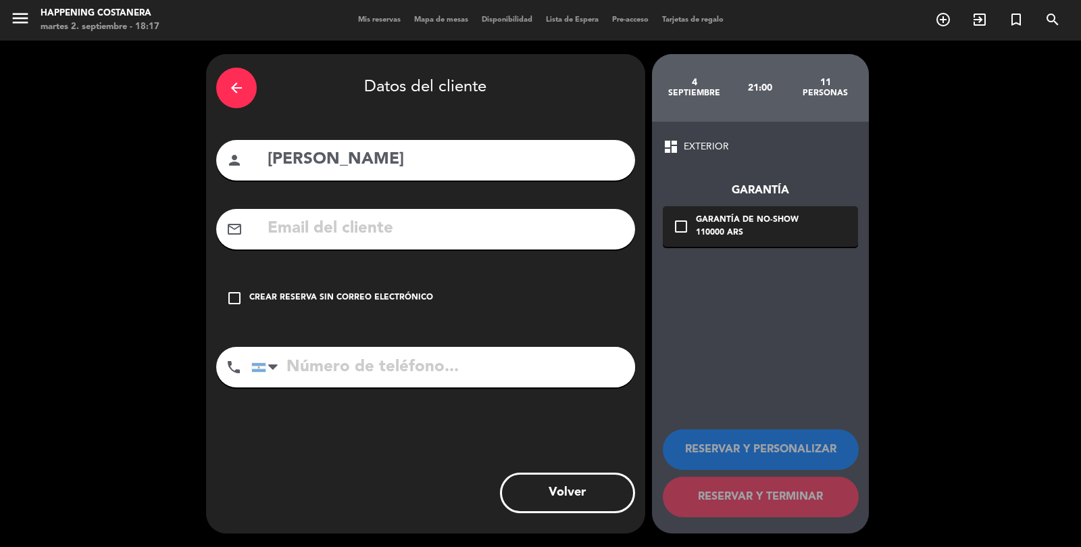
click at [414, 215] on input "text" at bounding box center [445, 229] width 359 height 28
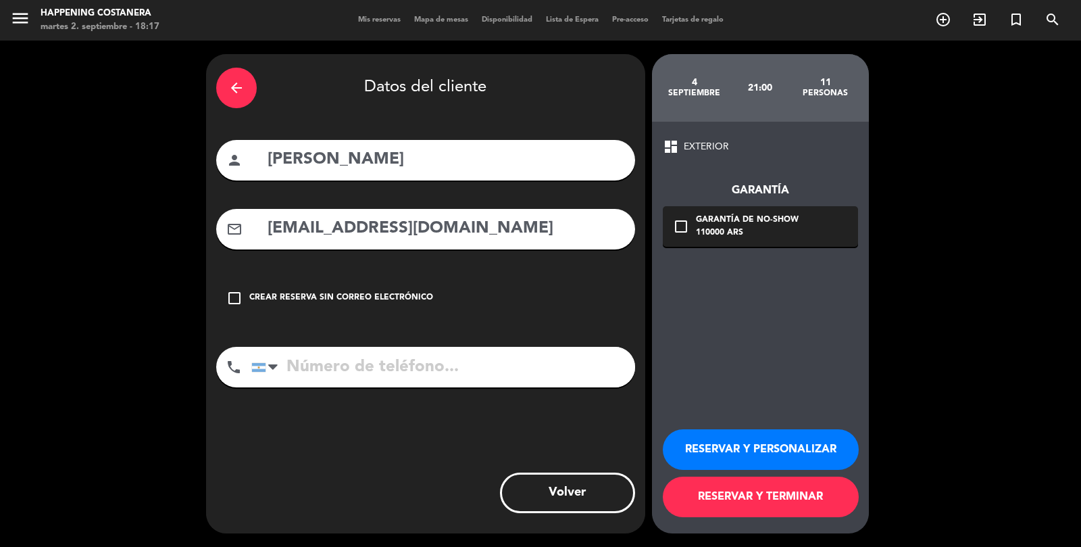
type input "[EMAIL_ADDRESS][DOMAIN_NAME]"
click at [682, 206] on div "check_box_outline_blank Garantía de no-show 110000 ARS" at bounding box center [760, 226] width 195 height 41
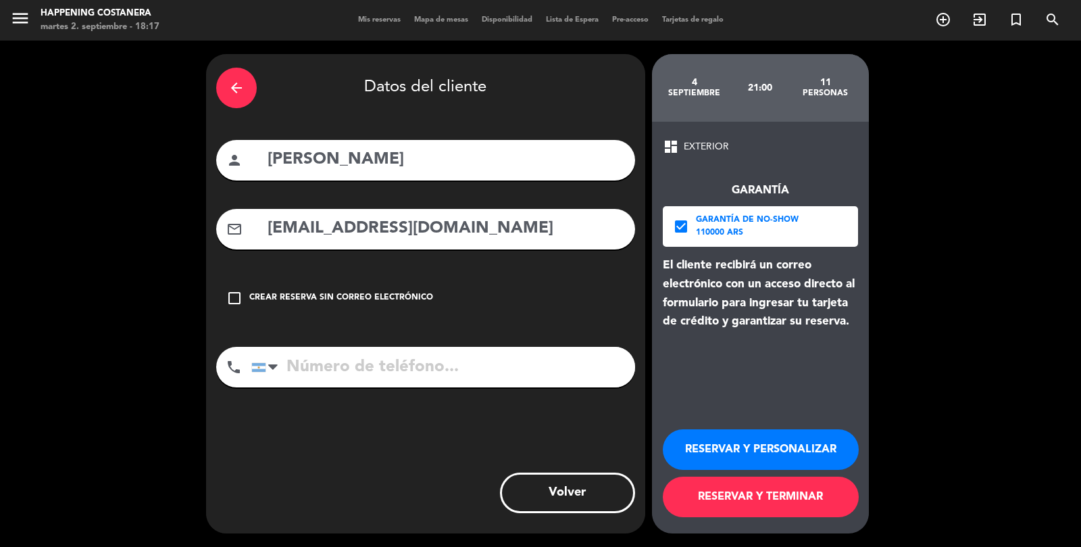
click at [350, 347] on input "tel" at bounding box center [443, 367] width 384 height 41
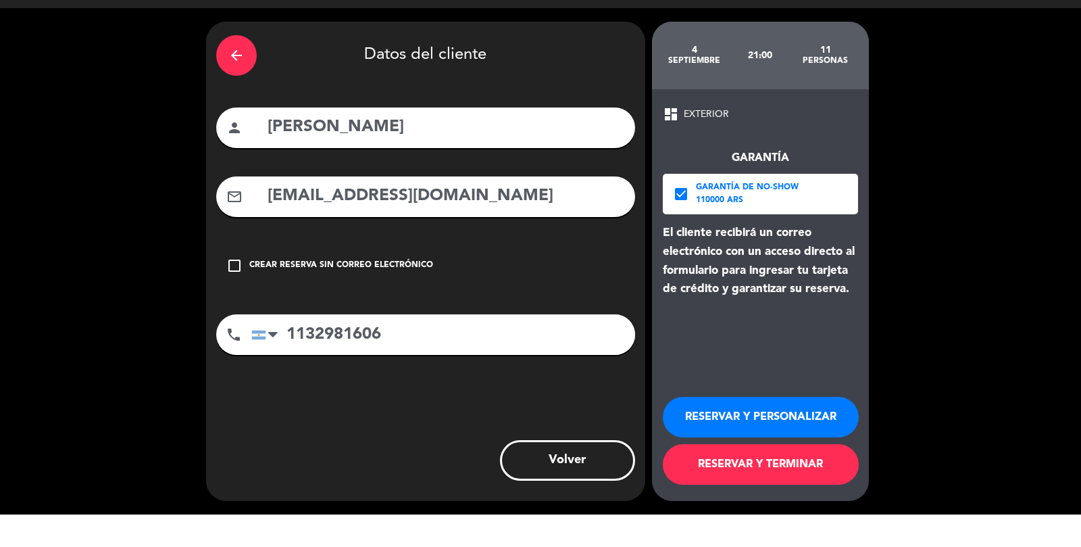
scroll to position [65, 0]
type input "1132981606"
click at [769, 488] on button "RESERVAR Y TERMINAR" at bounding box center [761, 496] width 196 height 41
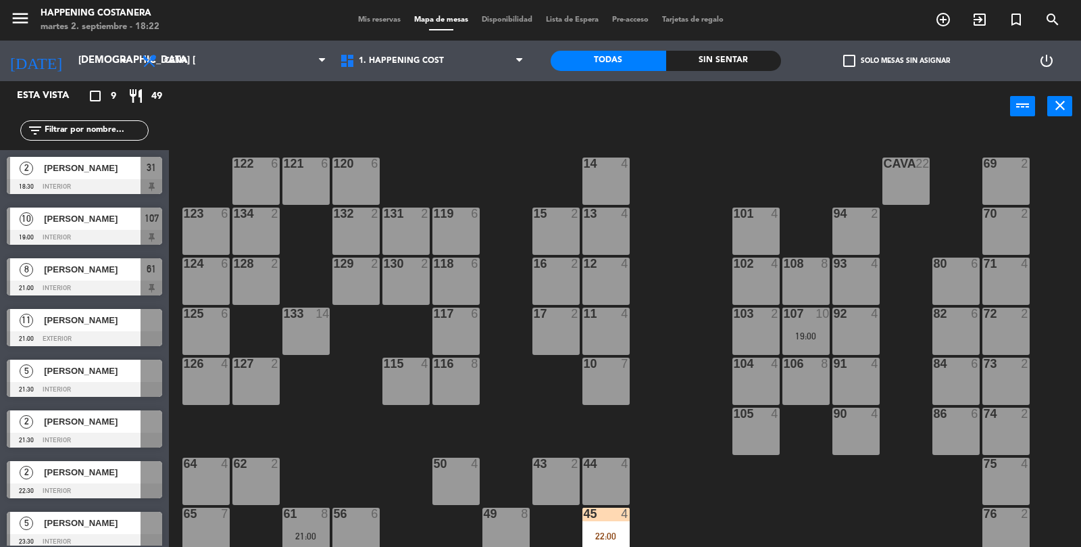
click at [869, 57] on label "check_box_outline_blank Solo mesas sin asignar" at bounding box center [896, 61] width 107 height 12
click at [897, 61] on input "check_box_outline_blank Solo mesas sin asignar" at bounding box center [897, 61] width 0 height 0
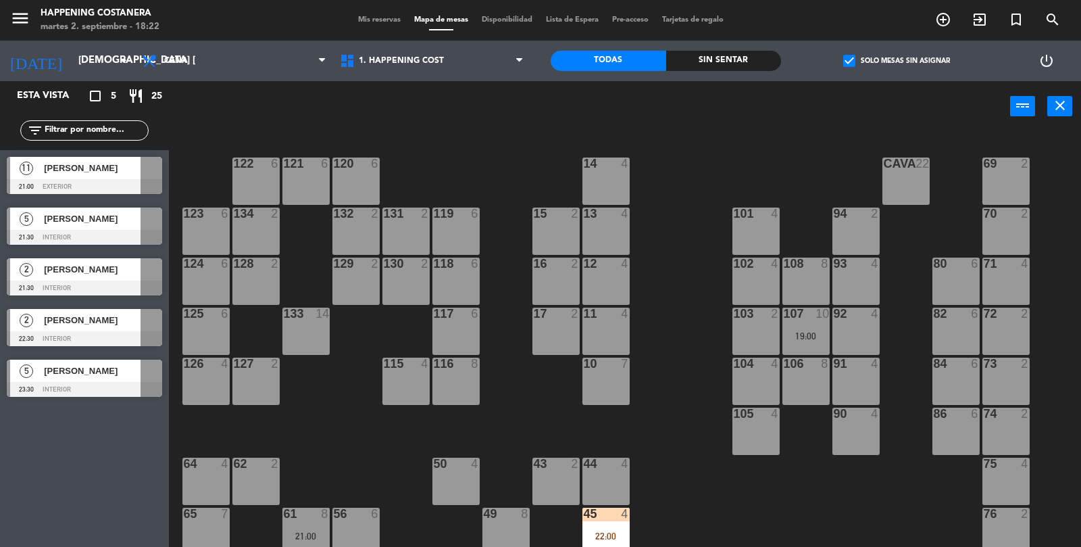
click at [59, 168] on span "[PERSON_NAME]" at bounding box center [92, 168] width 97 height 14
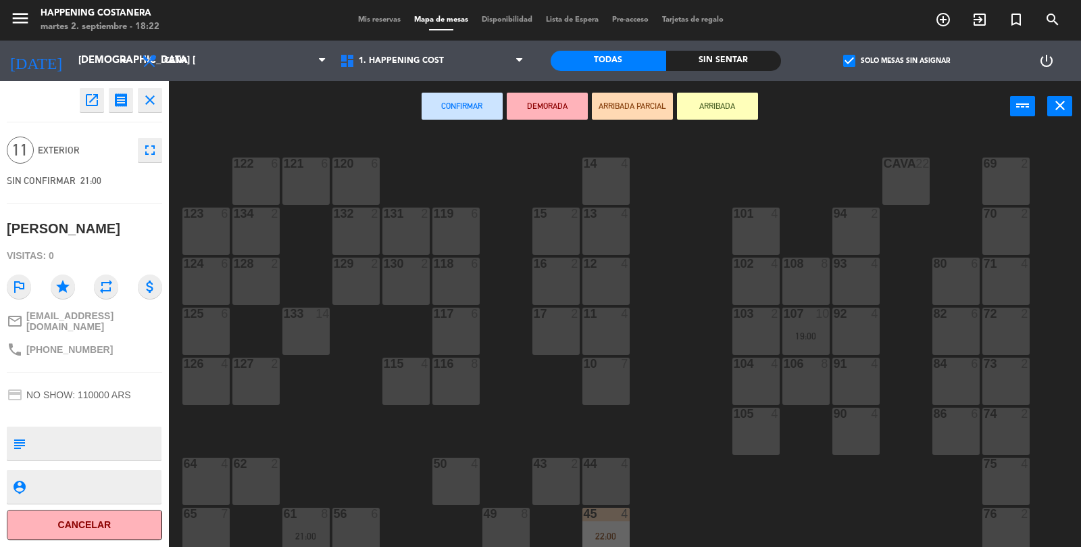
click at [964, 268] on div at bounding box center [956, 263] width 22 height 12
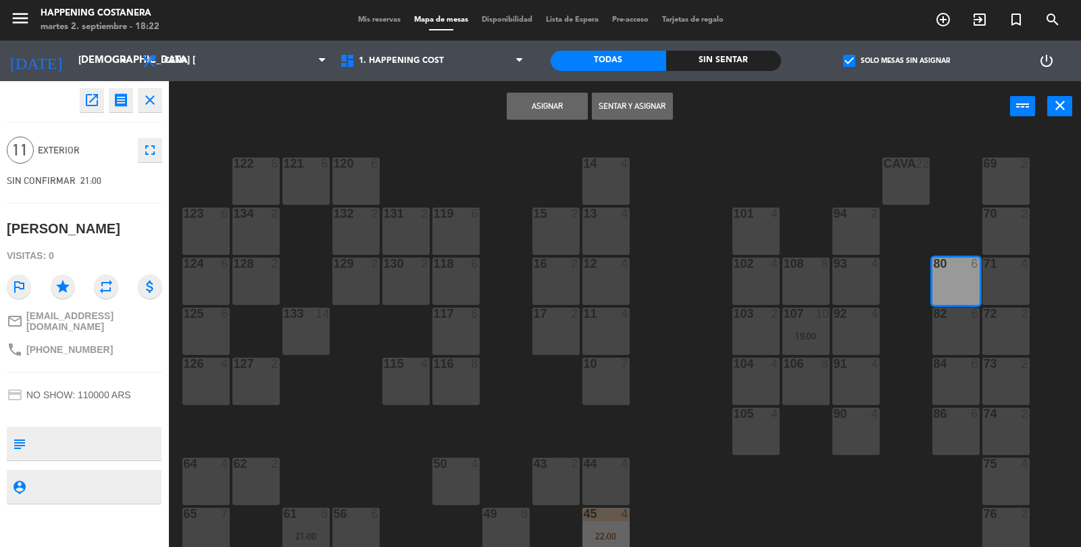
click at [991, 328] on div "72 2" at bounding box center [1006, 330] width 47 height 47
click at [896, 371] on div "69 2 122 6 121 6 120 6 14 4 CAVA 22 101 4 94 2 70 2 123 6 131 2 134 2 132 2 13 …" at bounding box center [631, 340] width 902 height 415
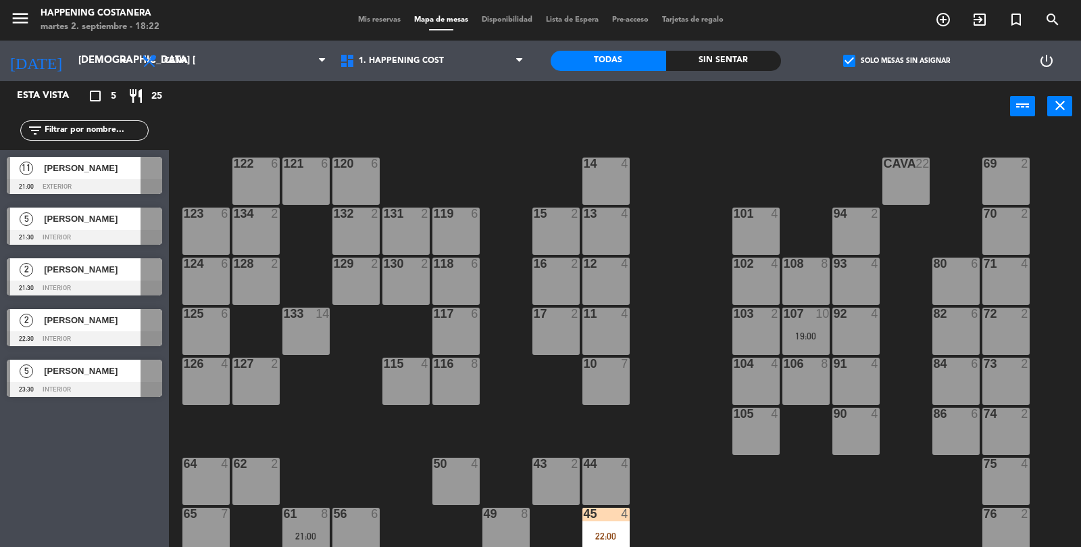
click at [130, 184] on div at bounding box center [84, 186] width 155 height 15
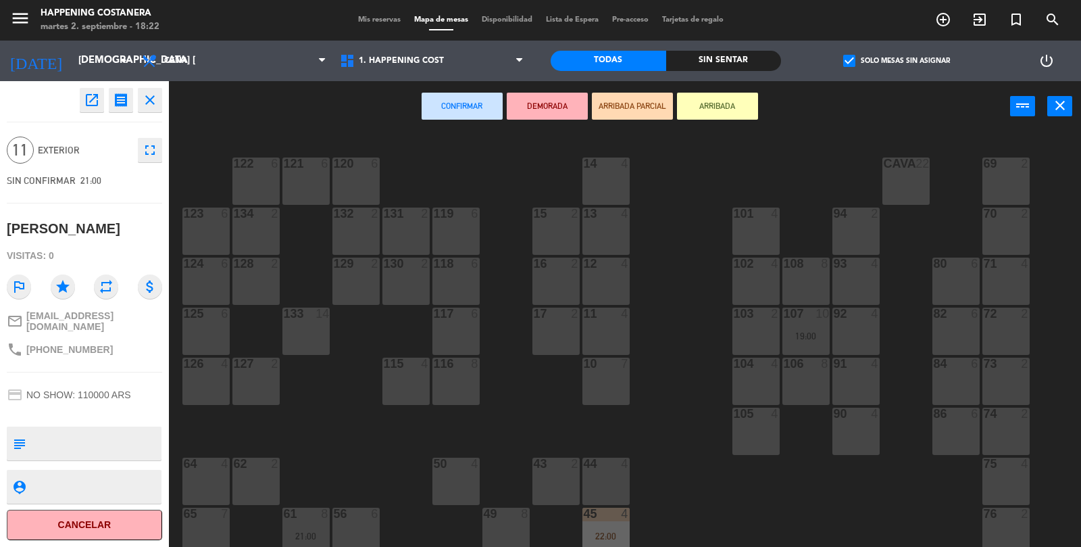
click at [977, 286] on div "80 6" at bounding box center [956, 280] width 47 height 47
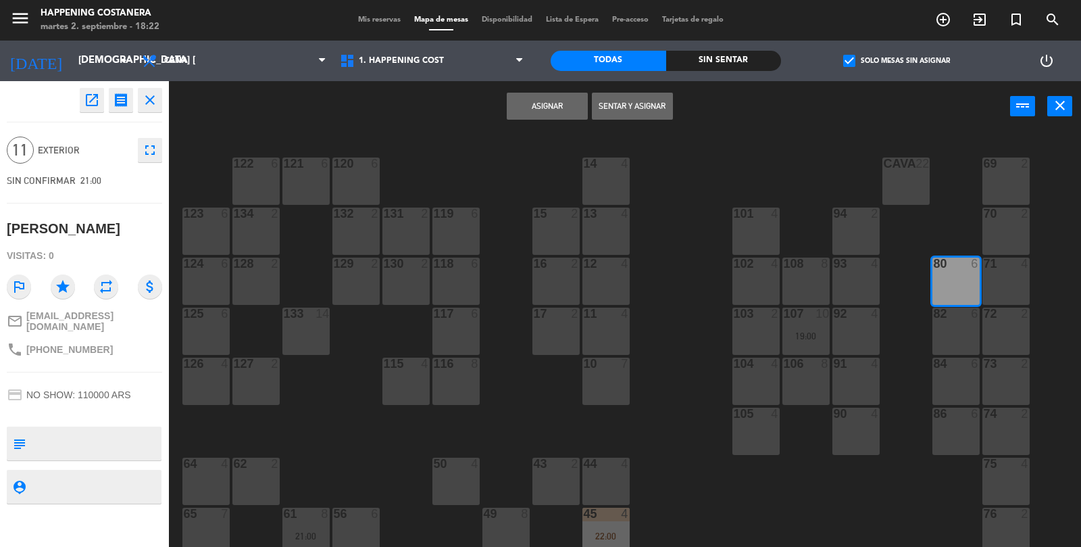
click at [962, 329] on div "82 6" at bounding box center [956, 330] width 47 height 47
click at [961, 393] on div "84 6" at bounding box center [956, 381] width 47 height 47
click at [541, 108] on button "Asignar" at bounding box center [547, 106] width 81 height 27
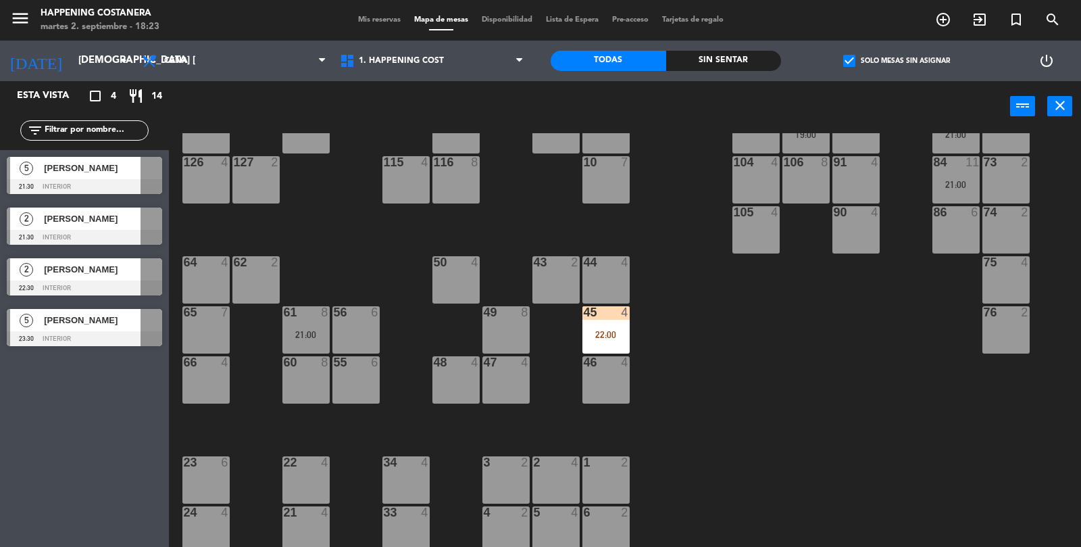
scroll to position [356, 0]
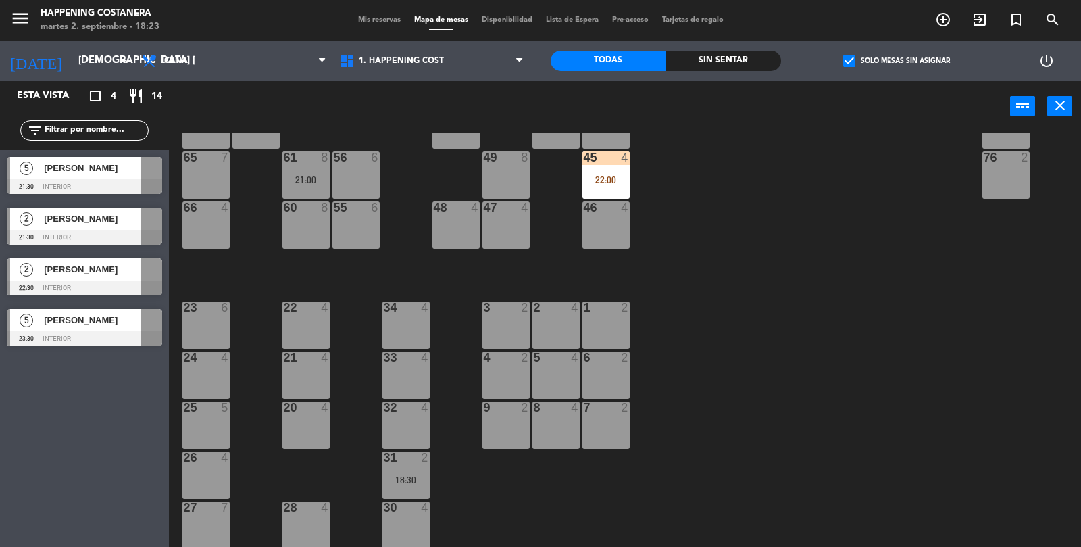
click at [876, 58] on label "check_box Solo mesas sin asignar" at bounding box center [896, 61] width 107 height 12
click at [897, 61] on input "check_box Solo mesas sin asignar" at bounding box center [897, 61] width 0 height 0
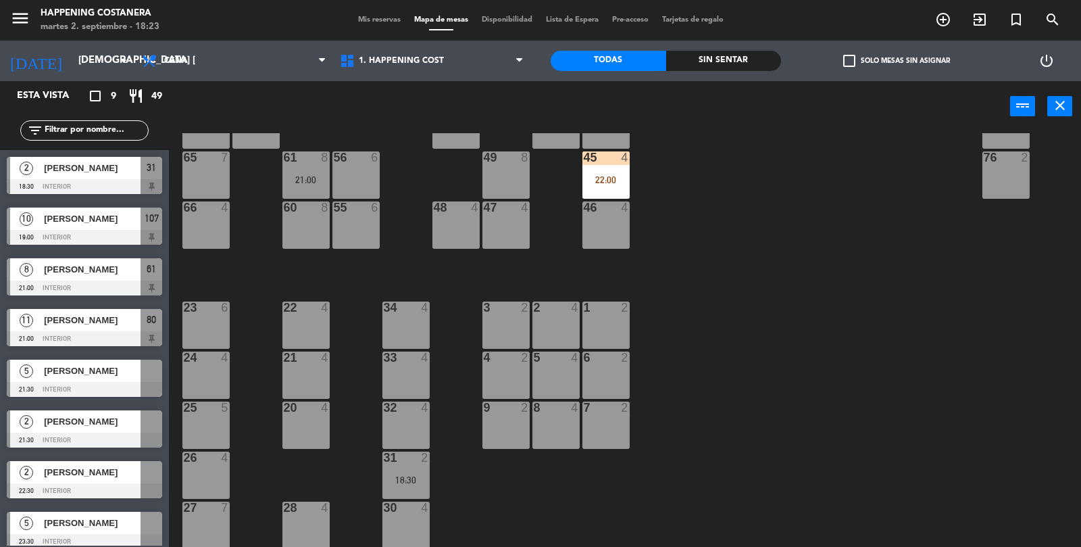
click at [864, 58] on label "check_box_outline_blank Solo mesas sin asignar" at bounding box center [896, 61] width 107 height 12
click at [897, 61] on input "check_box_outline_blank Solo mesas sin asignar" at bounding box center [897, 61] width 0 height 0
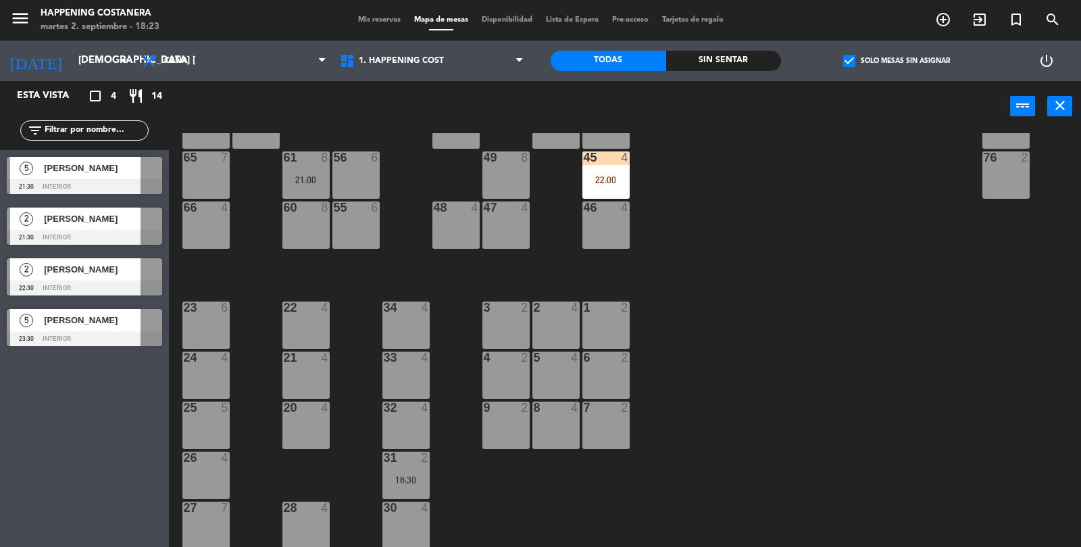
click at [880, 61] on label "check_box Solo mesas sin asignar" at bounding box center [896, 61] width 107 height 12
click at [897, 61] on input "check_box Solo mesas sin asignar" at bounding box center [897, 61] width 0 height 0
click at [81, 68] on input "[DEMOGRAPHIC_DATA] [DATE]" at bounding box center [137, 61] width 130 height 26
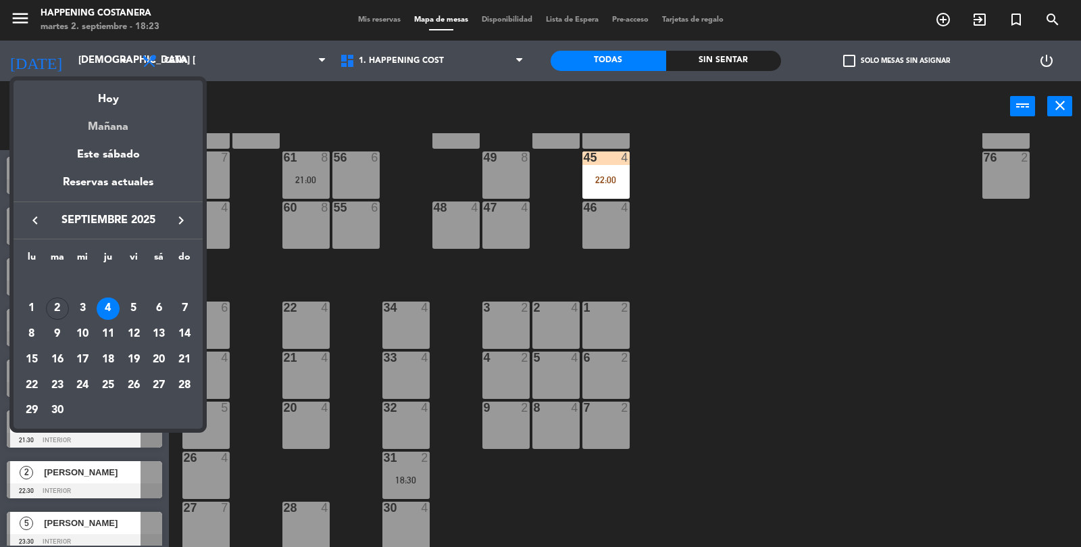
click at [75, 108] on div "Mañana" at bounding box center [108, 122] width 189 height 28
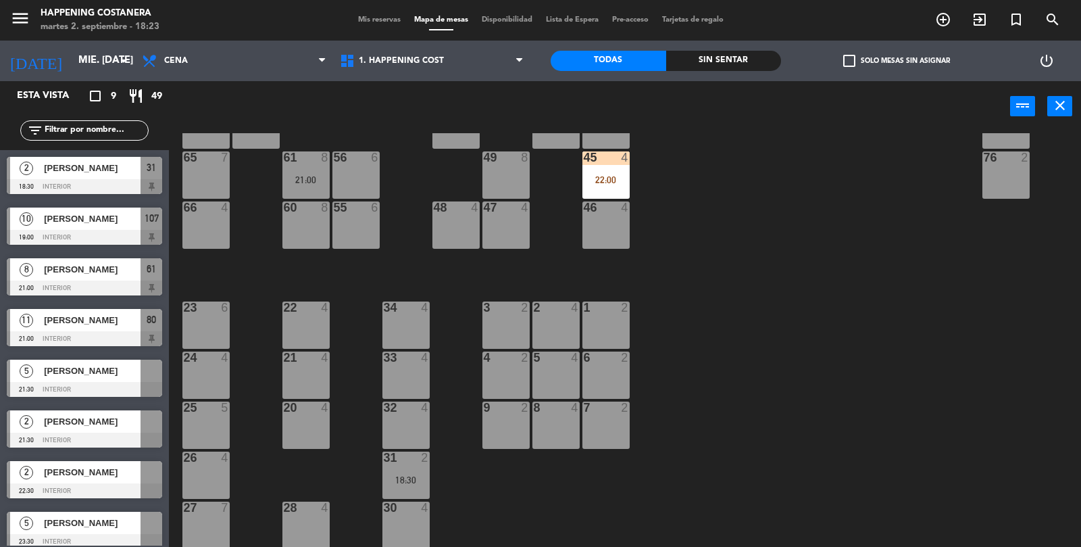
scroll to position [0, 0]
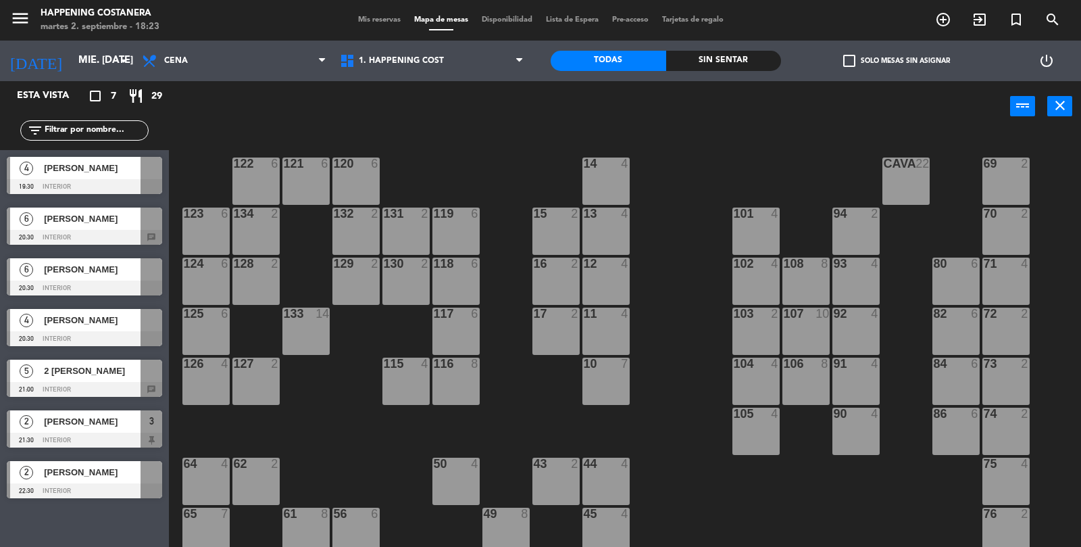
click at [878, 66] on label "check_box_outline_blank Solo mesas sin asignar" at bounding box center [896, 61] width 107 height 12
click at [897, 61] on input "check_box_outline_blank Solo mesas sin asignar" at bounding box center [897, 61] width 0 height 0
click at [875, 57] on label "check_box Solo mesas sin asignar" at bounding box center [896, 61] width 107 height 12
click at [897, 61] on input "check_box Solo mesas sin asignar" at bounding box center [897, 61] width 0 height 0
click at [87, 67] on input "mié. [DATE]" at bounding box center [137, 61] width 130 height 26
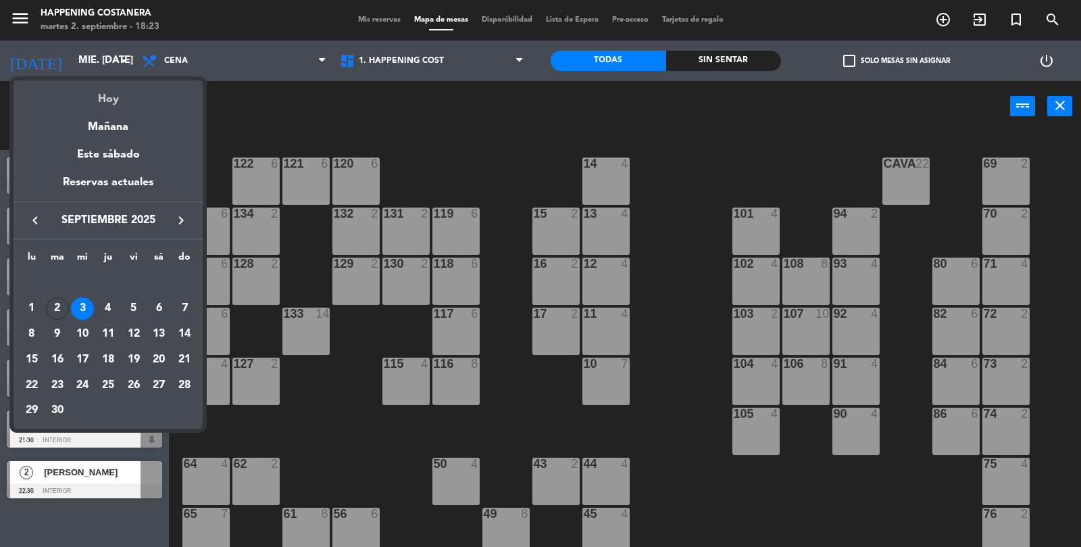
click at [153, 101] on div "Hoy" at bounding box center [108, 94] width 189 height 28
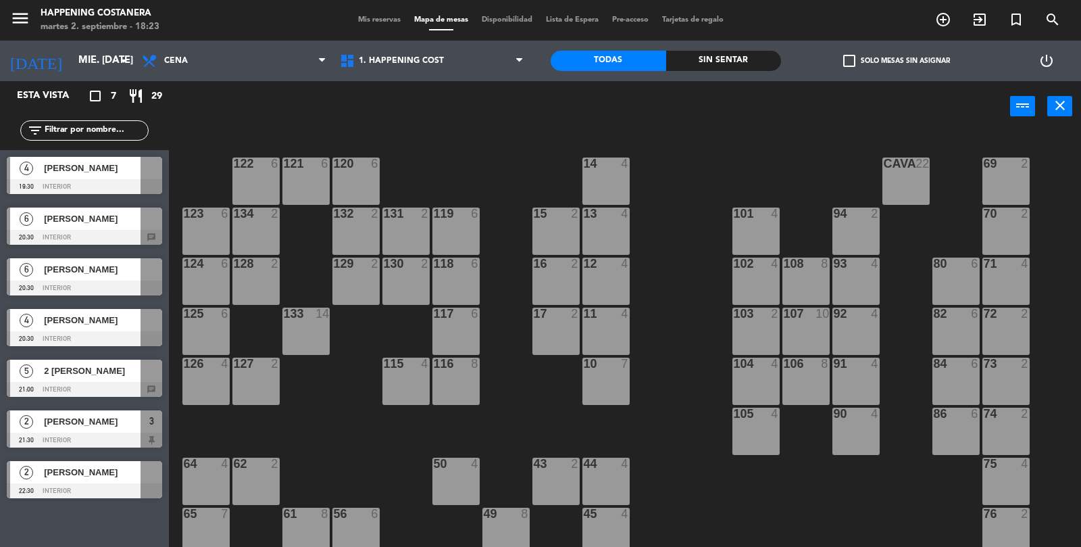
type input "[DATE] sep."
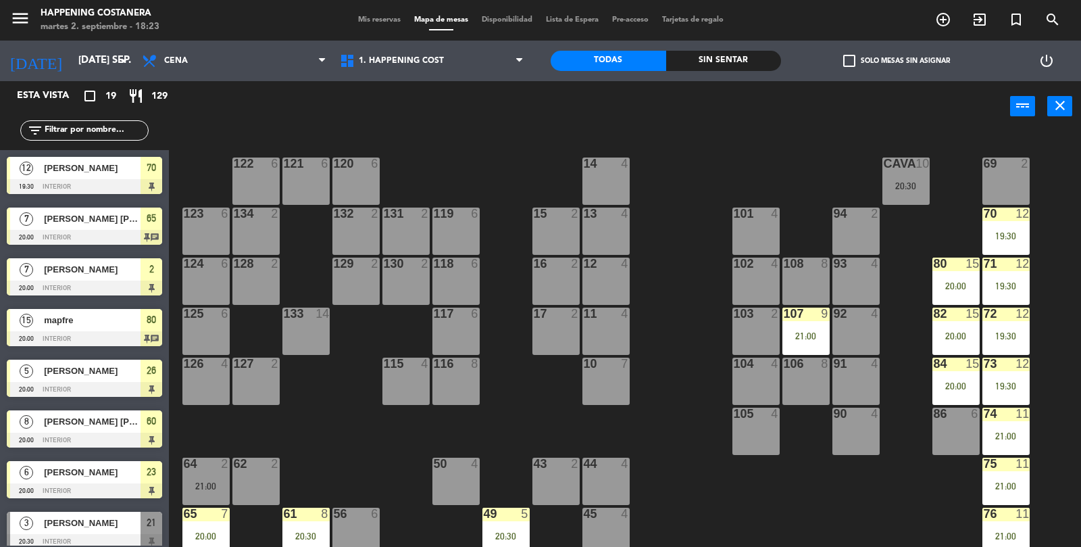
click at [860, 62] on label "check_box_outline_blank Solo mesas sin asignar" at bounding box center [896, 61] width 107 height 12
click at [897, 61] on input "check_box_outline_blank Solo mesas sin asignar" at bounding box center [897, 61] width 0 height 0
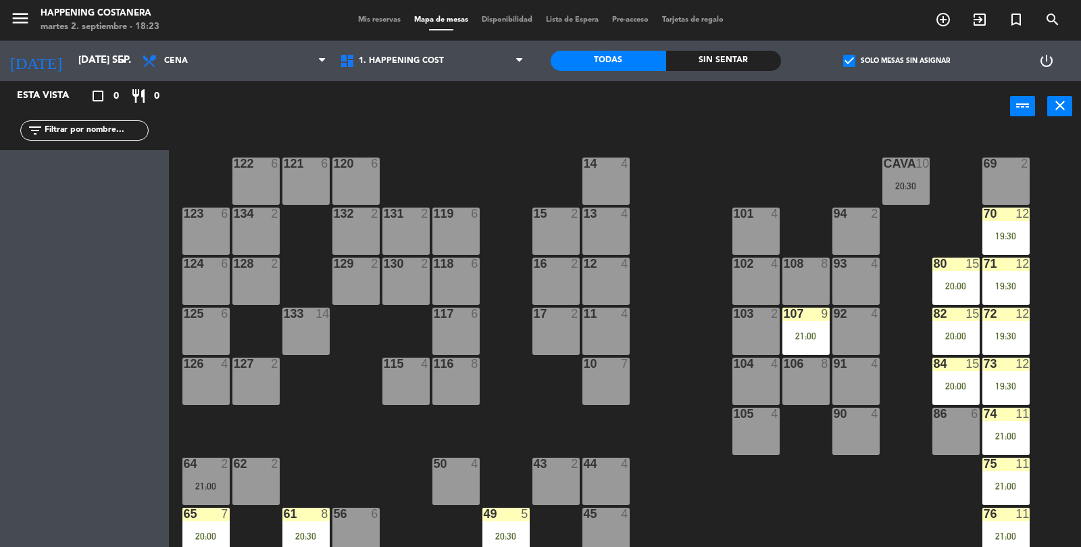
click at [853, 64] on span "check_box" at bounding box center [849, 61] width 12 height 12
click at [897, 61] on input "check_box Solo mesas sin asignar" at bounding box center [897, 61] width 0 height 0
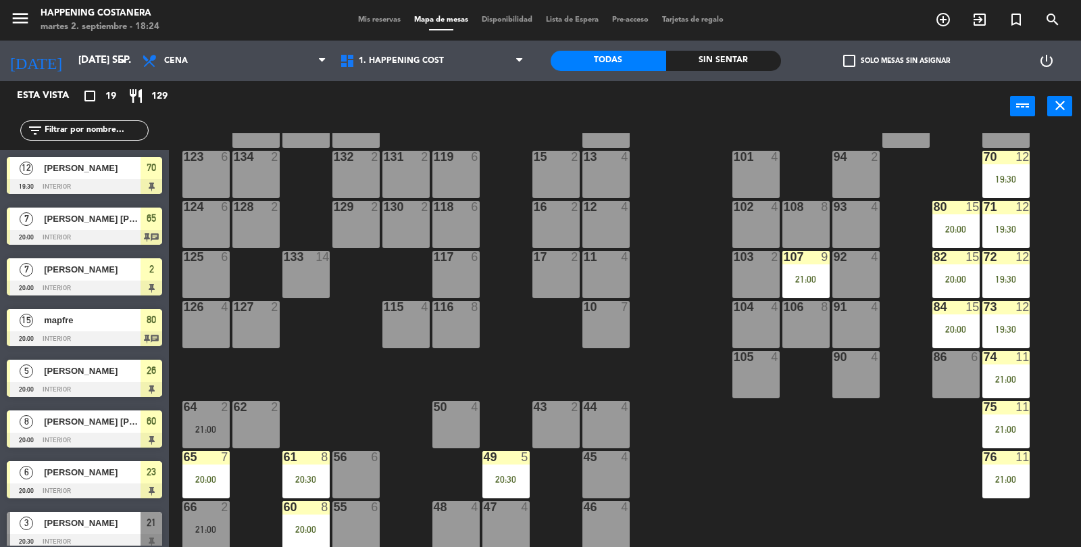
scroll to position [56, 0]
click at [998, 468] on div "76 11 21:00" at bounding box center [1006, 474] width 47 height 47
click at [958, 506] on div "69 2 122 6 121 6 120 6 14 4 CAVA 10 20:30 101 4 94 2 70 12 19:30 123 6 131 2 13…" at bounding box center [631, 340] width 902 height 415
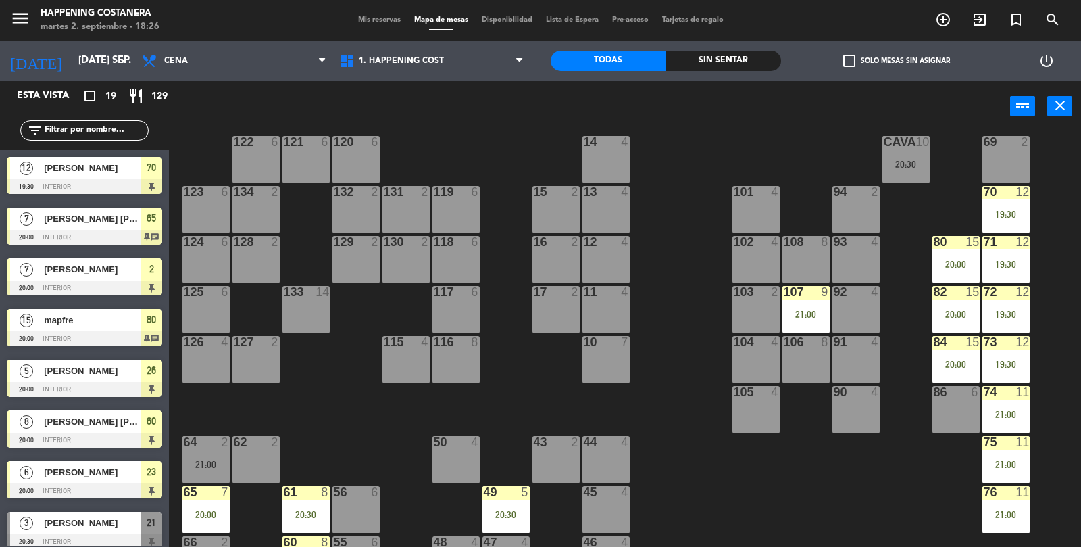
scroll to position [32, 0]
